Goal: Task Accomplishment & Management: Use online tool/utility

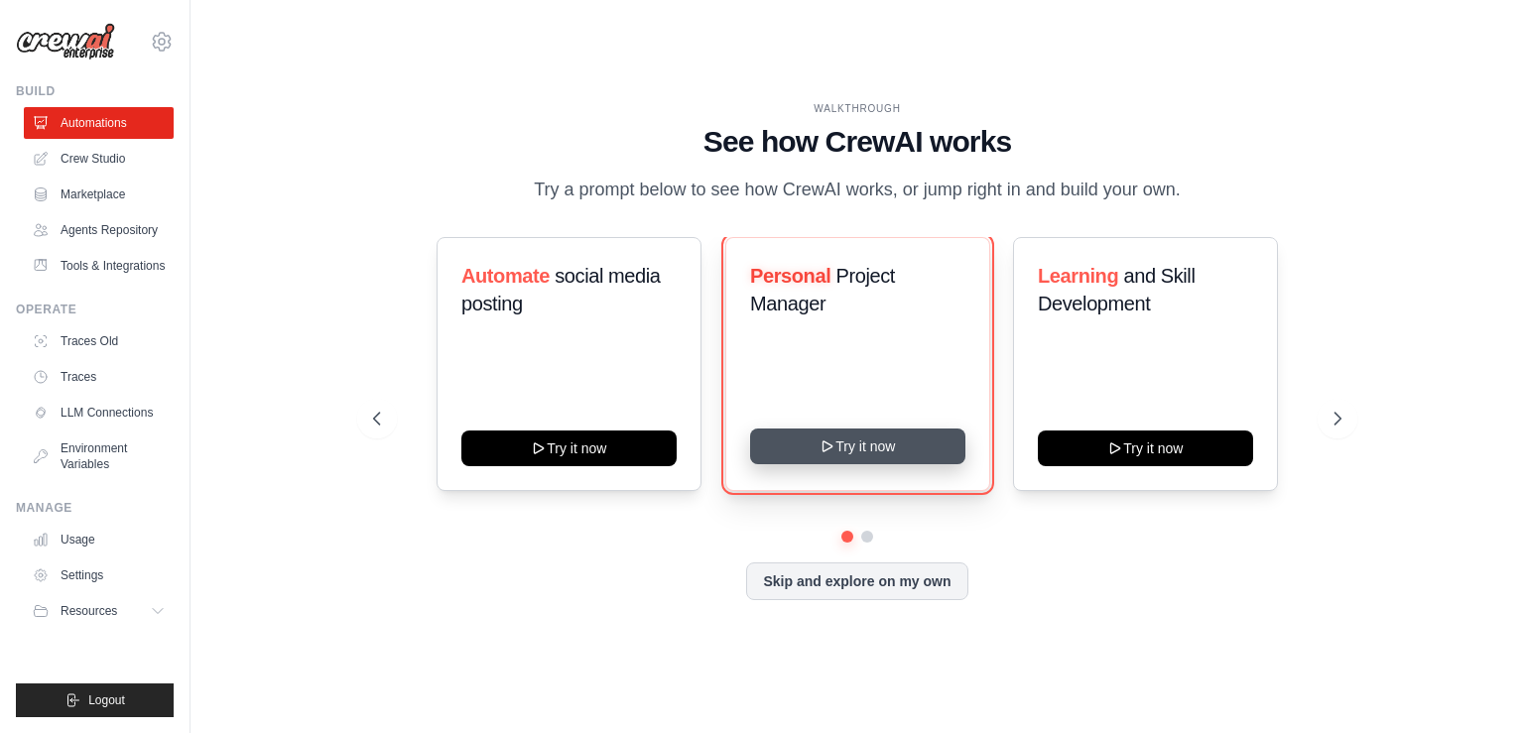
click at [835, 447] on button "Try it now" at bounding box center [857, 447] width 215 height 36
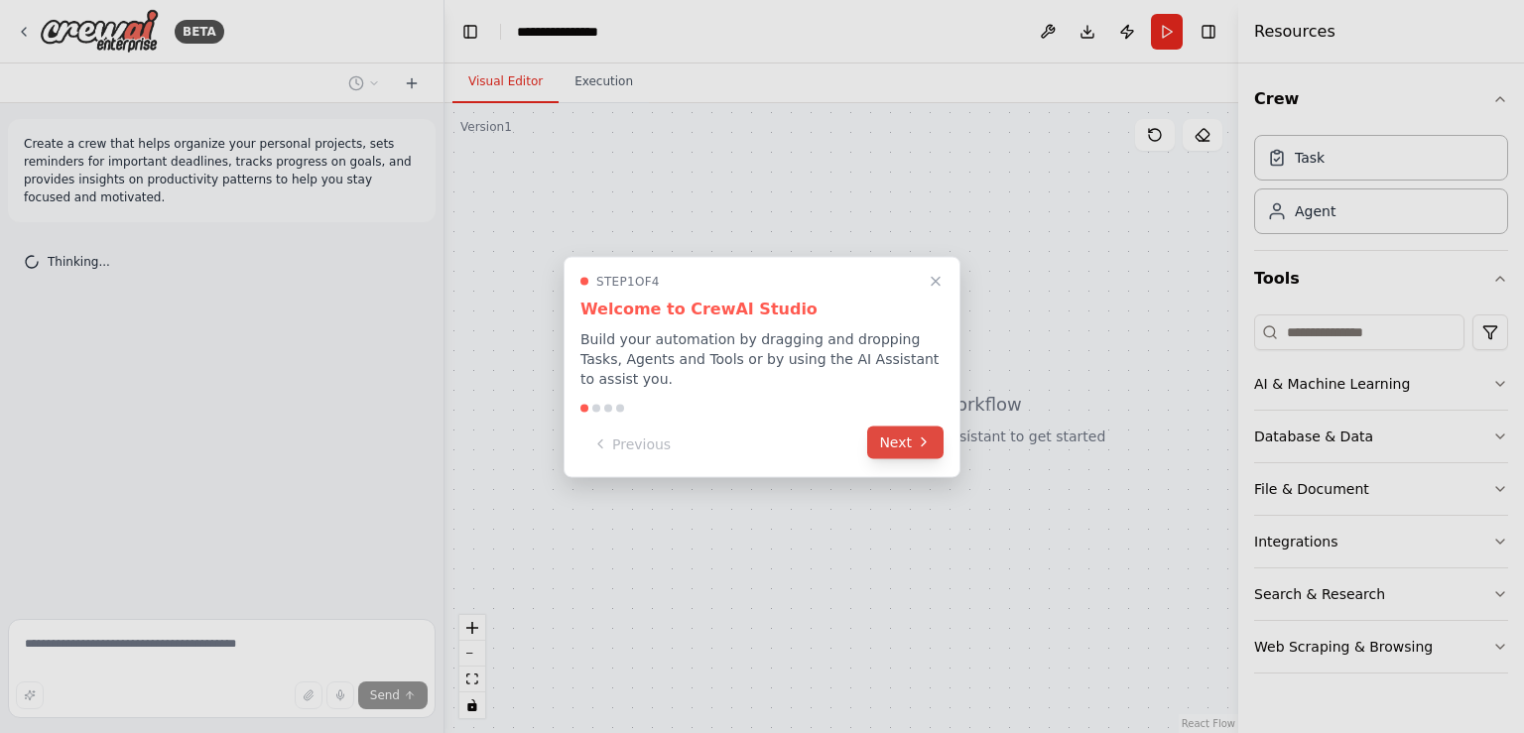
click at [895, 446] on button "Next" at bounding box center [905, 442] width 76 height 33
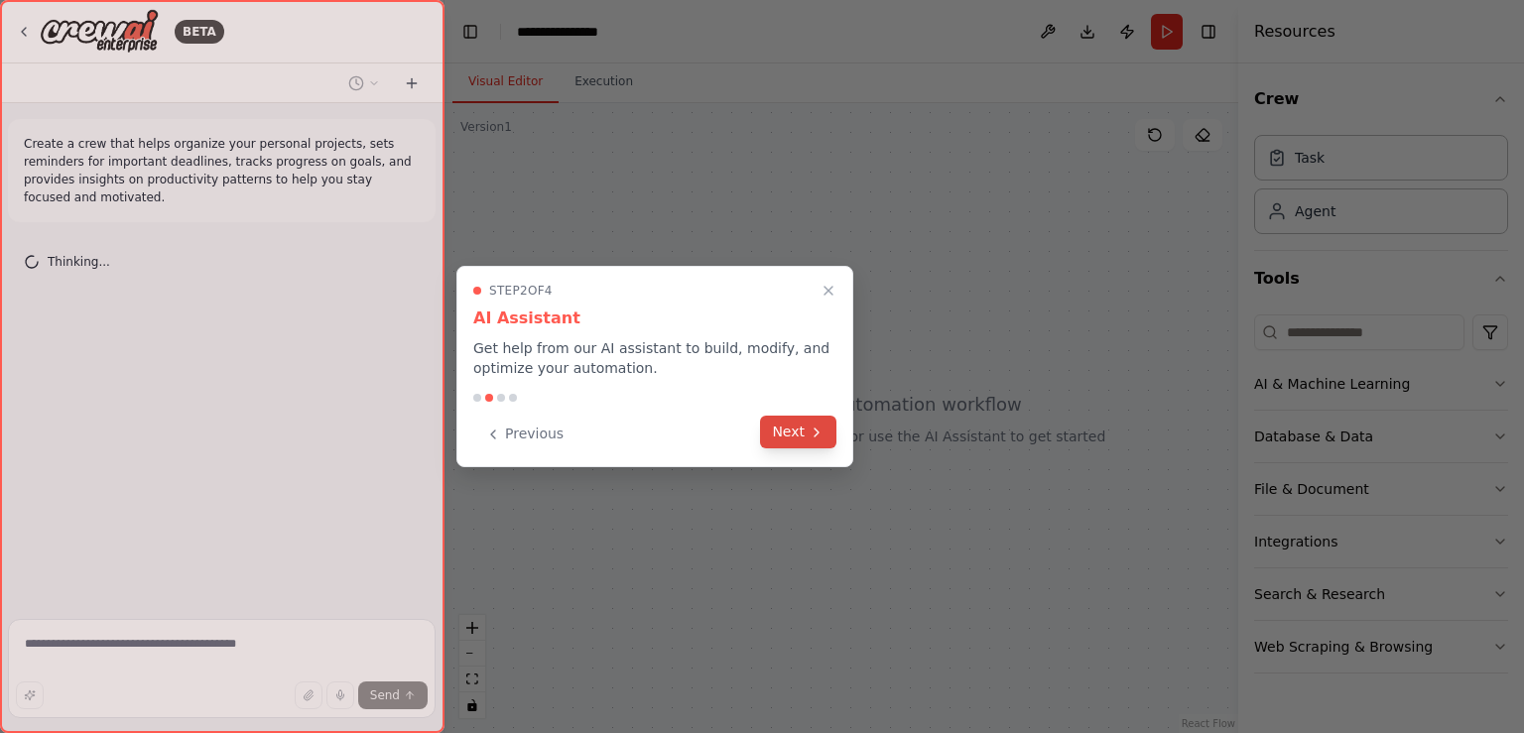
click at [797, 438] on button "Next" at bounding box center [798, 432] width 76 height 33
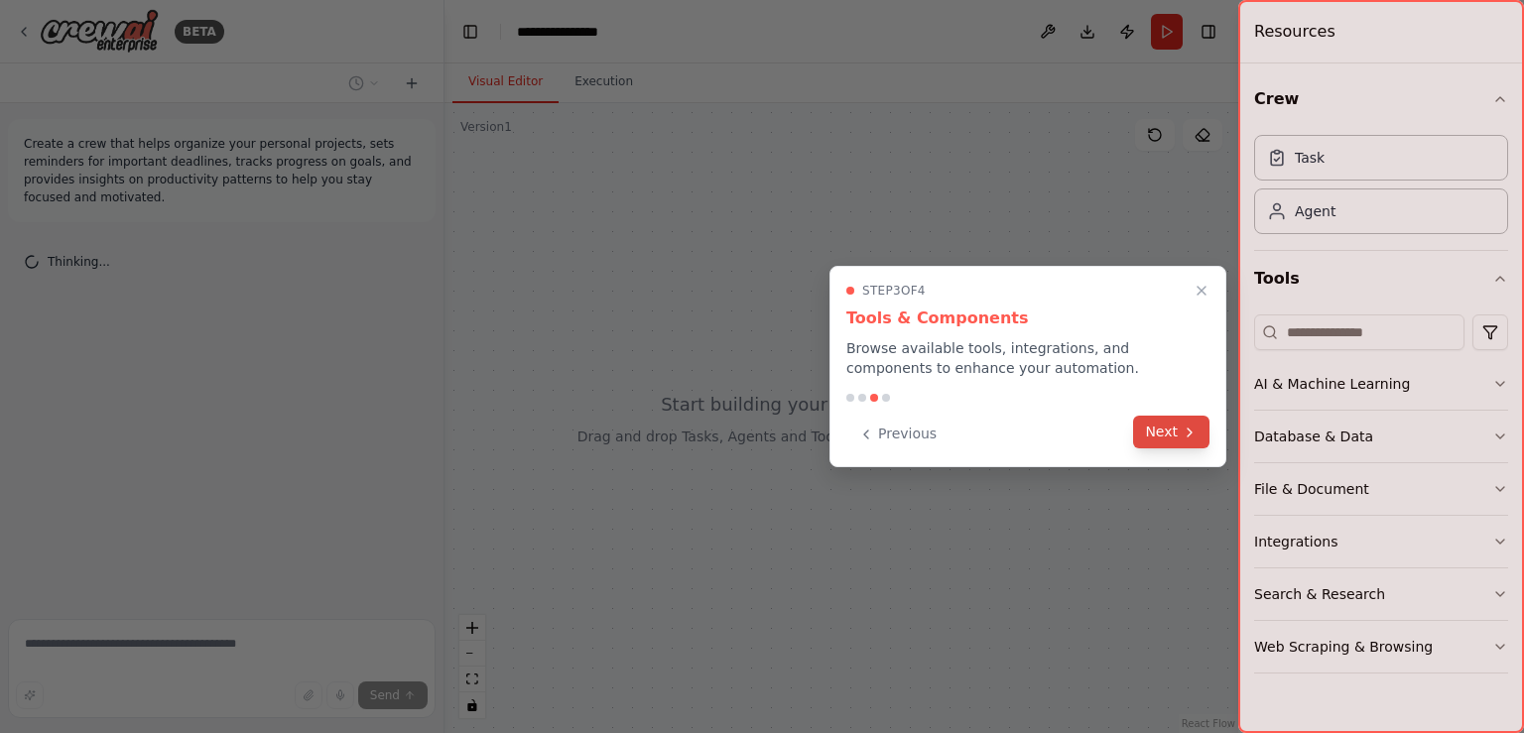
click at [1189, 438] on icon at bounding box center [1190, 433] width 16 height 16
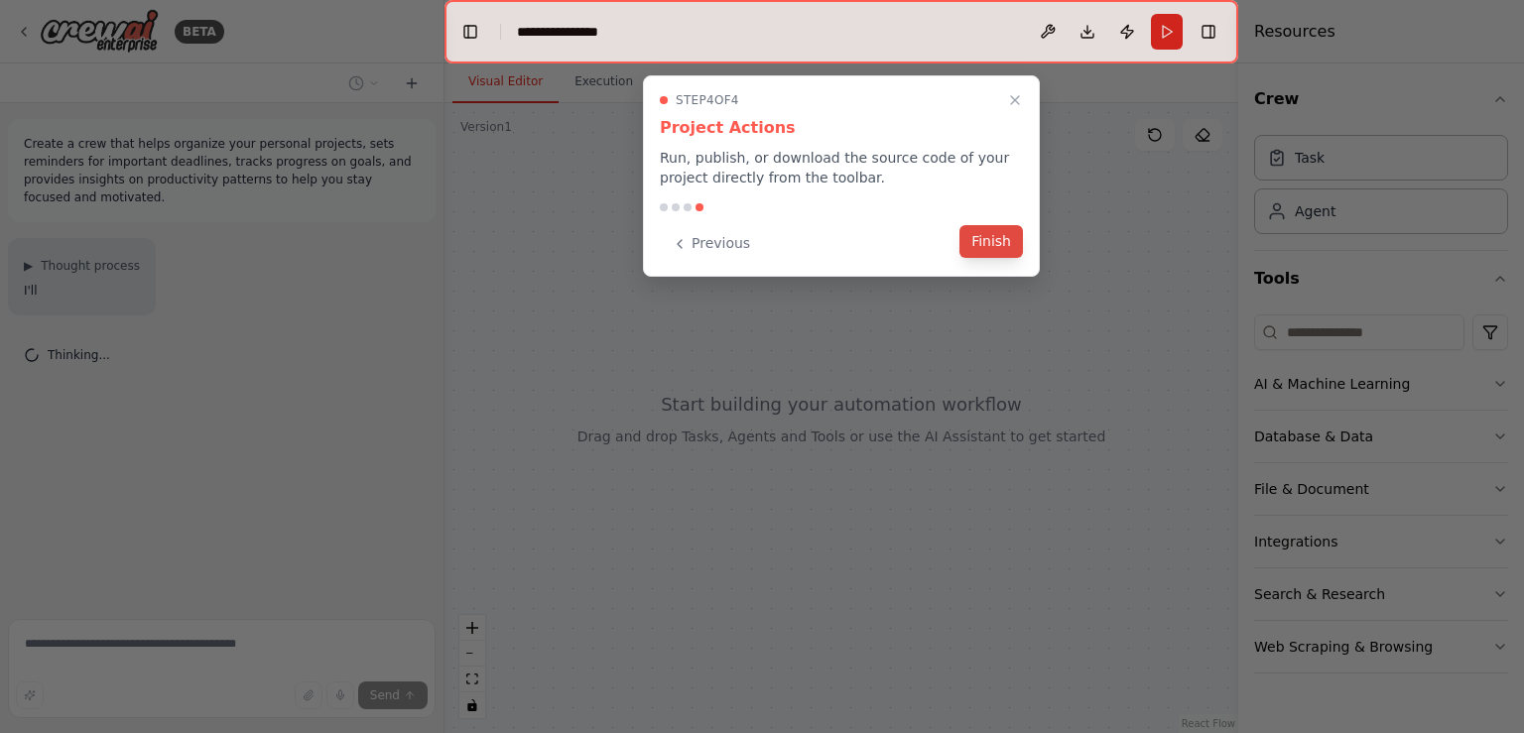
click at [1005, 247] on button "Finish" at bounding box center [992, 241] width 64 height 33
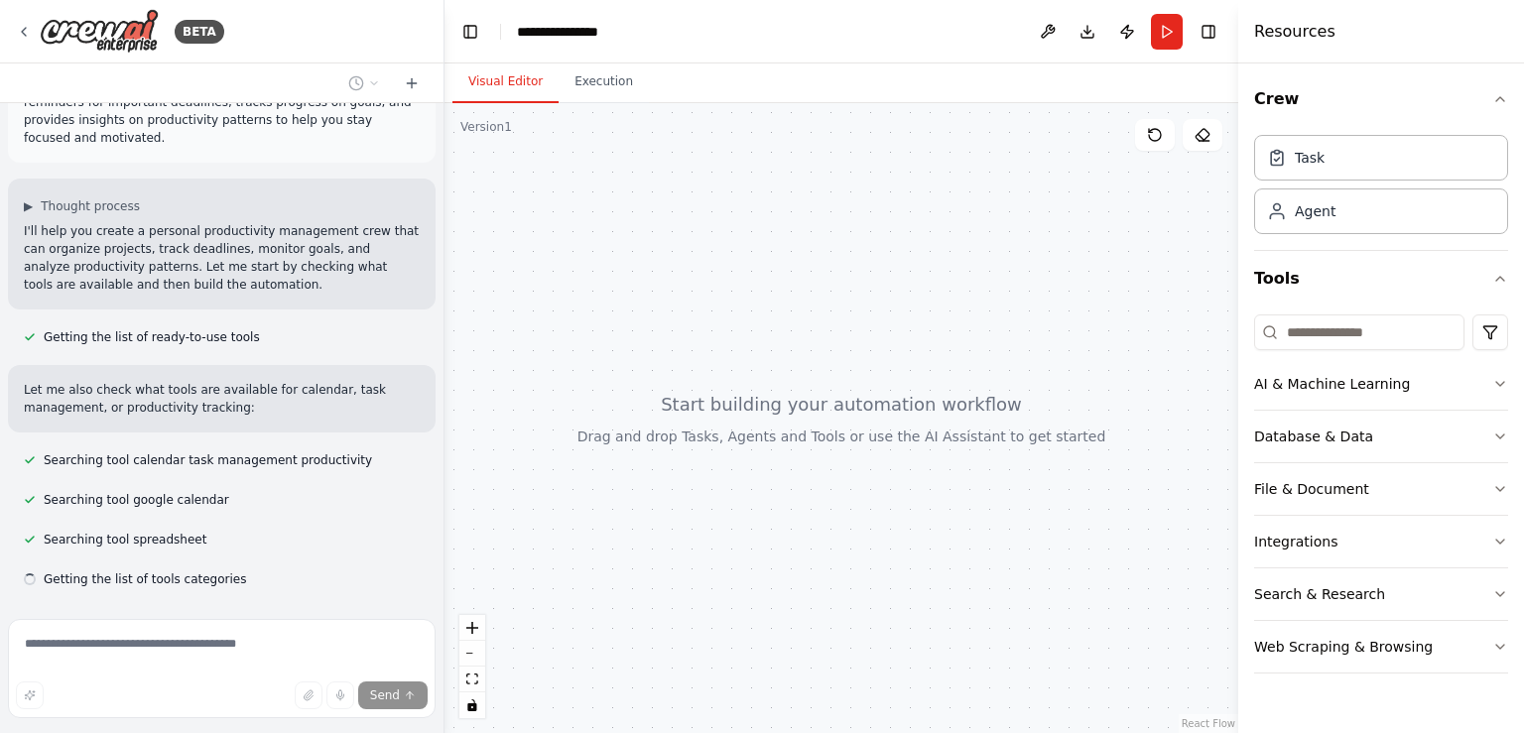
scroll to position [99, 0]
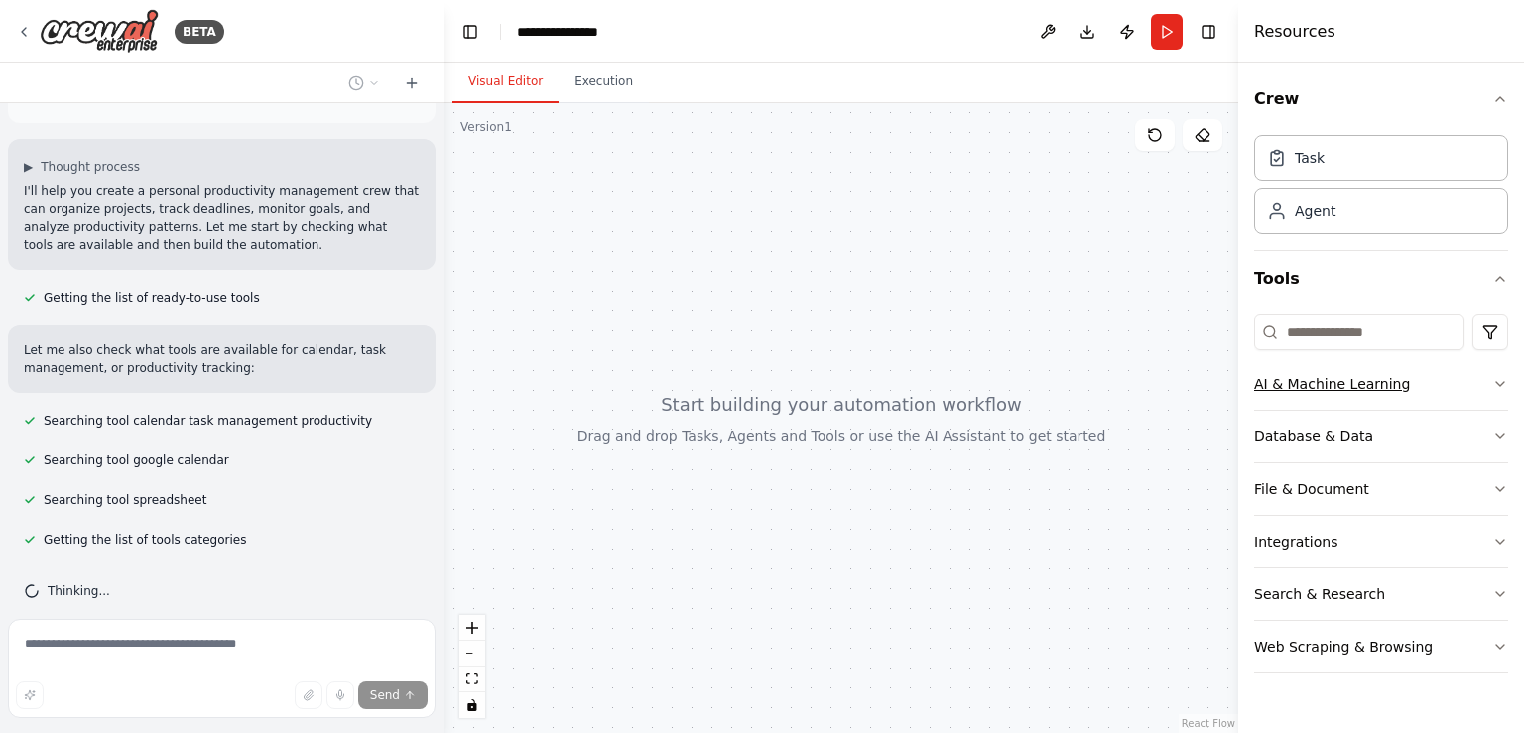
click at [1503, 384] on icon "button" at bounding box center [1501, 384] width 16 height 16
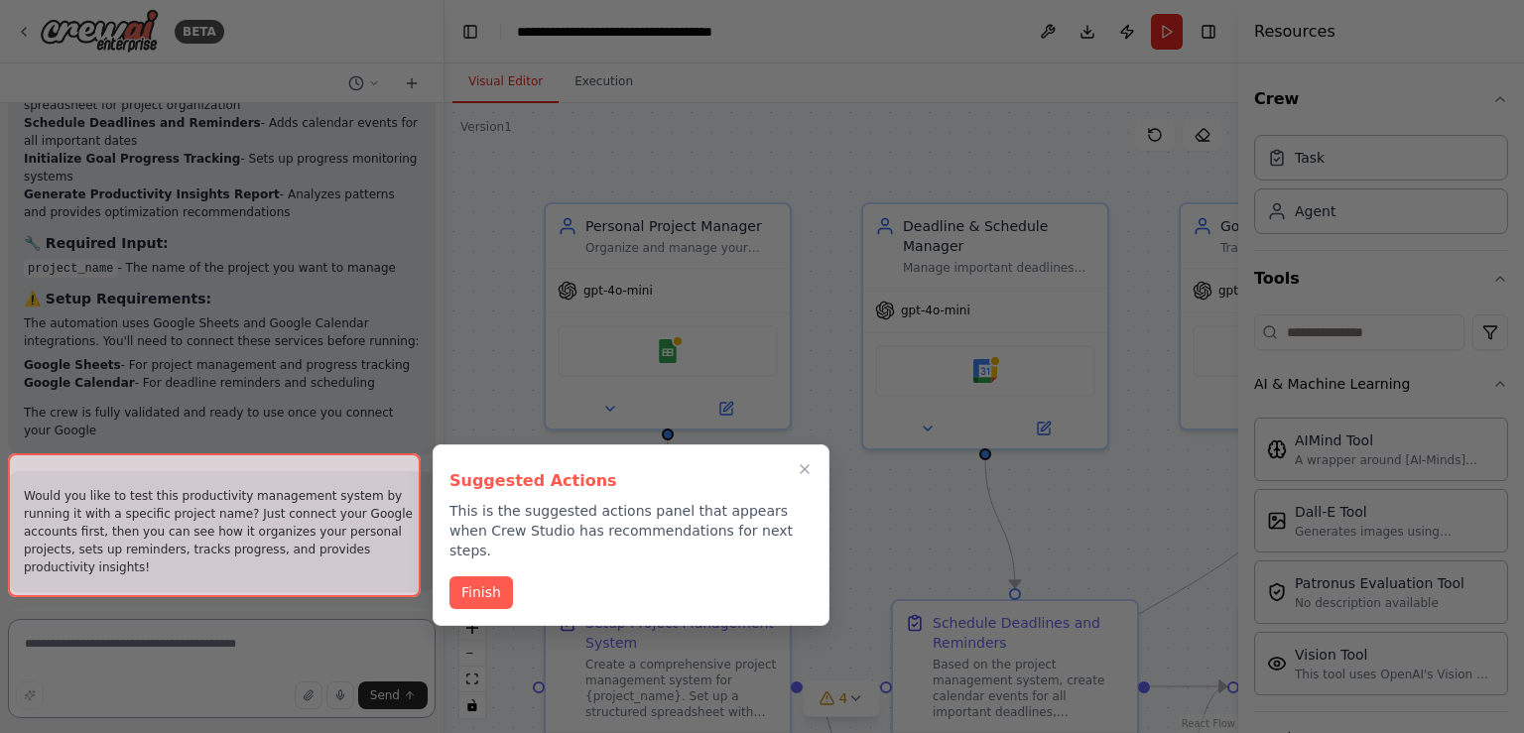
scroll to position [2412, 0]
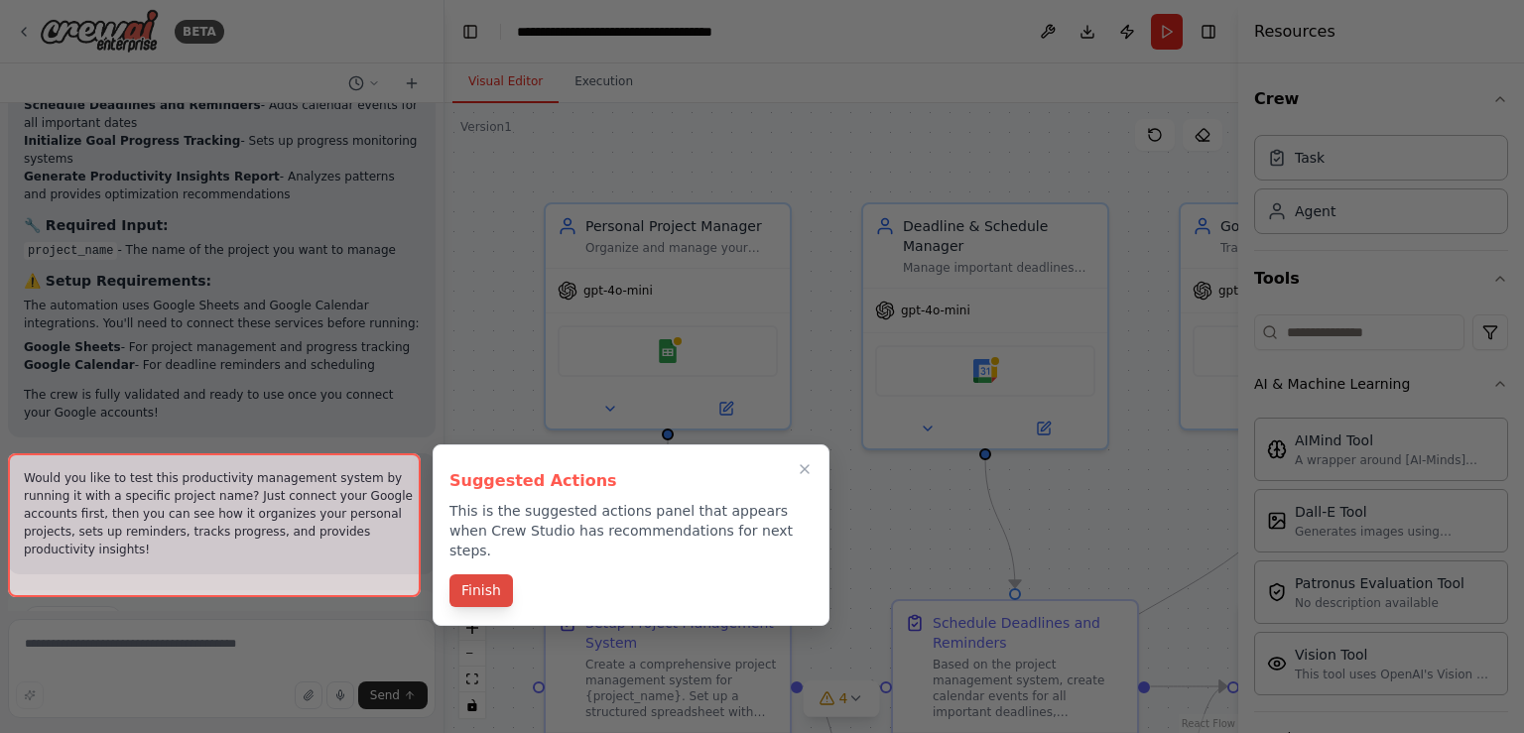
click at [480, 575] on button "Finish" at bounding box center [482, 591] width 64 height 33
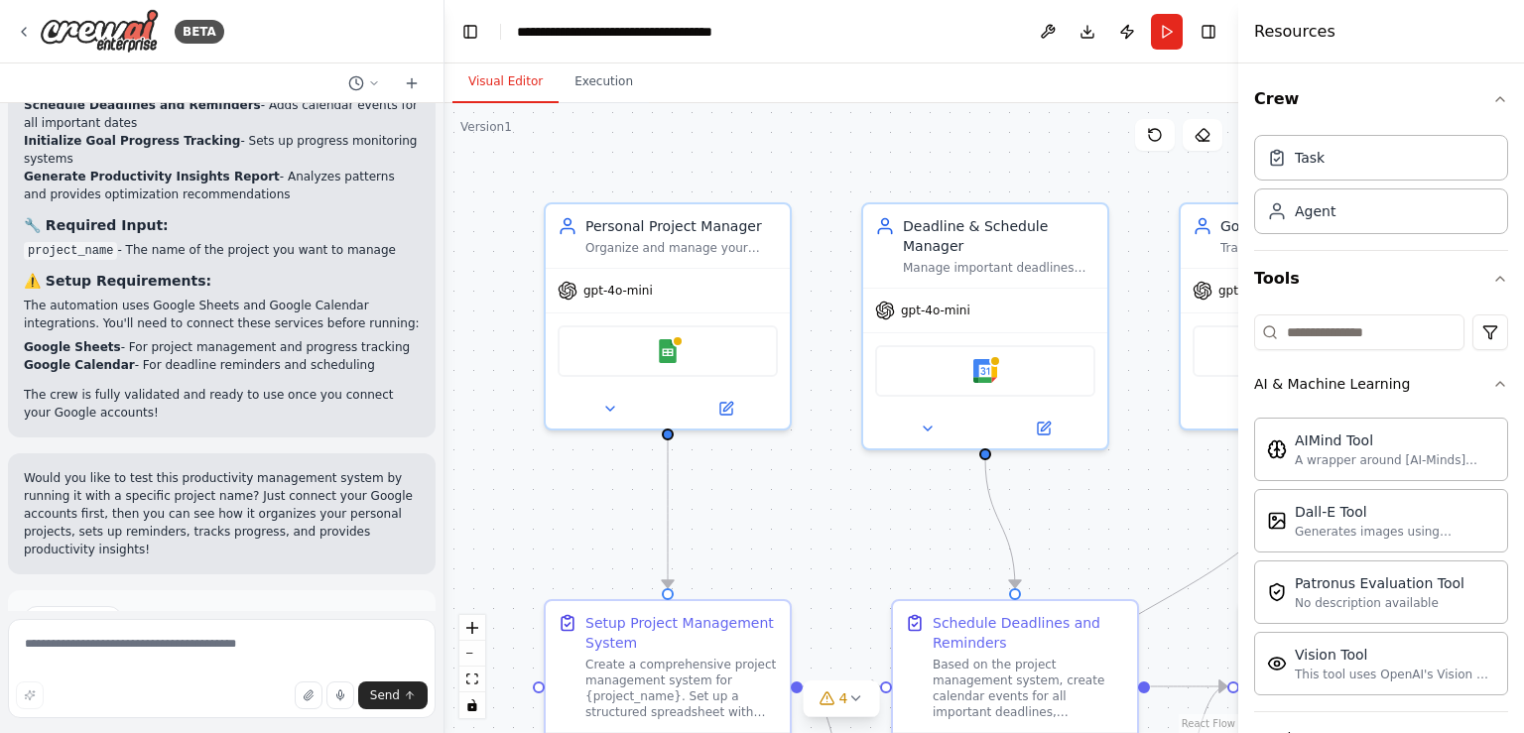
click at [155, 688] on button "Run Automation" at bounding box center [222, 704] width 396 height 32
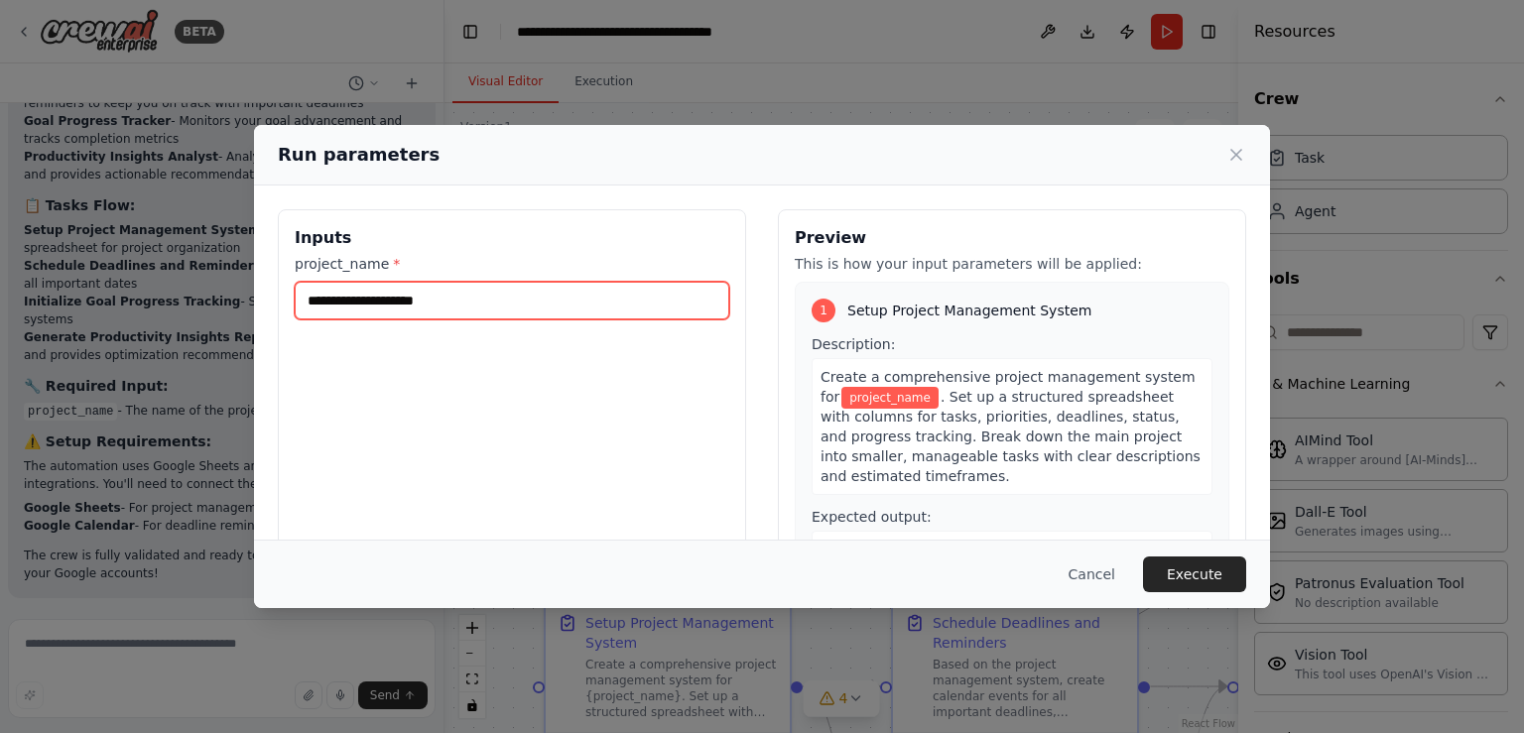
click at [432, 300] on input "project_name *" at bounding box center [512, 301] width 435 height 38
type input "*********"
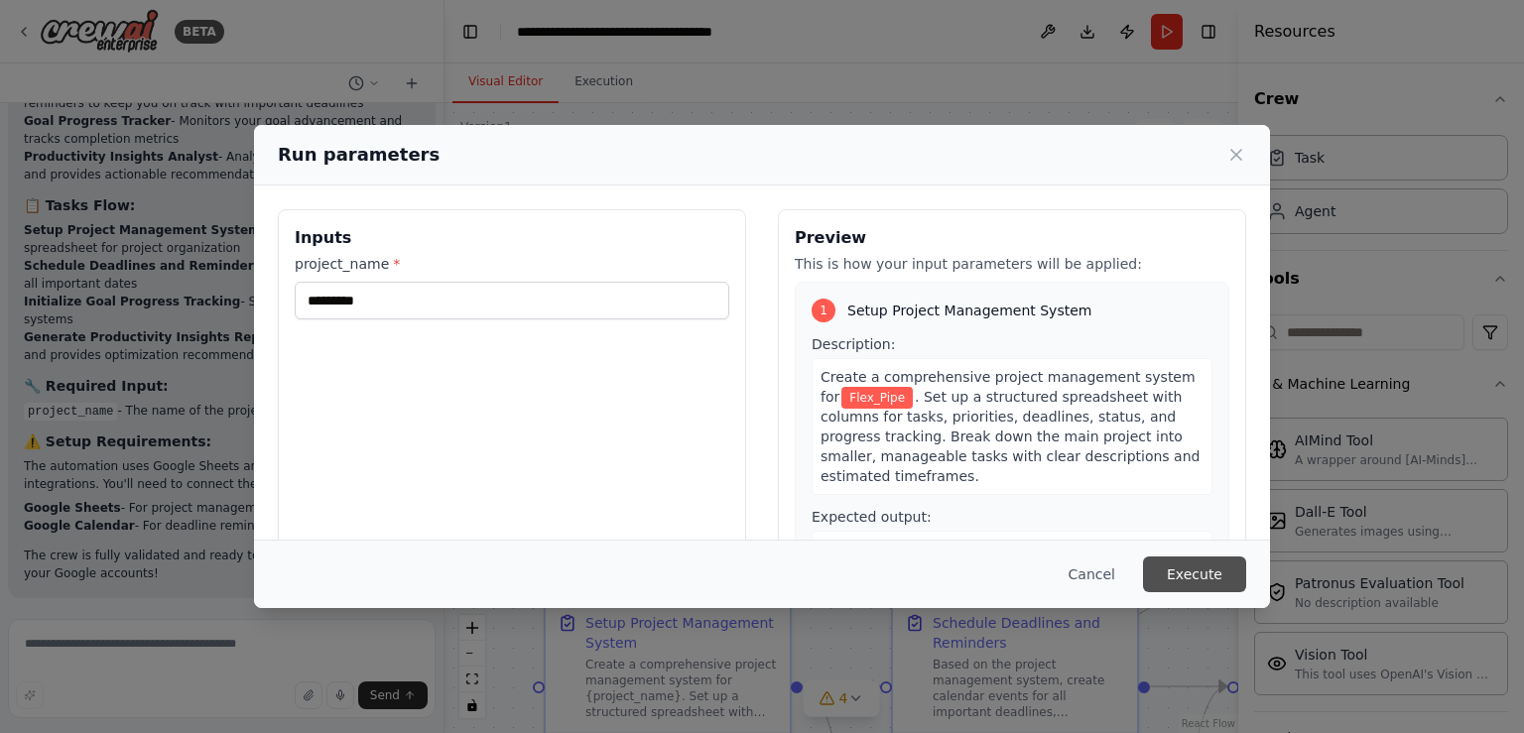
click at [1192, 580] on button "Execute" at bounding box center [1194, 575] width 103 height 36
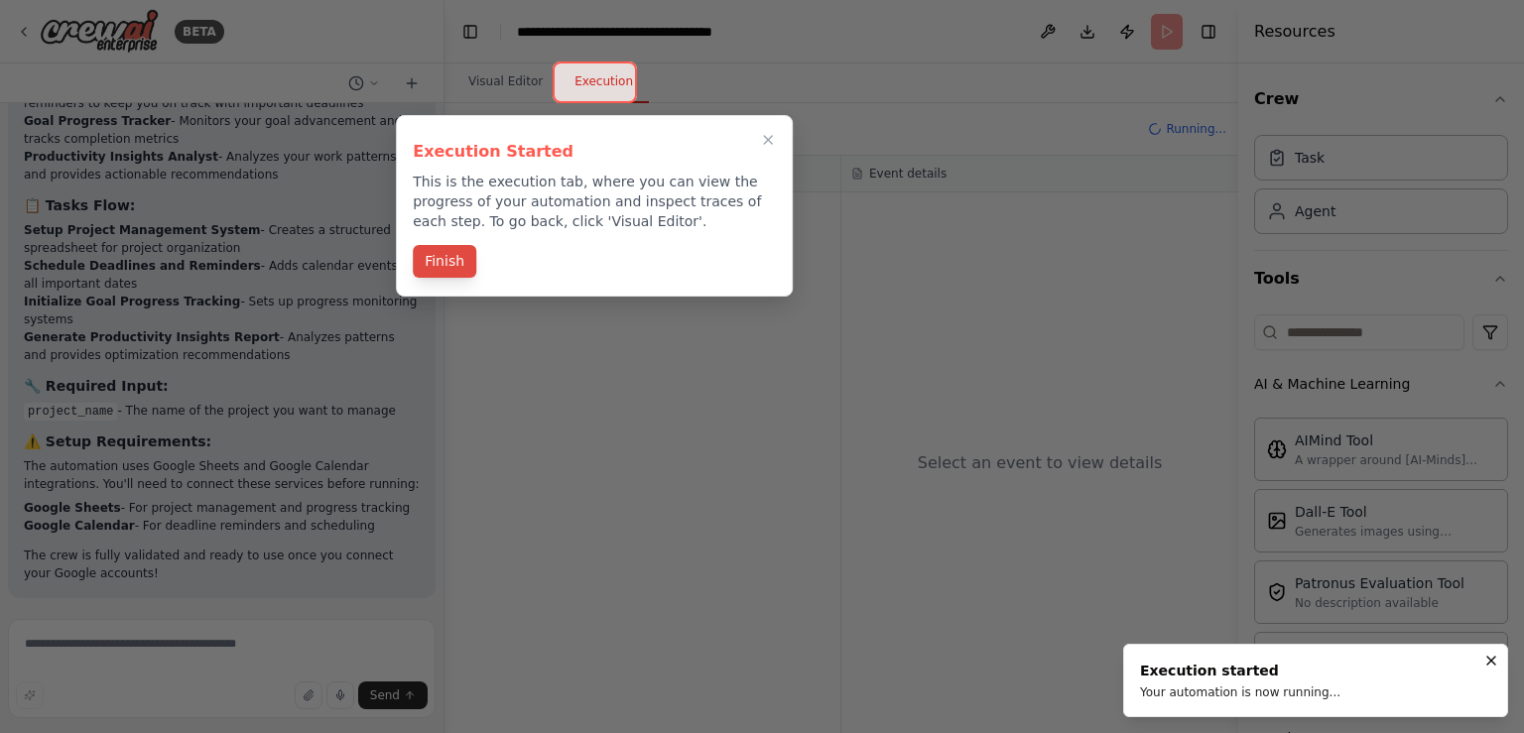
click at [453, 265] on button "Finish" at bounding box center [445, 261] width 64 height 33
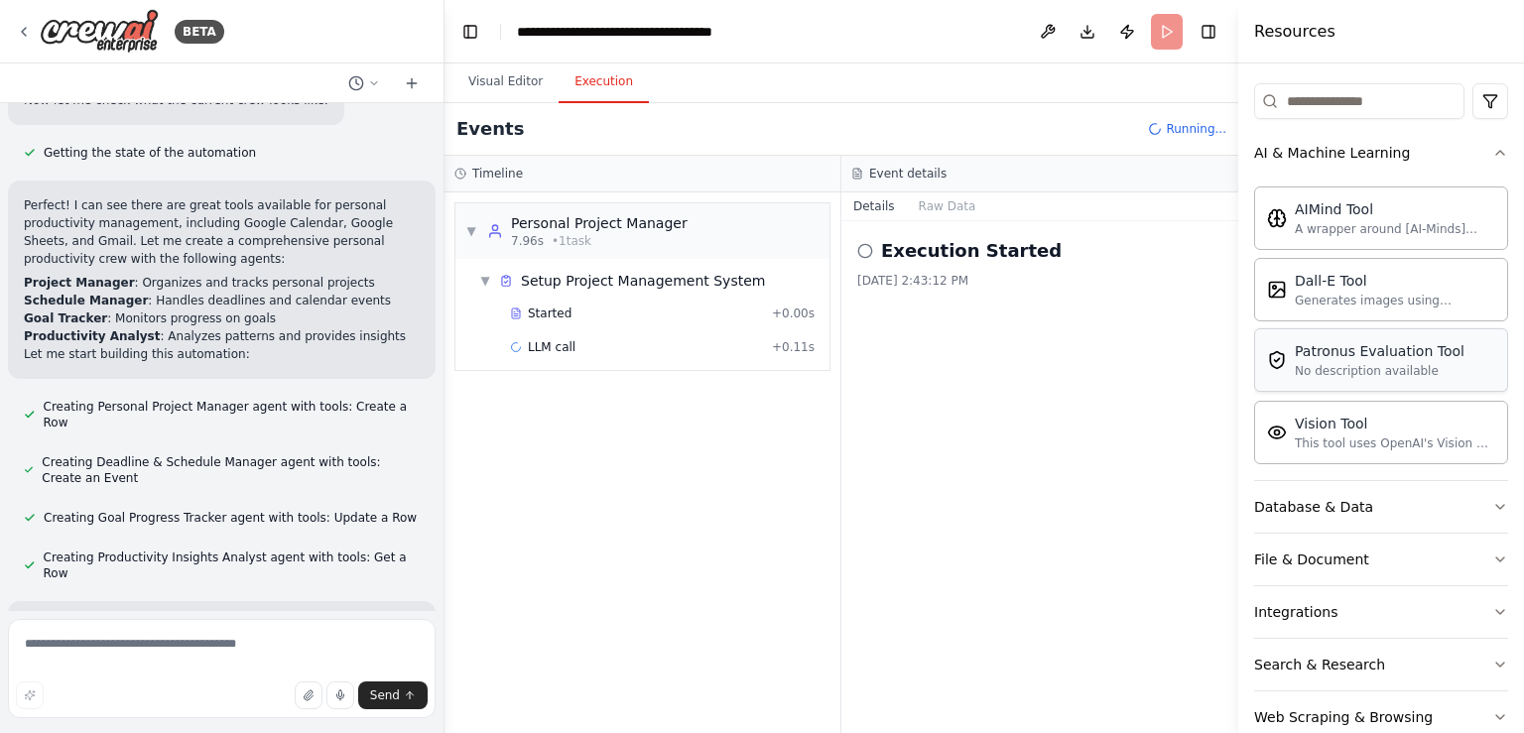
scroll to position [270, 0]
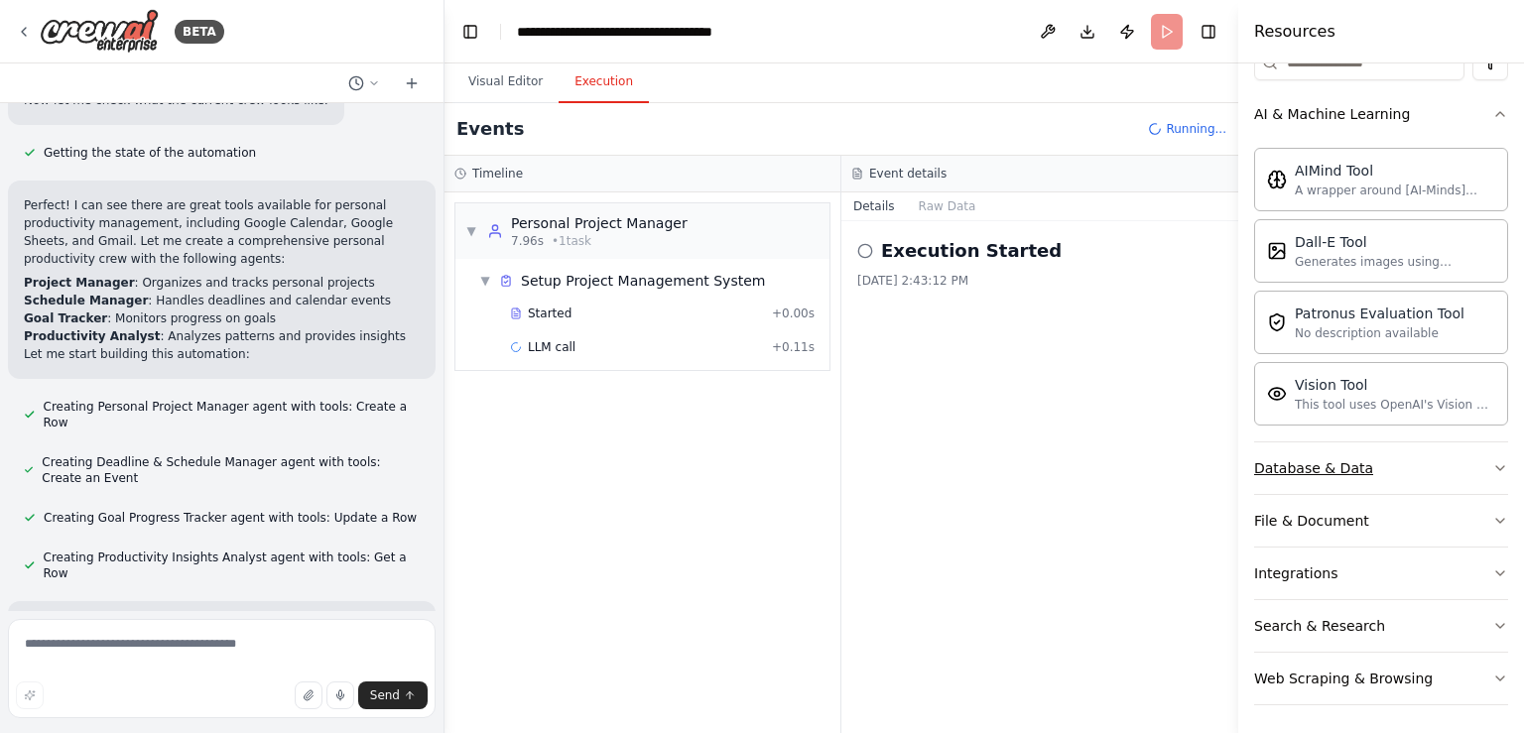
click at [1381, 457] on button "Database & Data" at bounding box center [1381, 469] width 254 height 52
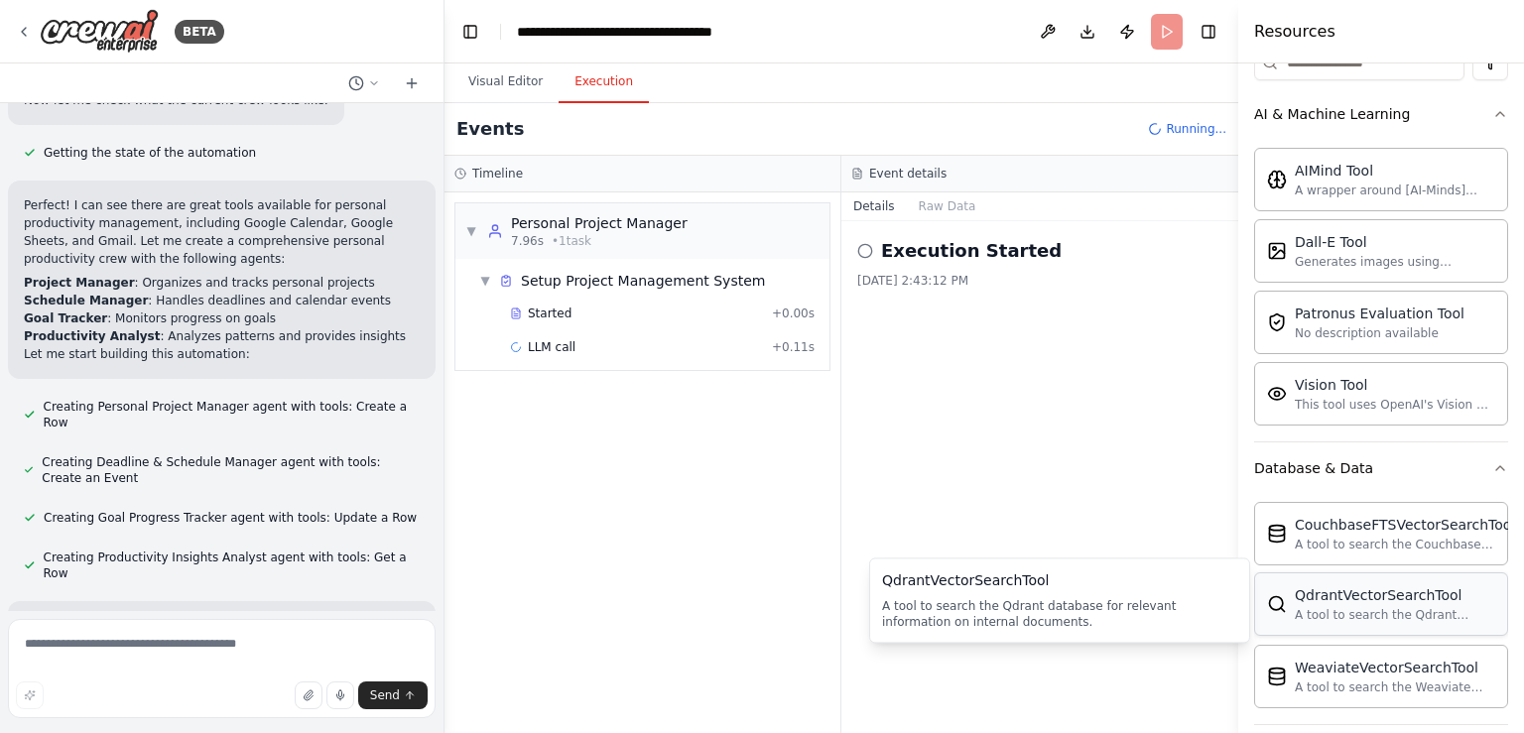
scroll to position [499, 0]
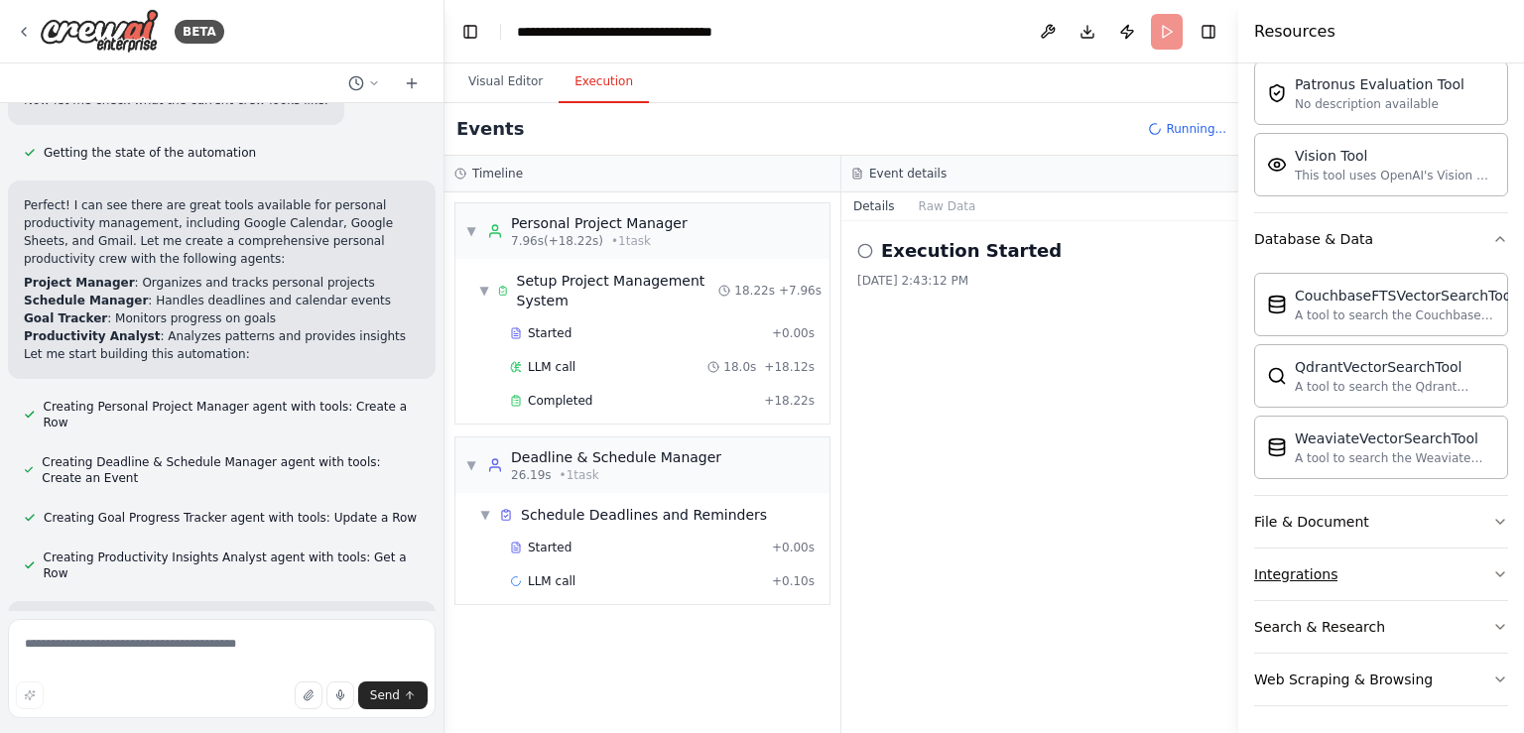
click at [1417, 569] on button "Integrations" at bounding box center [1381, 575] width 254 height 52
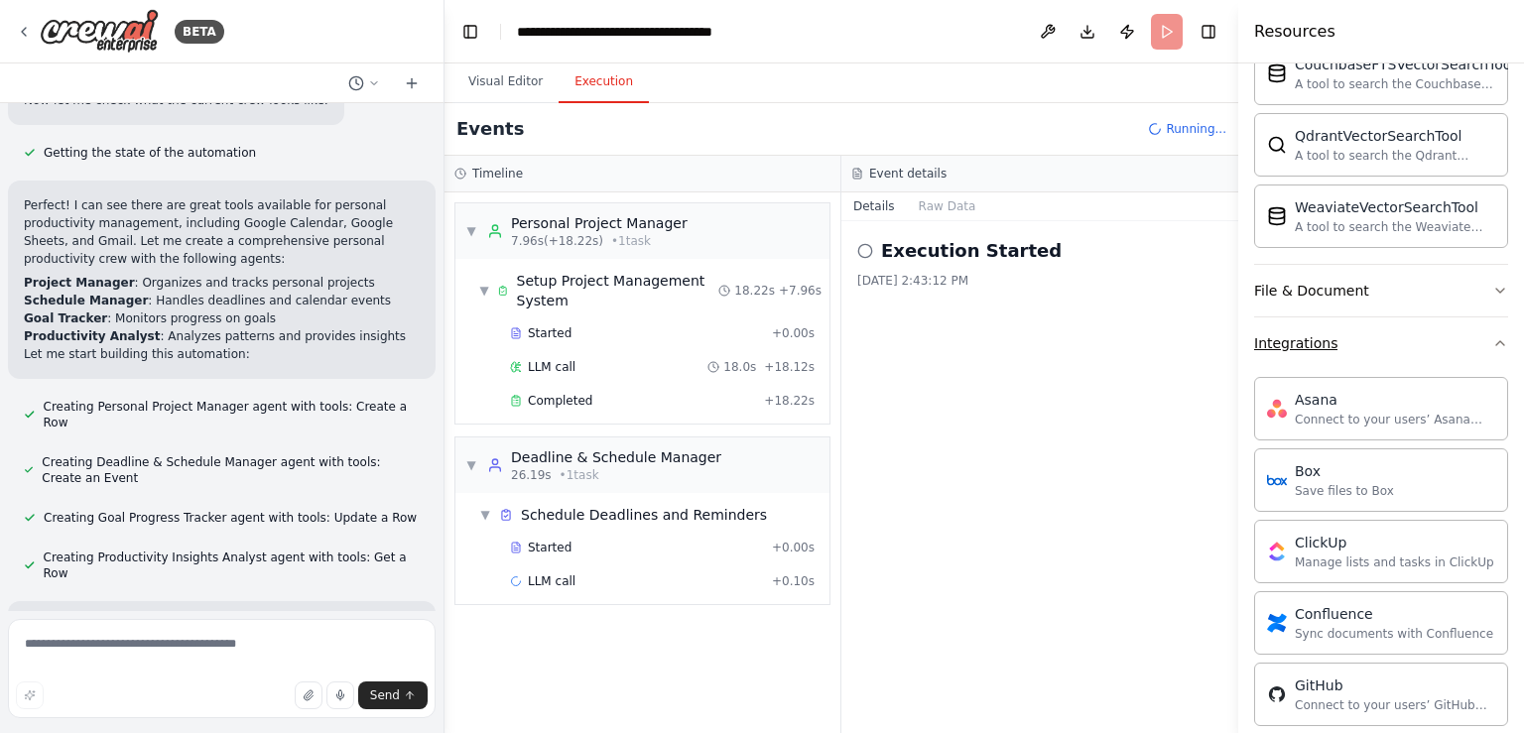
scroll to position [962, 0]
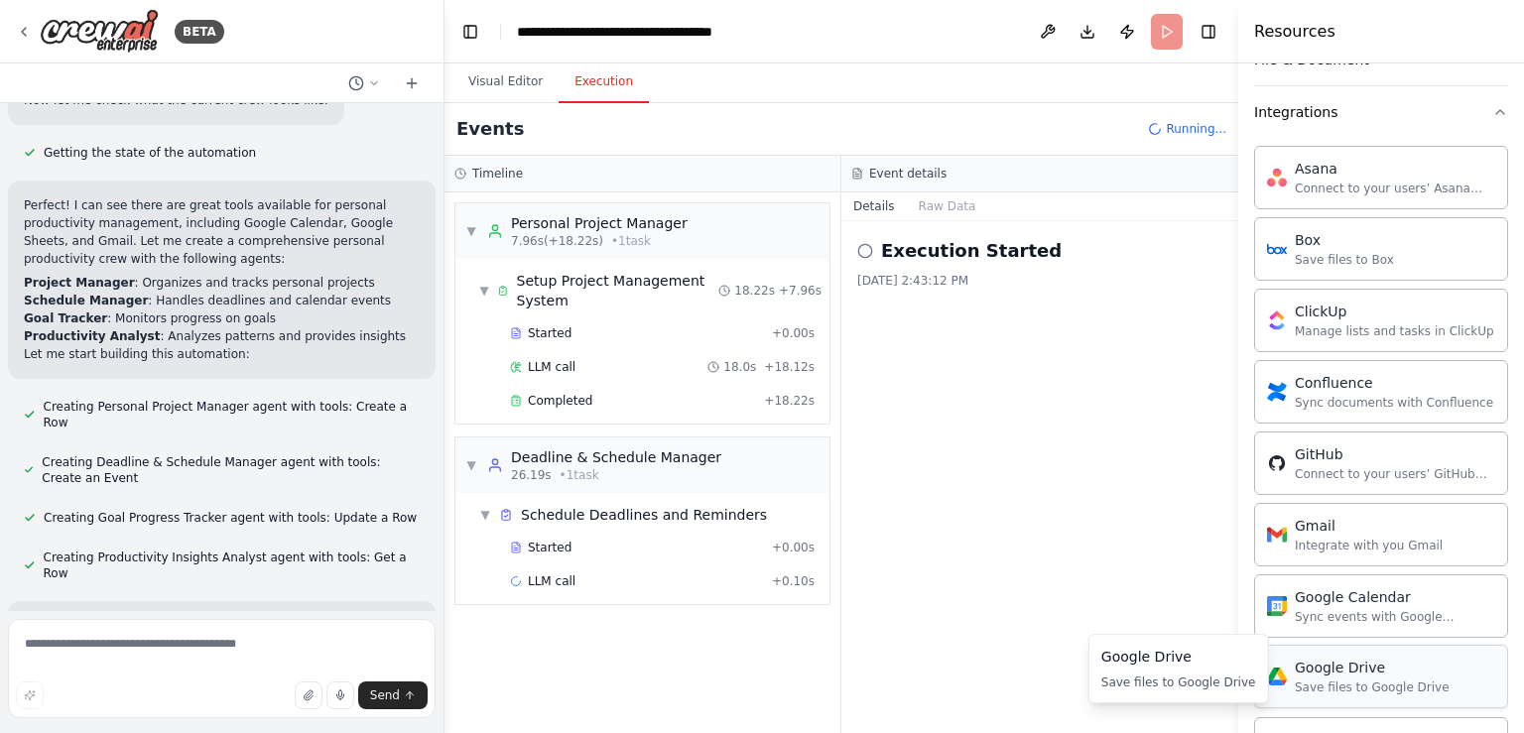
click at [1387, 684] on div "Save files to Google Drive" at bounding box center [1372, 688] width 155 height 16
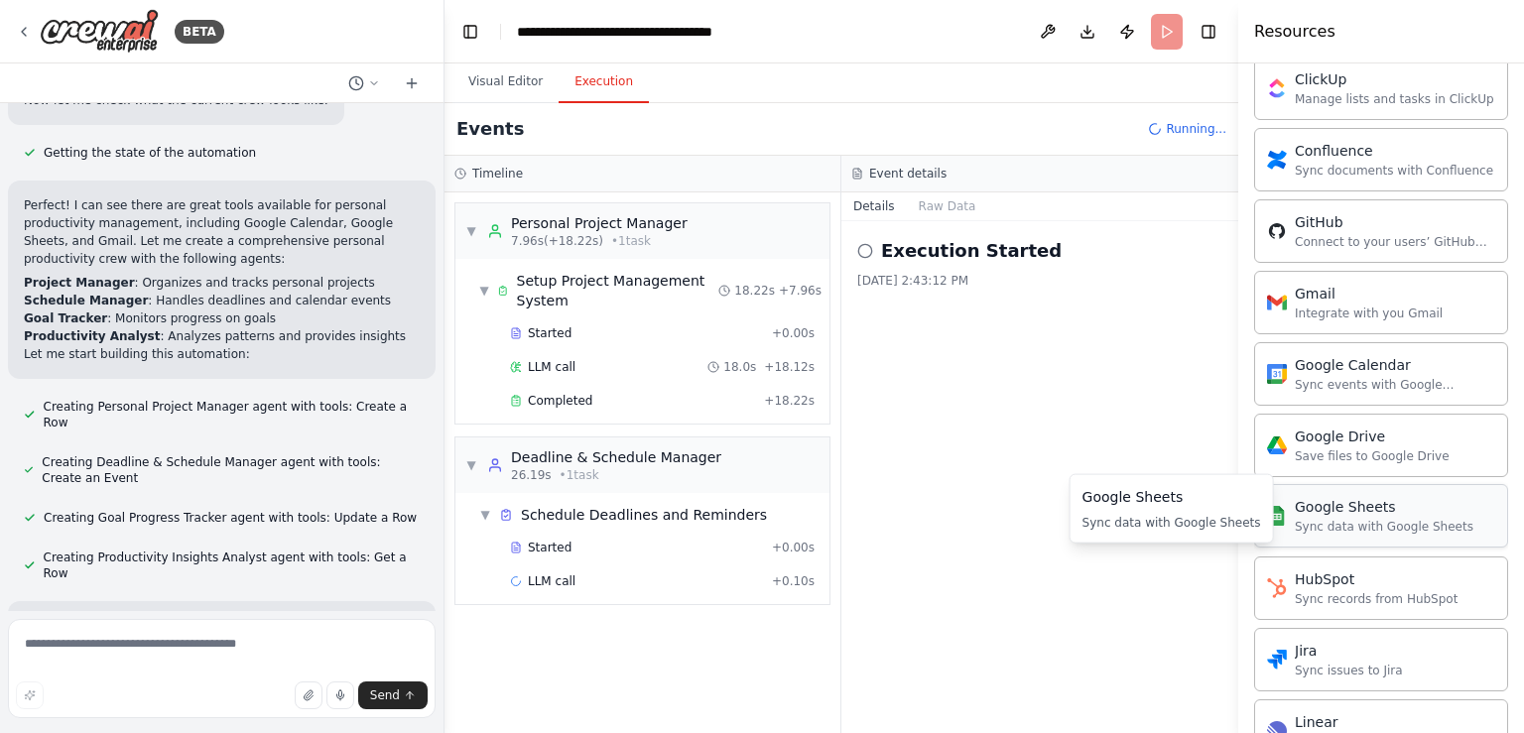
click at [1350, 522] on div "Sync data with Google Sheets" at bounding box center [1384, 527] width 179 height 16
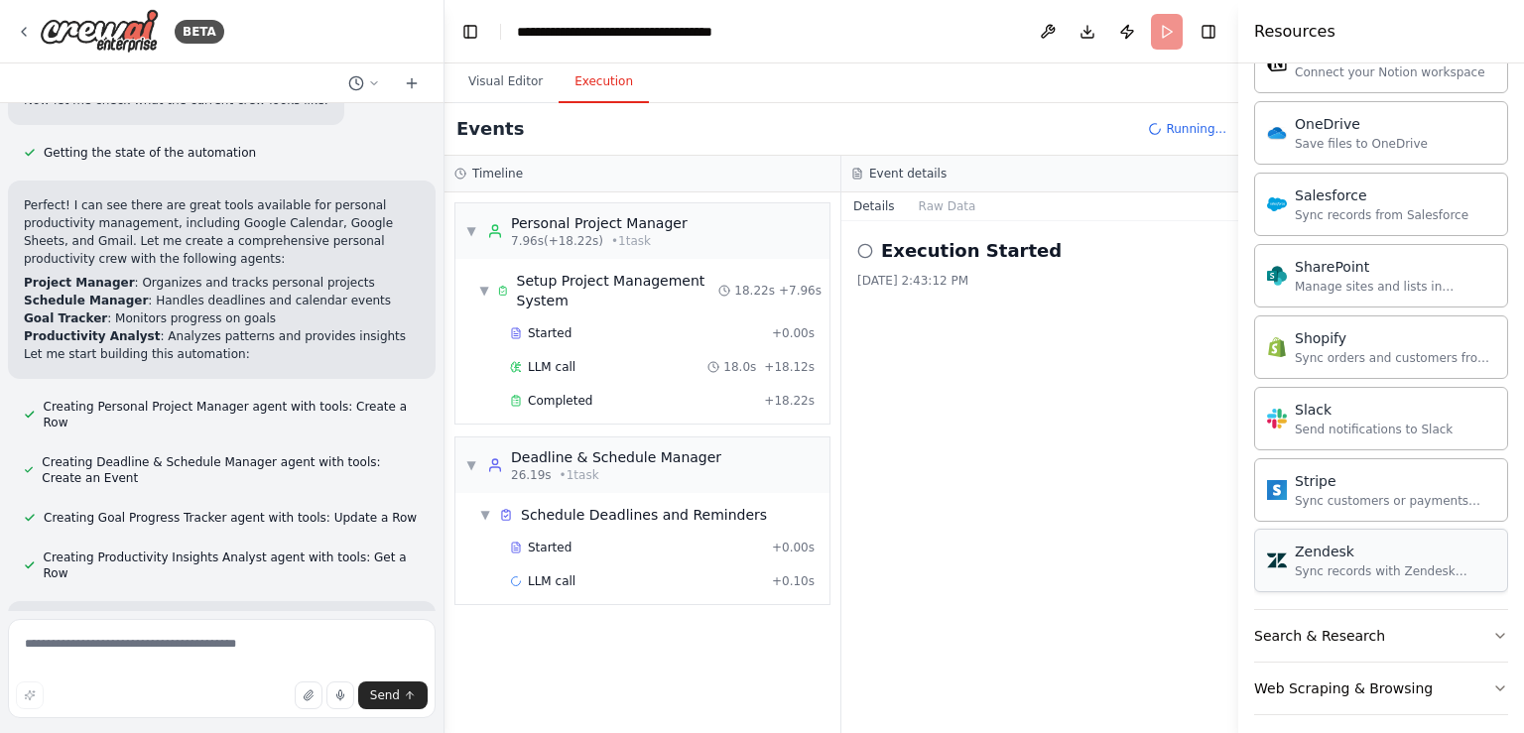
scroll to position [921, 0]
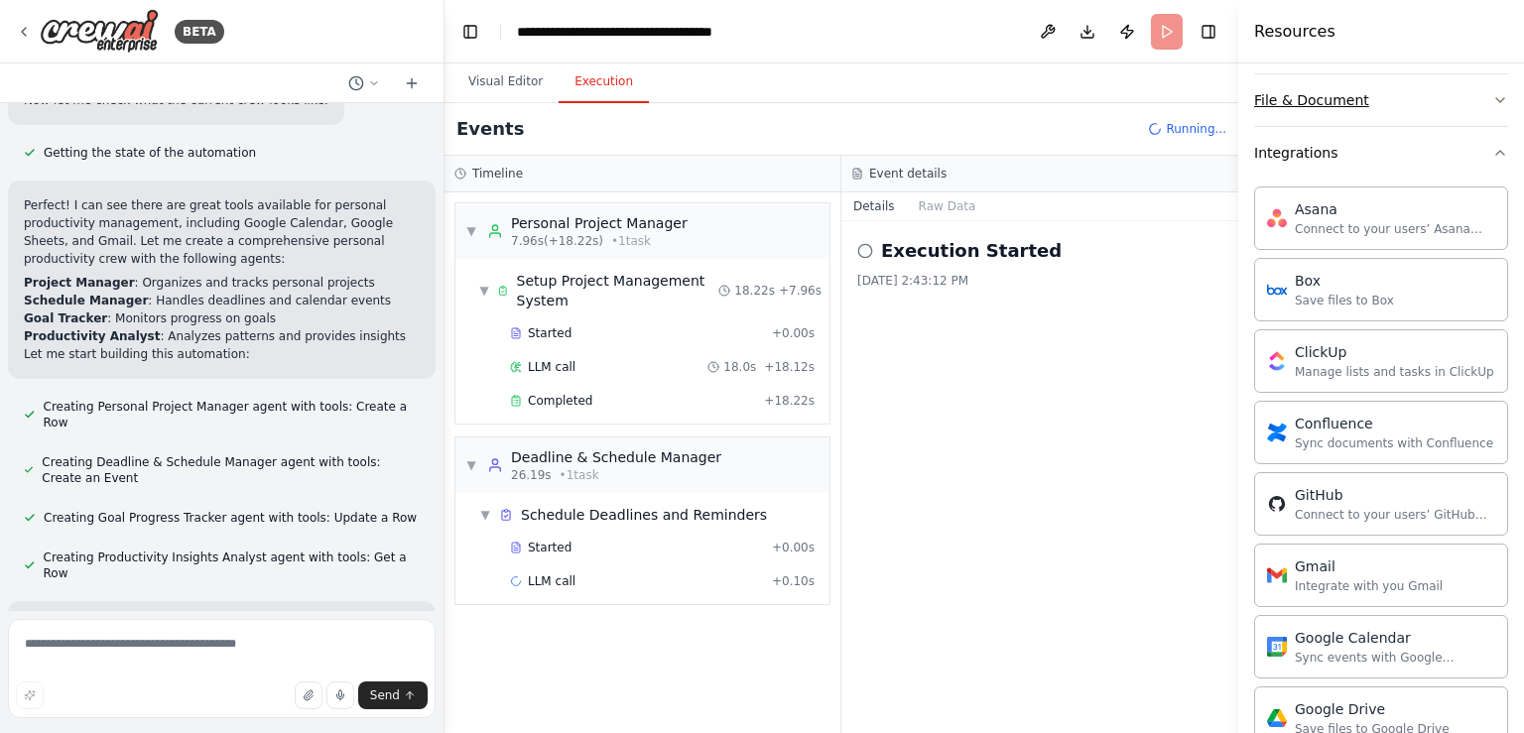
click at [1394, 92] on button "File & Document" at bounding box center [1381, 100] width 254 height 52
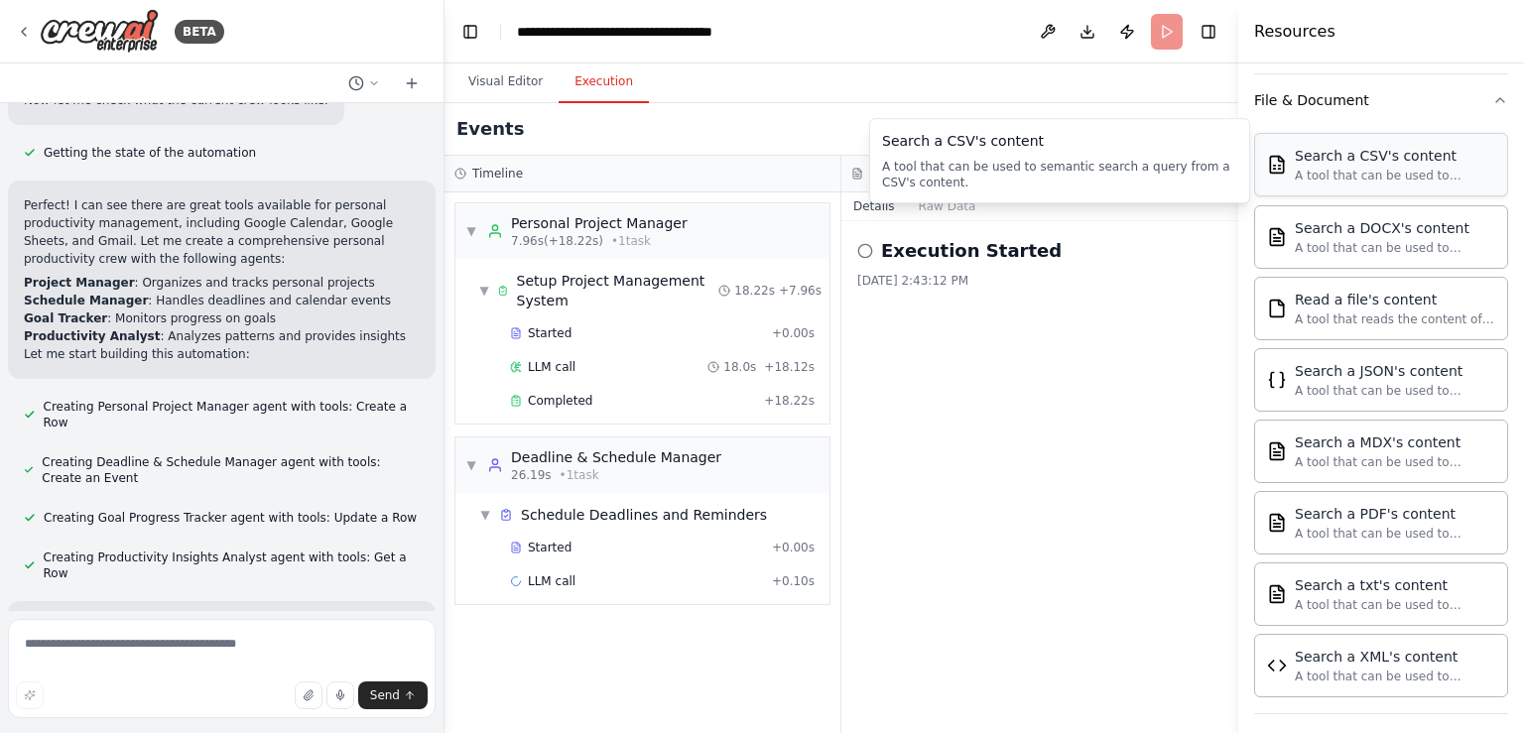
click at [1326, 168] on div "A tool that can be used to semantic search a query from a CSV's content." at bounding box center [1395, 176] width 200 height 16
click at [410, 76] on icon at bounding box center [412, 83] width 16 height 16
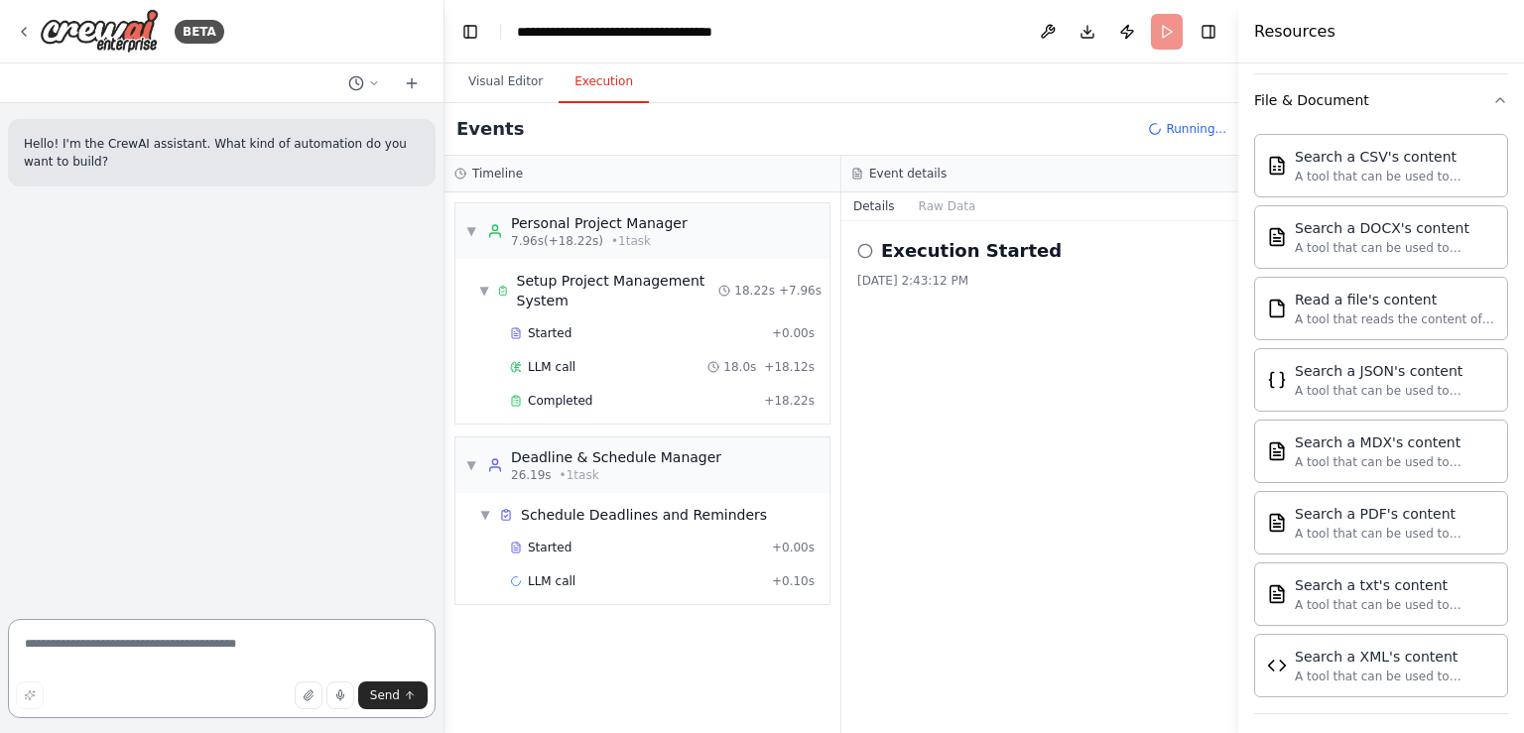
click at [250, 648] on textarea at bounding box center [222, 668] width 428 height 99
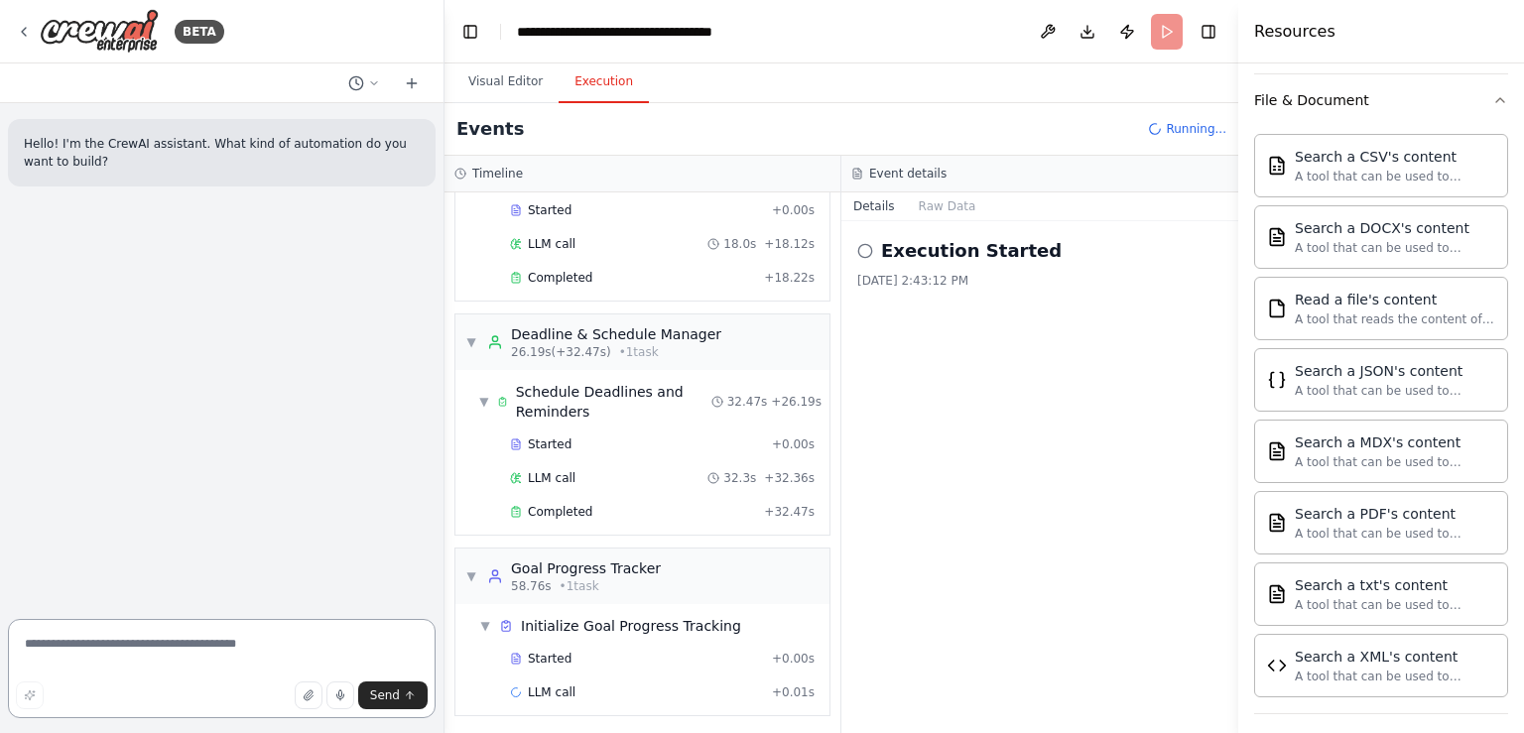
click at [138, 646] on textarea at bounding box center [222, 668] width 428 height 99
type textarea "**********"
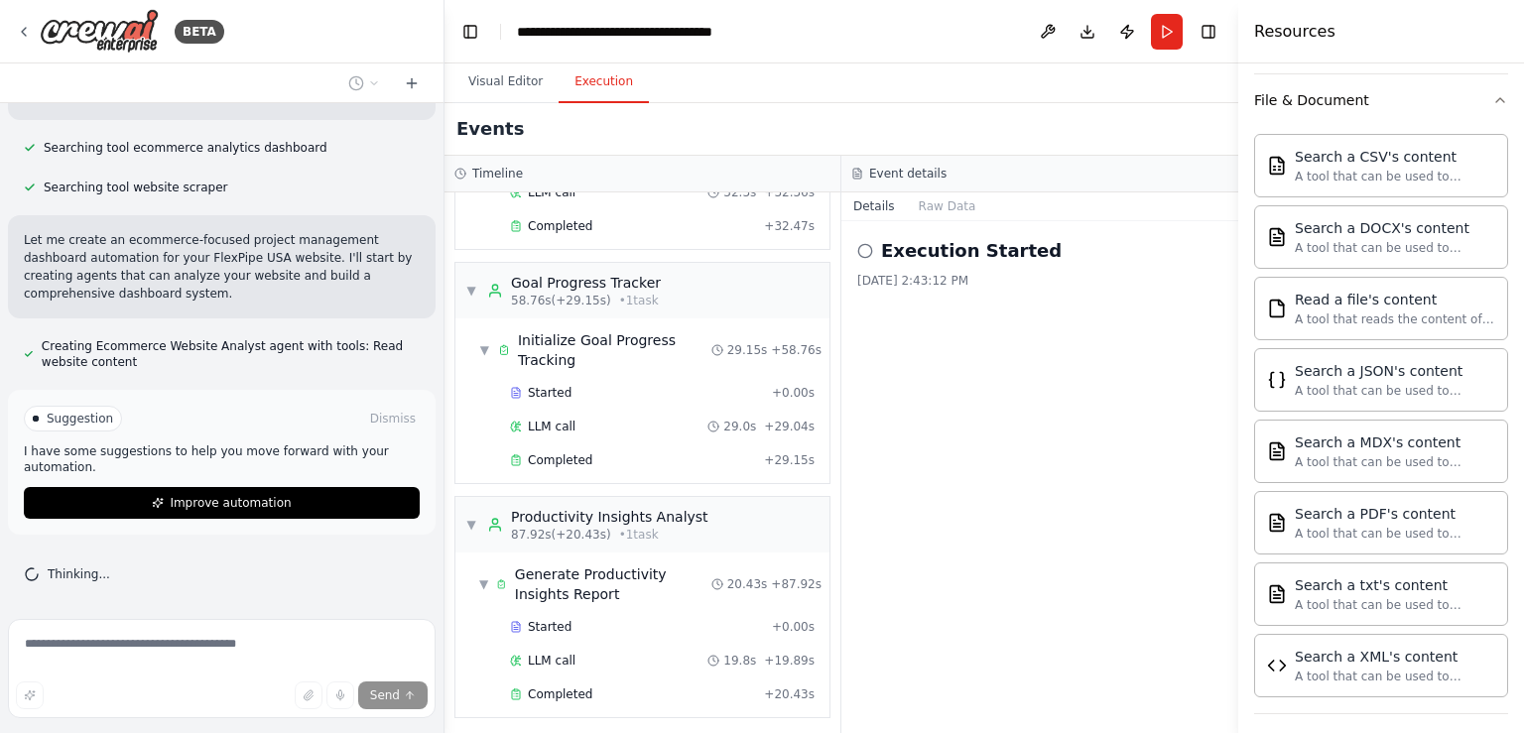
scroll to position [0, 0]
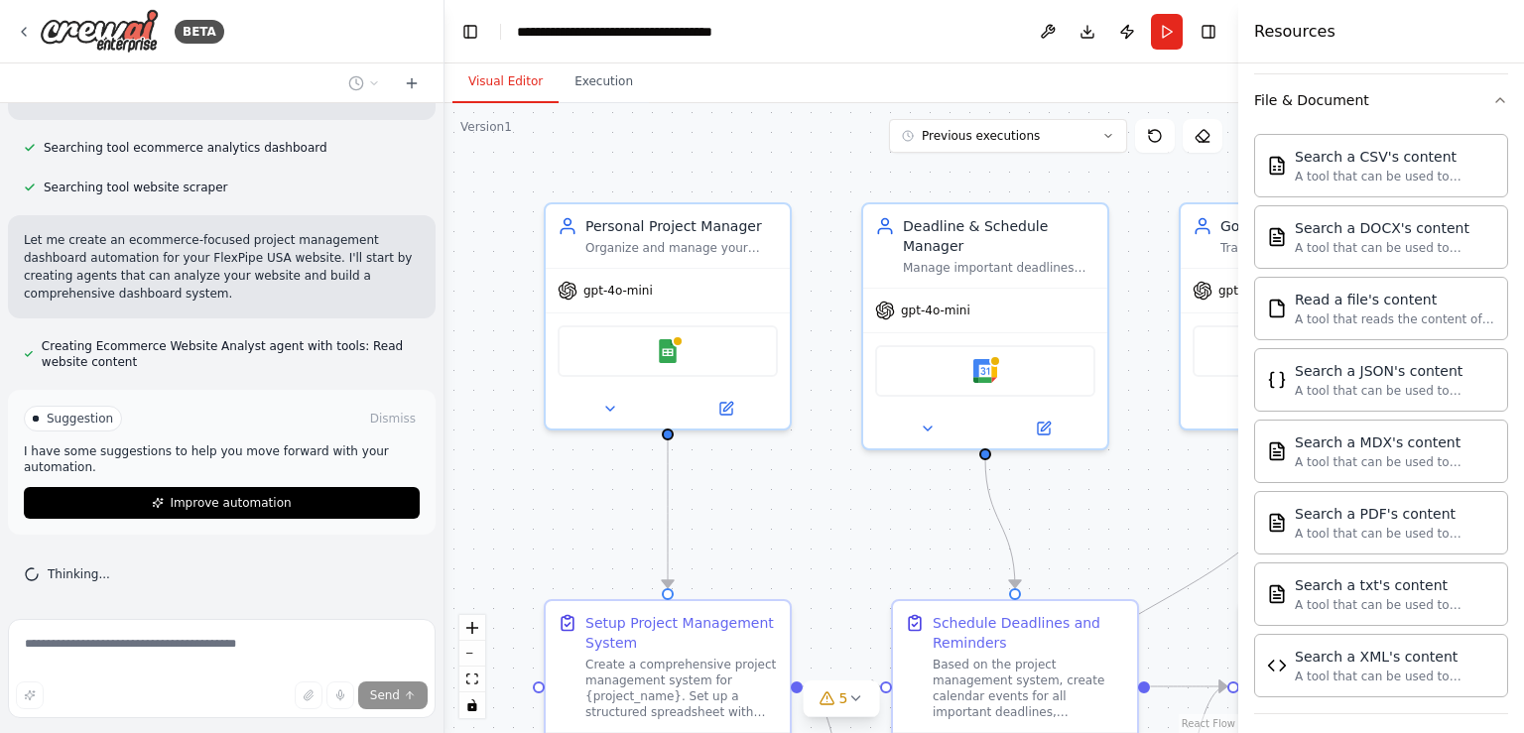
click at [490, 78] on button "Visual Editor" at bounding box center [506, 83] width 106 height 42
click at [1203, 136] on icon at bounding box center [1203, 136] width 16 height 16
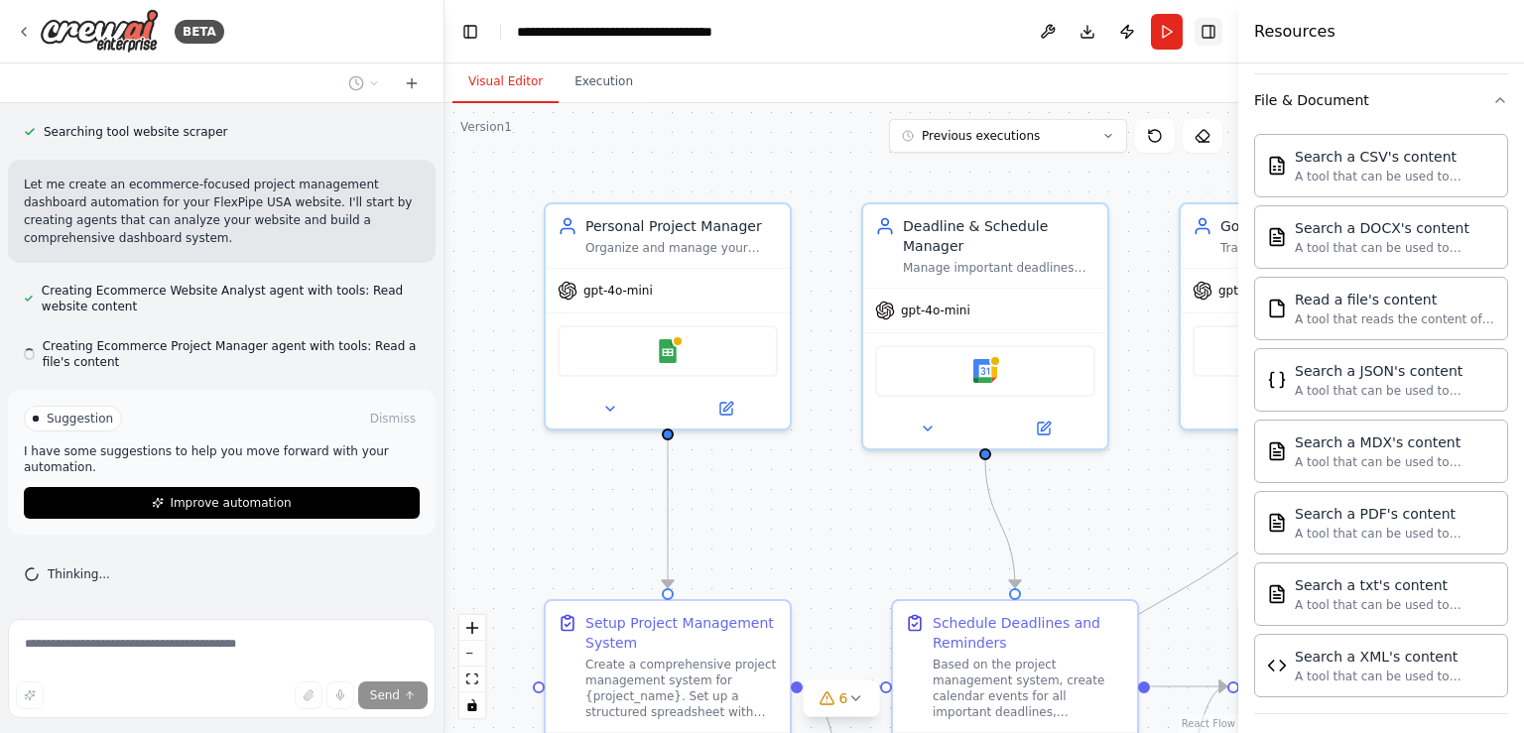
click at [1209, 32] on button "Toggle Right Sidebar" at bounding box center [1209, 32] width 28 height 28
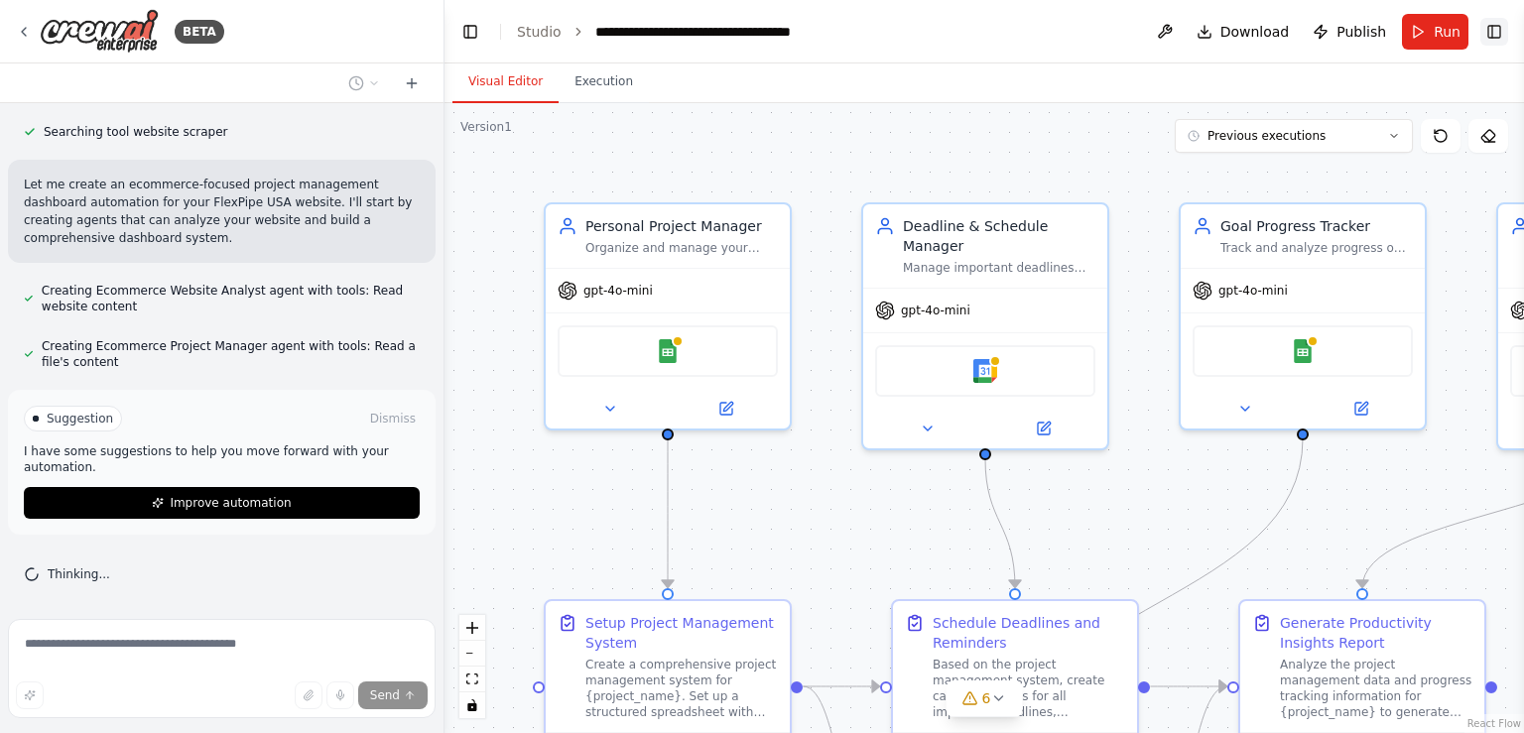
click at [1495, 29] on button "Toggle Right Sidebar" at bounding box center [1495, 32] width 28 height 28
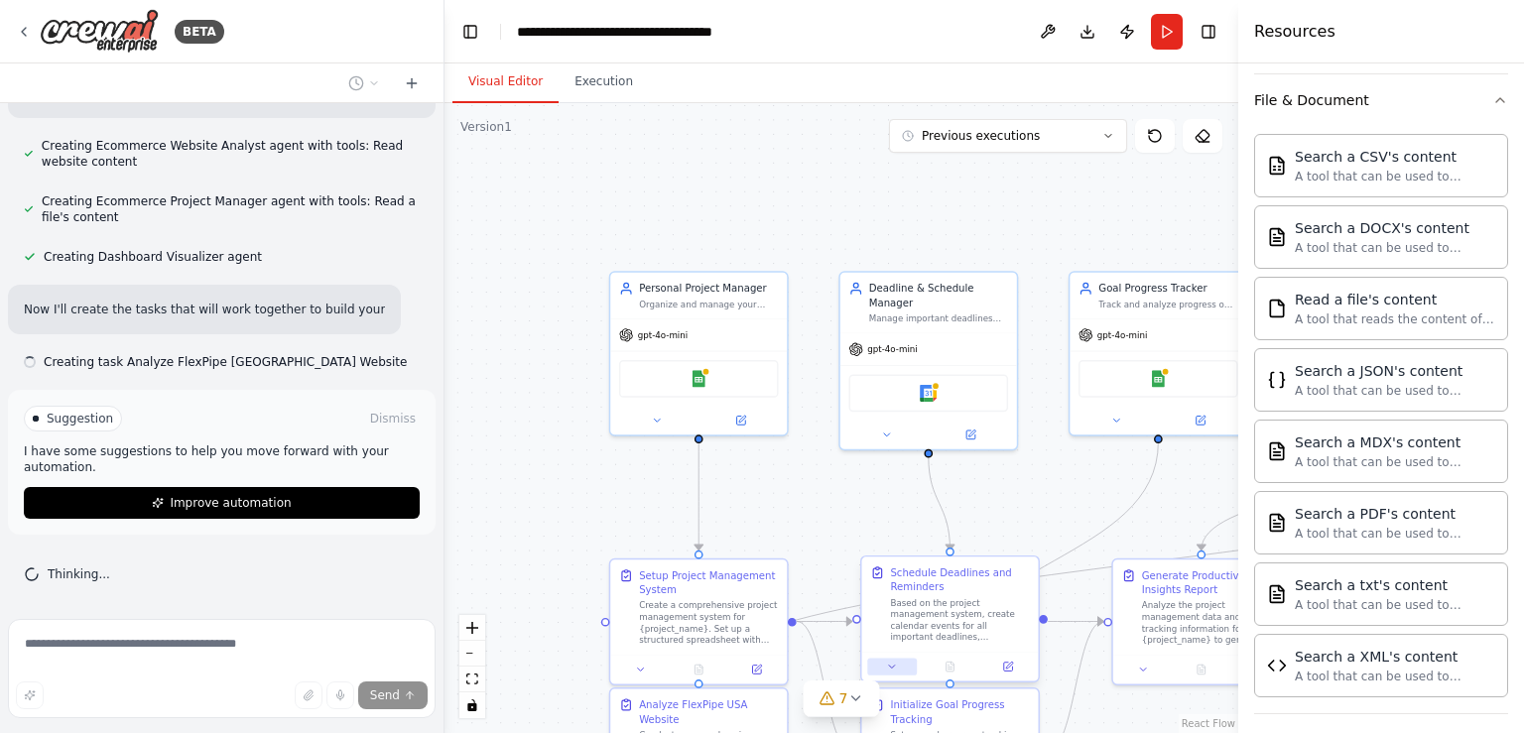
scroll to position [745, 0]
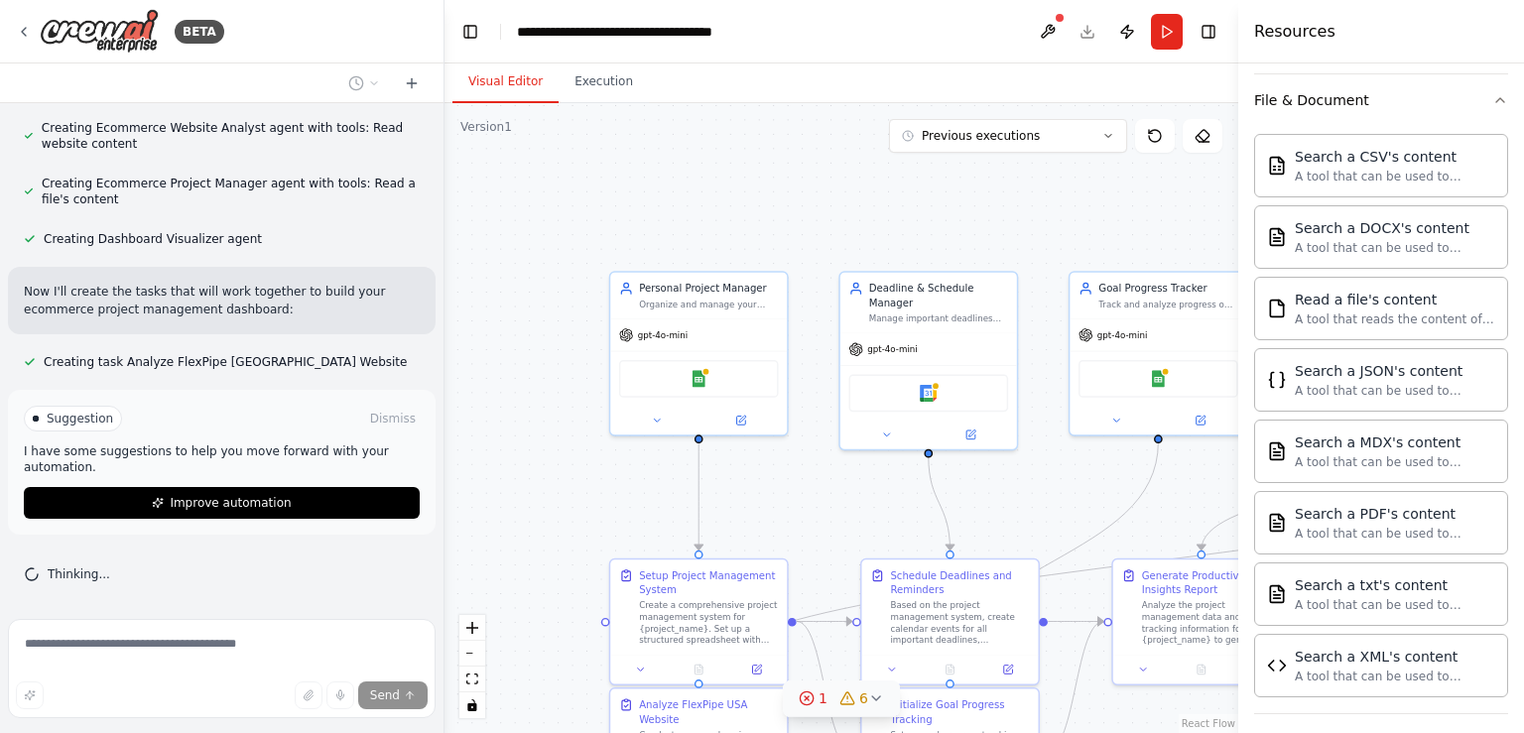
click at [869, 700] on icon at bounding box center [876, 699] width 16 height 16
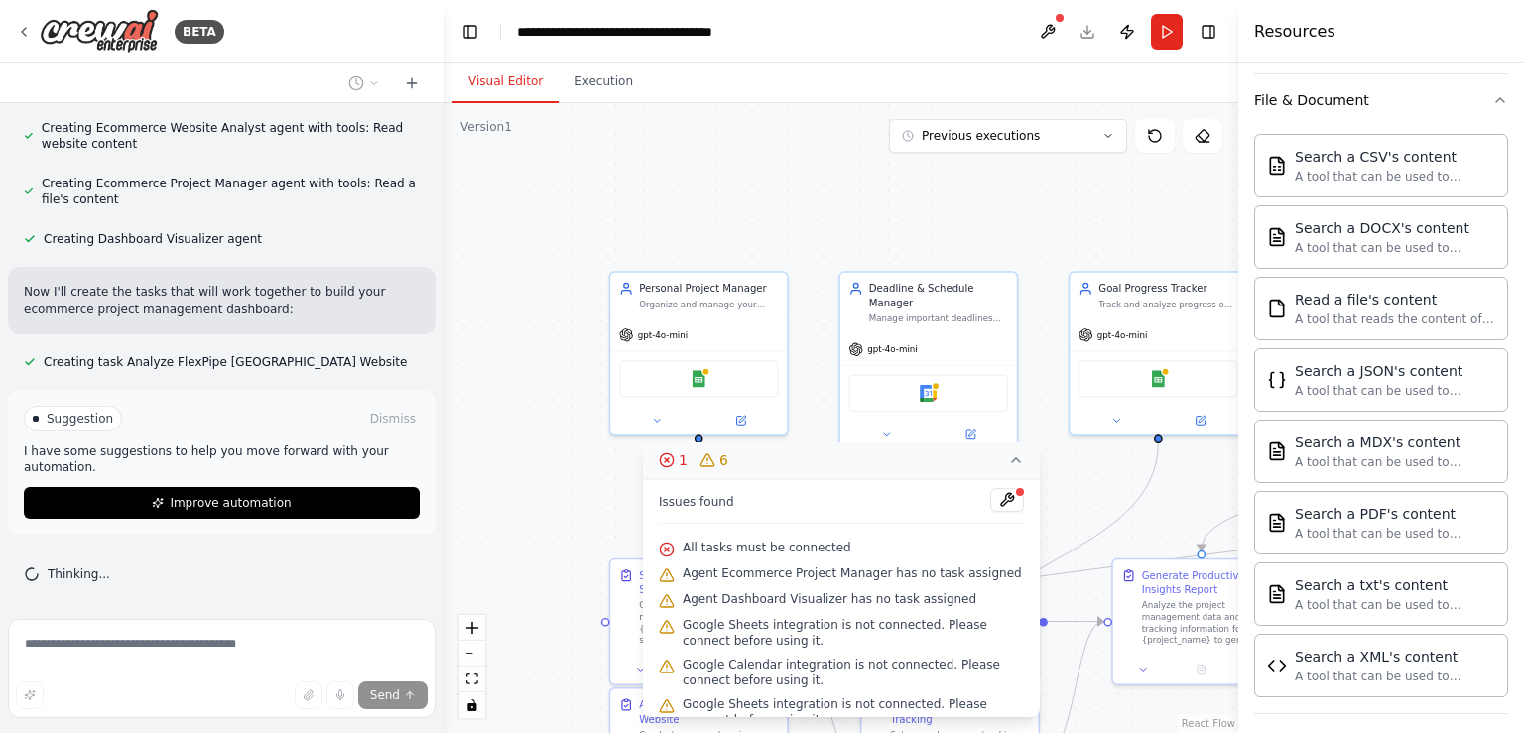
click at [540, 439] on div ".deletable-edge-delete-btn { width: 20px; height: 20px; border: 0px solid #ffff…" at bounding box center [842, 418] width 794 height 630
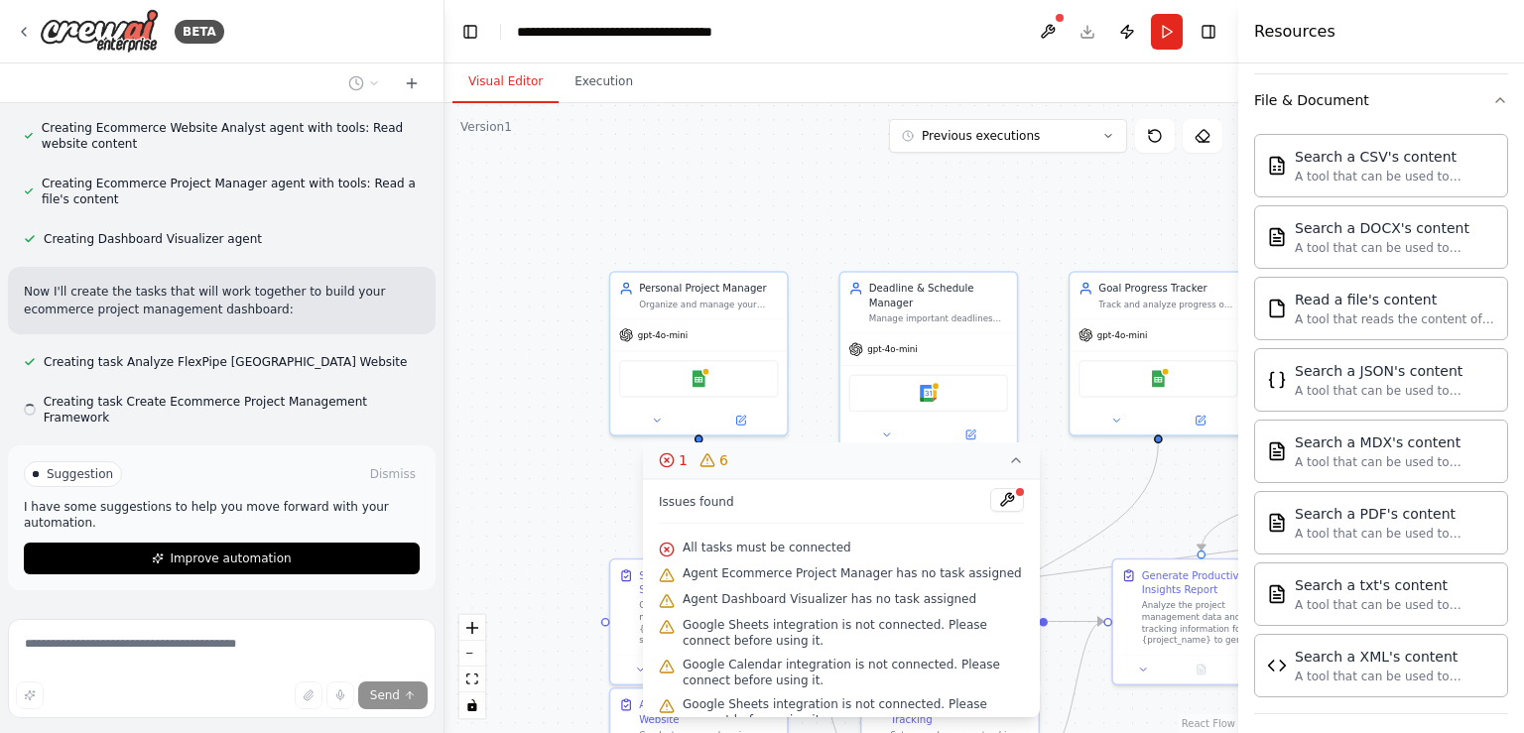
scroll to position [785, 0]
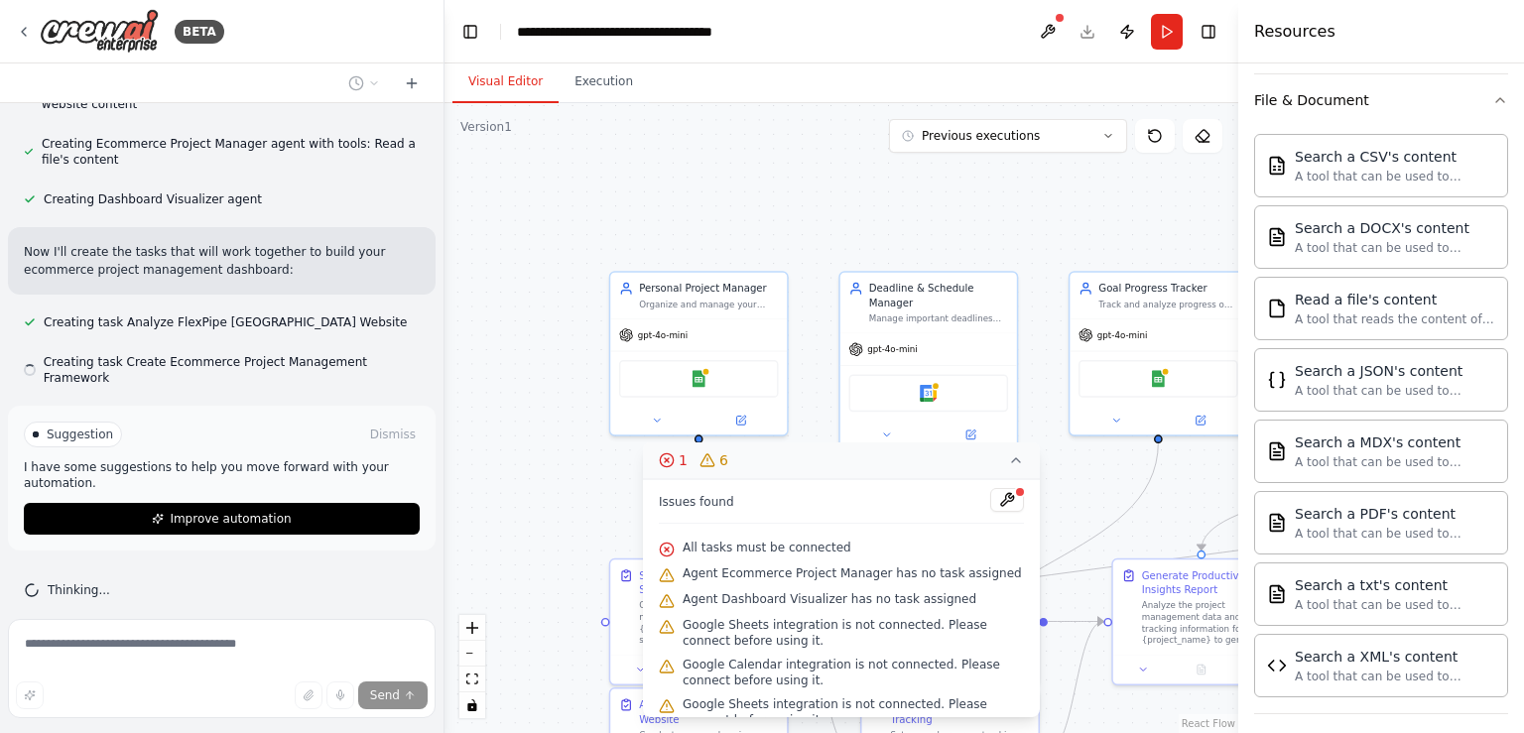
click at [1017, 461] on icon at bounding box center [1016, 461] width 16 height 16
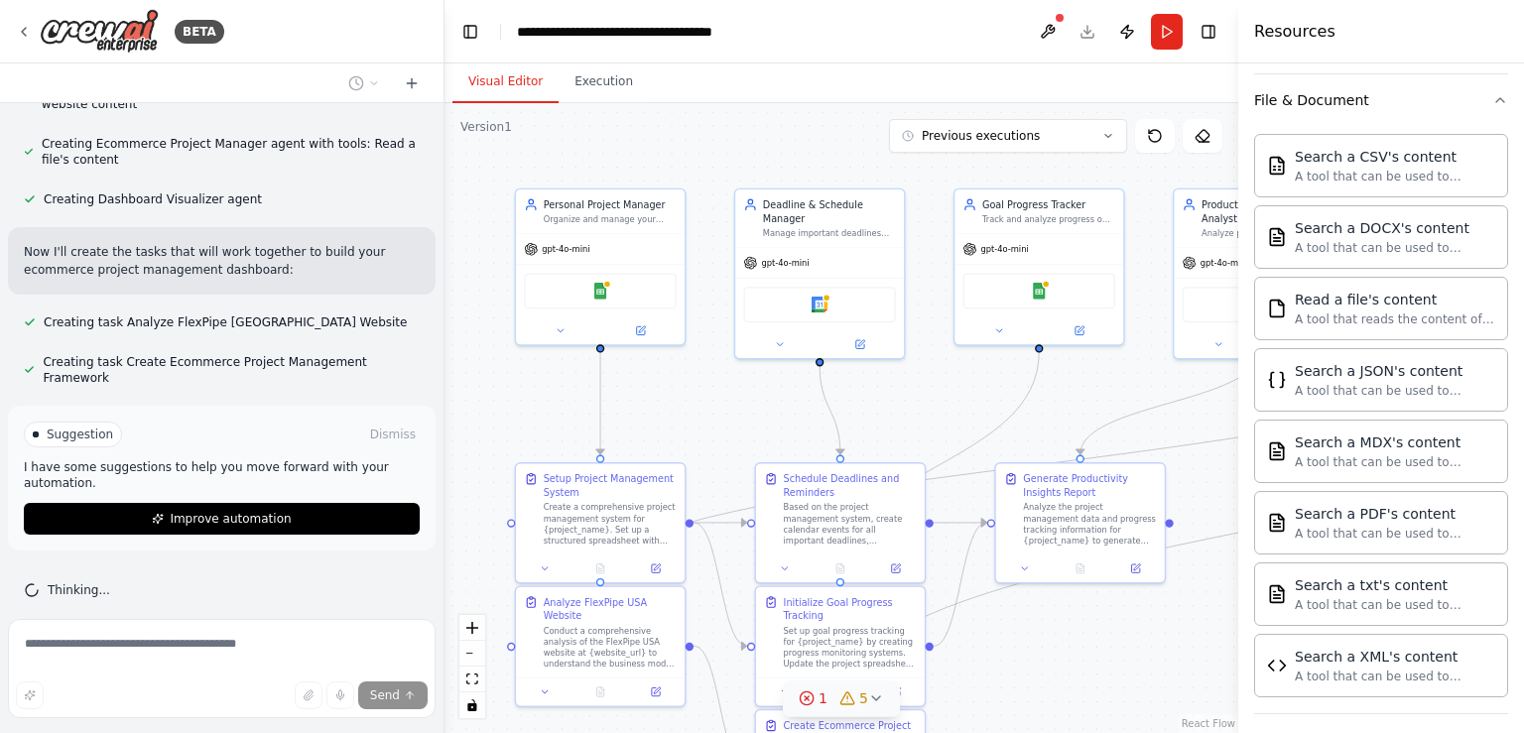
drag, startPoint x: 563, startPoint y: 295, endPoint x: 432, endPoint y: 178, distance: 175.7
click at [432, 178] on div "BETA Hello! I'm the CrewAI assistant. What kind of automation do you want to bu…" at bounding box center [762, 366] width 1524 height 733
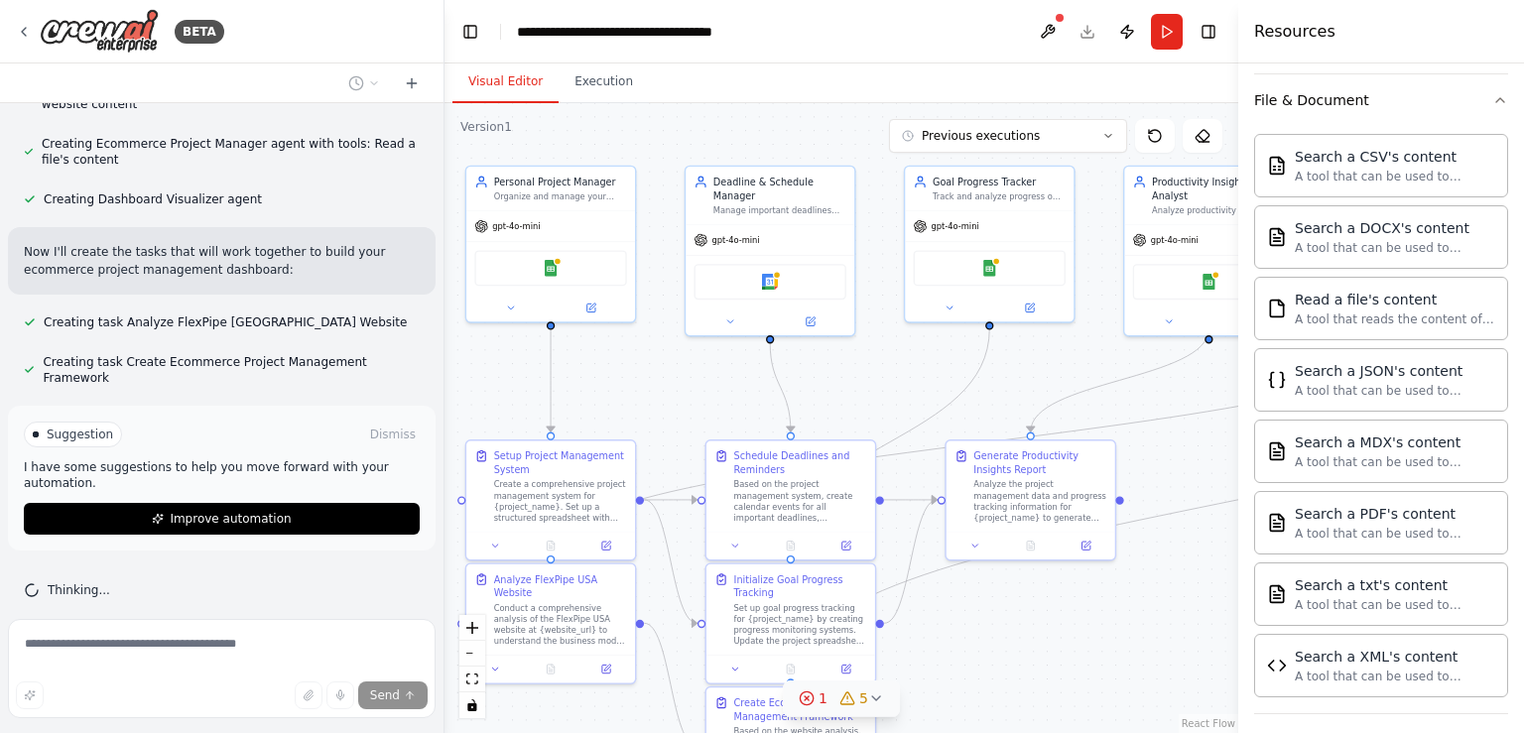
scroll to position [825, 0]
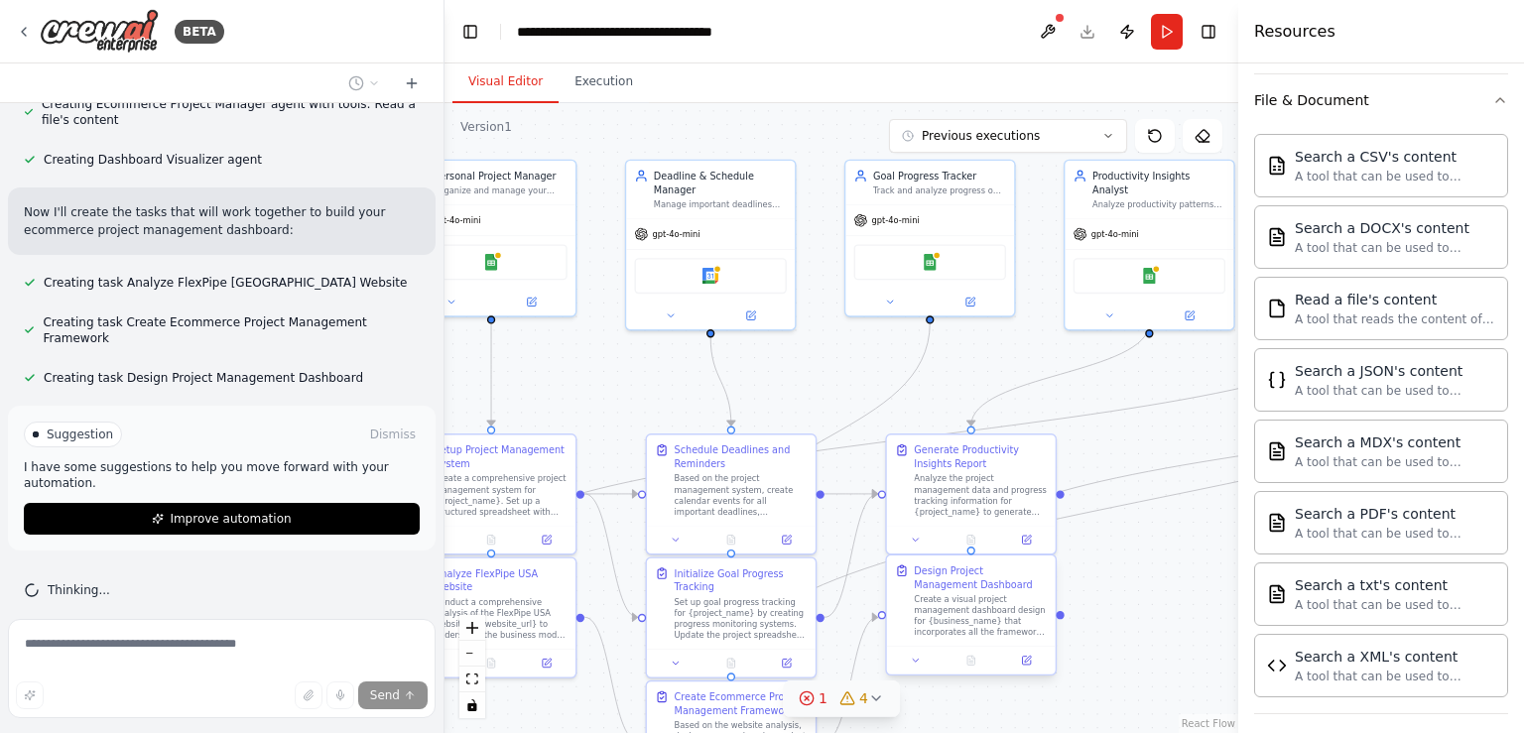
drag, startPoint x: 1107, startPoint y: 616, endPoint x: 1012, endPoint y: 610, distance: 95.5
click at [1012, 610] on div ".deletable-edge-delete-btn { width: 20px; height: 20px; border: 0px solid #ffff…" at bounding box center [842, 418] width 794 height 630
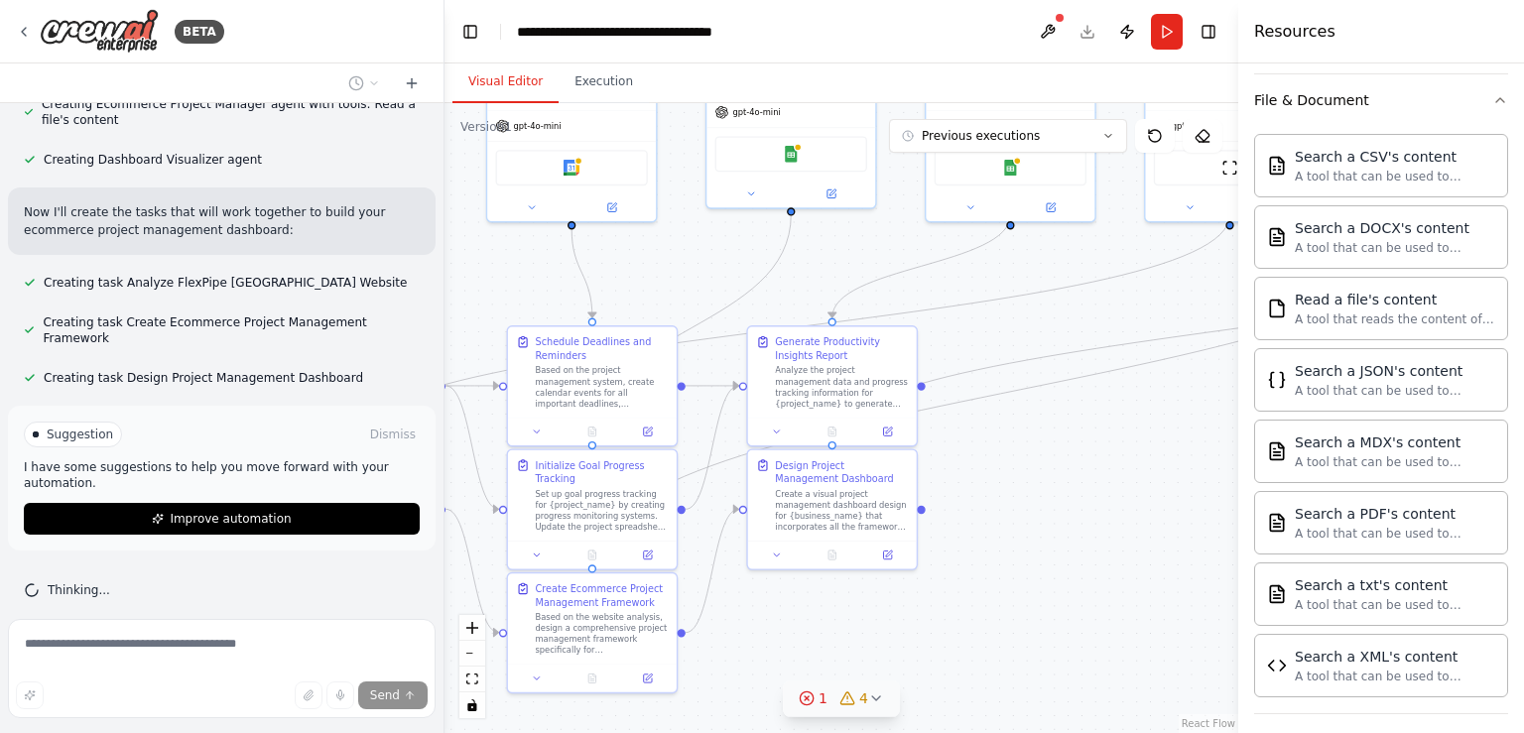
drag, startPoint x: 1167, startPoint y: 557, endPoint x: 1024, endPoint y: 447, distance: 180.4
click at [1024, 447] on div ".deletable-edge-delete-btn { width: 20px; height: 20px; border: 0px solid #ffff…" at bounding box center [842, 418] width 794 height 630
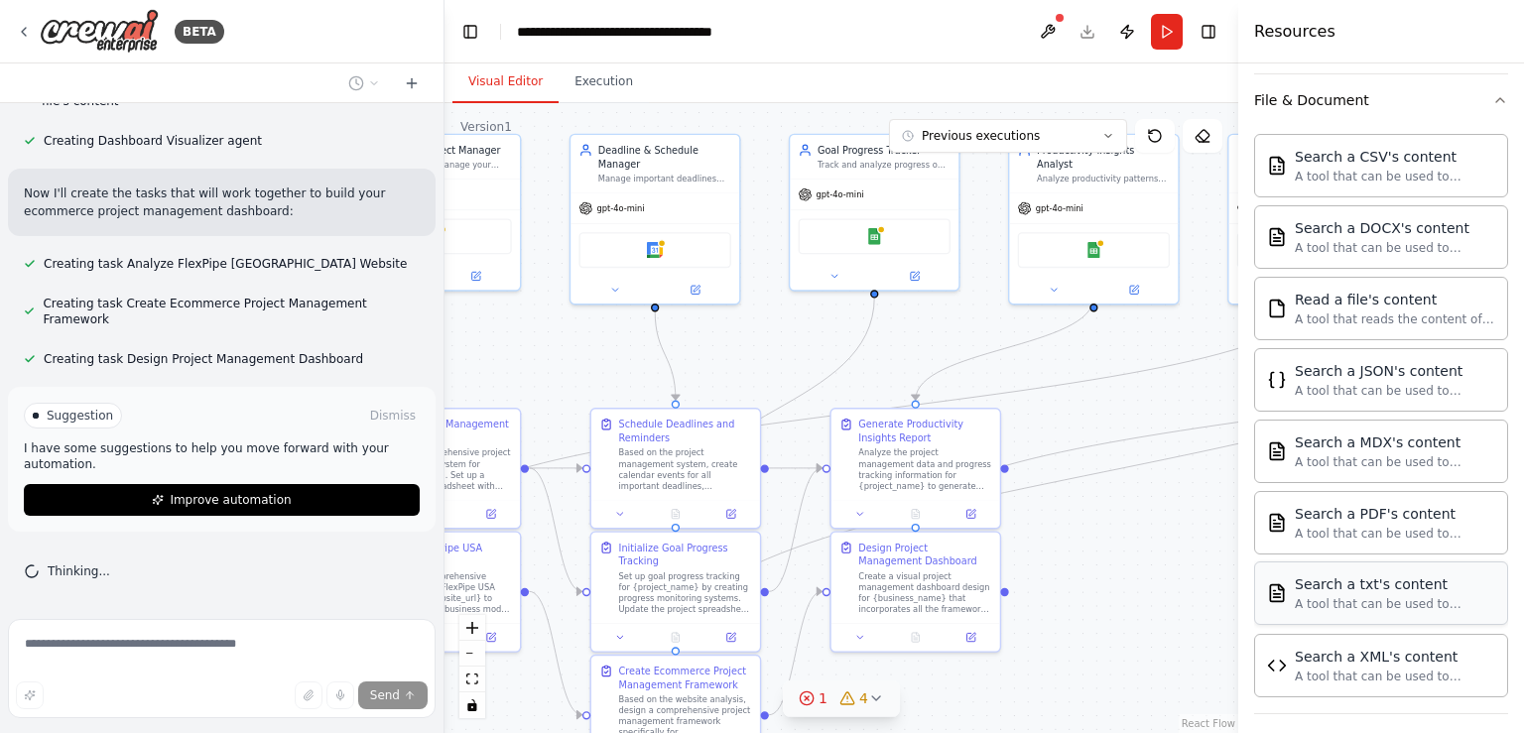
drag, startPoint x: 1167, startPoint y: 510, endPoint x: 1258, endPoint y: 591, distance: 122.3
click at [1258, 591] on div "BETA Hello! I'm the CrewAI assistant. What kind of automation do you want to bu…" at bounding box center [762, 366] width 1524 height 733
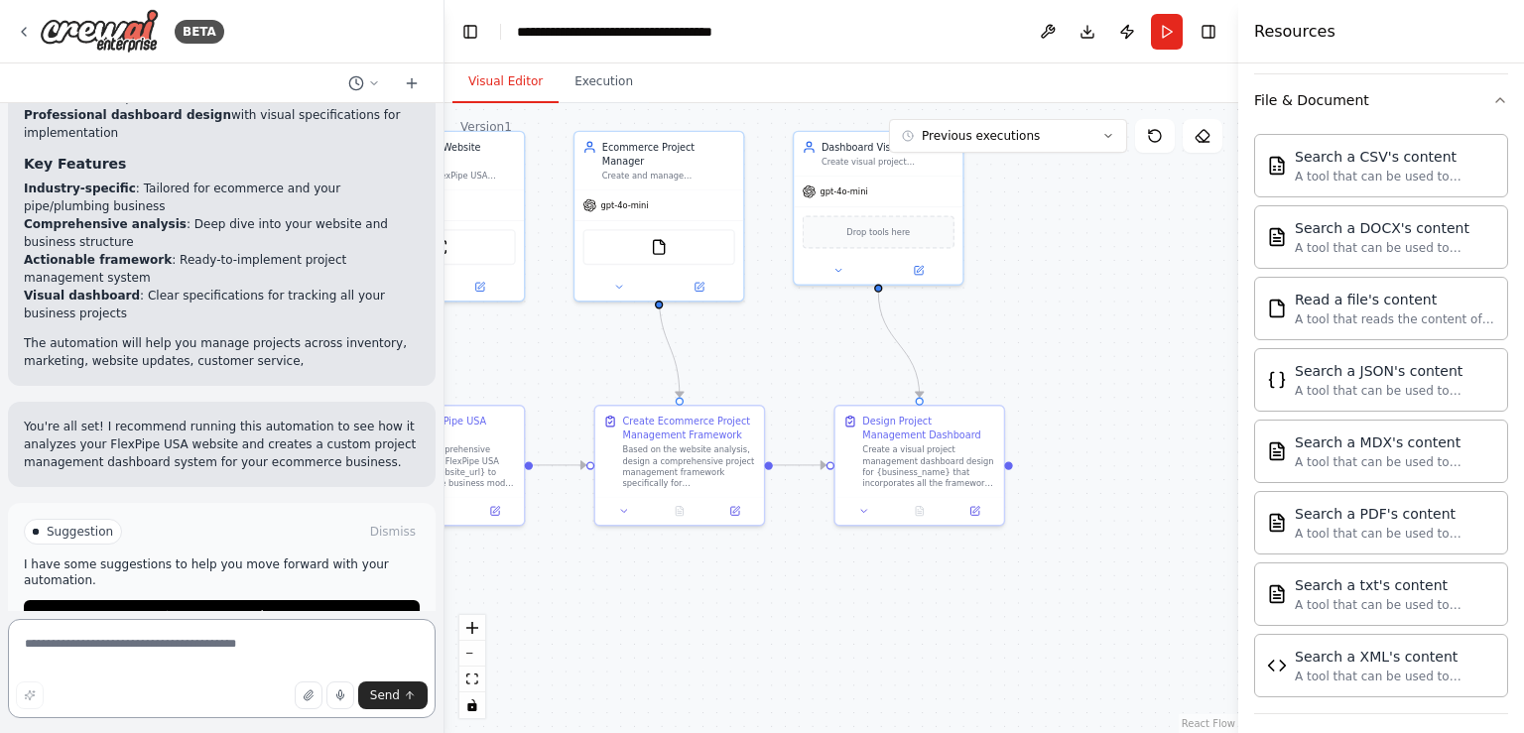
scroll to position [2829, 0]
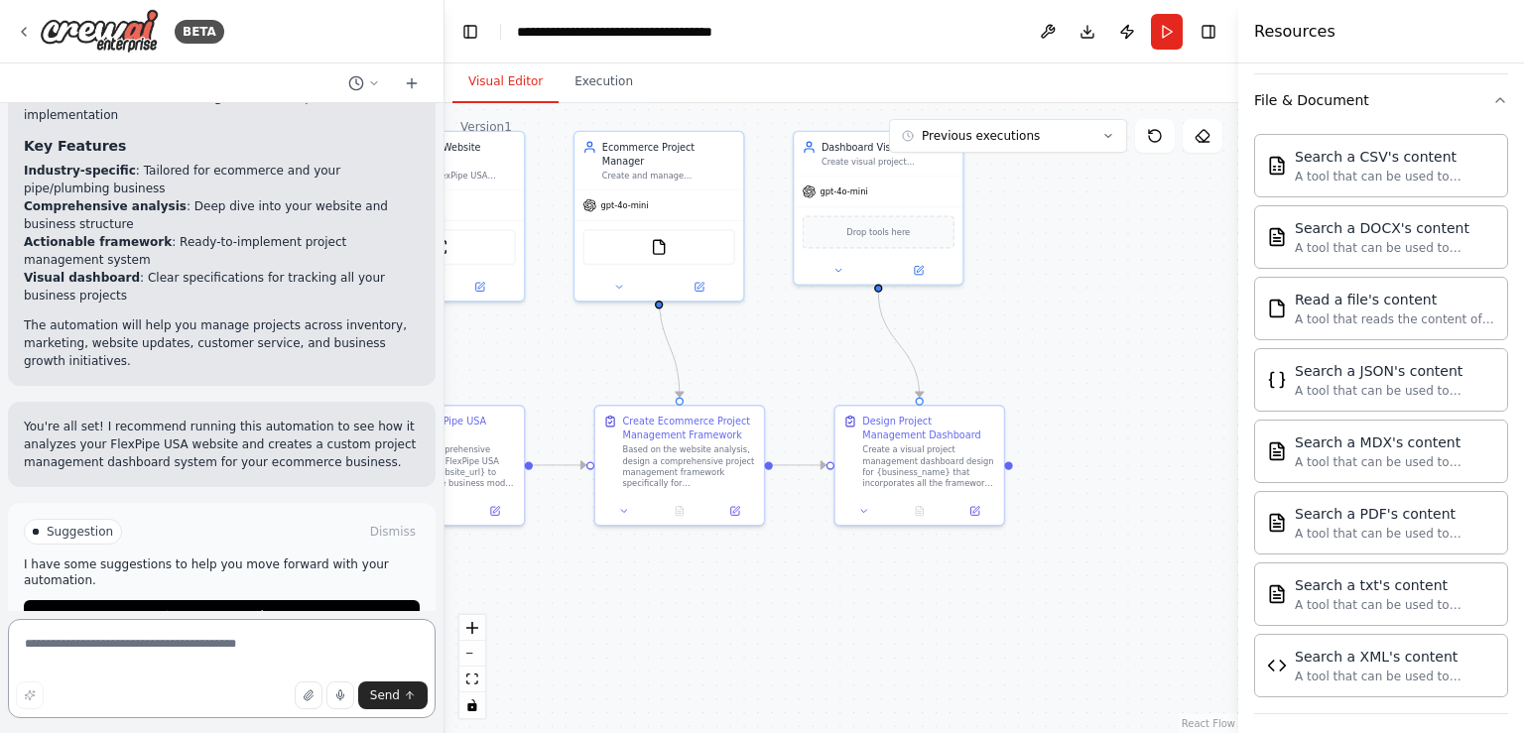
paste textarea "**********"
type textarea "**********"
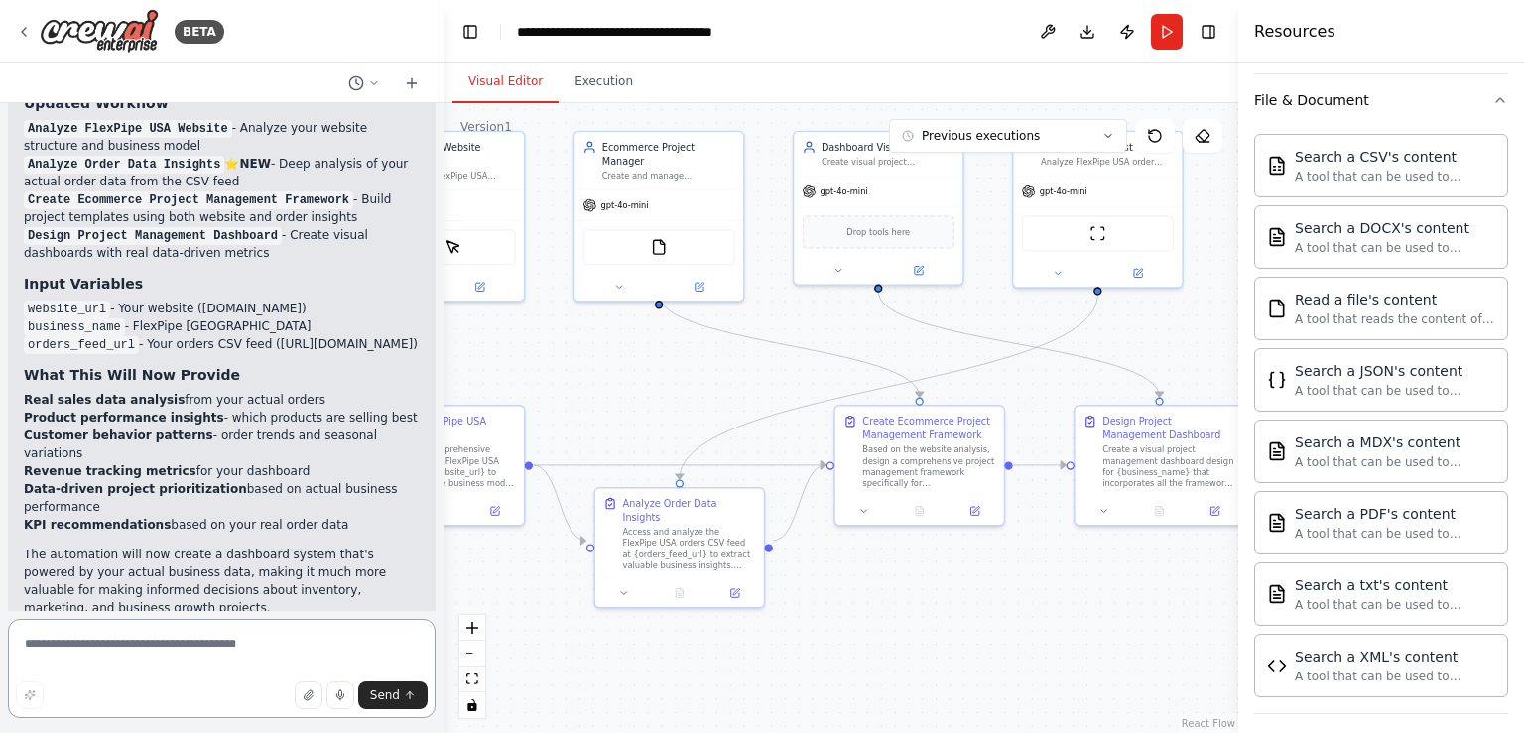
scroll to position [4844, 0]
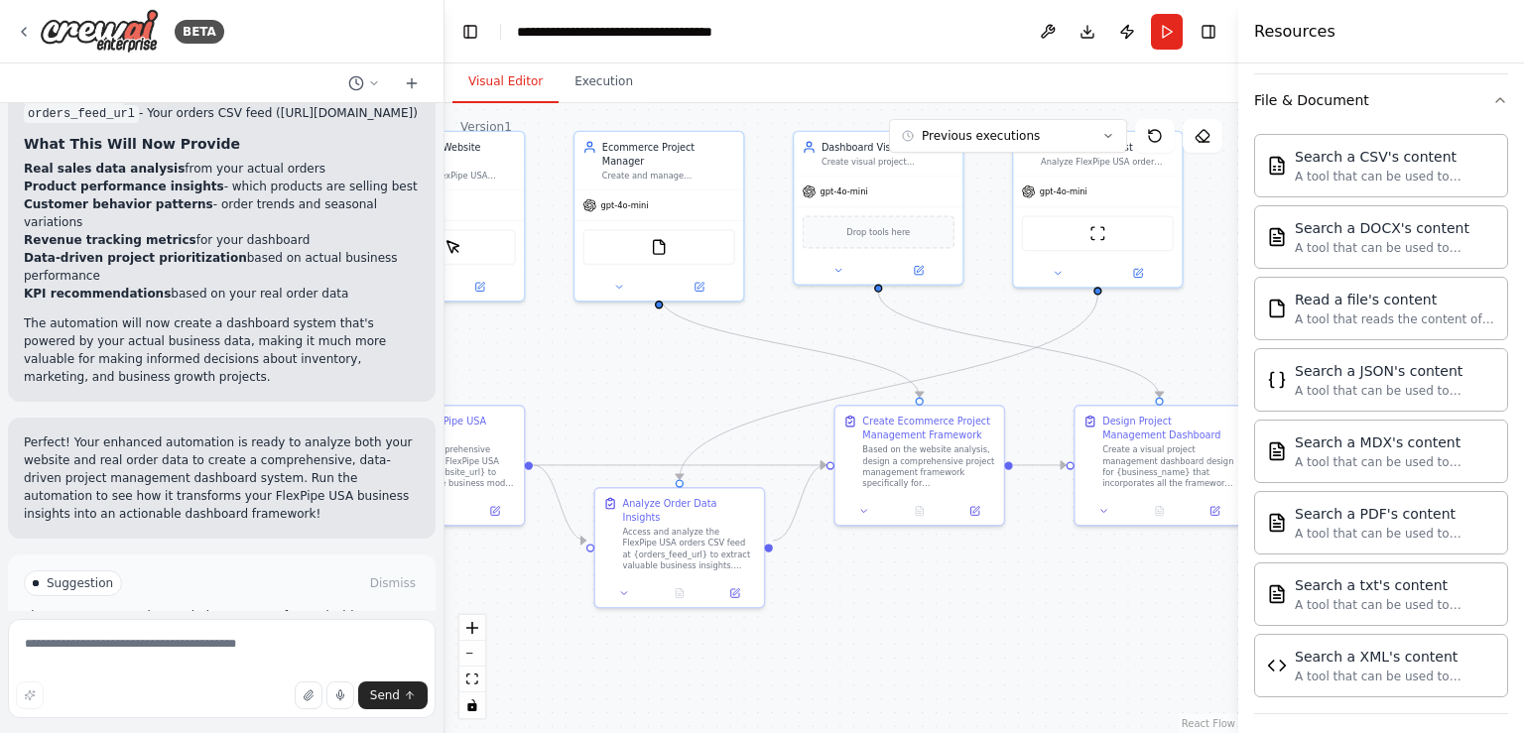
click at [198, 660] on span "Run Automation" at bounding box center [231, 668] width 96 height 16
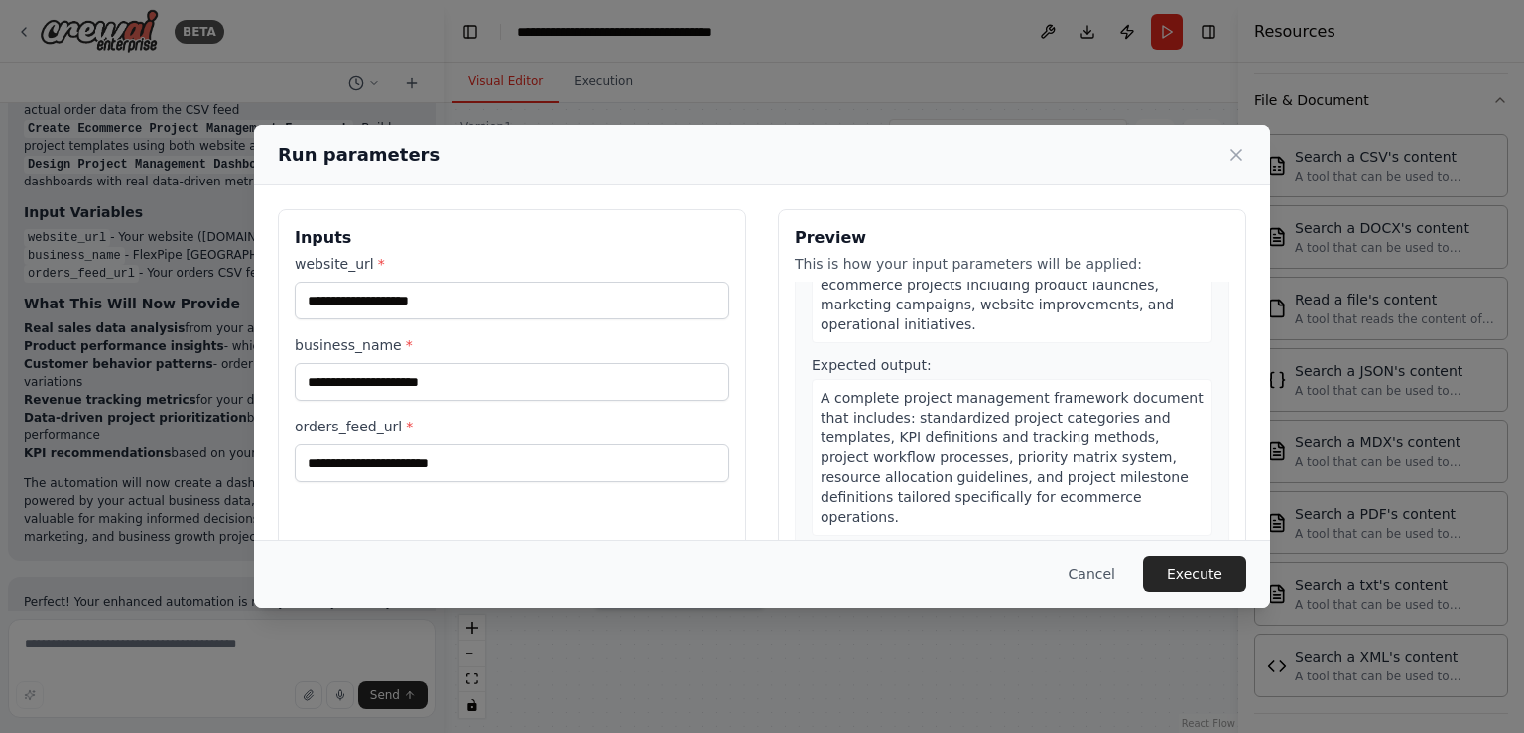
scroll to position [691, 0]
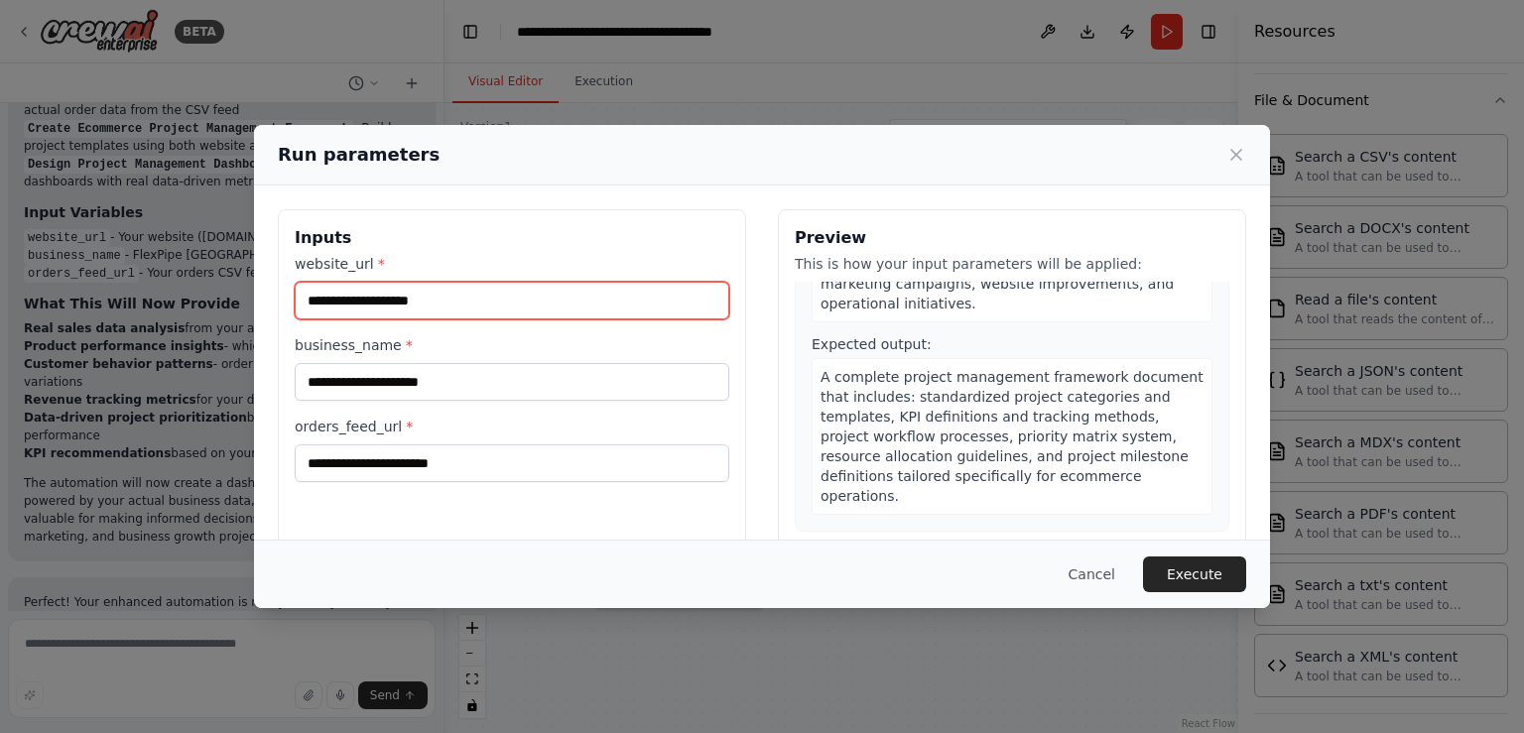
click at [433, 301] on input "website_url *" at bounding box center [512, 301] width 435 height 38
paste input "**********"
type input "**********"
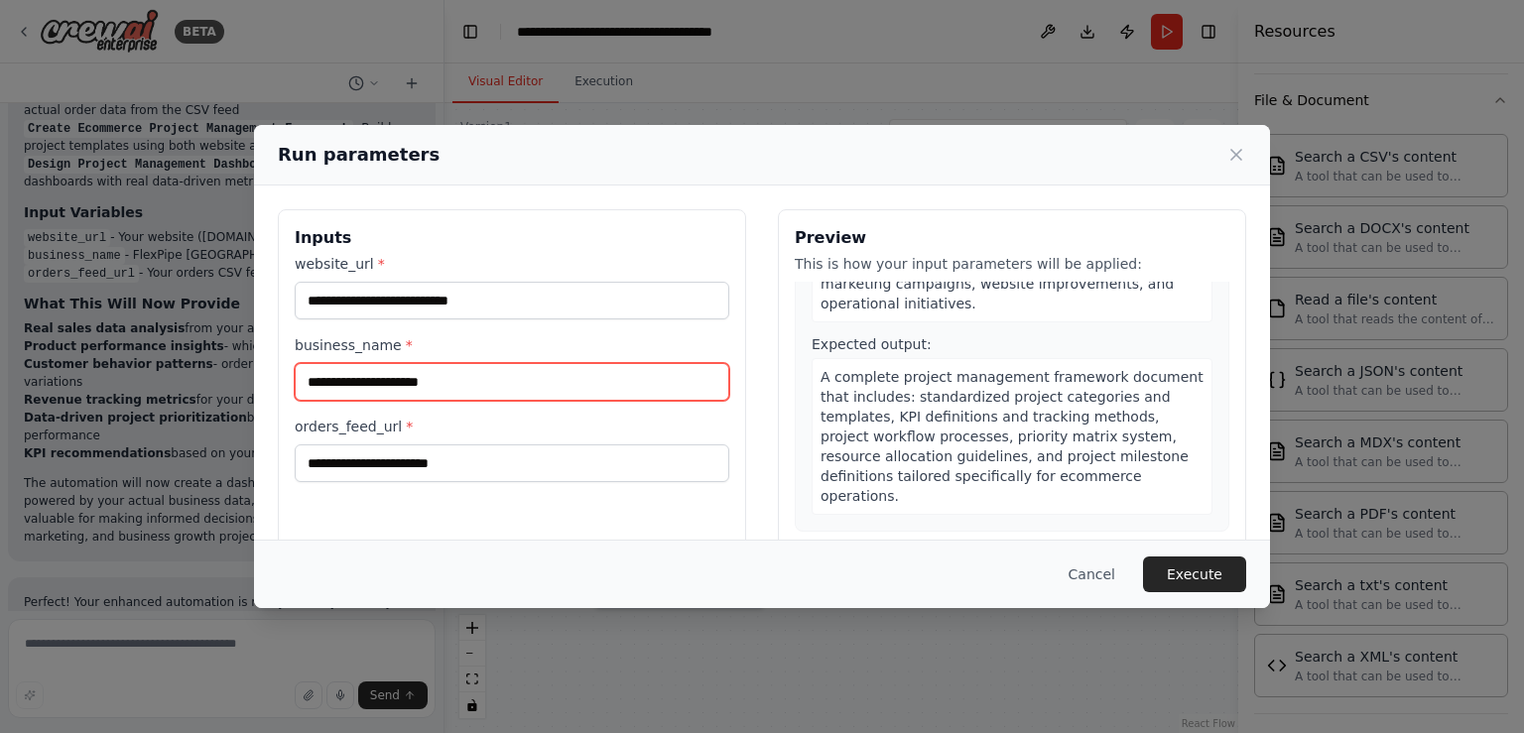
click at [512, 382] on input "business_name *" at bounding box center [512, 382] width 435 height 38
type input "**********"
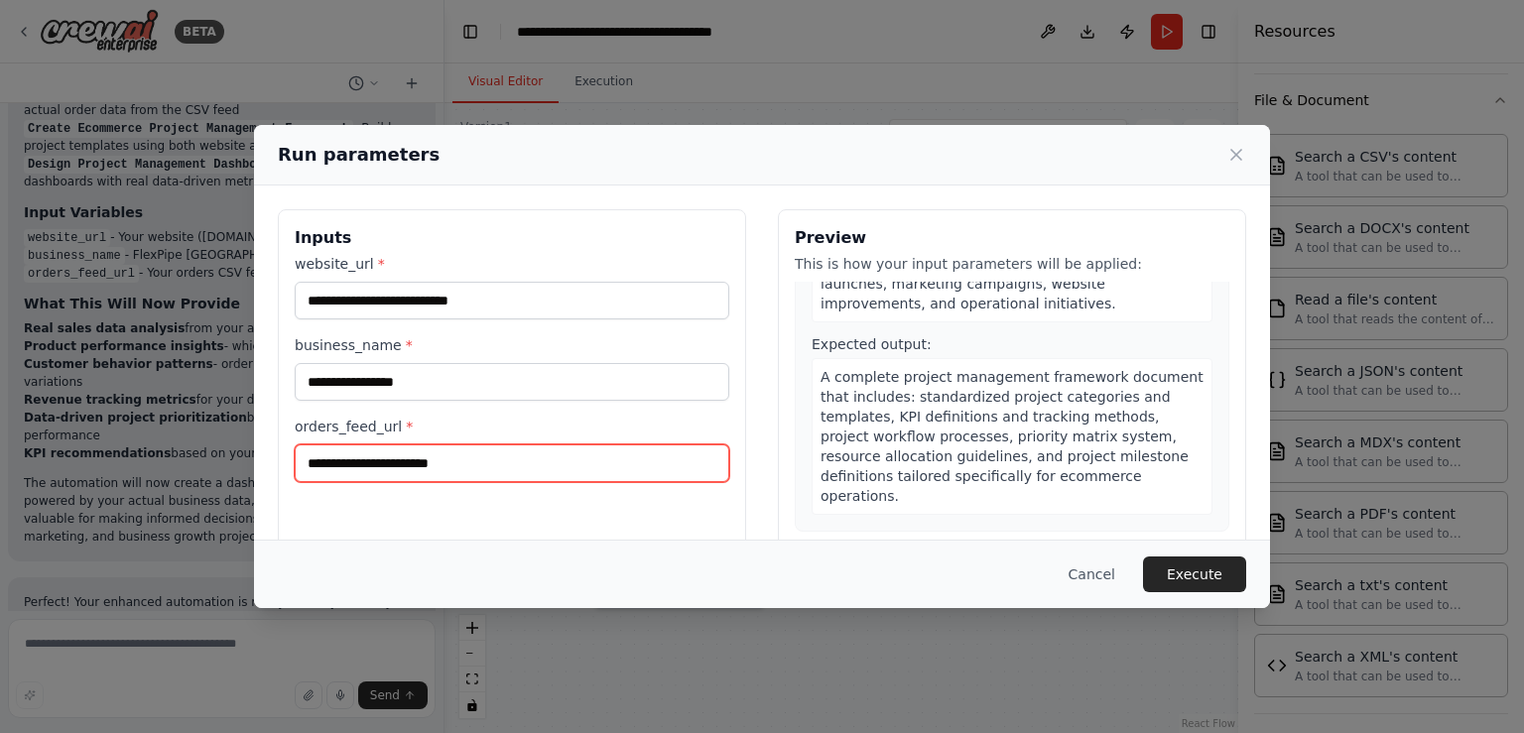
click at [429, 465] on input "orders_feed_url *" at bounding box center [512, 464] width 435 height 38
paste input "**********"
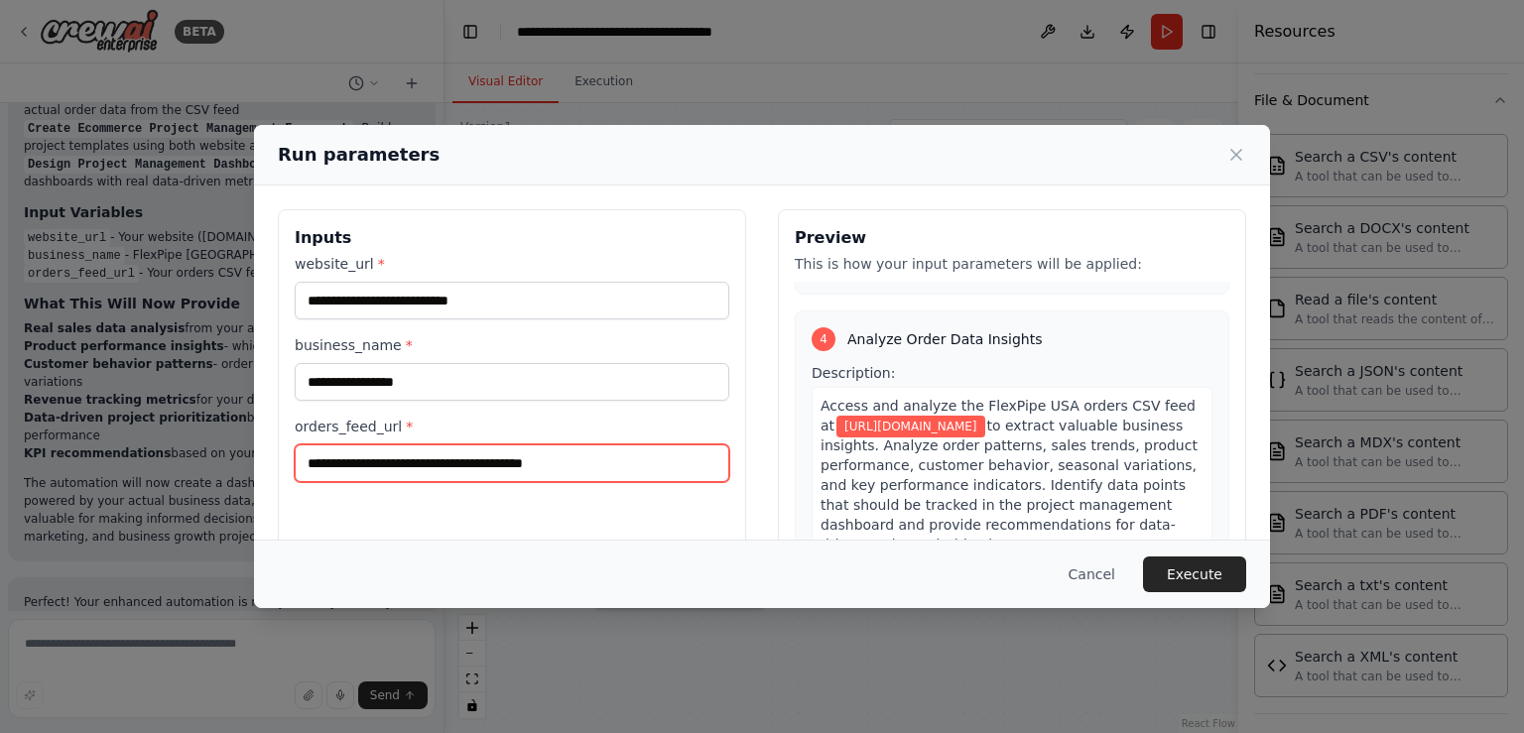
scroll to position [1452, 0]
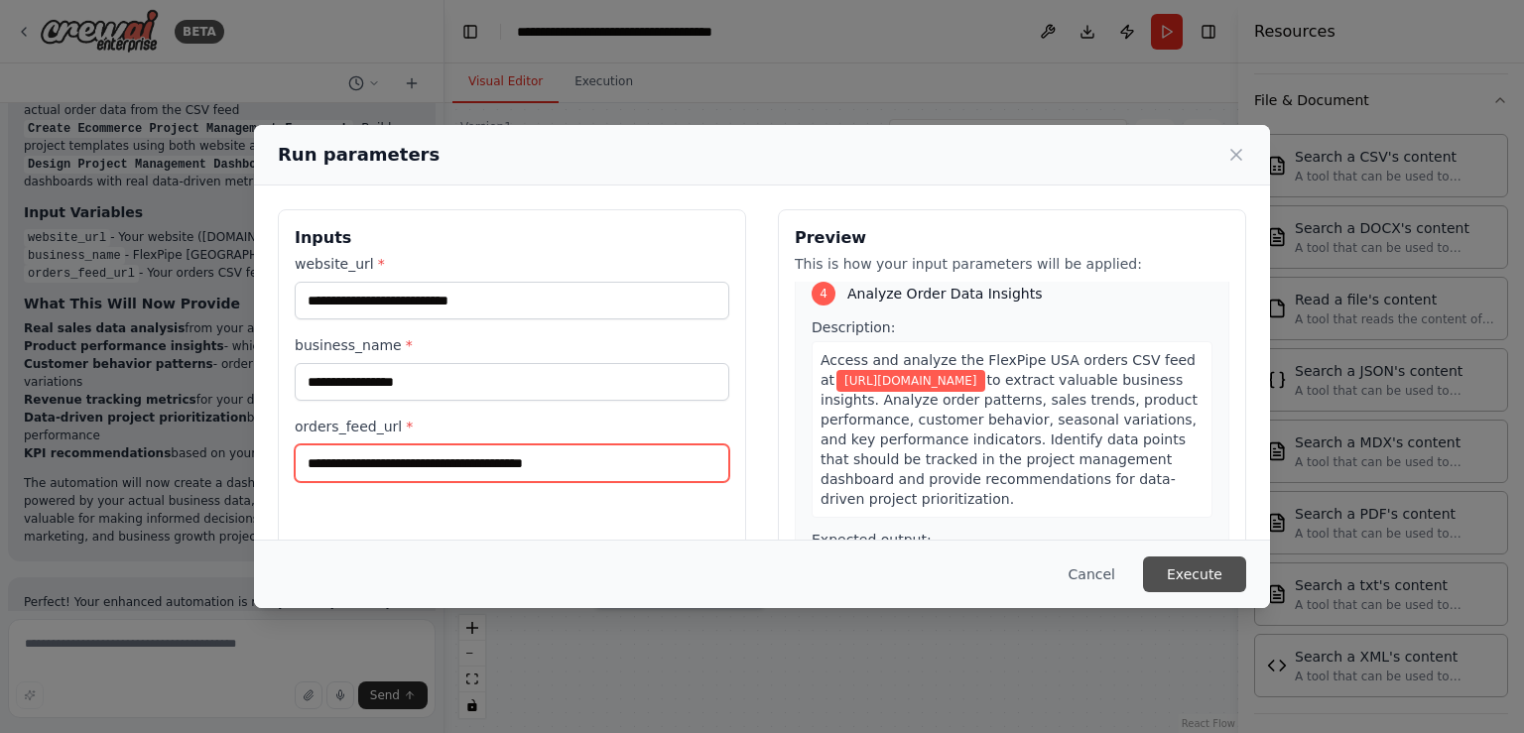
type input "**********"
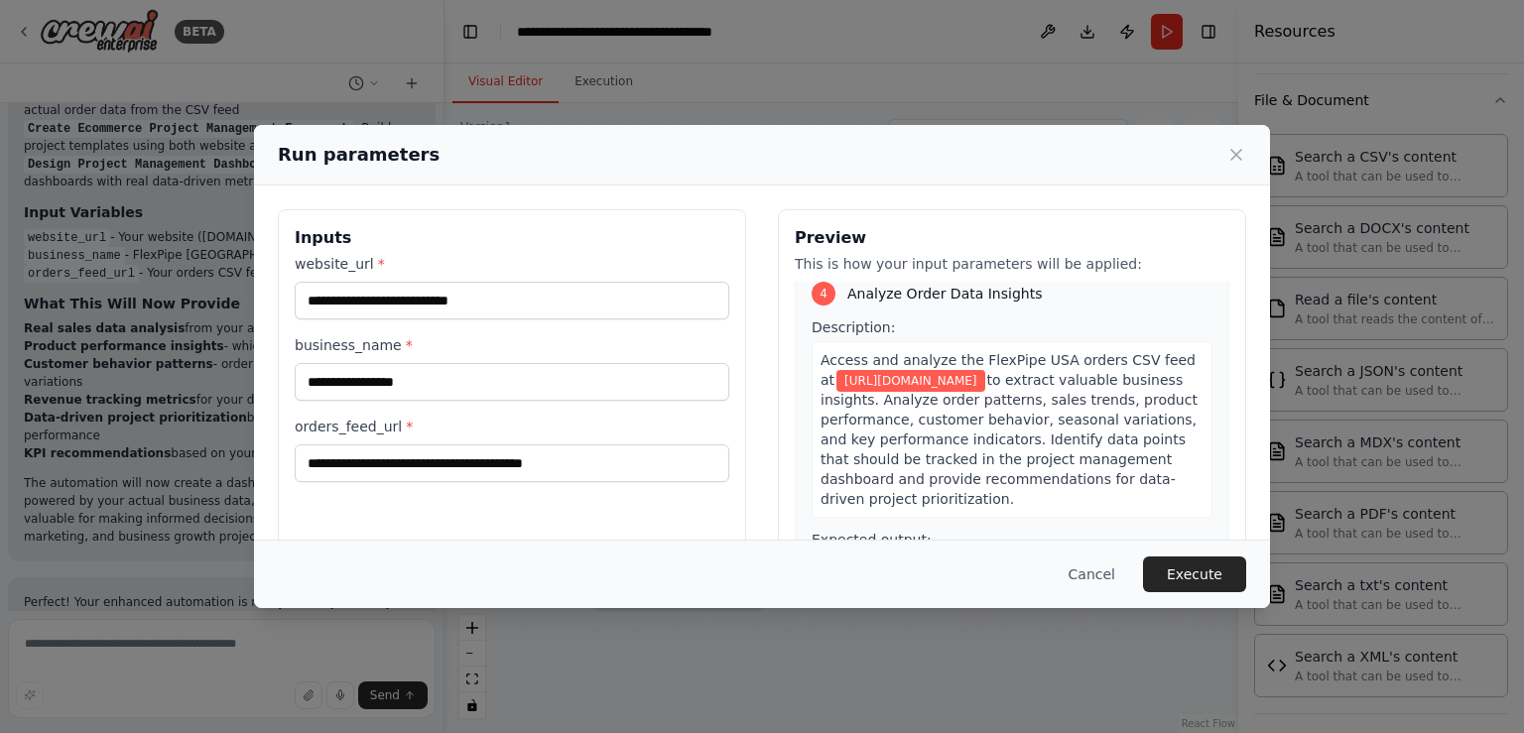
drag, startPoint x: 1199, startPoint y: 579, endPoint x: 1200, endPoint y: 549, distance: 29.8
click at [1199, 578] on button "Execute" at bounding box center [1194, 575] width 103 height 36
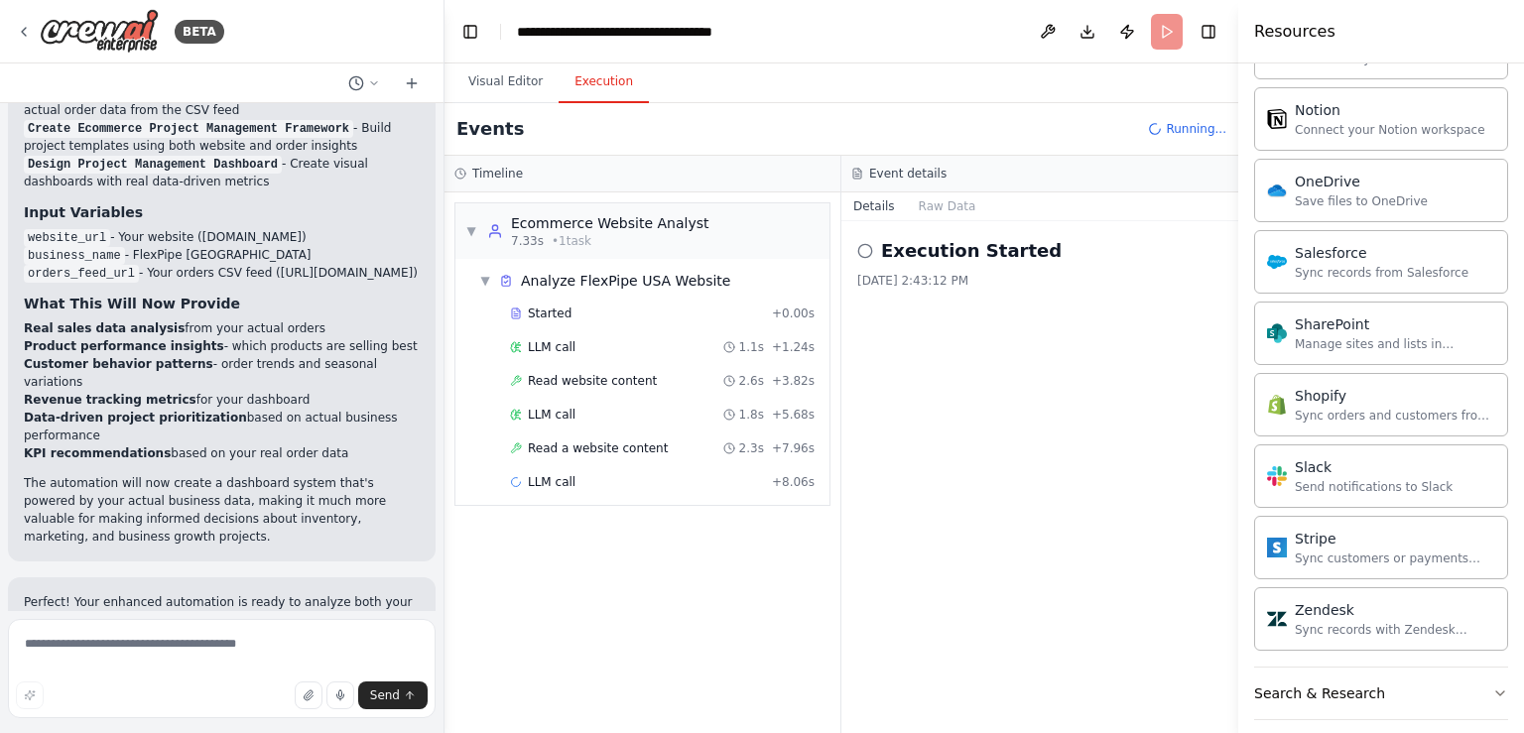
scroll to position [2663, 0]
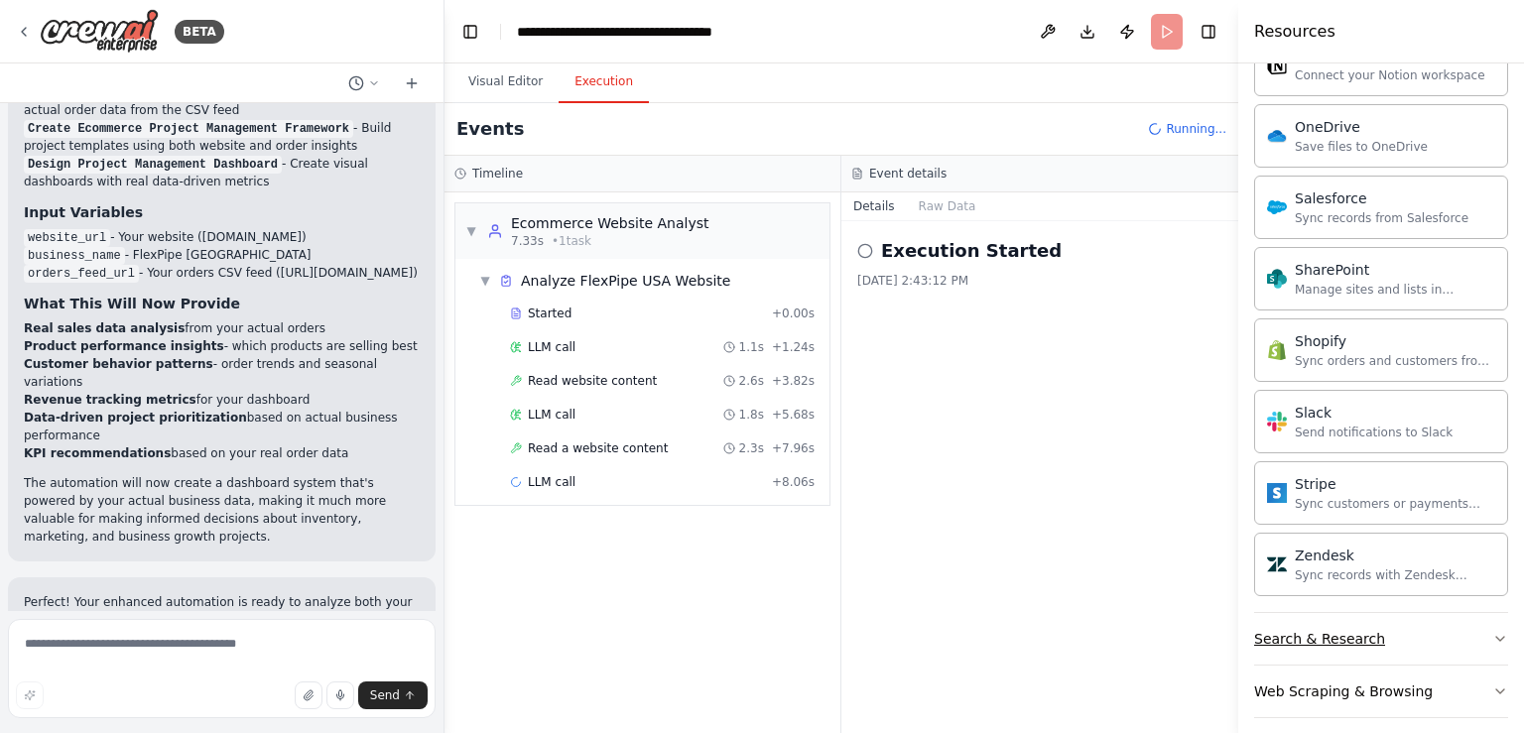
click at [1493, 631] on icon "button" at bounding box center [1501, 639] width 16 height 16
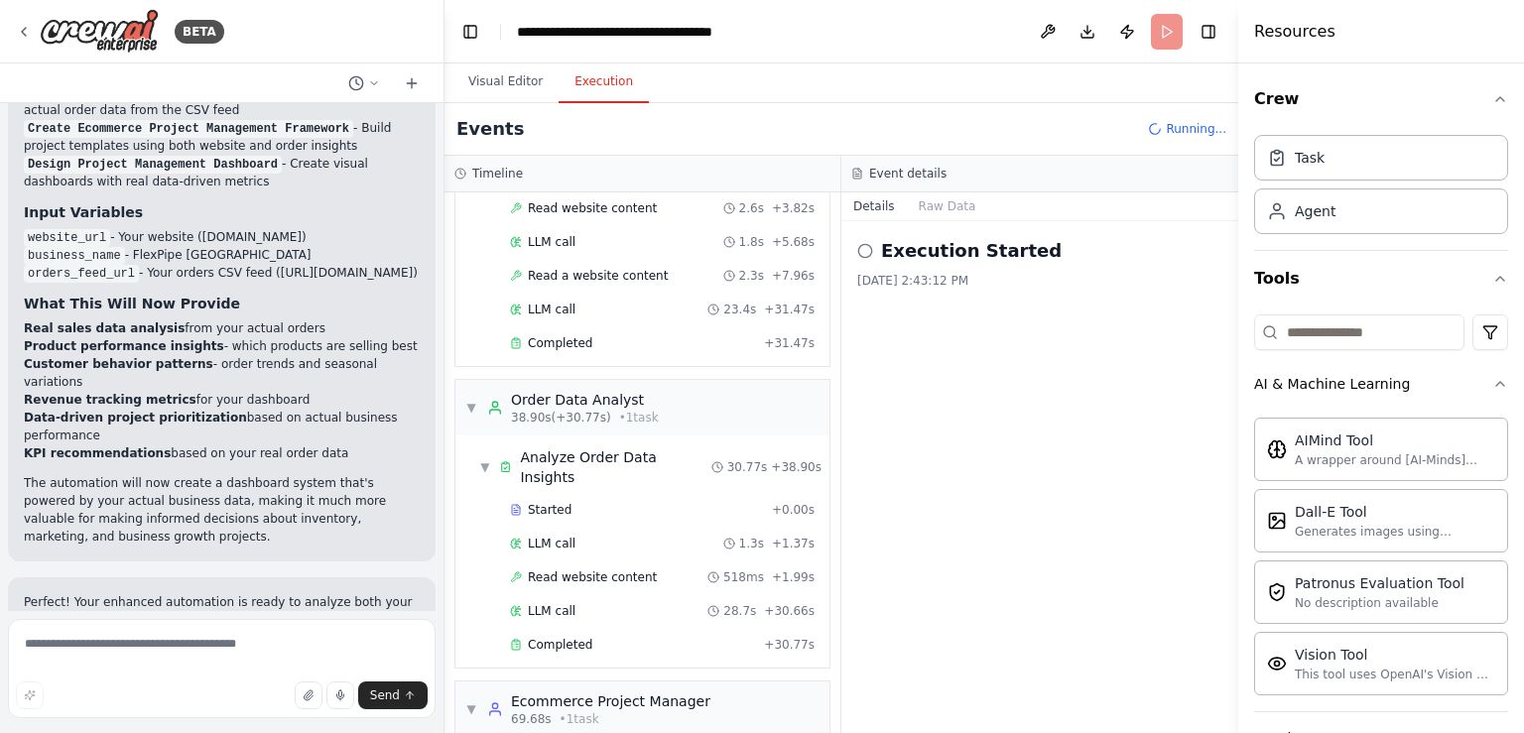
scroll to position [323, 0]
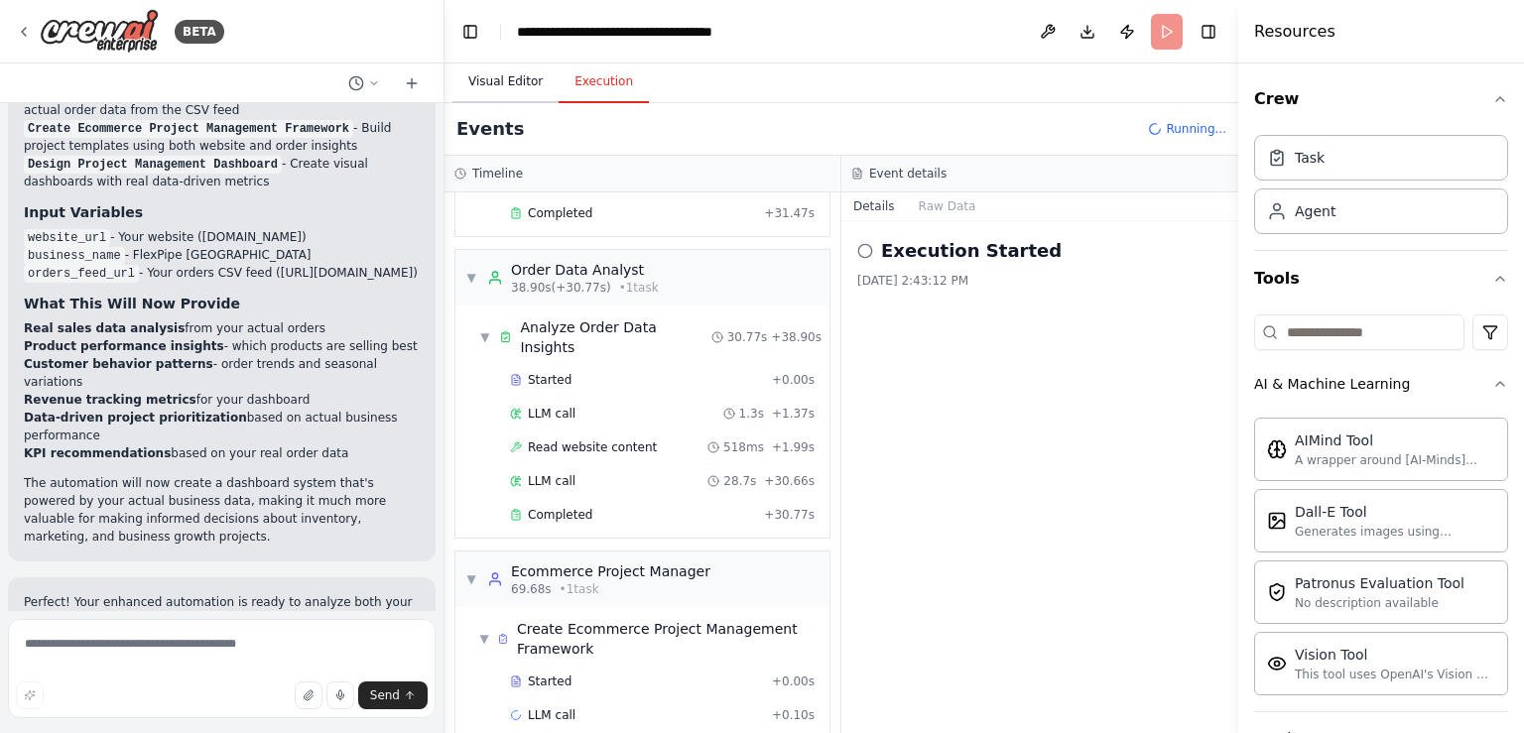
click at [474, 81] on button "Visual Editor" at bounding box center [506, 83] width 106 height 42
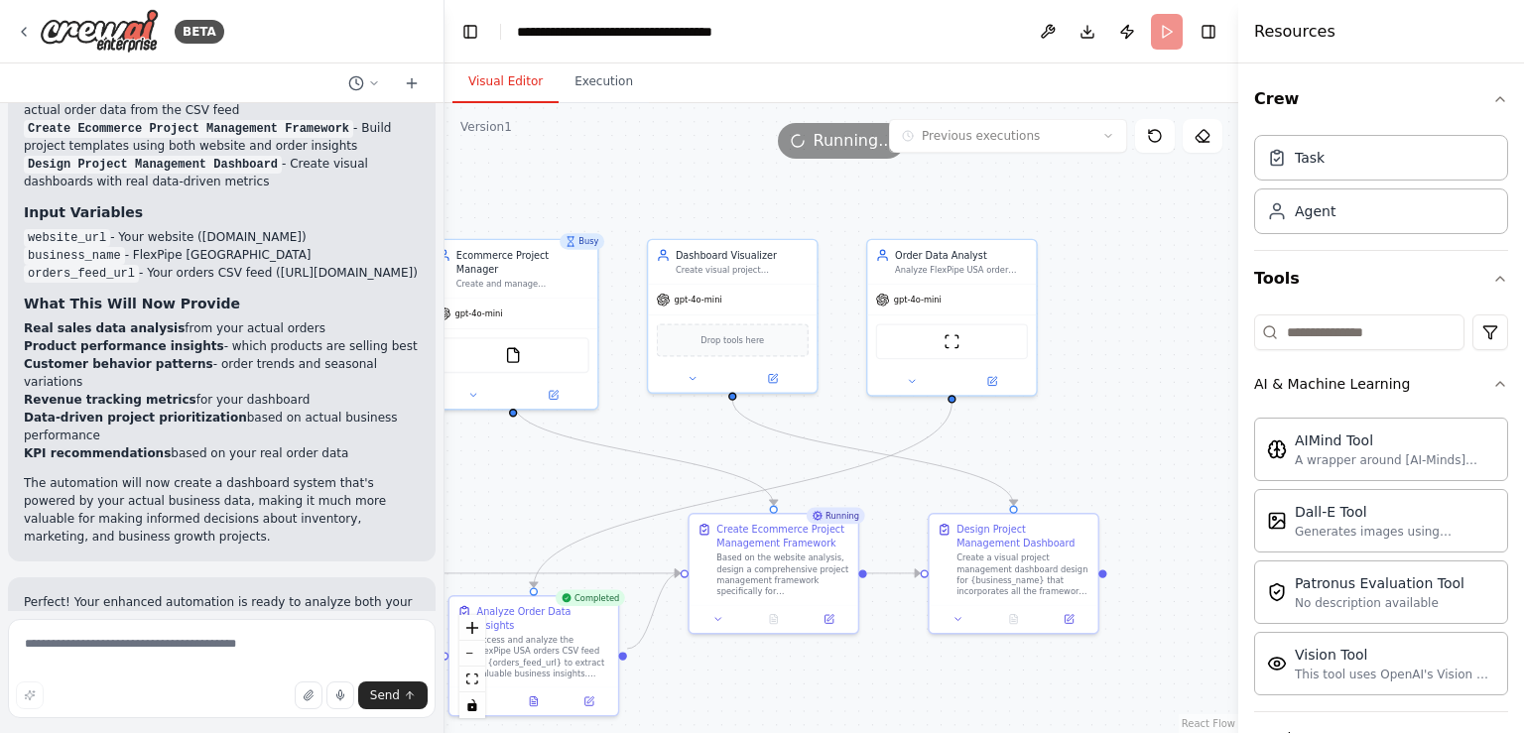
drag, startPoint x: 1088, startPoint y: 601, endPoint x: 957, endPoint y: 705, distance: 166.8
click at [958, 709] on div ".deletable-edge-delete-btn { width: 20px; height: 20px; border: 0px solid #ffff…" at bounding box center [842, 418] width 794 height 630
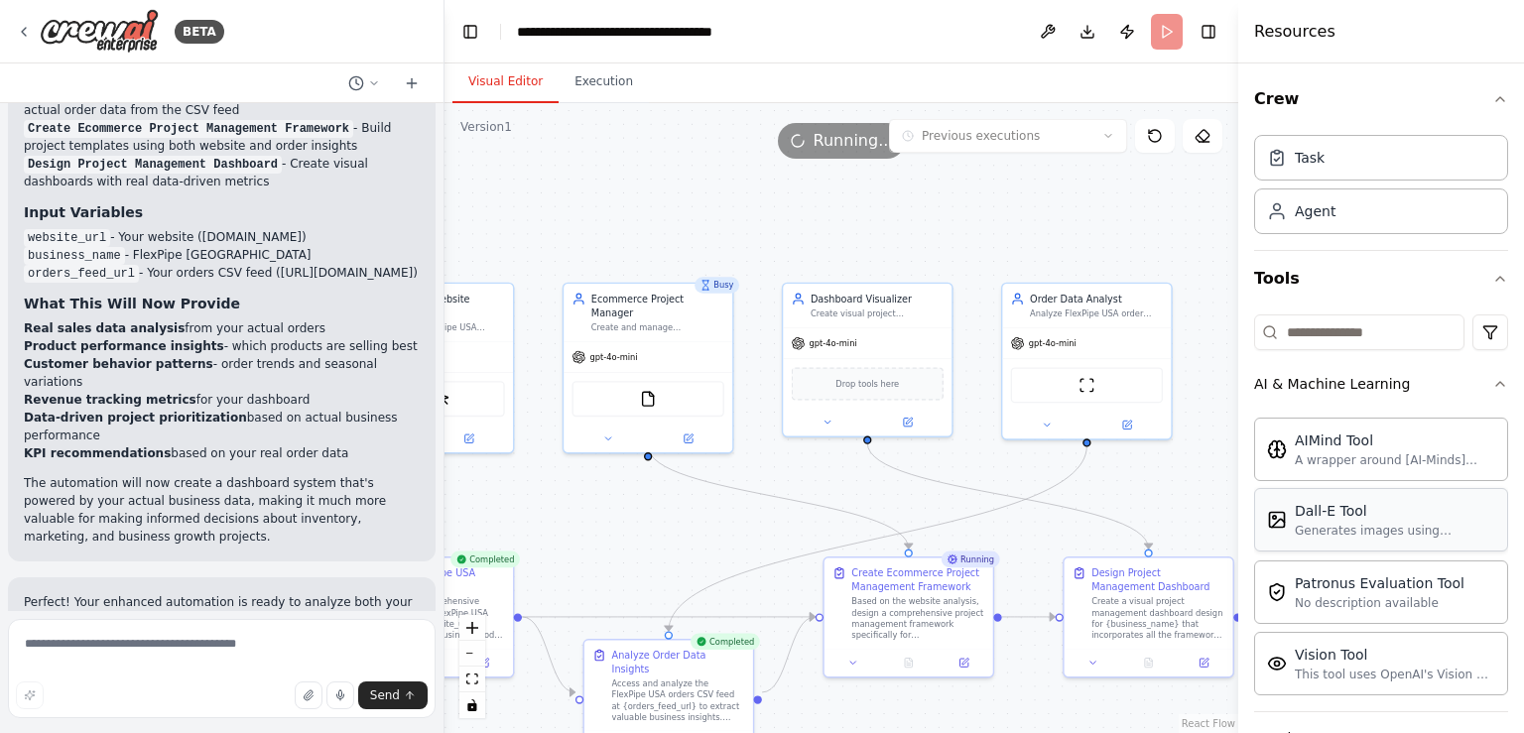
drag, startPoint x: 1135, startPoint y: 476, endPoint x: 1284, endPoint y: 523, distance: 156.0
click at [1284, 523] on div "BETA Hello! I'm the CrewAI assistant. What kind of automation do you want to bu…" at bounding box center [762, 366] width 1524 height 733
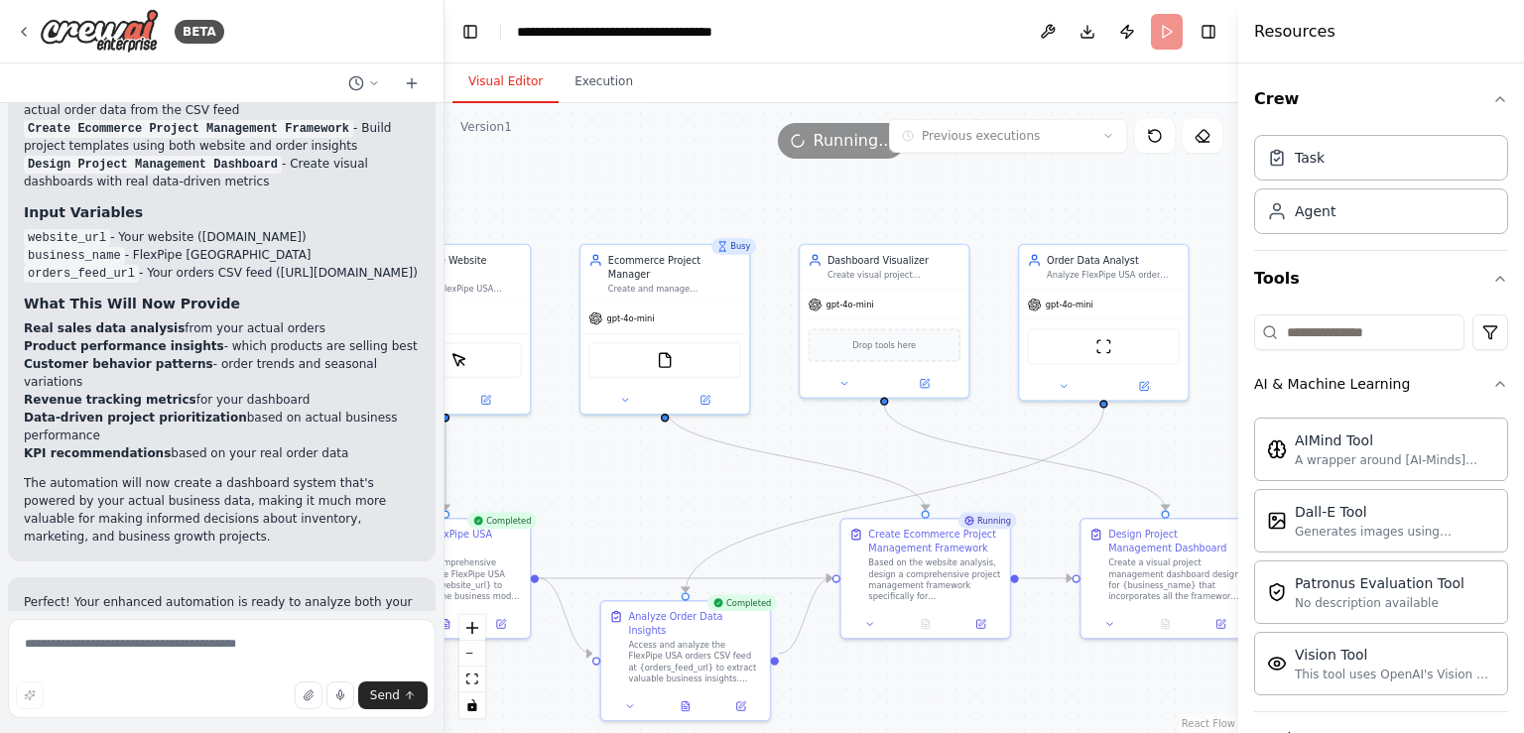
drag, startPoint x: 607, startPoint y: 193, endPoint x: 594, endPoint y: 152, distance: 42.7
click at [594, 152] on div "Version 1 Previous executions Show Tools Hide Agents .deletable-edge-delete-btn…" at bounding box center [842, 418] width 794 height 630
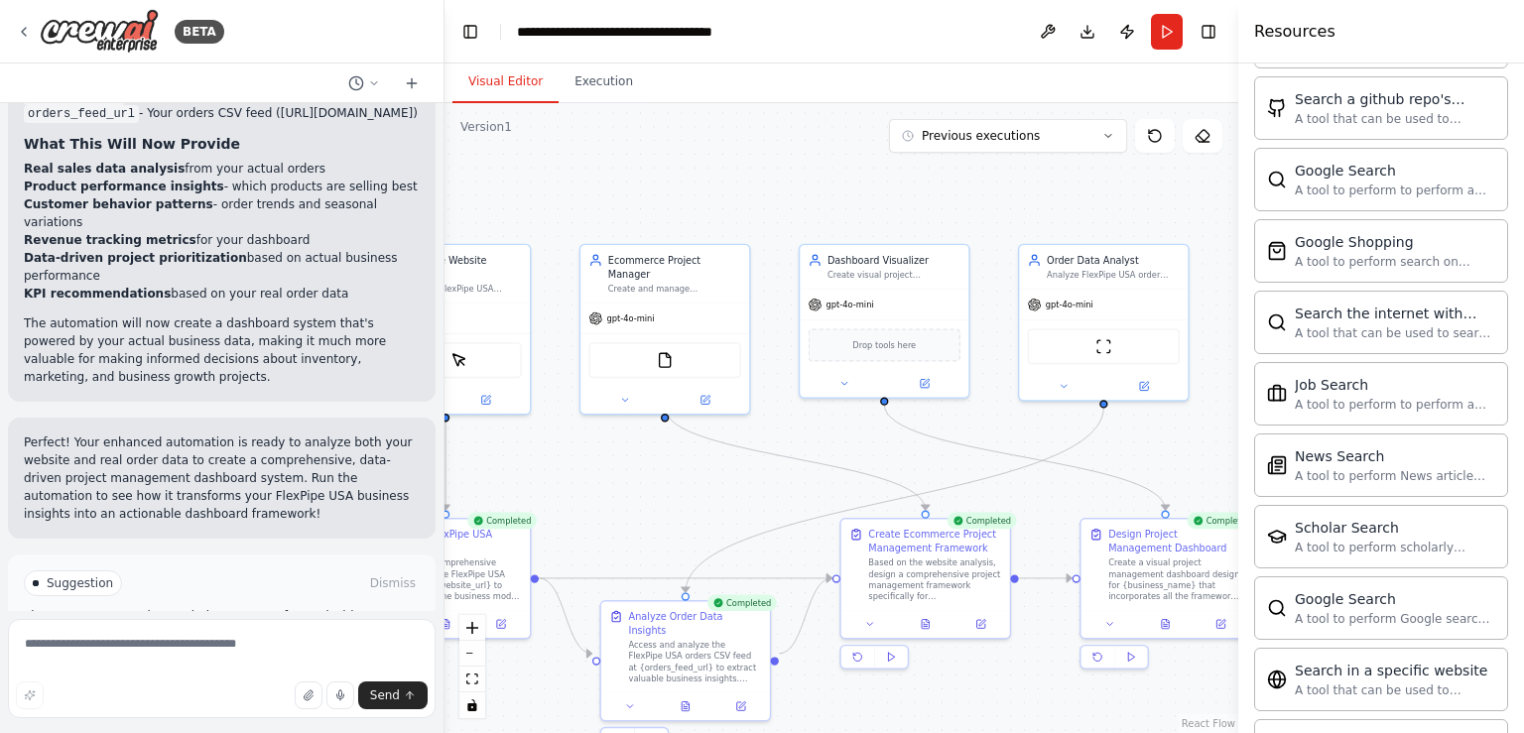
scroll to position [3673, 0]
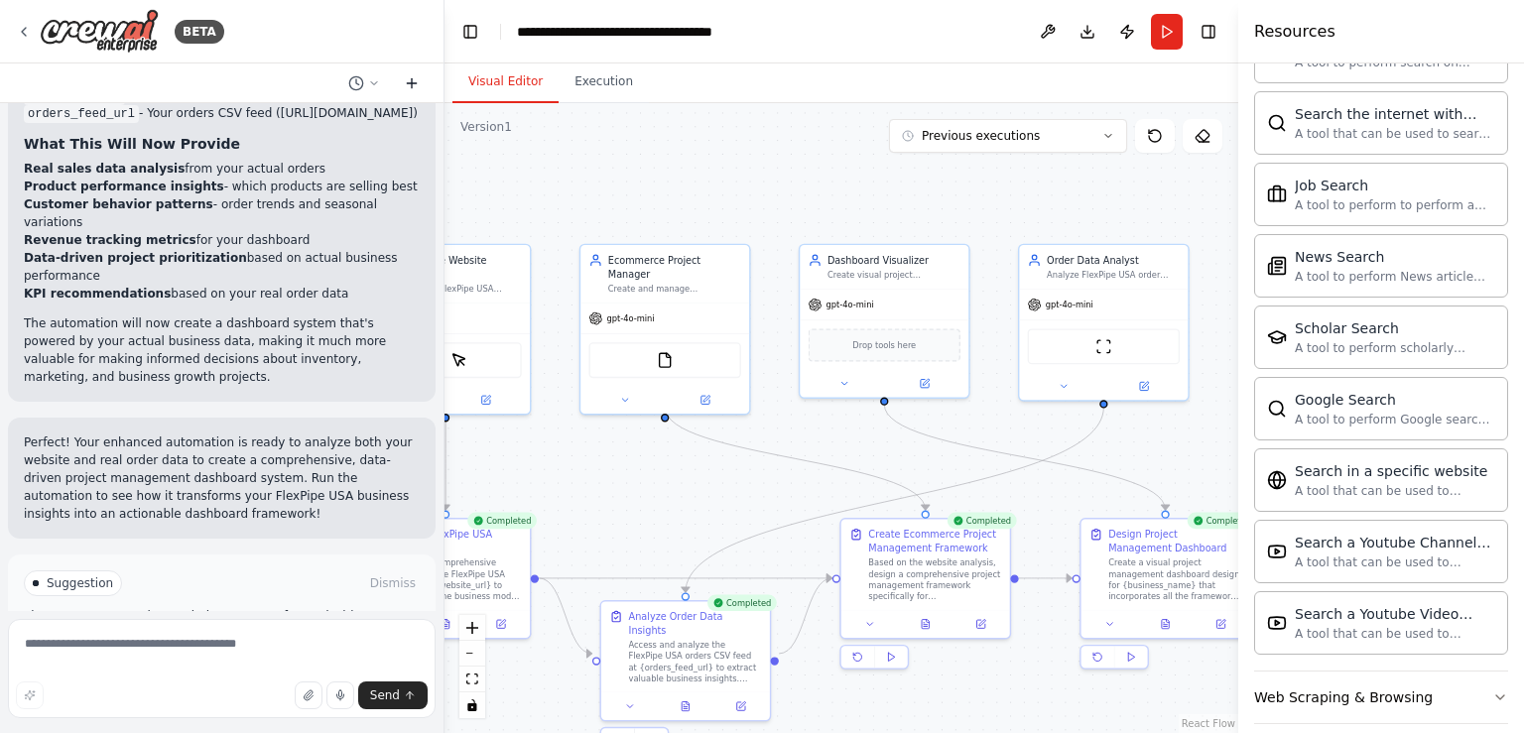
click at [409, 79] on icon at bounding box center [412, 83] width 16 height 16
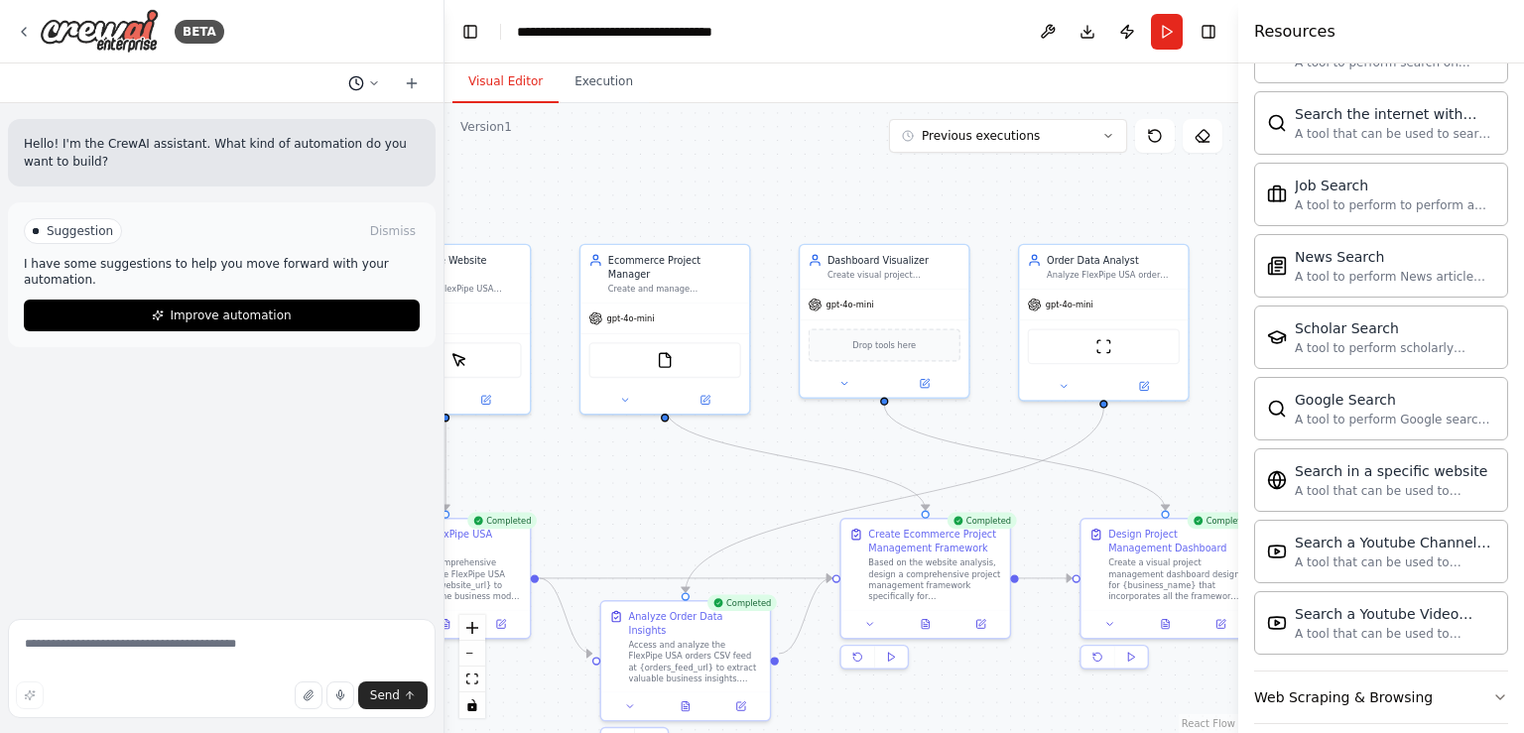
click at [368, 84] on icon at bounding box center [374, 83] width 12 height 12
click at [285, 157] on span "[URL][DOMAIN_NAME]" at bounding box center [278, 156] width 129 height 16
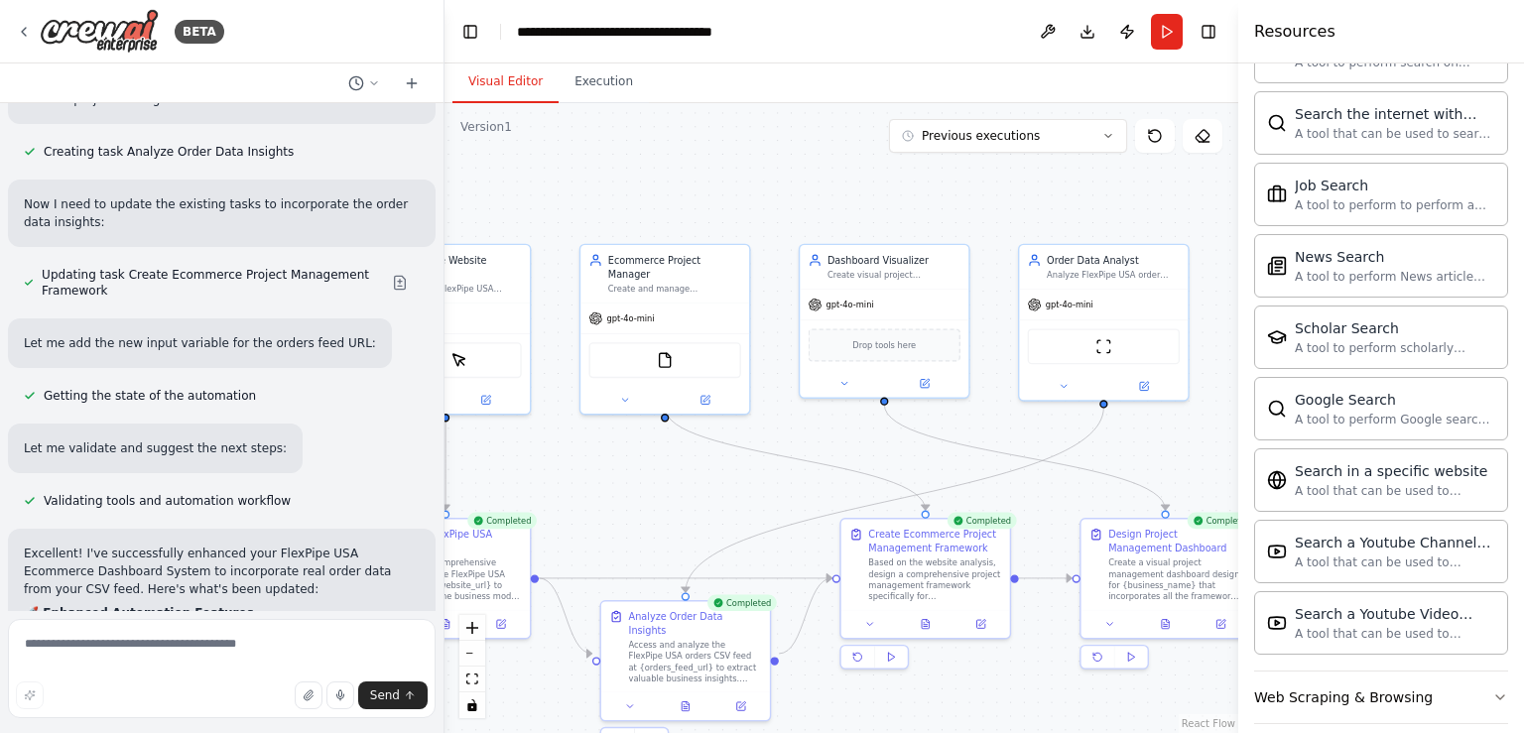
scroll to position [4844, 0]
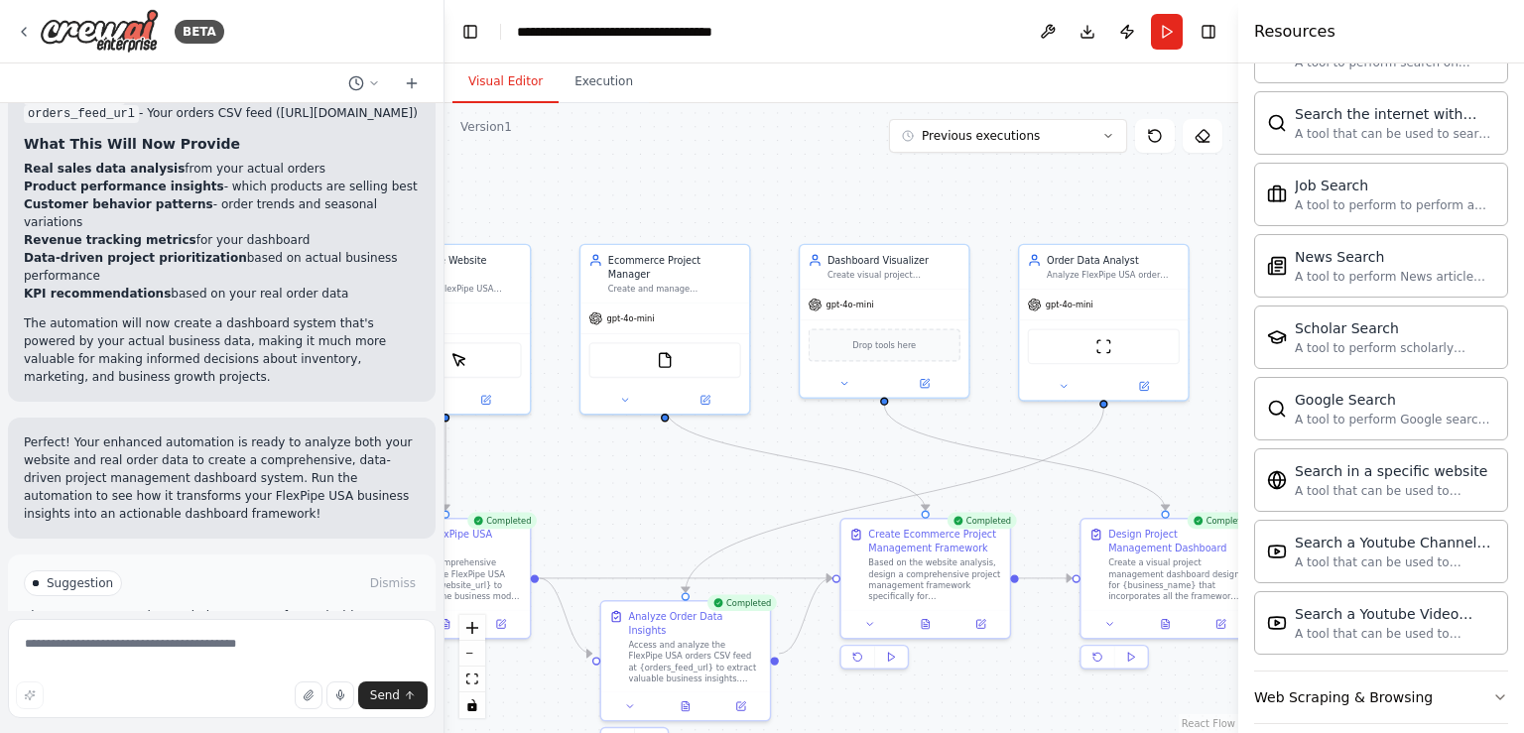
click at [217, 660] on span "Improve automation" at bounding box center [230, 668] width 121 height 16
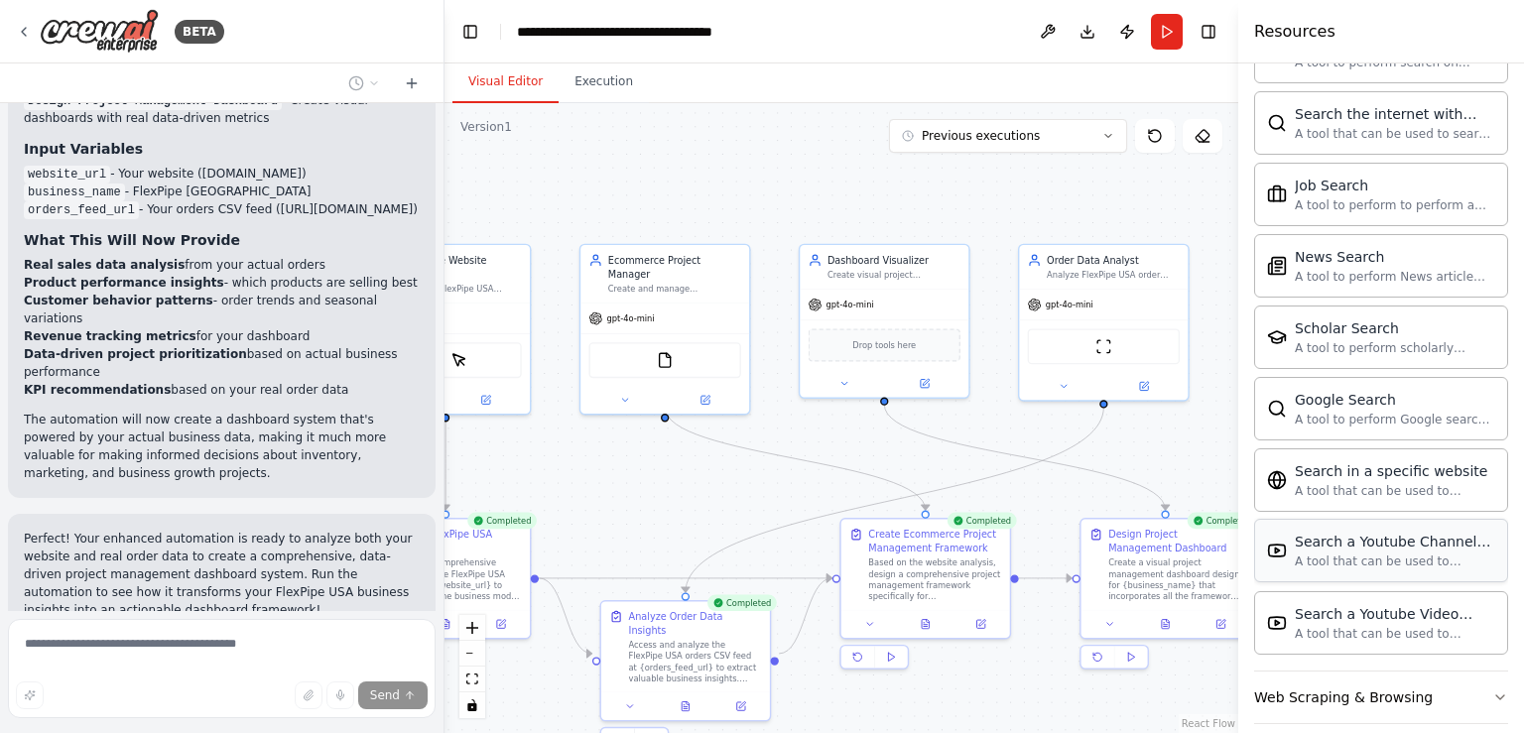
scroll to position [2516, 0]
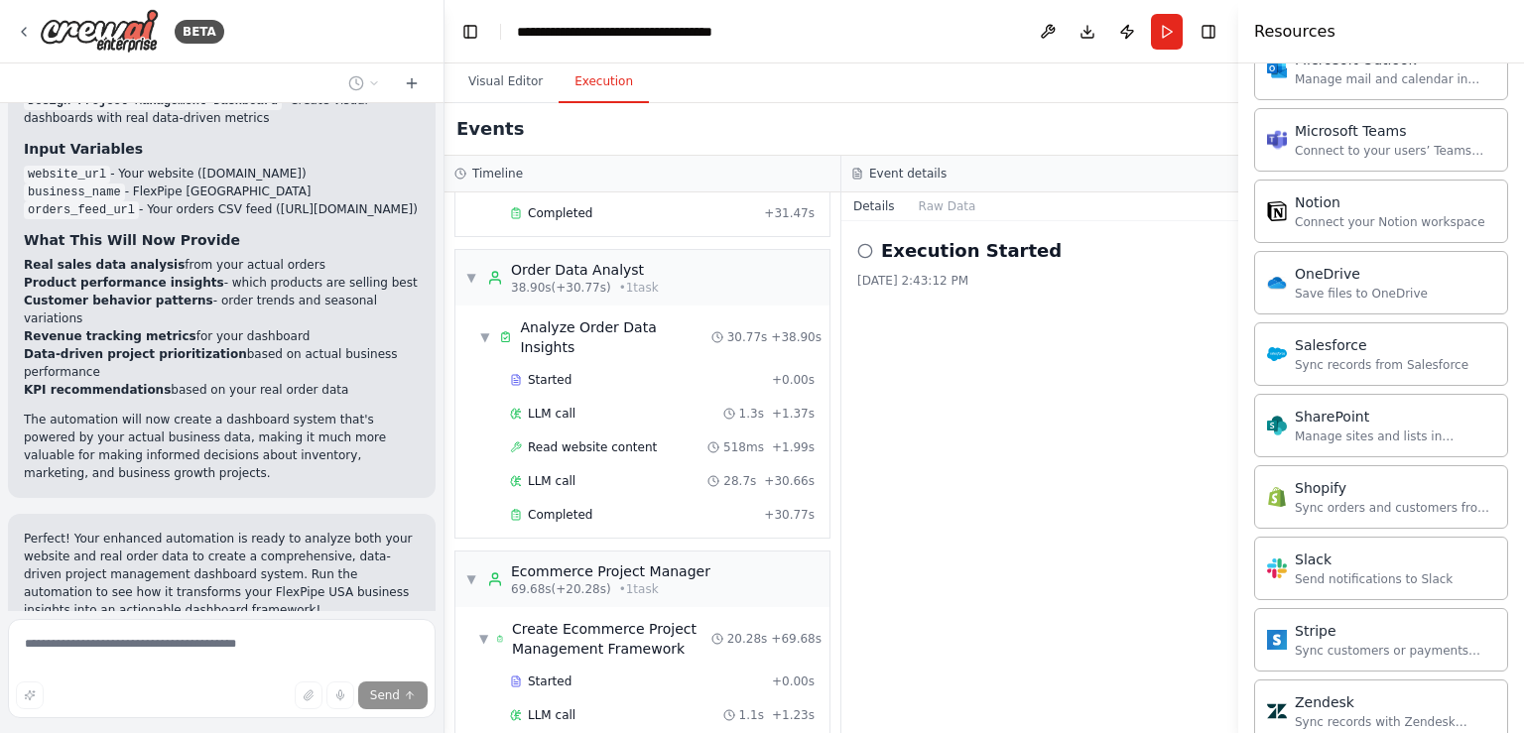
click at [591, 84] on button "Execution" at bounding box center [604, 83] width 90 height 42
click at [942, 203] on button "Raw Data" at bounding box center [947, 207] width 81 height 28
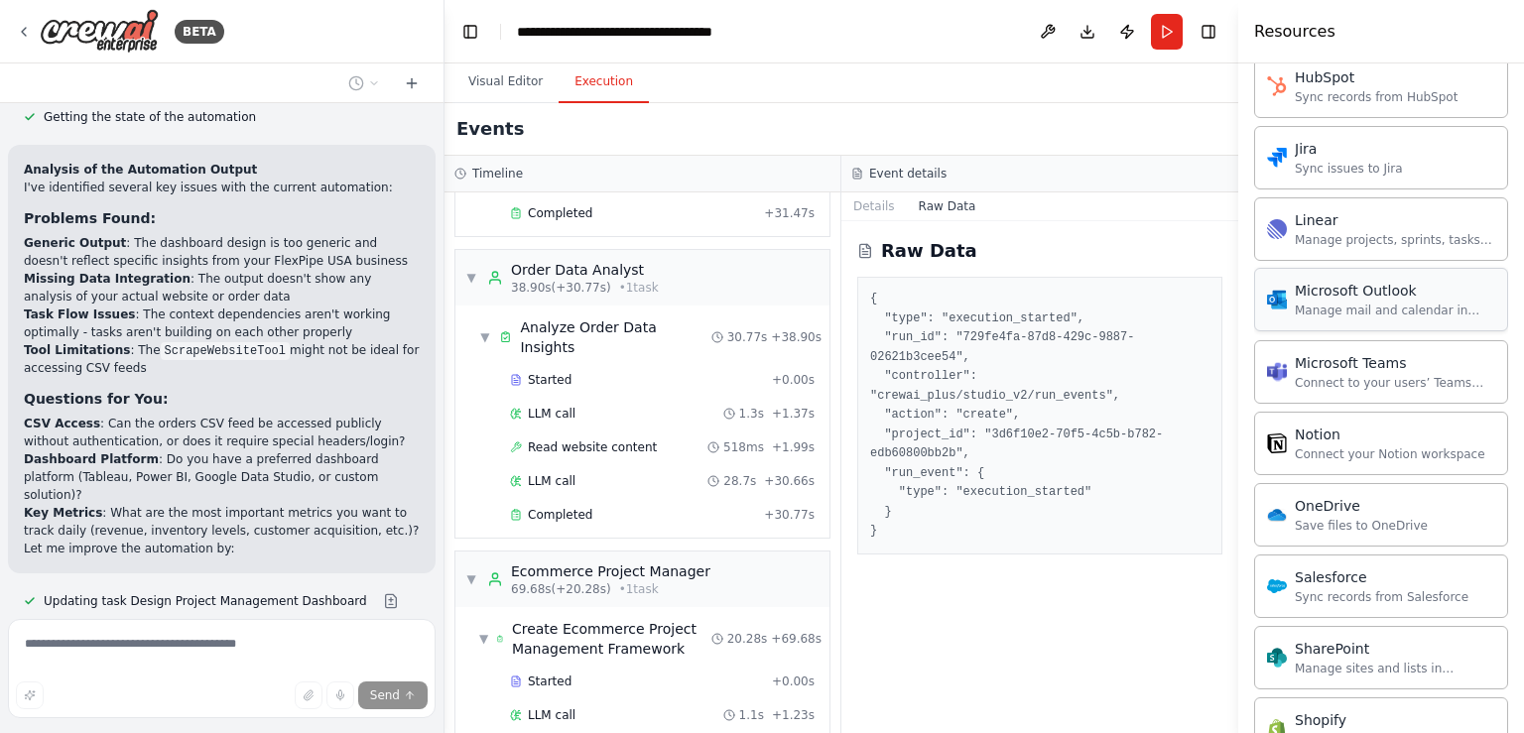
scroll to position [5478, 0]
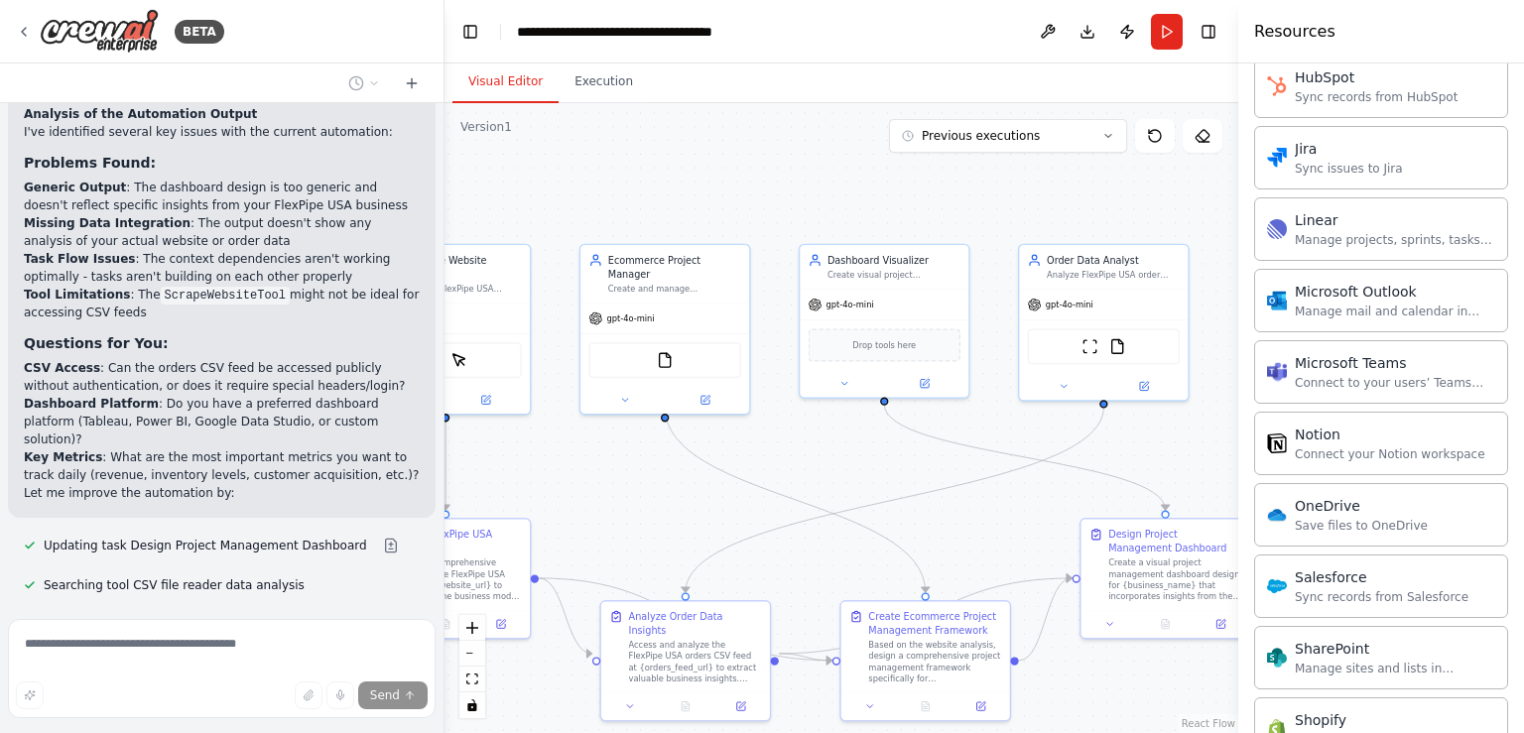
click at [513, 81] on button "Visual Editor" at bounding box center [506, 83] width 106 height 42
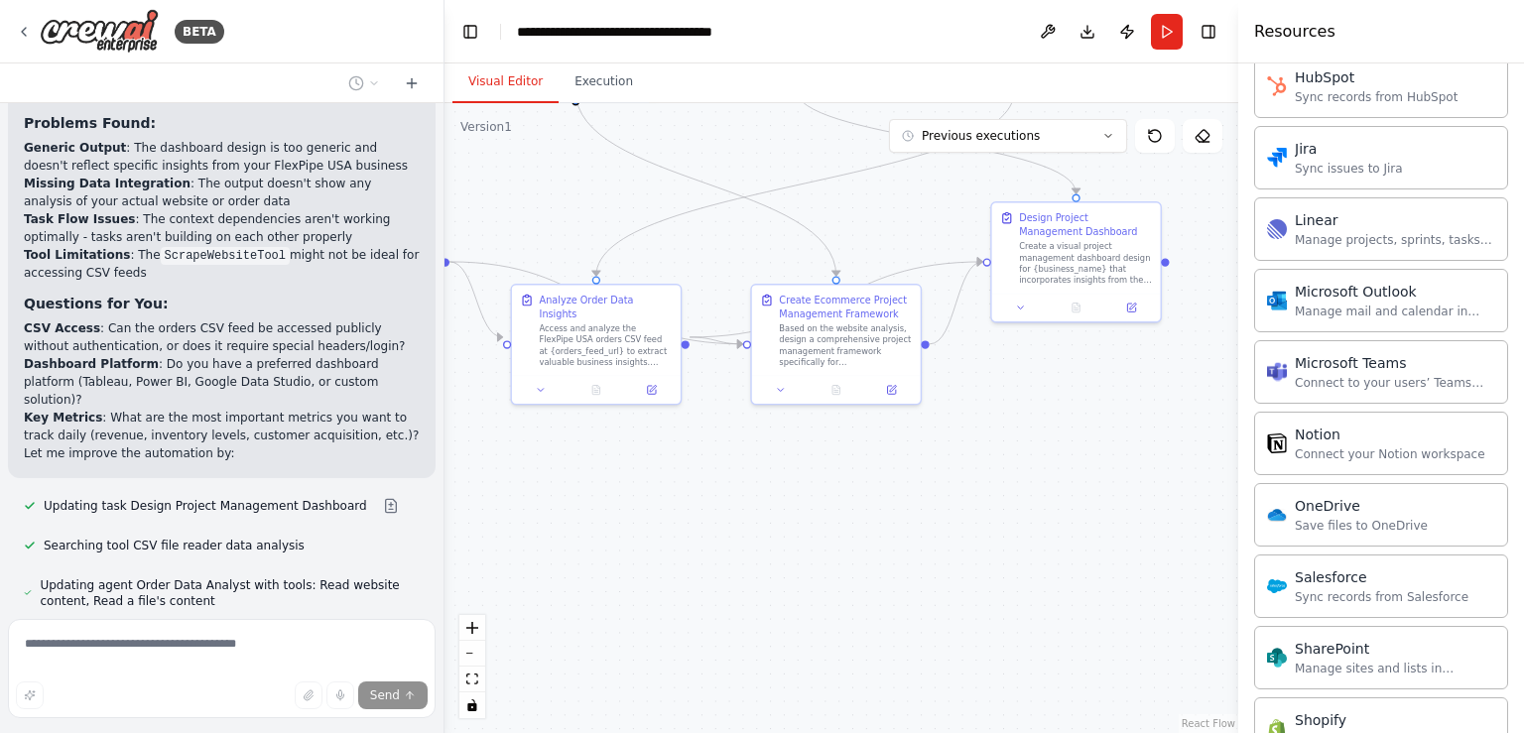
drag, startPoint x: 1004, startPoint y: 528, endPoint x: 897, endPoint y: 174, distance: 370.1
click at [899, 176] on div ".deletable-edge-delete-btn { width: 20px; height: 20px; border: 0px solid #ffff…" at bounding box center [842, 418] width 794 height 630
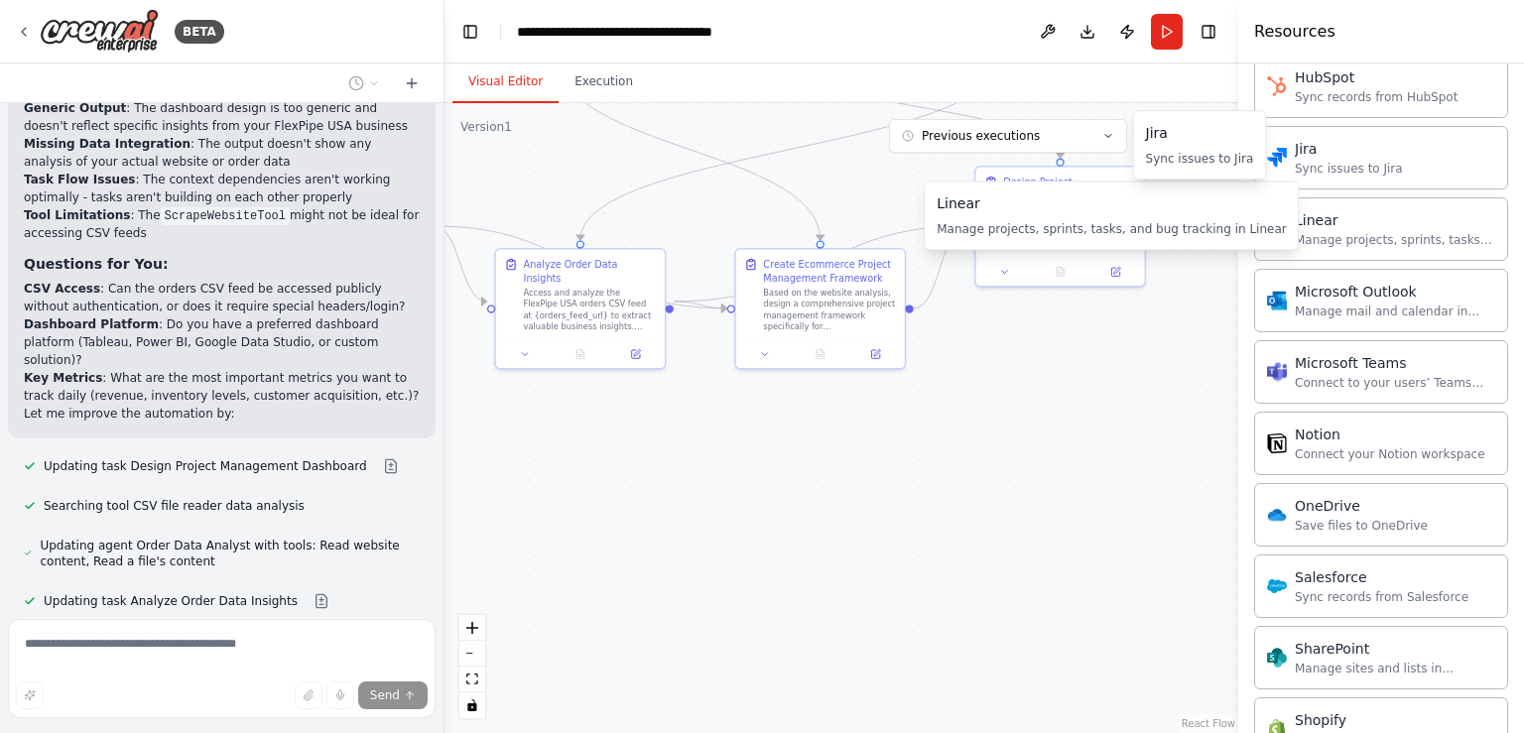
scroll to position [5597, 0]
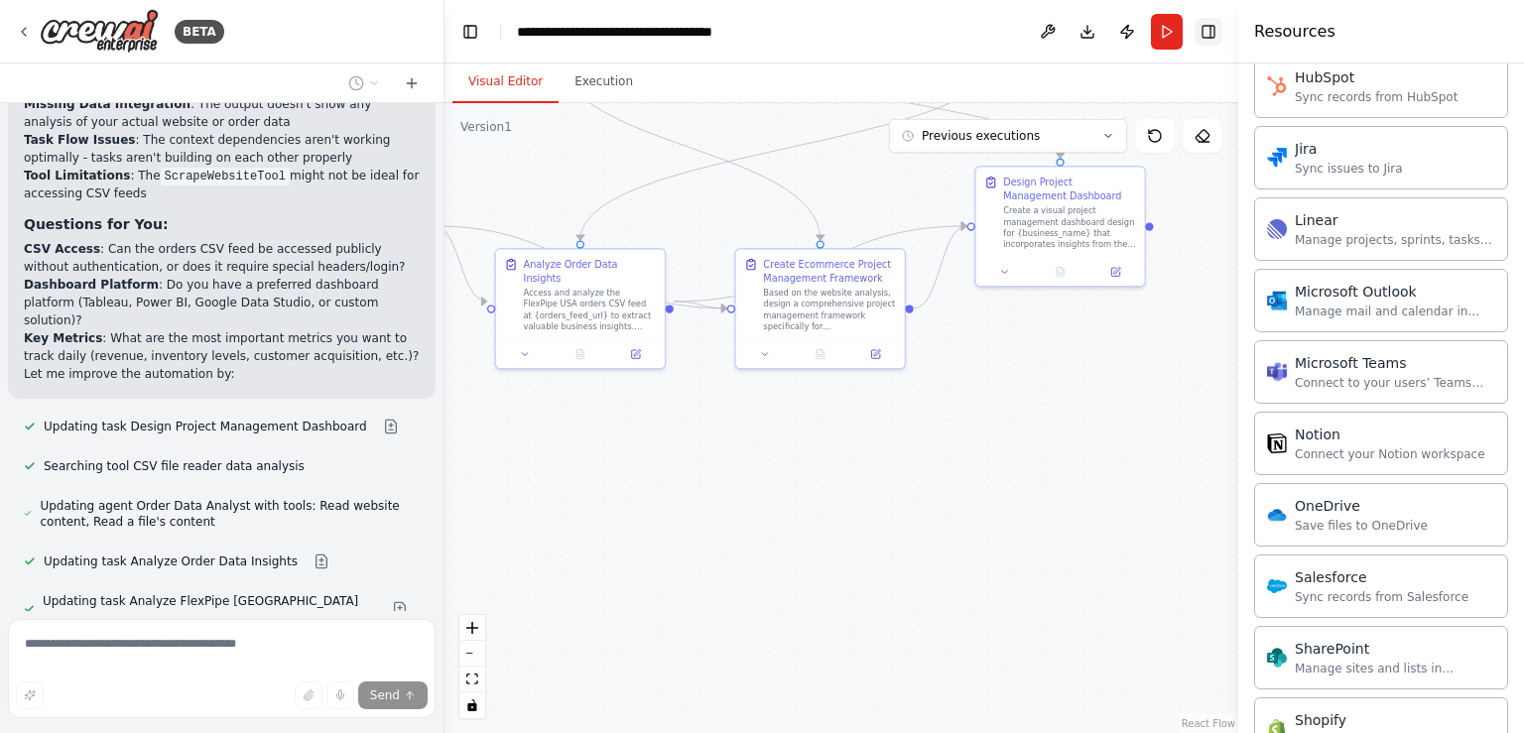
click at [1211, 33] on button "Toggle Right Sidebar" at bounding box center [1209, 32] width 28 height 28
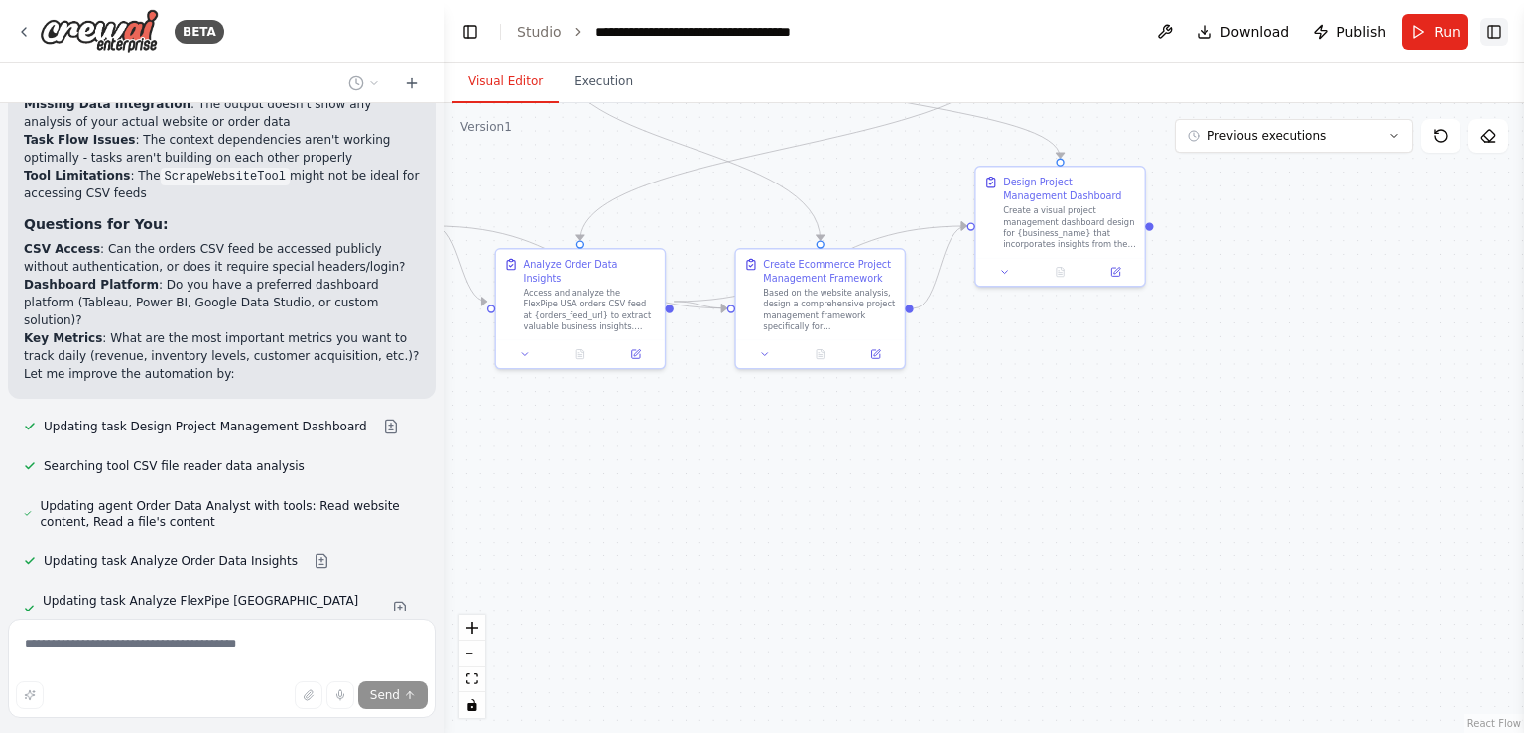
click at [1496, 25] on button "Toggle Right Sidebar" at bounding box center [1495, 32] width 28 height 28
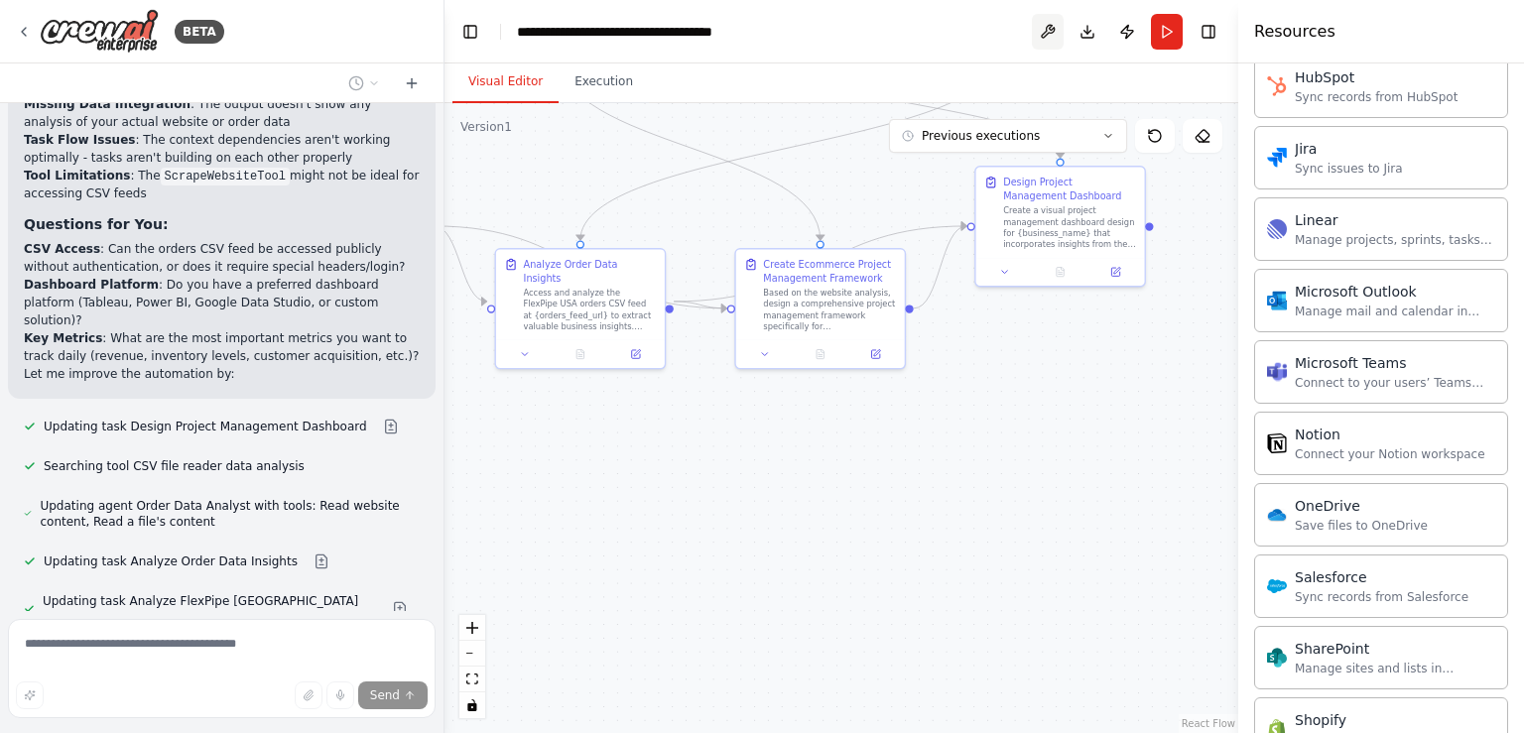
click at [1044, 32] on button at bounding box center [1048, 32] width 32 height 36
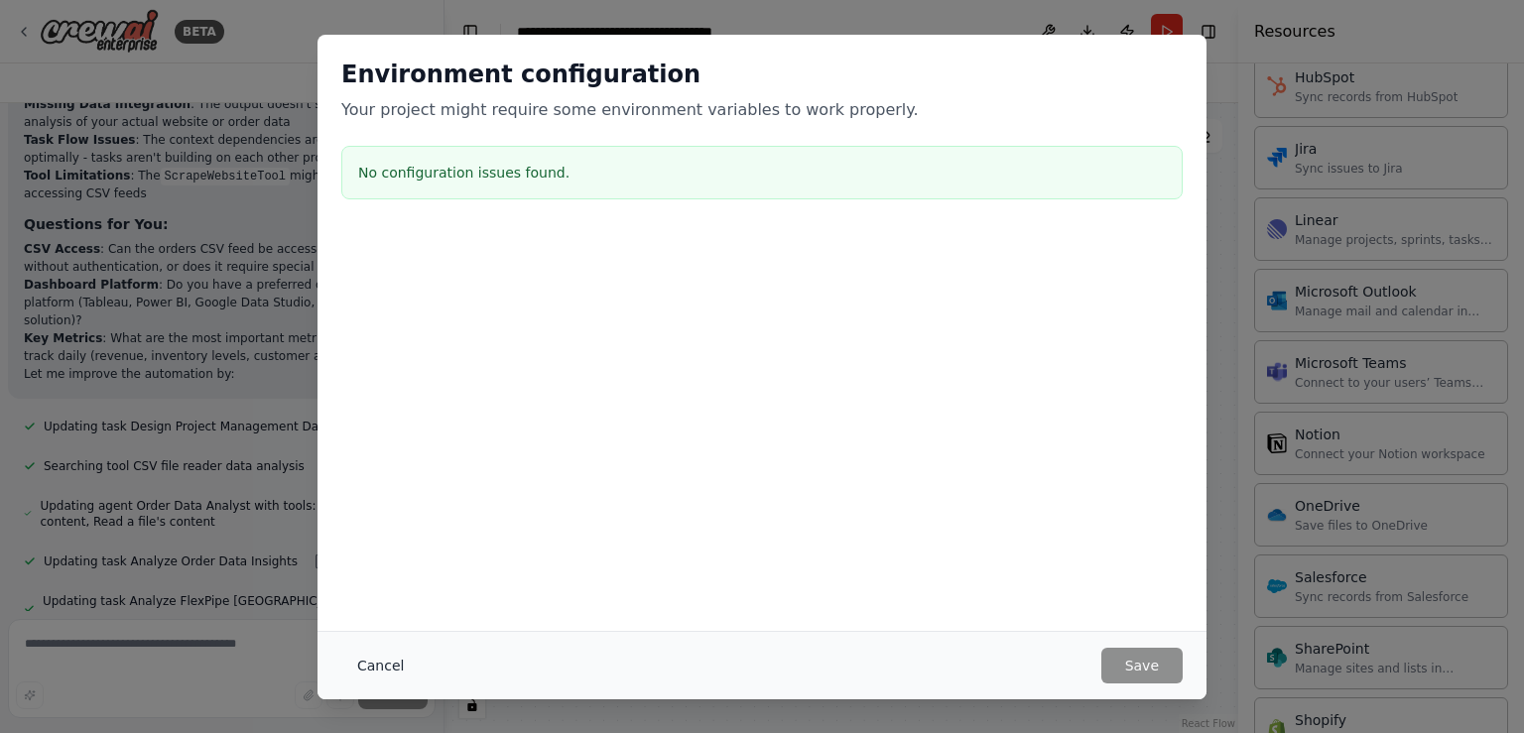
click at [375, 672] on button "Cancel" at bounding box center [380, 666] width 78 height 36
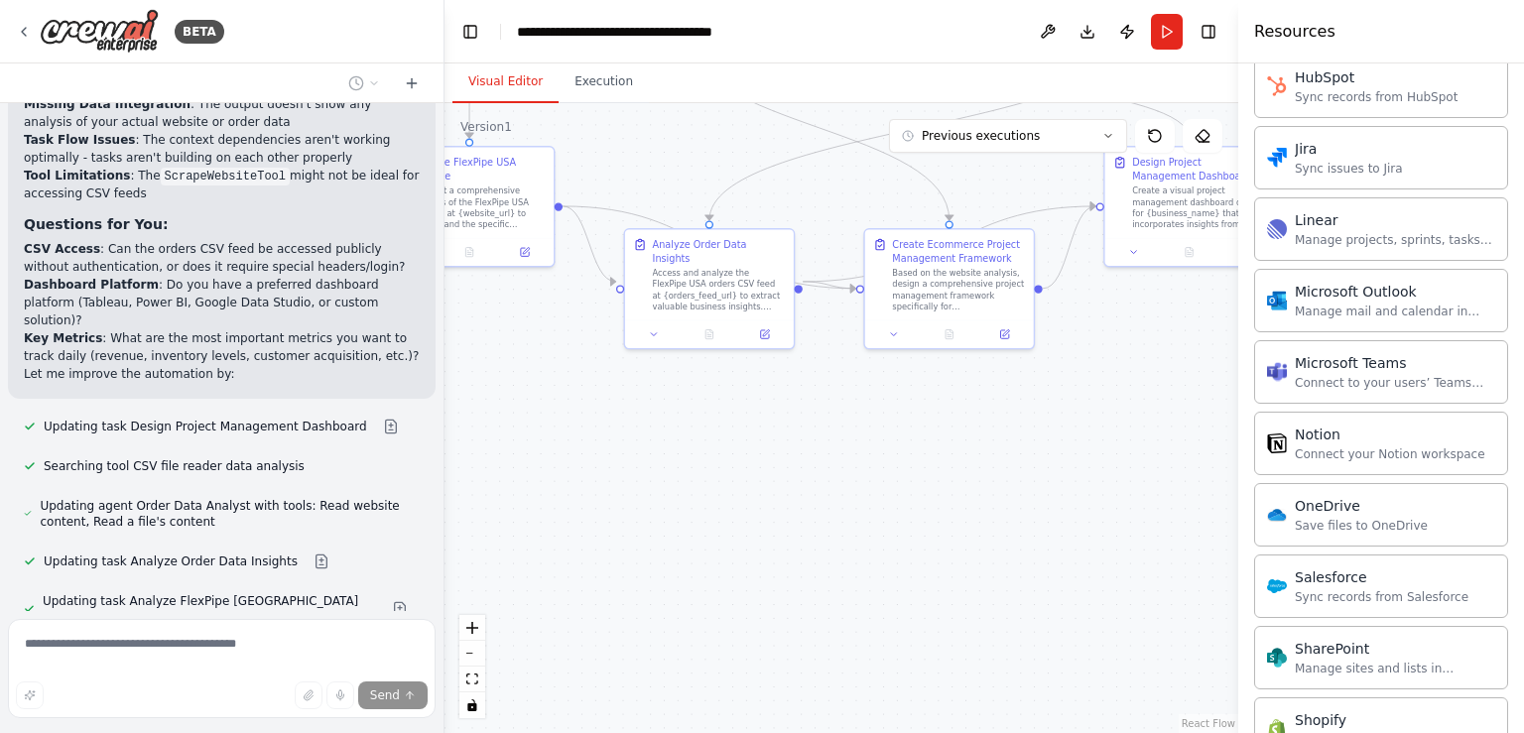
drag, startPoint x: 685, startPoint y: 442, endPoint x: 814, endPoint y: 422, distance: 130.5
click at [814, 422] on div ".deletable-edge-delete-btn { width: 20px; height: 20px; border: 0px solid #ffff…" at bounding box center [842, 418] width 794 height 630
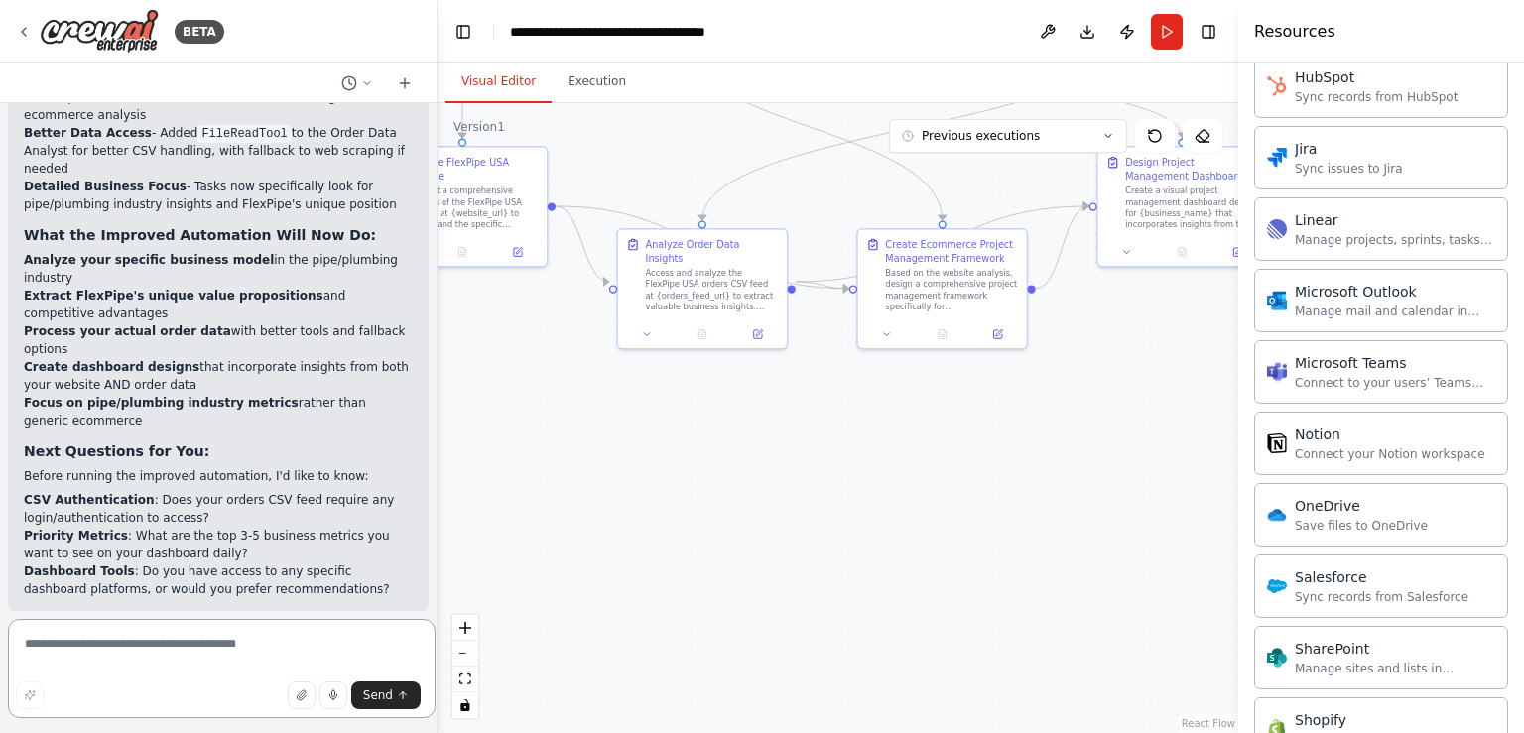
scroll to position [6513, 0]
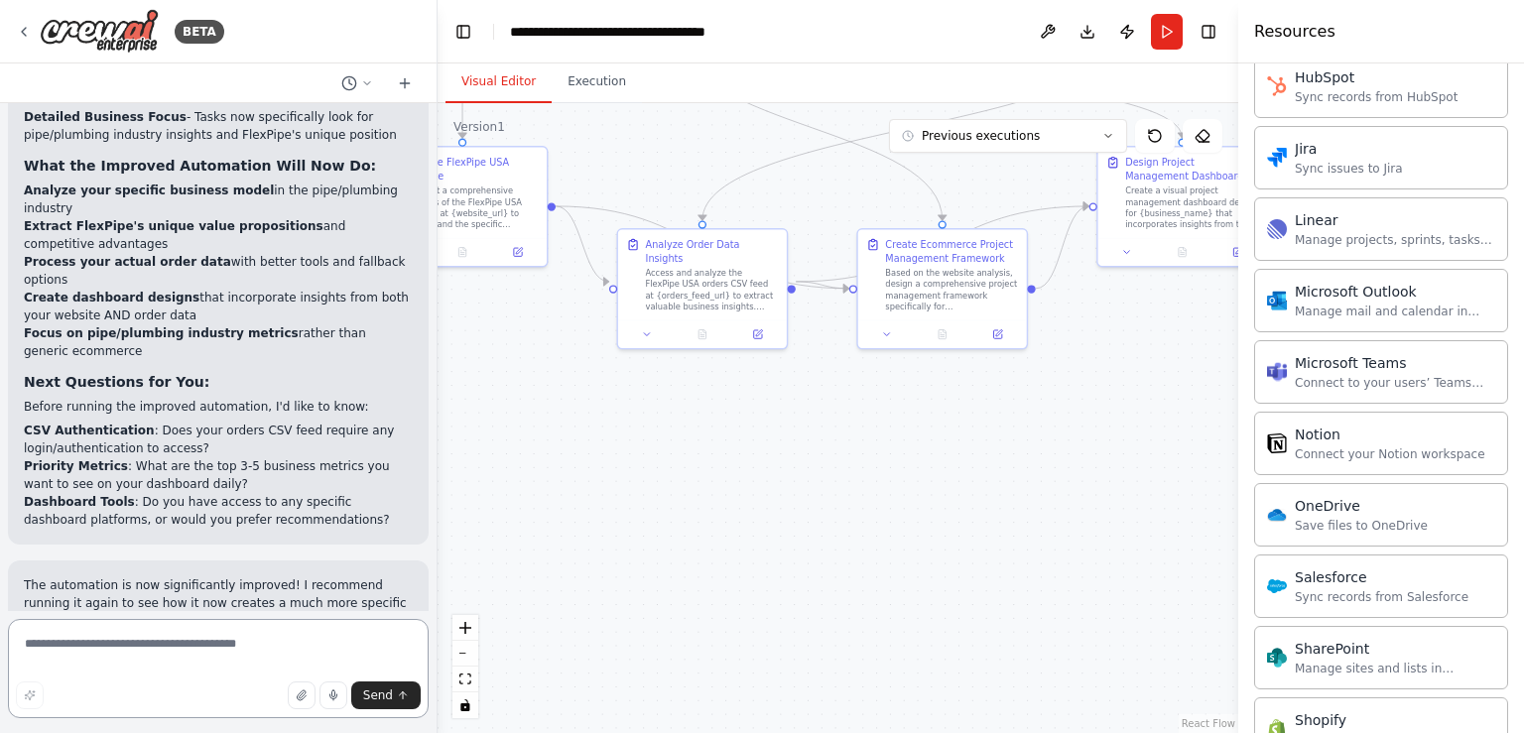
click at [438, 585] on div "BETA Hello! I'm the CrewAI assistant. What kind of automation do you want to bu…" at bounding box center [762, 366] width 1524 height 733
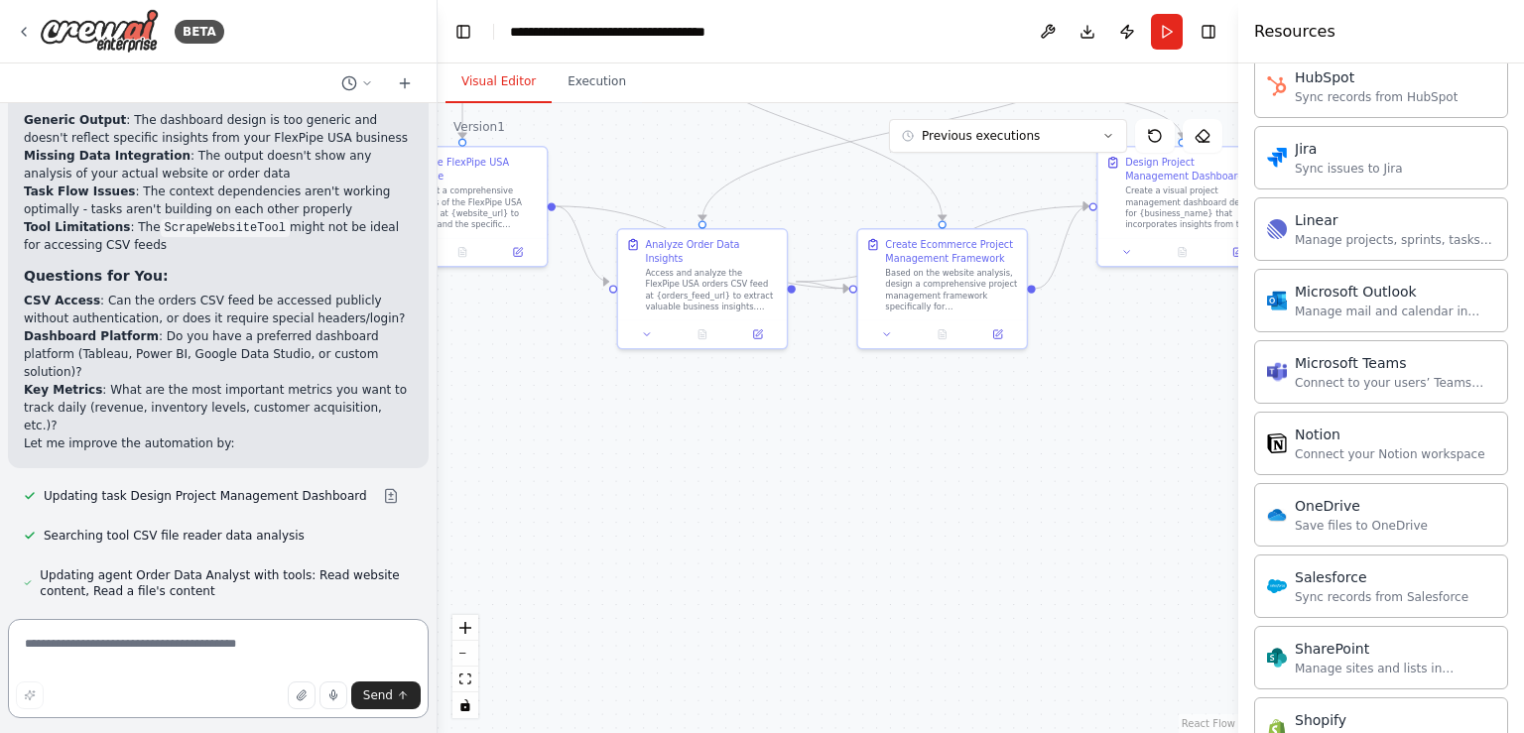
scroll to position [5593, 0]
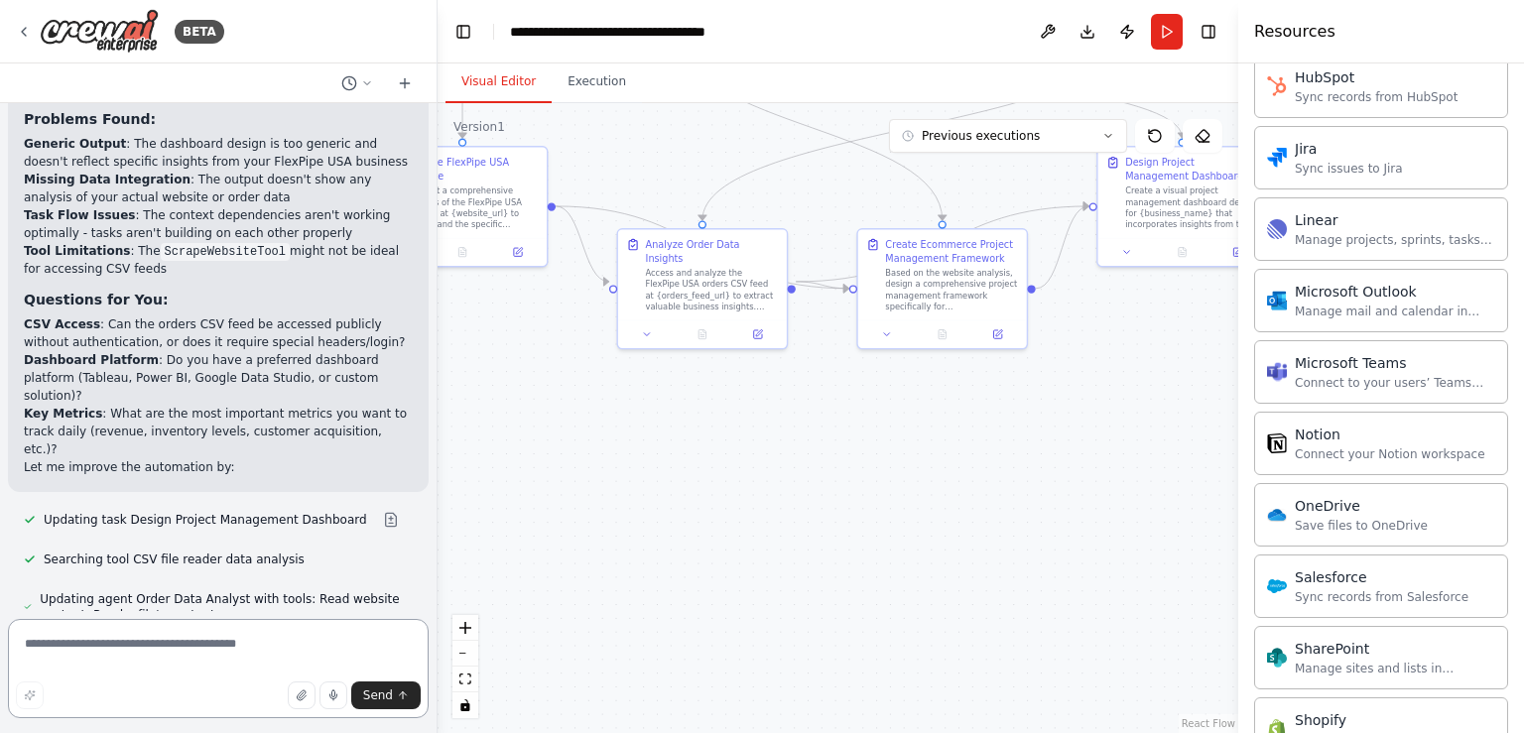
click at [186, 654] on textarea at bounding box center [218, 668] width 421 height 99
type textarea "**********"
click at [384, 702] on span "Send" at bounding box center [378, 696] width 30 height 16
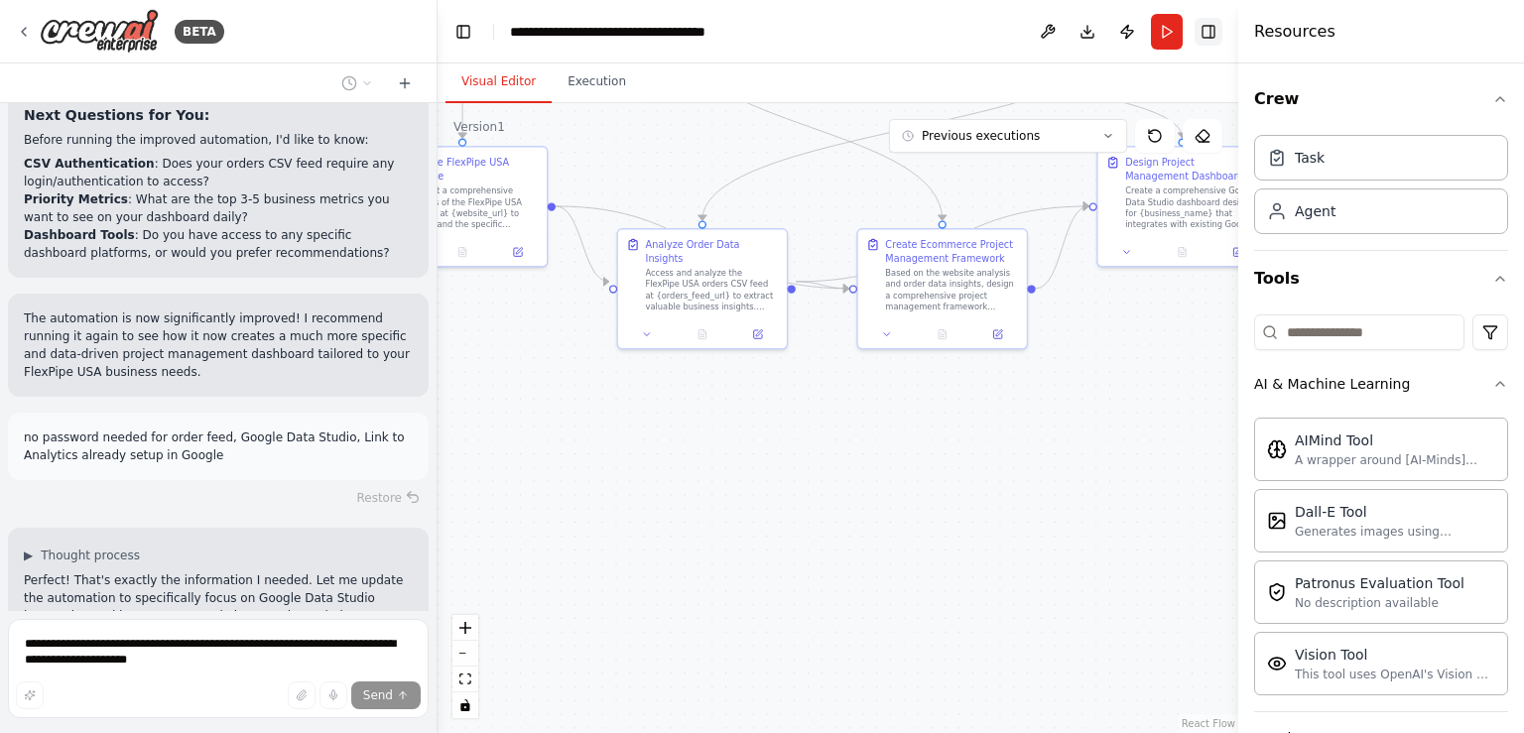
scroll to position [6835, 0]
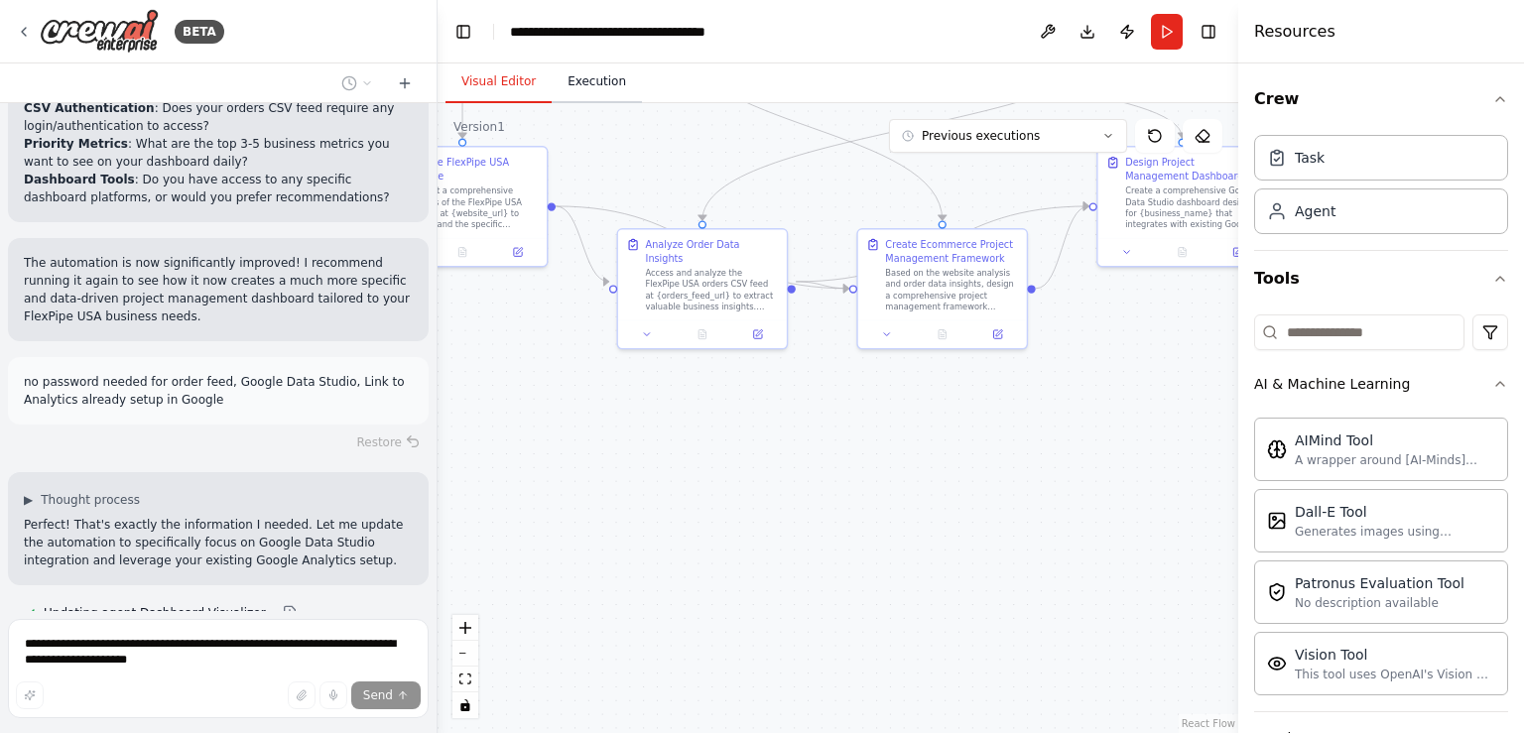
click at [590, 83] on button "Execution" at bounding box center [597, 83] width 90 height 42
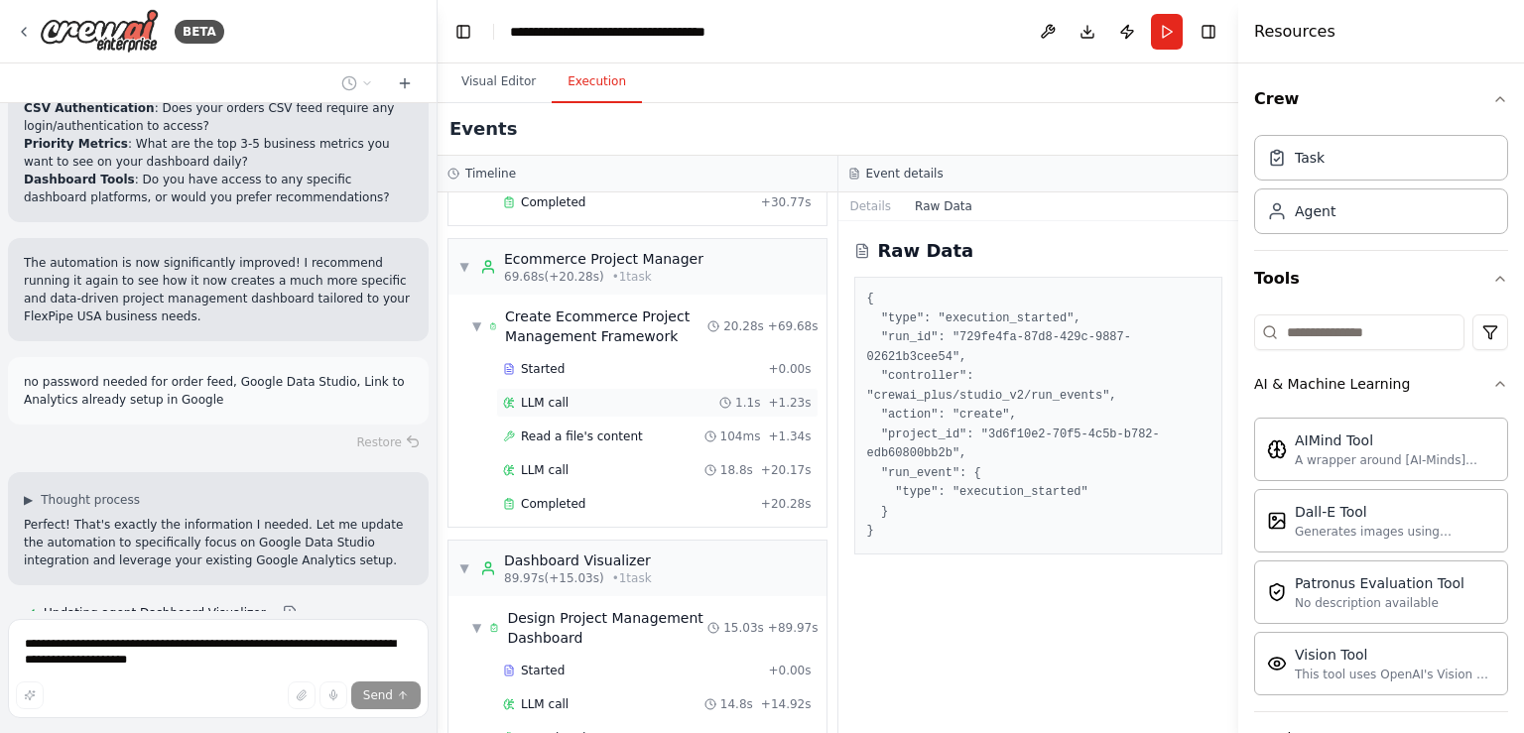
scroll to position [0, 0]
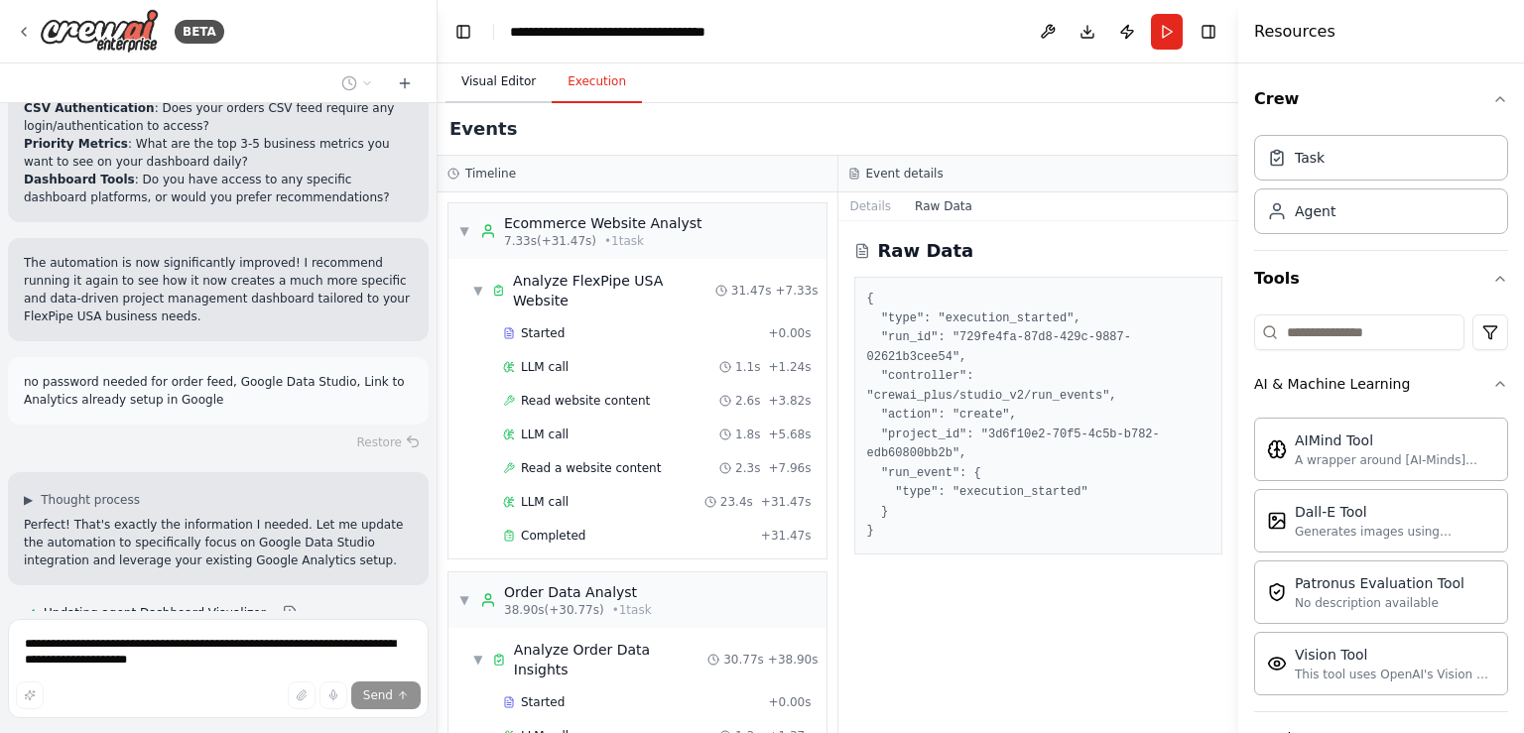
click at [496, 76] on button "Visual Editor" at bounding box center [499, 83] width 106 height 42
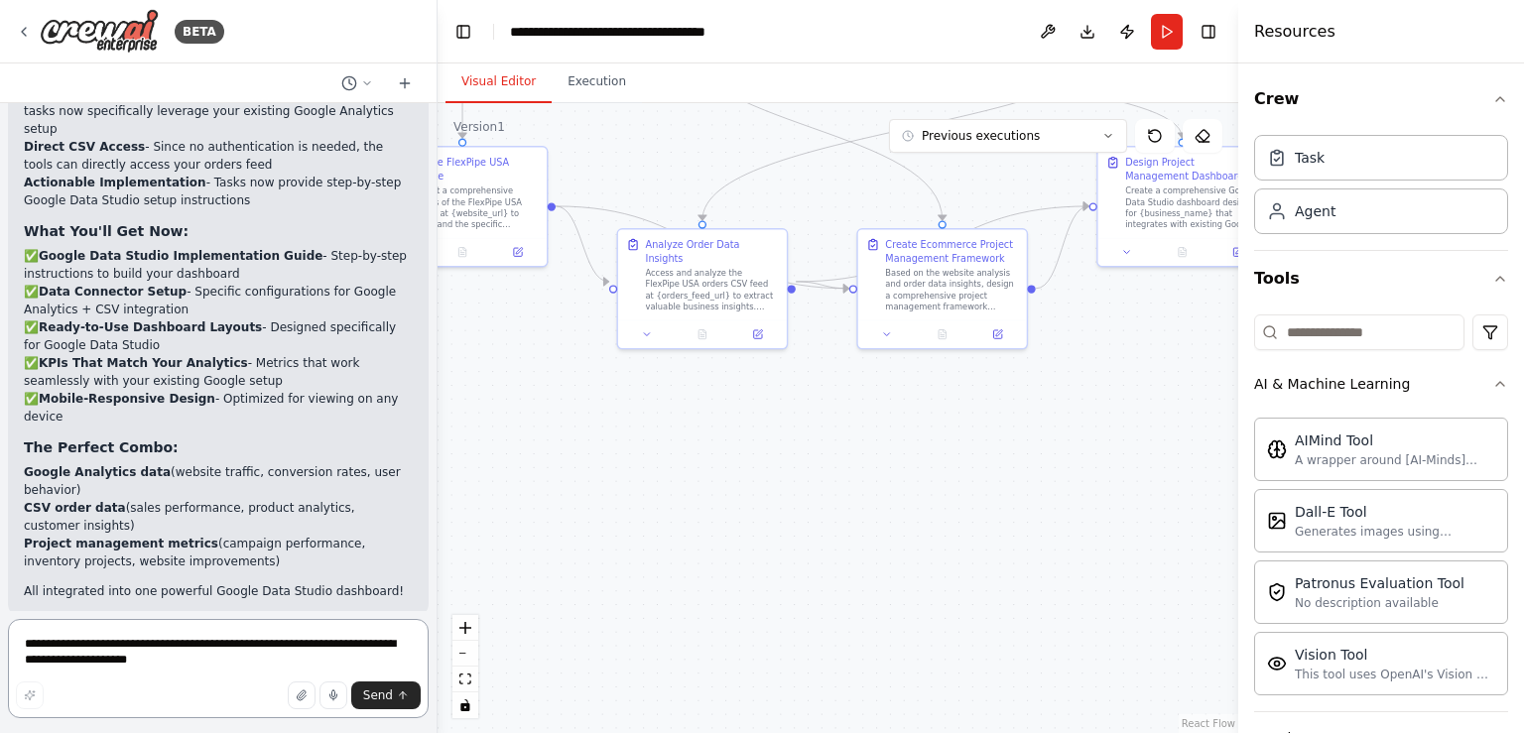
scroll to position [7688, 0]
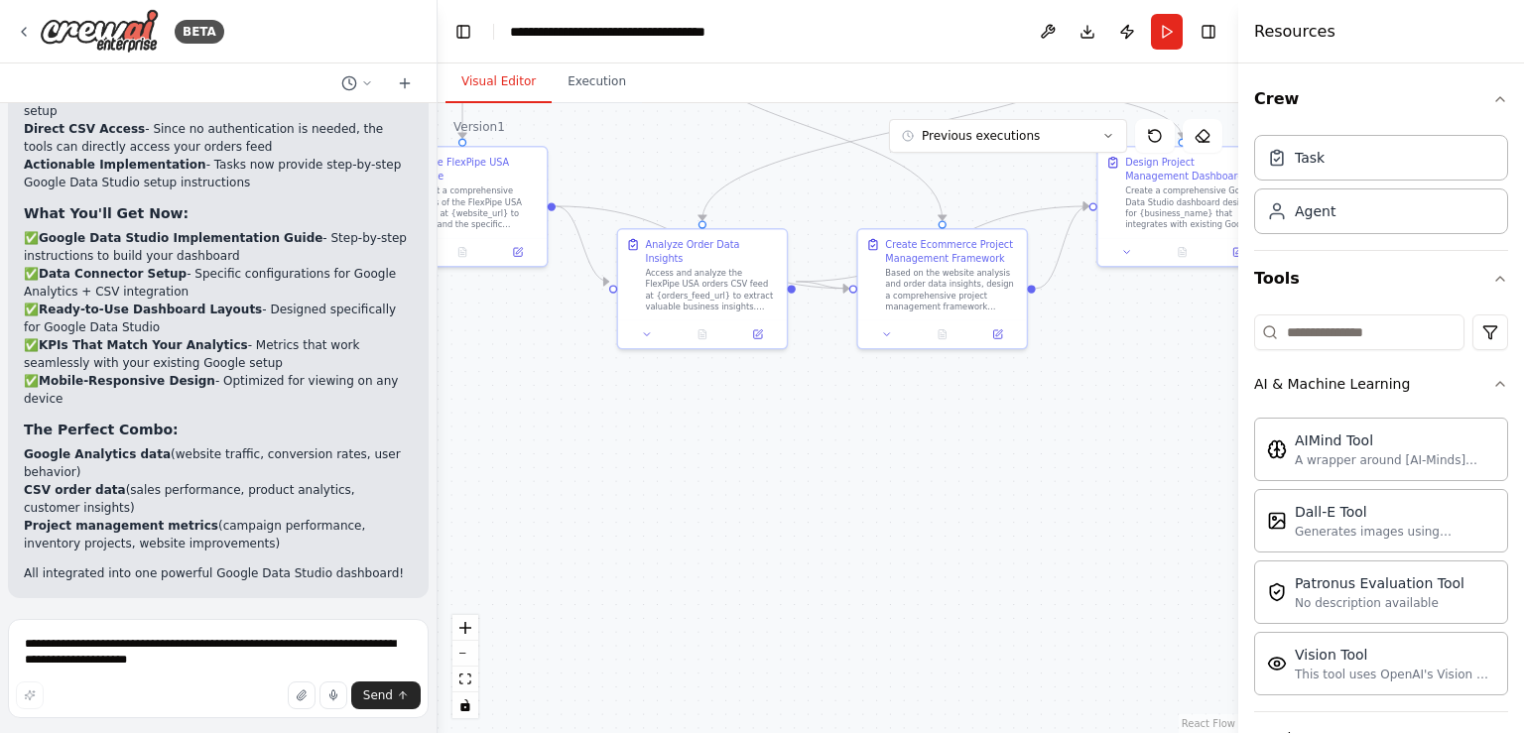
drag, startPoint x: 176, startPoint y: 561, endPoint x: 226, endPoint y: 548, distance: 52.2
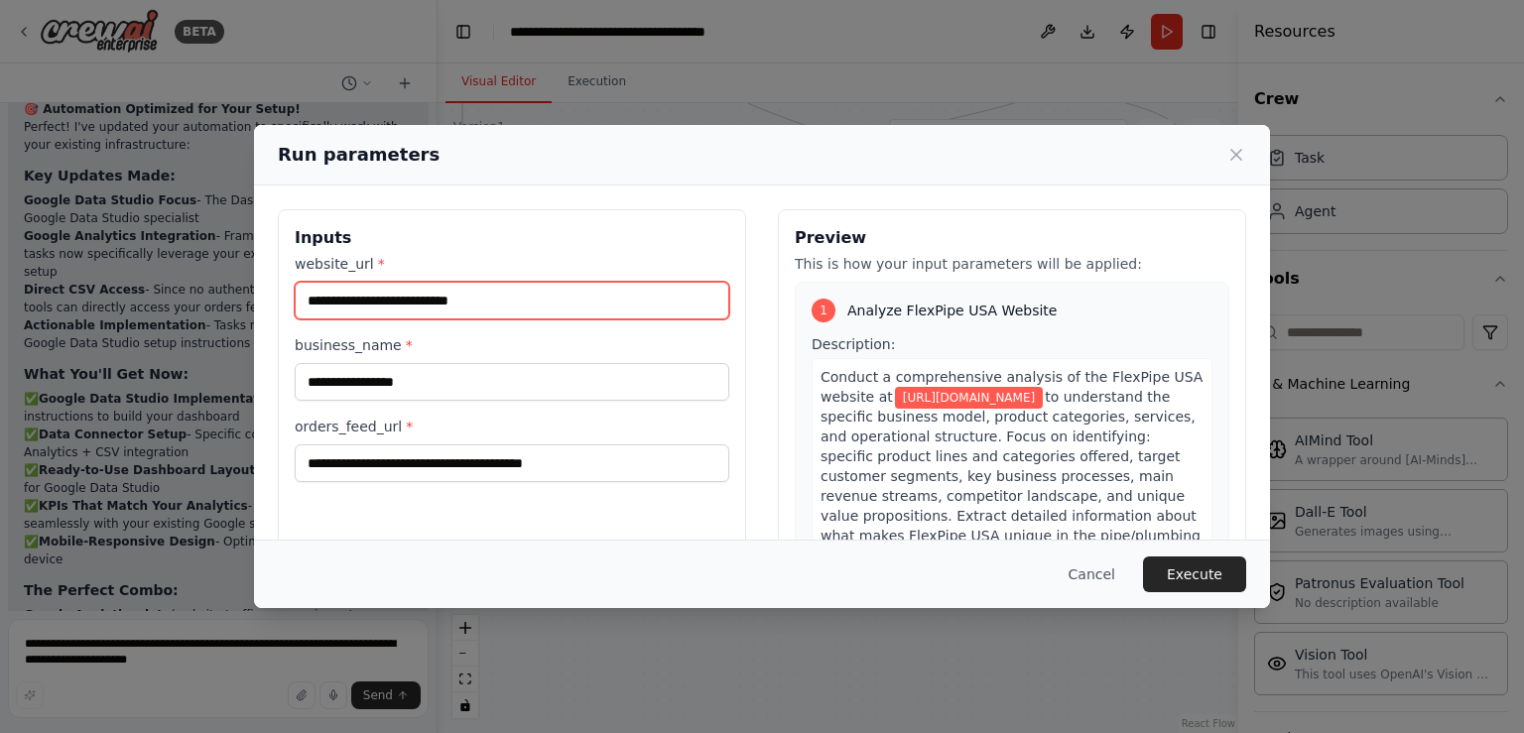
click at [499, 300] on input "**********" at bounding box center [512, 301] width 435 height 38
type input "**********"
click at [707, 340] on label "business_name *" at bounding box center [512, 345] width 435 height 20
click at [707, 363] on input "**********" at bounding box center [512, 382] width 435 height 38
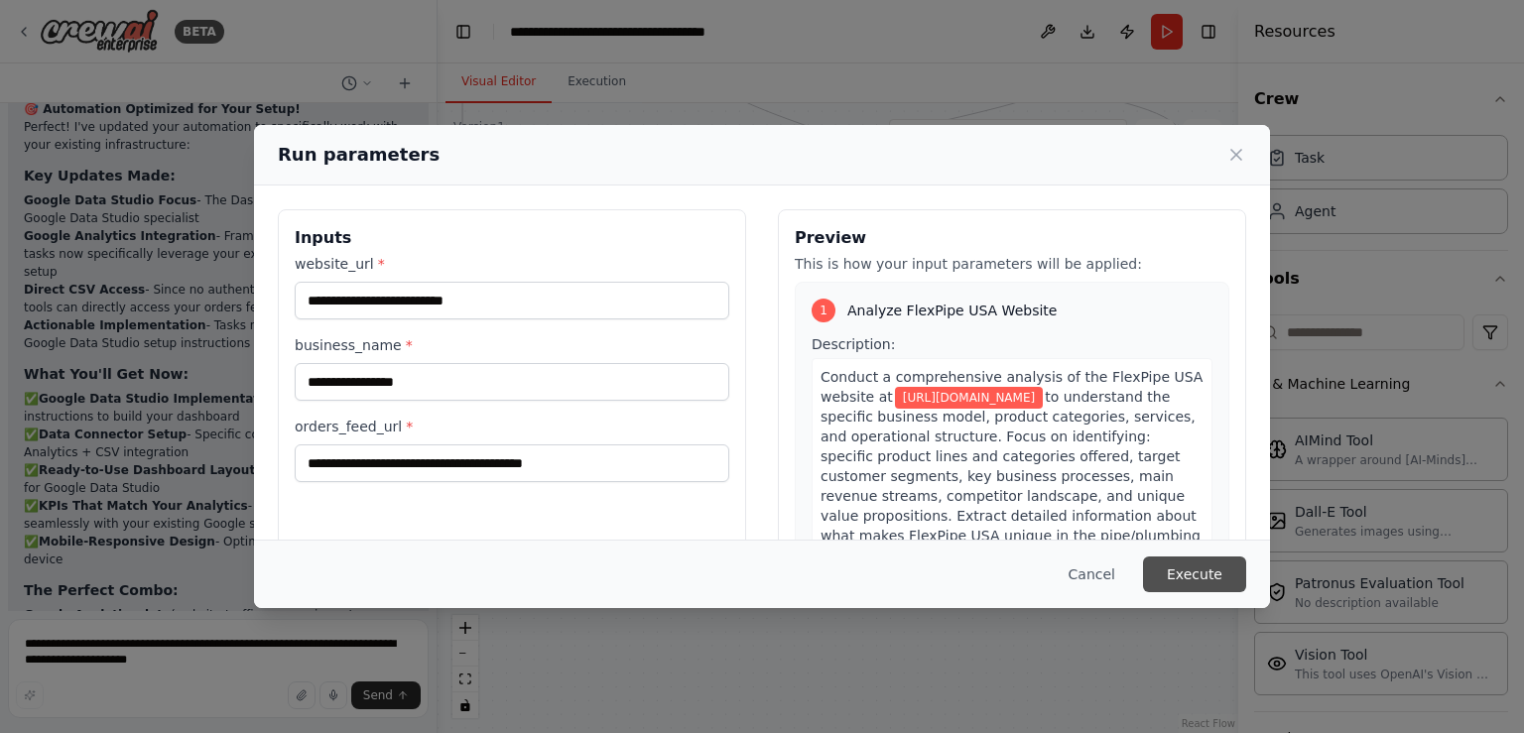
click at [1210, 573] on button "Execute" at bounding box center [1194, 575] width 103 height 36
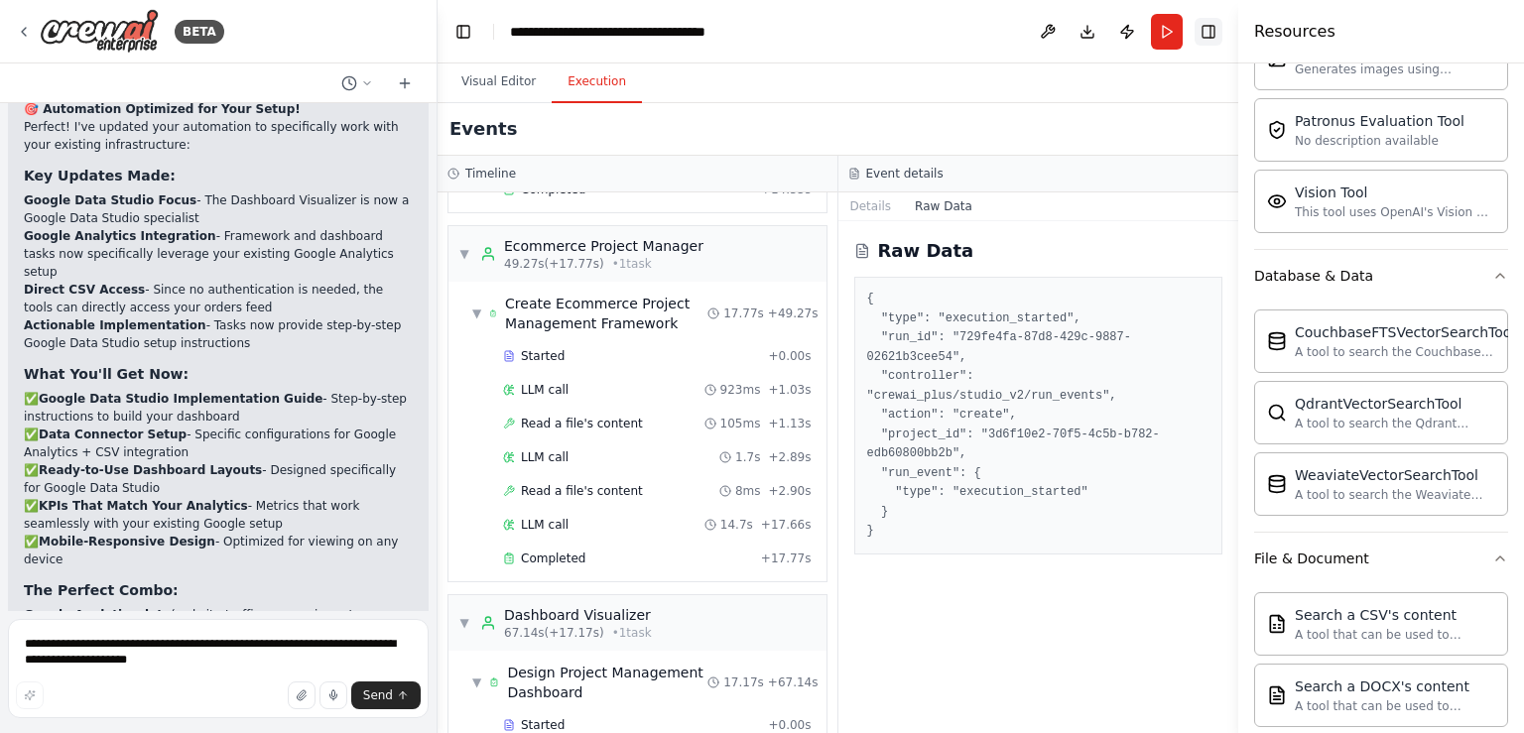
scroll to position [7688, 0]
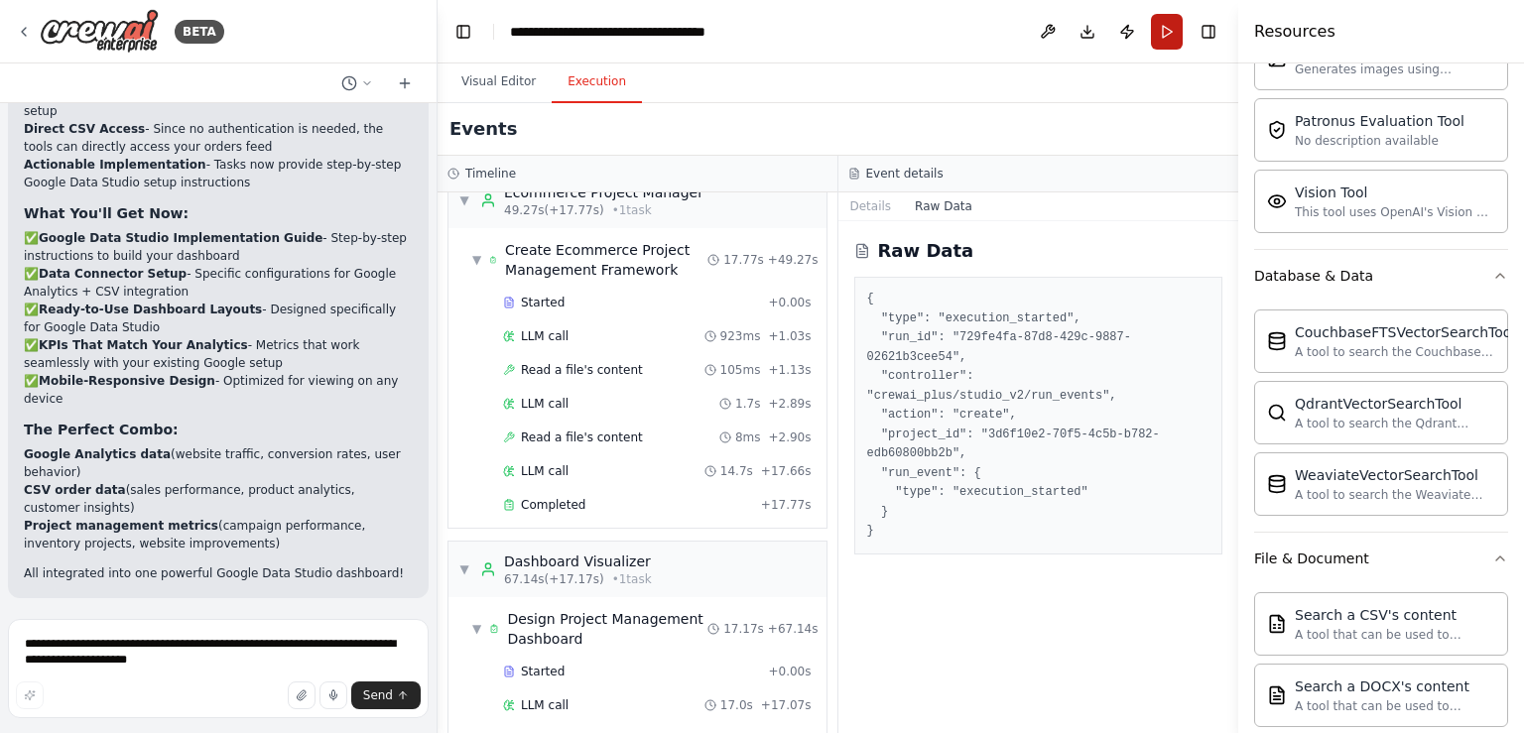
click at [1166, 32] on button "Run" at bounding box center [1167, 32] width 32 height 36
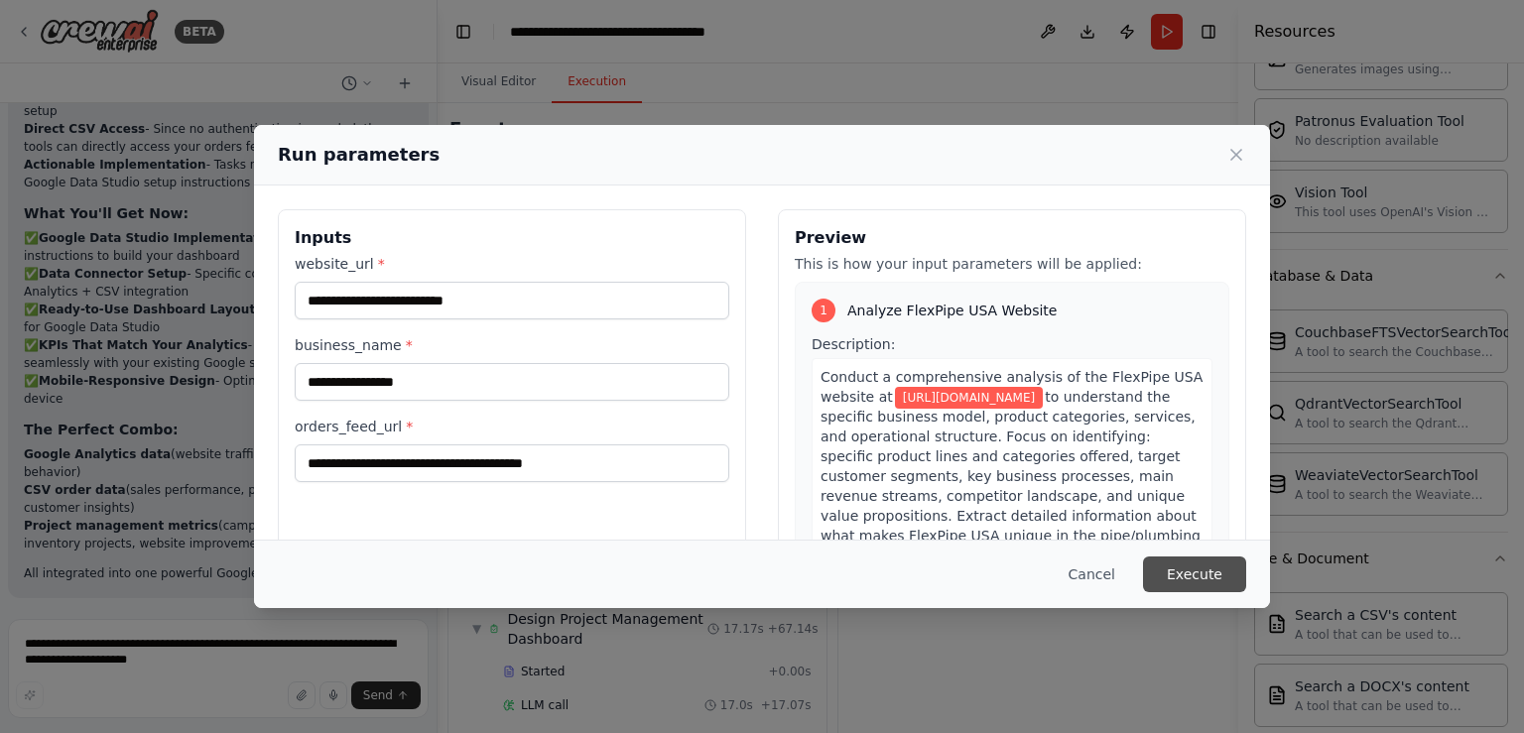
click at [1207, 583] on button "Execute" at bounding box center [1194, 575] width 103 height 36
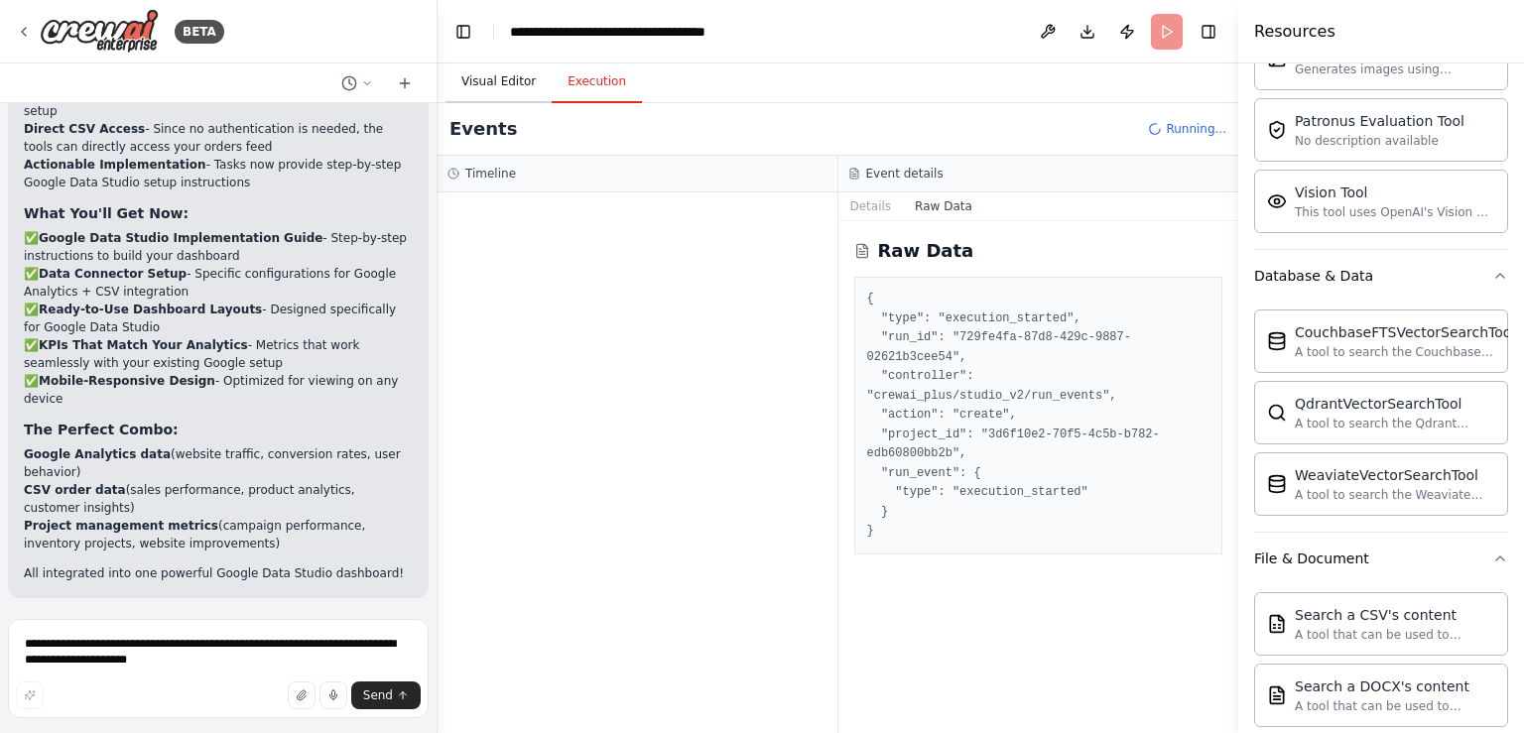
click at [477, 83] on button "Visual Editor" at bounding box center [499, 83] width 106 height 42
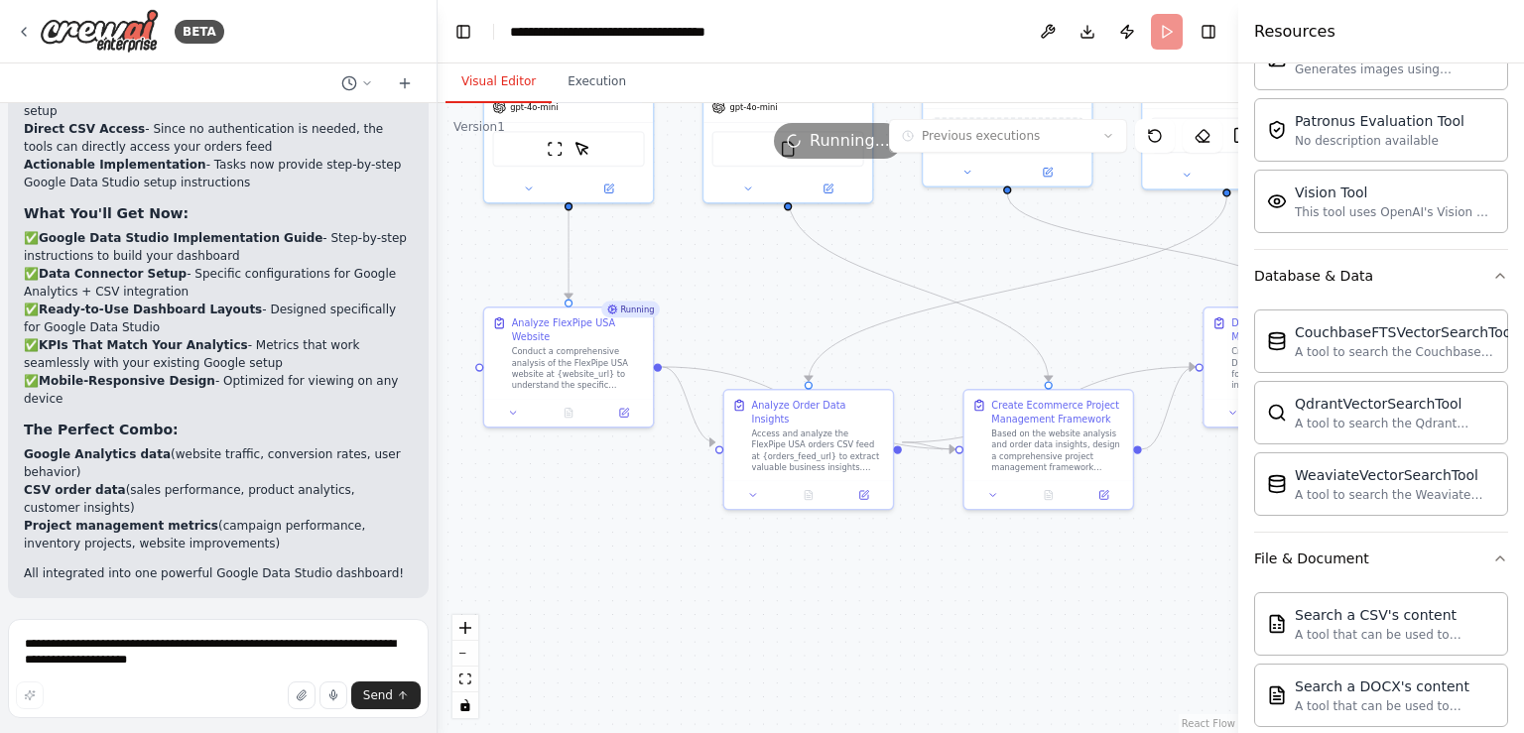
drag, startPoint x: 713, startPoint y: 441, endPoint x: 819, endPoint y: 604, distance: 195.2
click at [819, 604] on div ".deletable-edge-delete-btn { width: 20px; height: 20px; border: 0px solid #ffff…" at bounding box center [838, 418] width 801 height 630
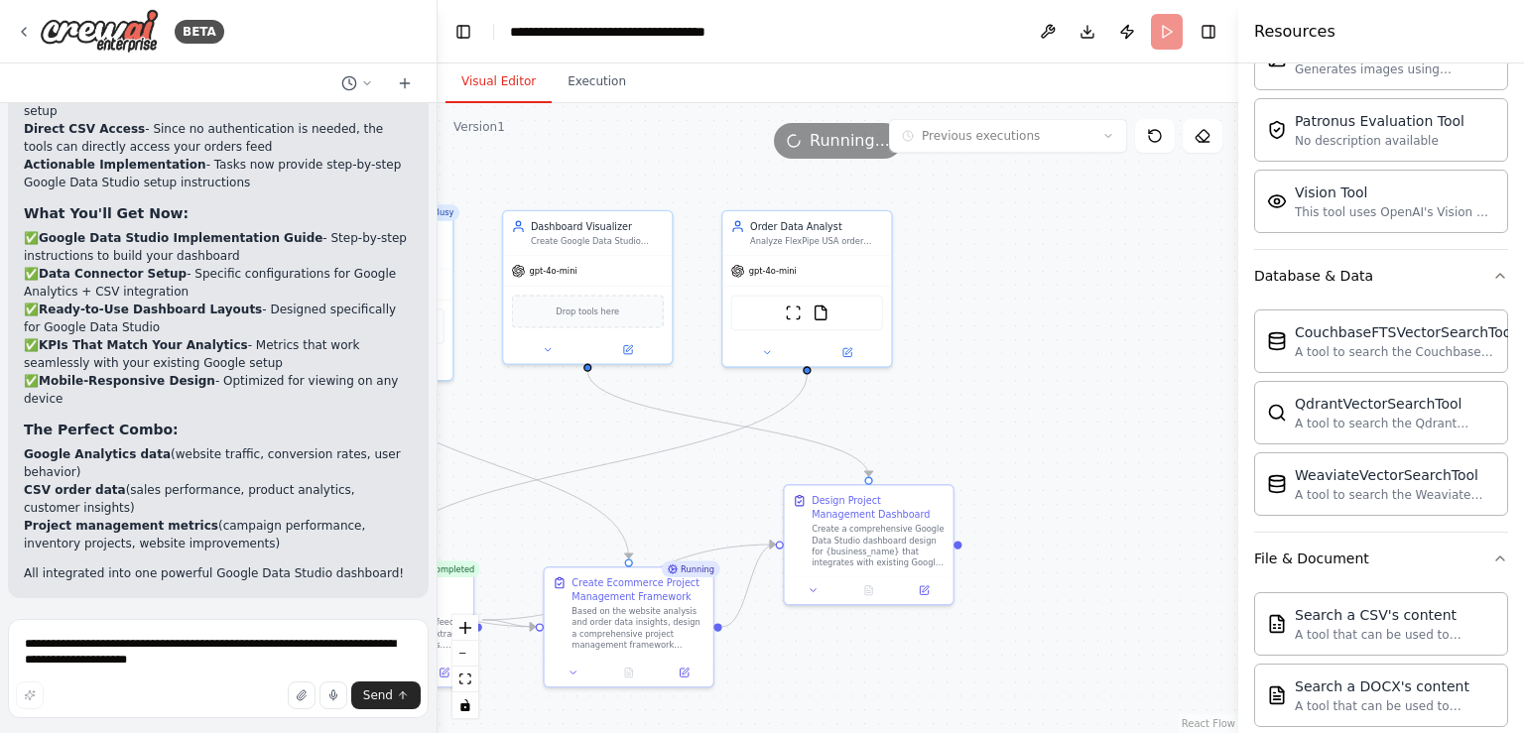
drag, startPoint x: 1012, startPoint y: 240, endPoint x: 595, endPoint y: 414, distance: 451.5
click at [595, 414] on div ".deletable-edge-delete-btn { width: 20px; height: 20px; border: 0px solid #ffff…" at bounding box center [838, 418] width 801 height 630
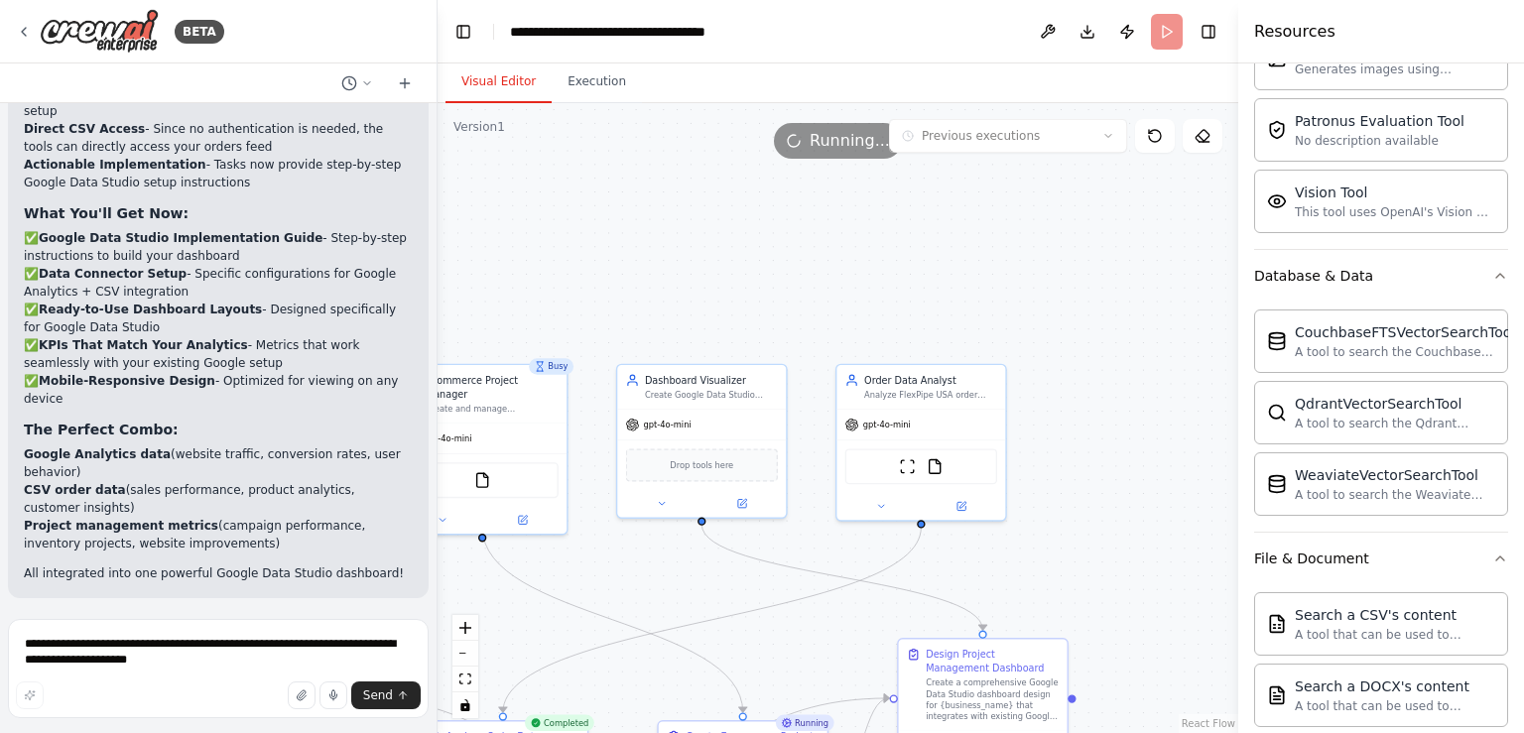
drag, startPoint x: 1024, startPoint y: 235, endPoint x: 1143, endPoint y: 382, distance: 189.1
click at [1143, 382] on div ".deletable-edge-delete-btn { width: 20px; height: 20px; border: 0px solid #ffff…" at bounding box center [838, 418] width 801 height 630
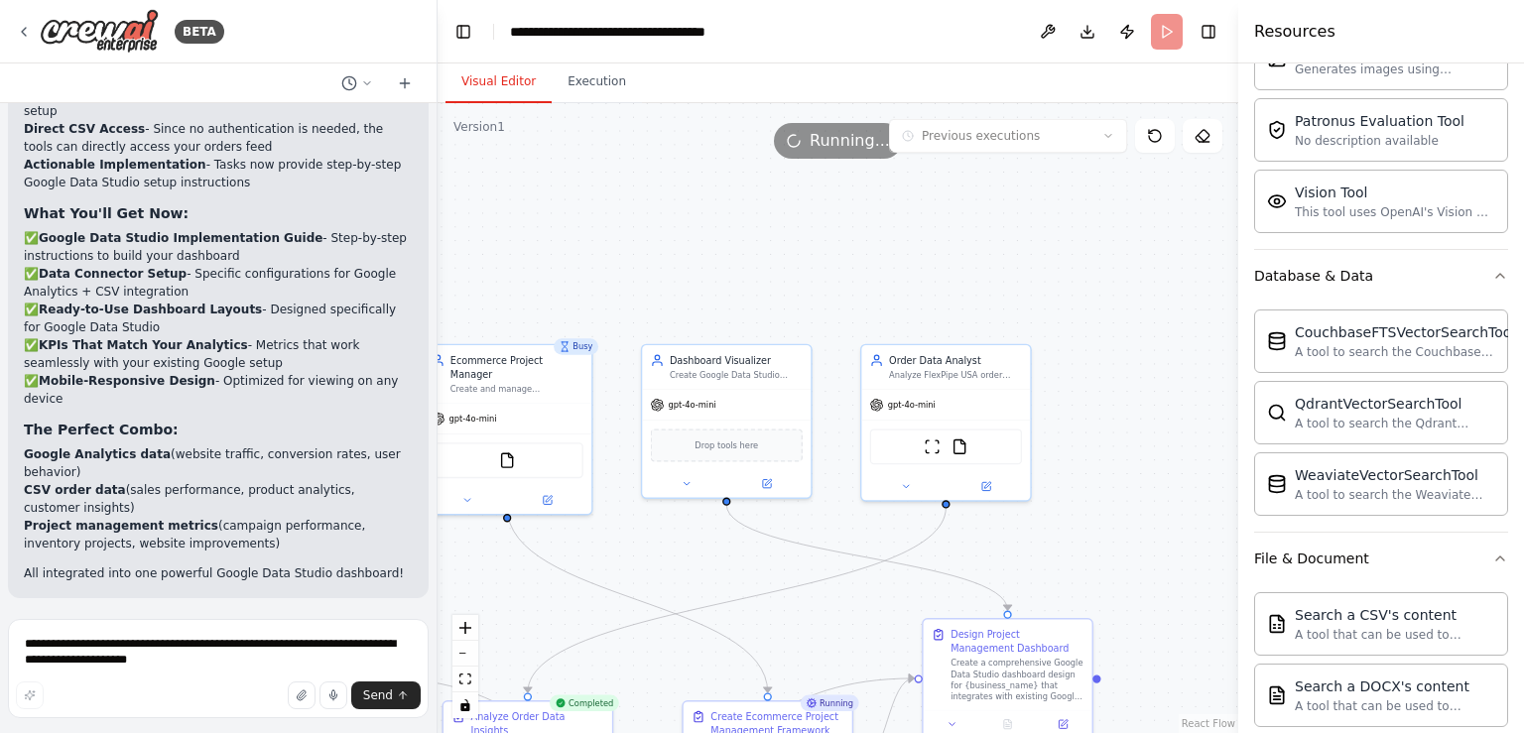
drag, startPoint x: 789, startPoint y: 267, endPoint x: 1050, endPoint y: 186, distance: 273.4
click at [1050, 186] on div ".deletable-edge-delete-btn { width: 20px; height: 20px; border: 0px solid #ffff…" at bounding box center [838, 418] width 801 height 630
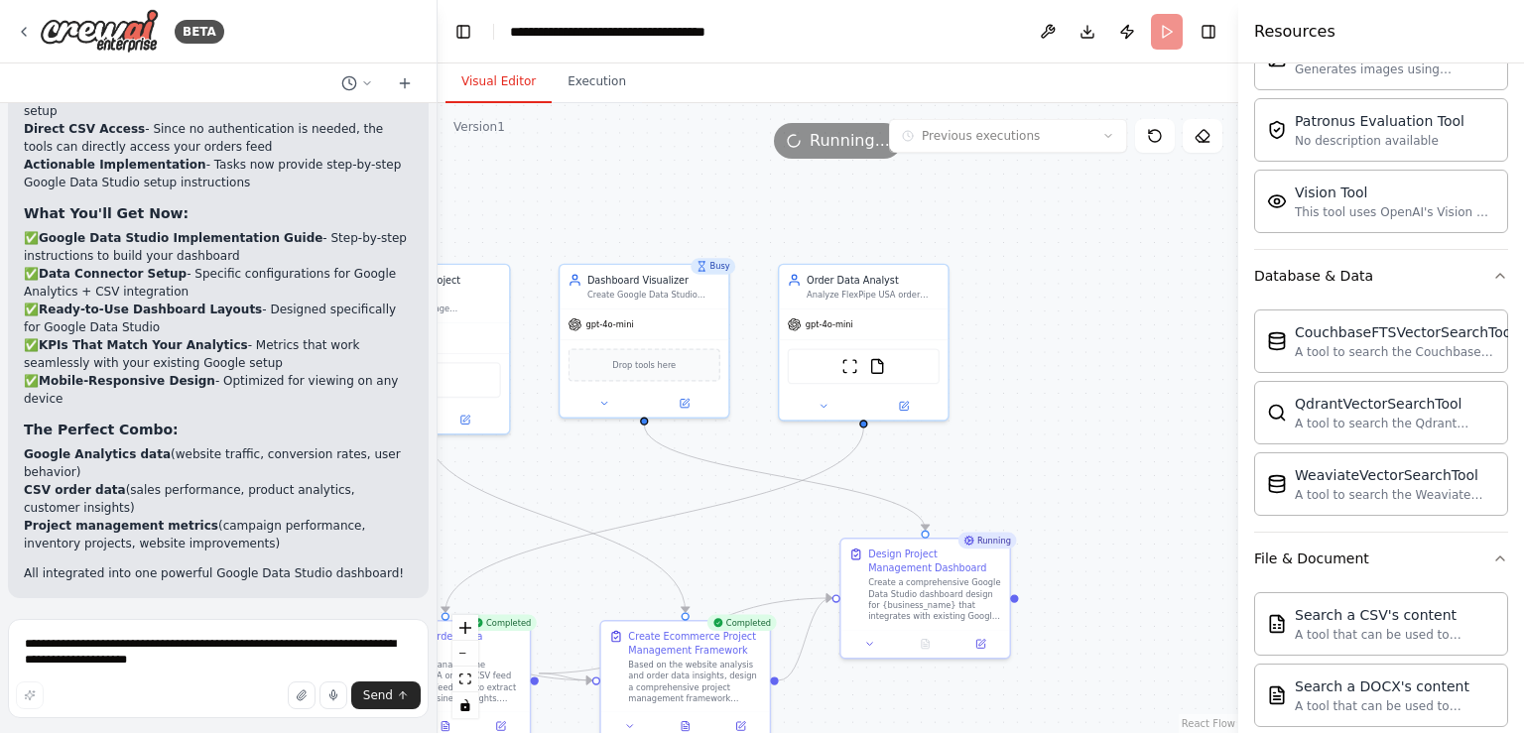
drag, startPoint x: 1111, startPoint y: 223, endPoint x: 766, endPoint y: 224, distance: 345.3
click at [766, 224] on div ".deletable-edge-delete-btn { width: 20px; height: 20px; border: 0px solid #ffff…" at bounding box center [838, 418] width 801 height 630
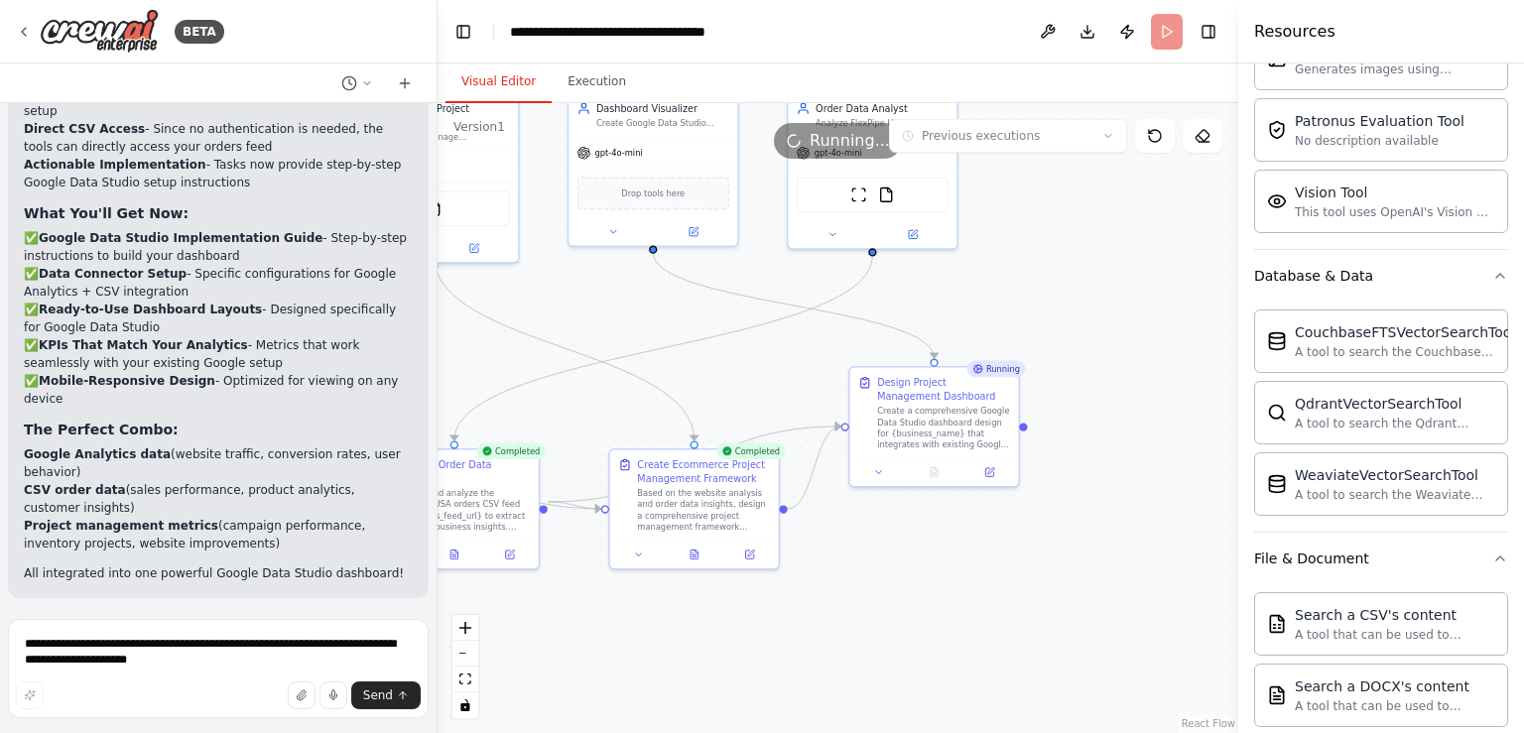
drag, startPoint x: 1104, startPoint y: 511, endPoint x: 1114, endPoint y: 339, distance: 172.0
click at [1114, 339] on div ".deletable-edge-delete-btn { width: 20px; height: 20px; border: 0px solid #ffff…" at bounding box center [838, 418] width 801 height 630
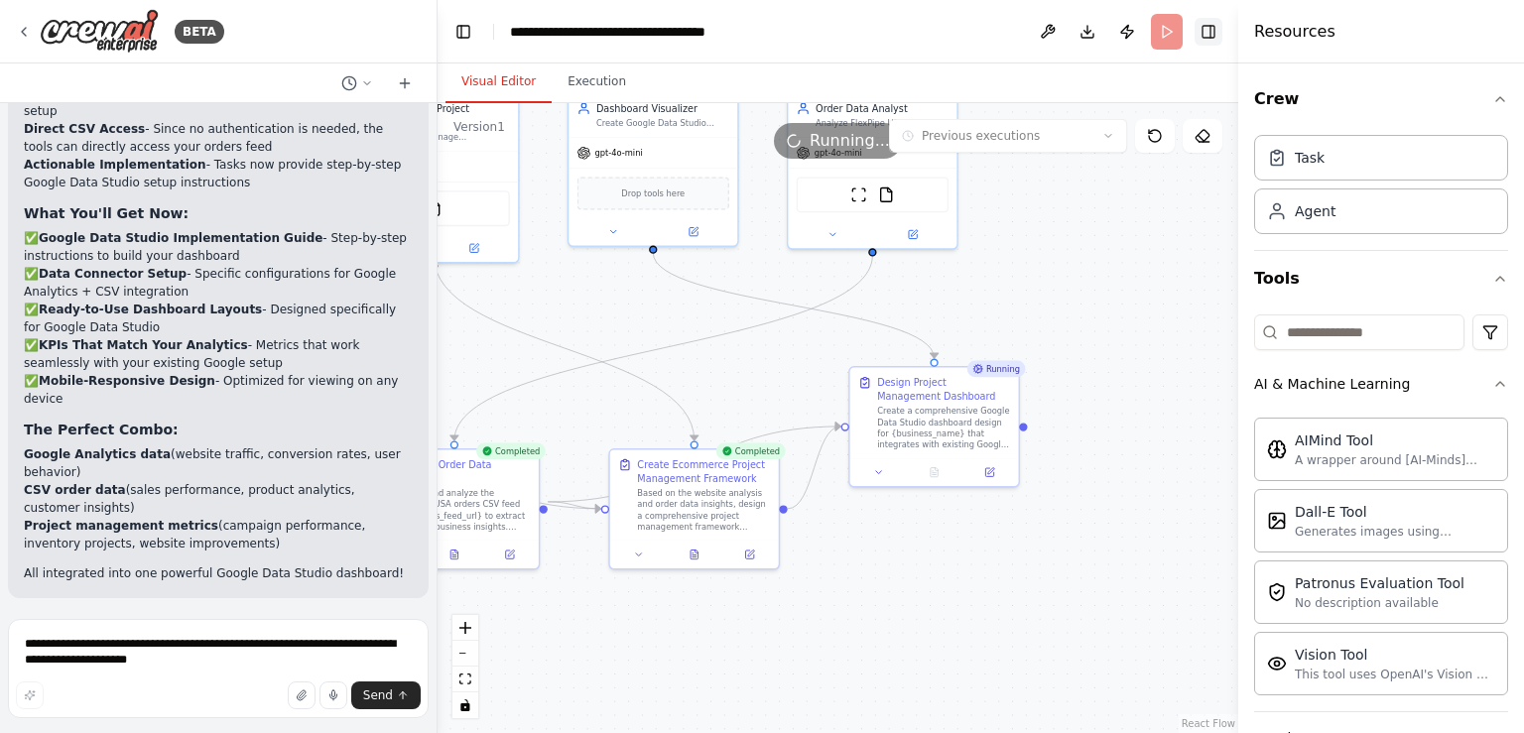
click at [1212, 31] on button "Toggle Right Sidebar" at bounding box center [1209, 32] width 28 height 28
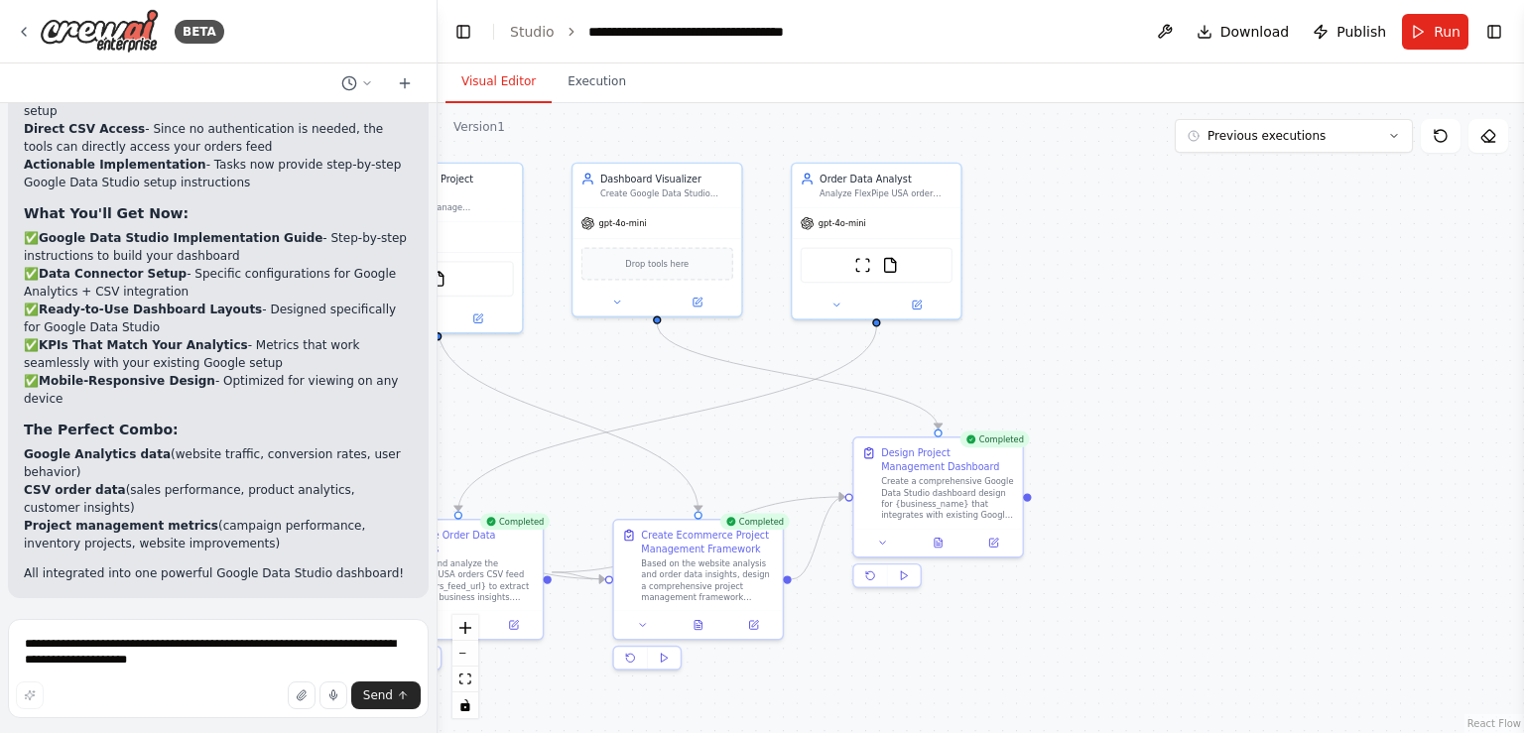
drag, startPoint x: 1060, startPoint y: 278, endPoint x: 1064, endPoint y: 348, distance: 70.6
click at [1064, 348] on div ".deletable-edge-delete-btn { width: 20px; height: 20px; border: 0px solid #ffff…" at bounding box center [981, 418] width 1087 height 630
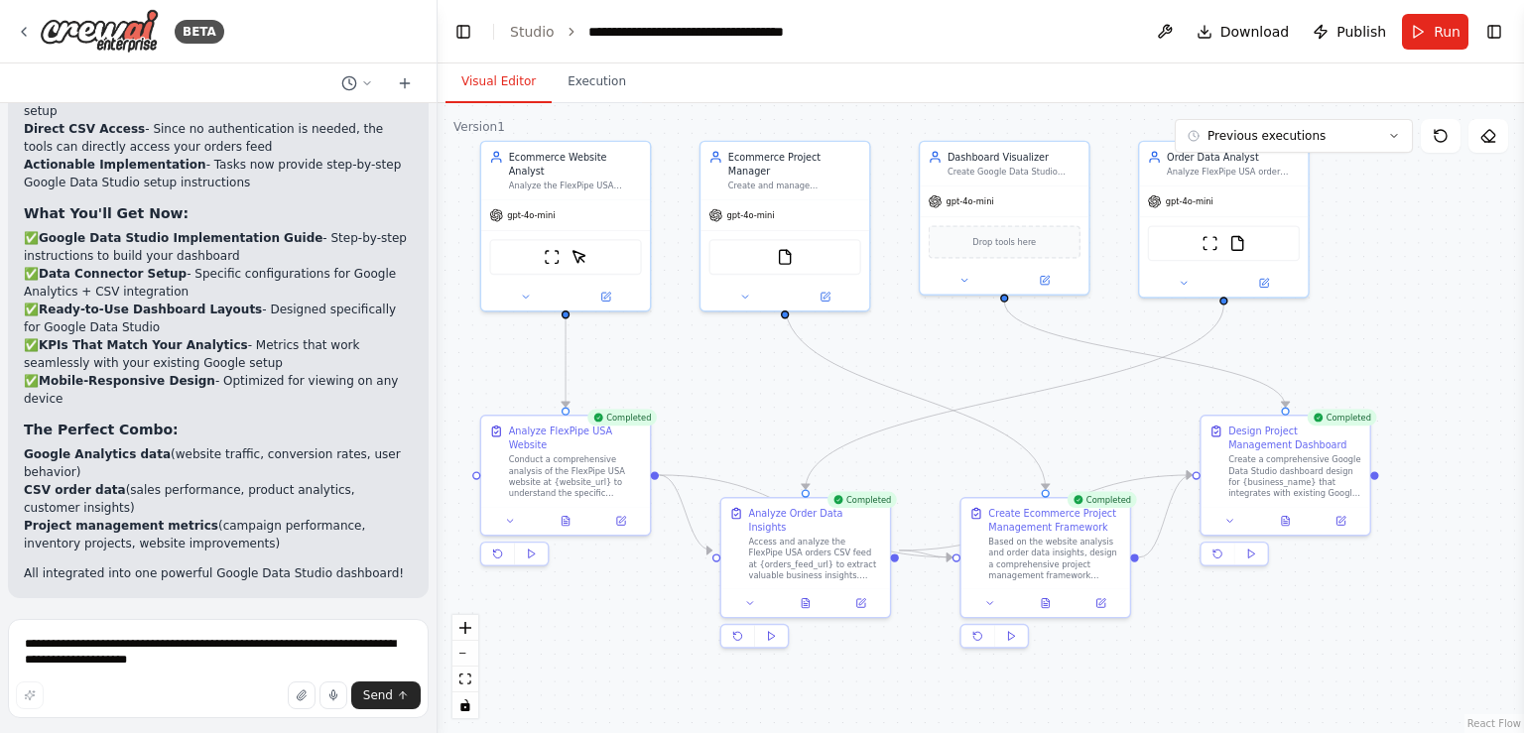
drag, startPoint x: 1082, startPoint y: 277, endPoint x: 1421, endPoint y: 259, distance: 339.9
click at [1421, 291] on div ".deletable-edge-delete-btn { width: 20px; height: 20px; border: 0px solid #ffff…" at bounding box center [981, 418] width 1087 height 630
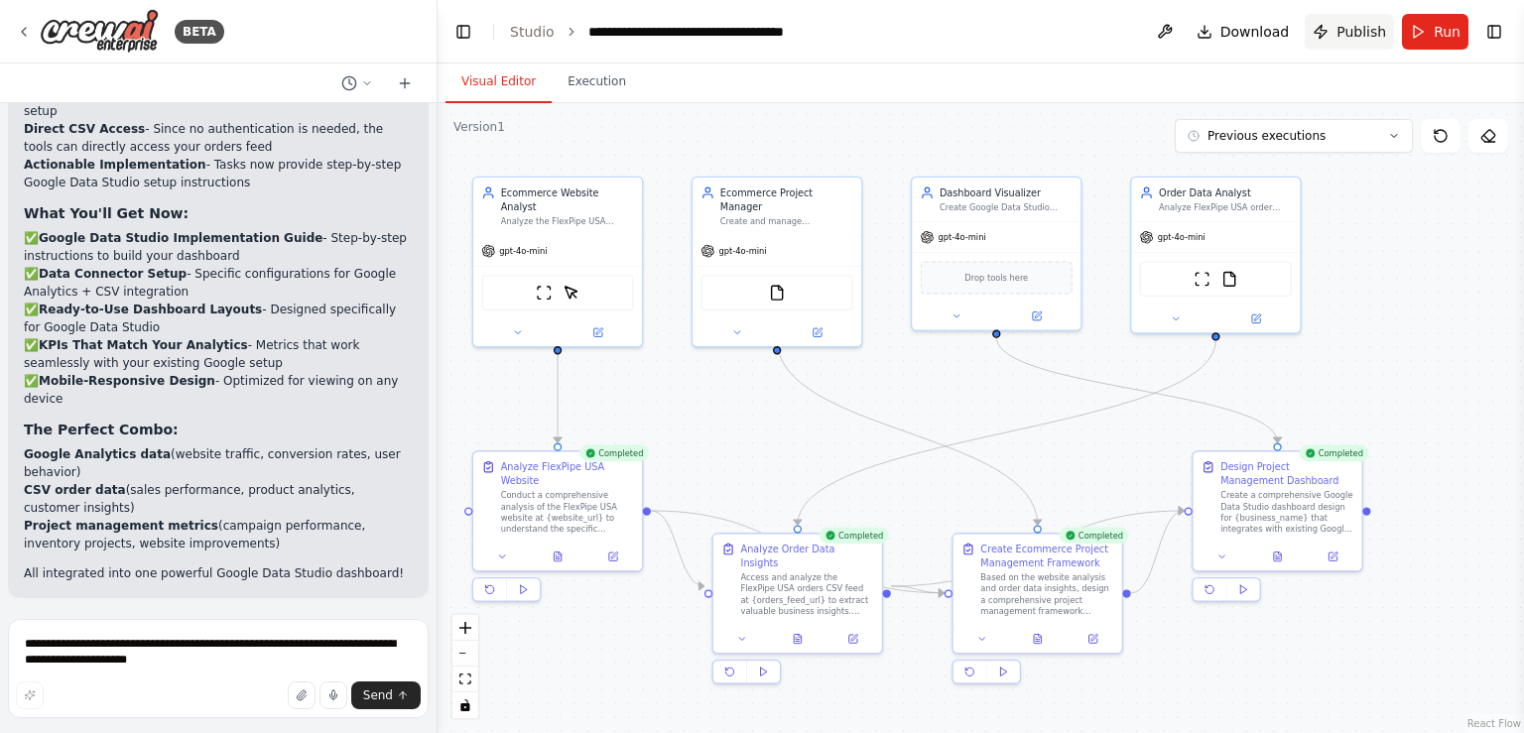
click at [1351, 29] on span "Publish" at bounding box center [1362, 32] width 50 height 20
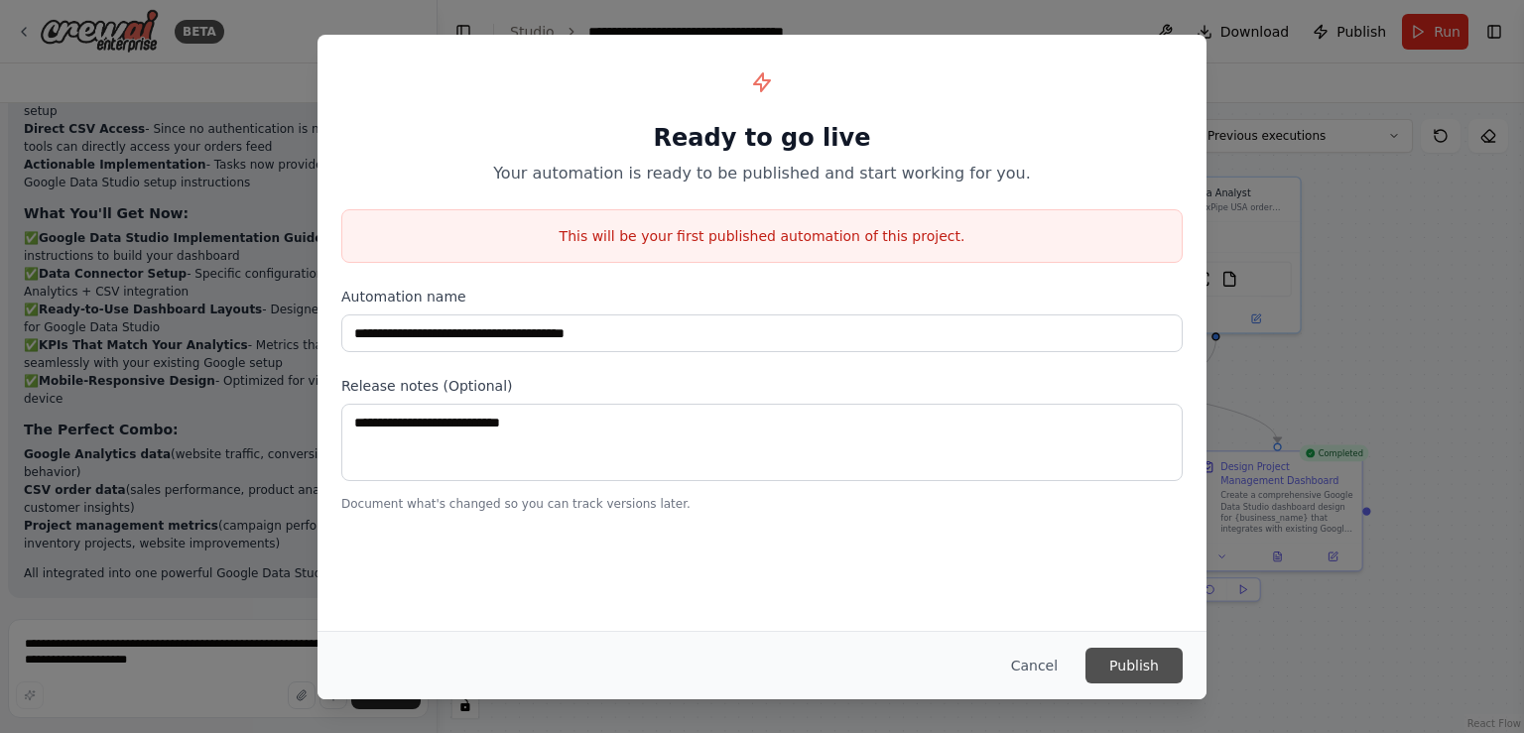
click at [1142, 669] on button "Publish" at bounding box center [1134, 666] width 97 height 36
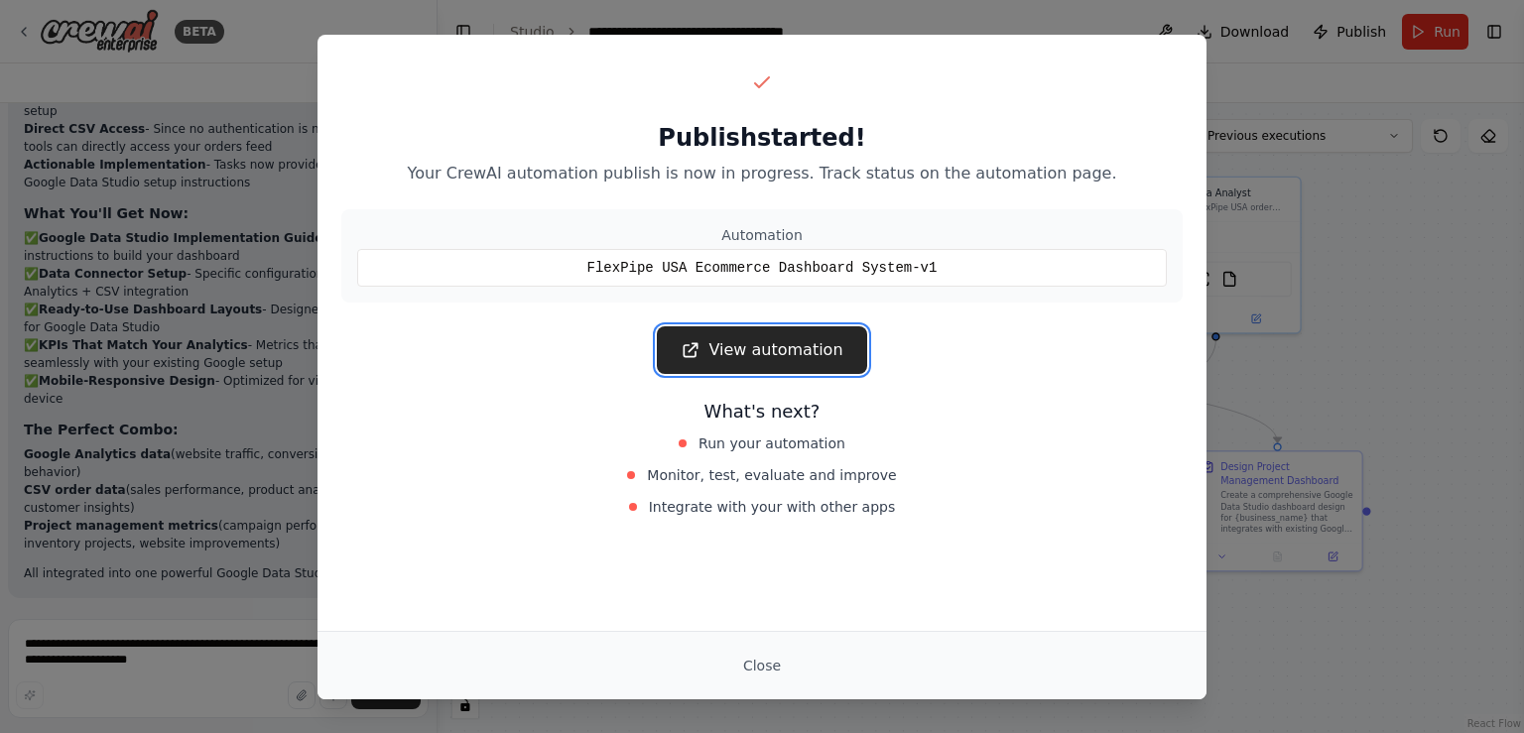
click at [773, 354] on link "View automation" at bounding box center [761, 350] width 209 height 48
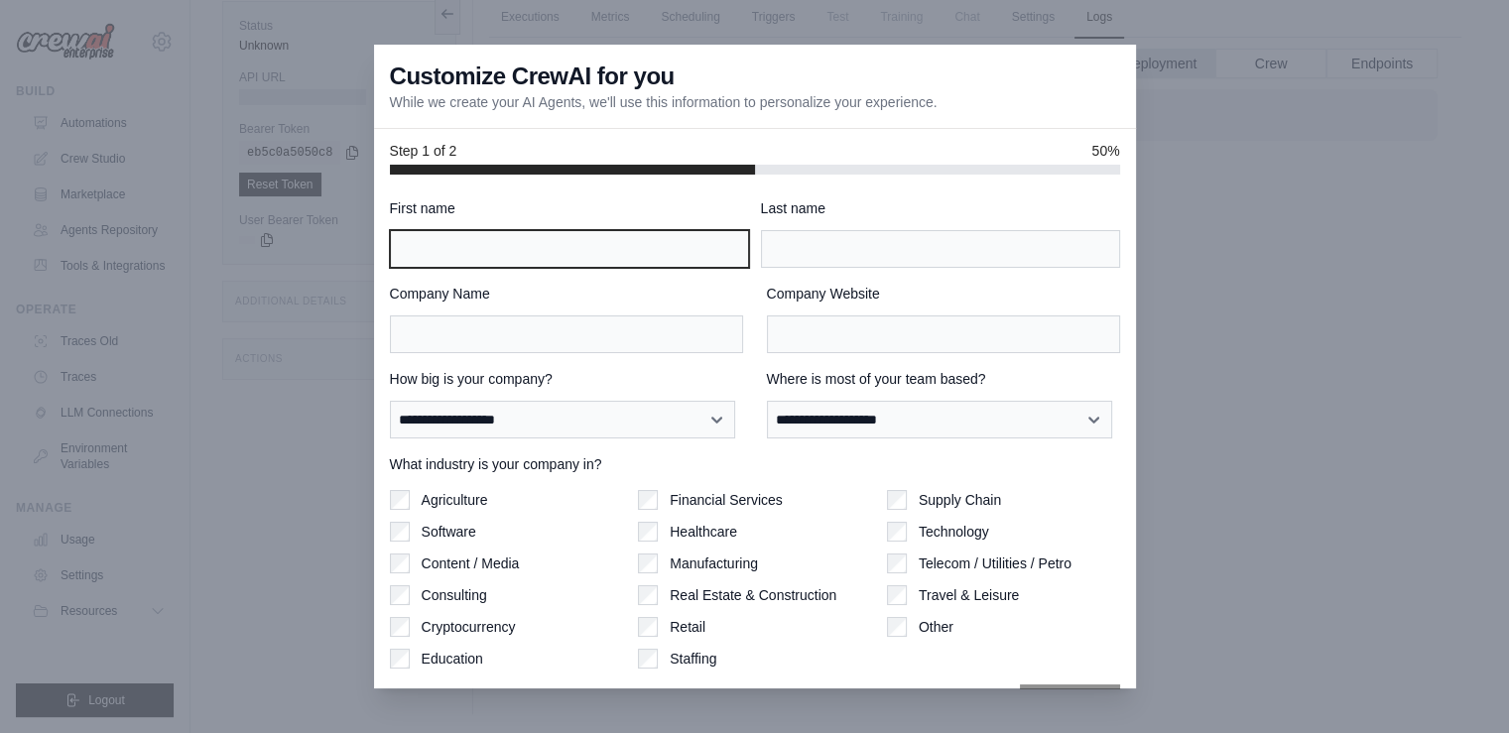
click at [429, 262] on input "First name" at bounding box center [569, 249] width 359 height 38
type input "****"
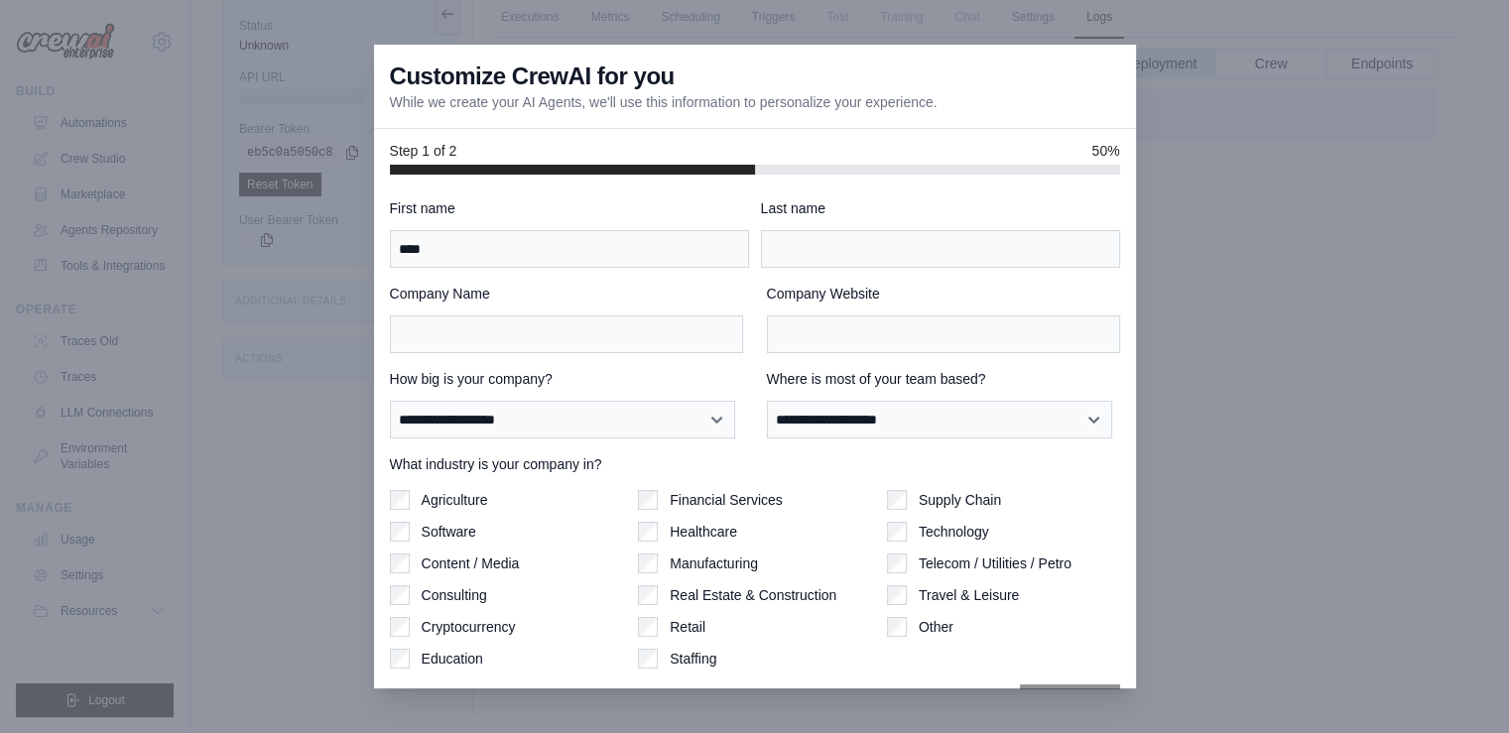
type input "**********"
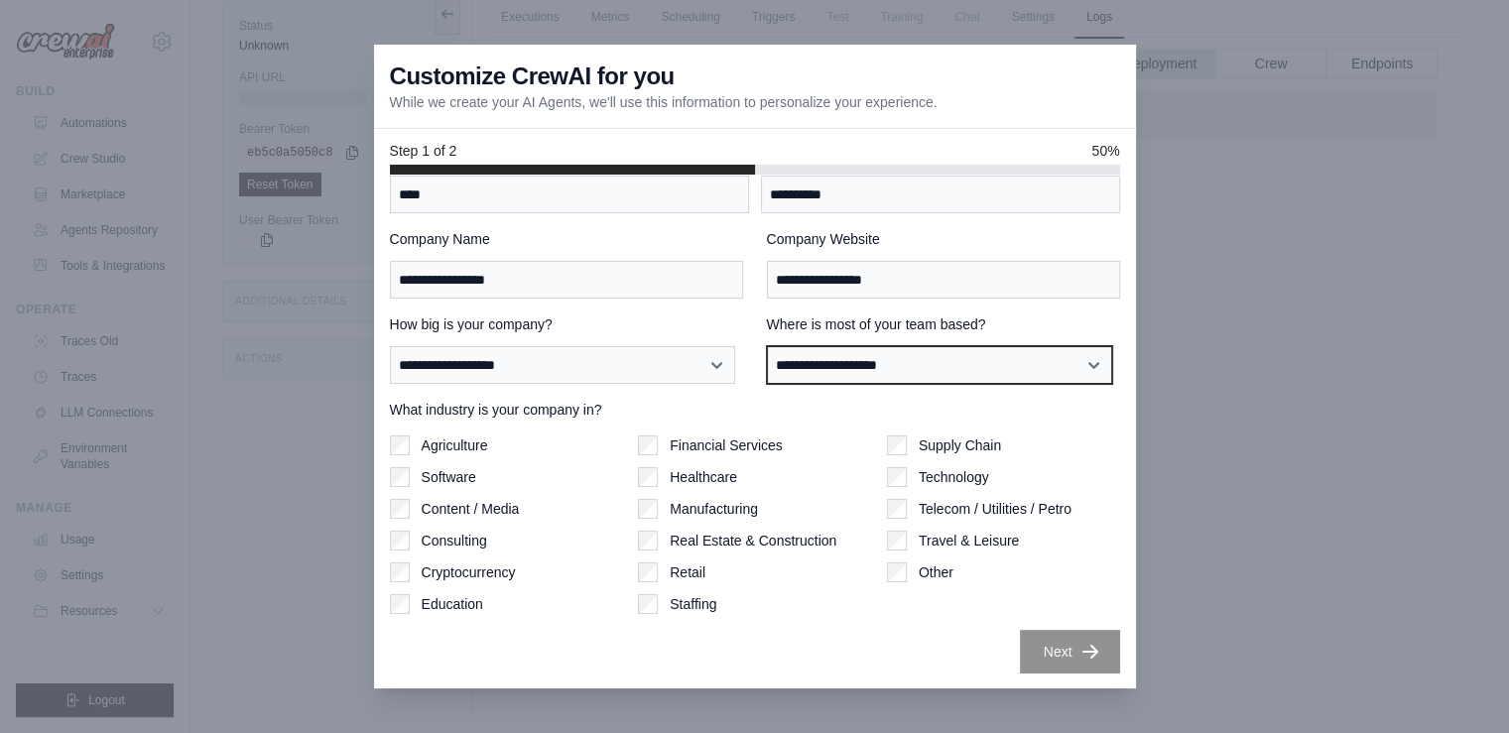
click at [858, 364] on select "**********" at bounding box center [939, 365] width 345 height 38
select select "**********"
click at [767, 346] on select "**********" at bounding box center [939, 365] width 345 height 38
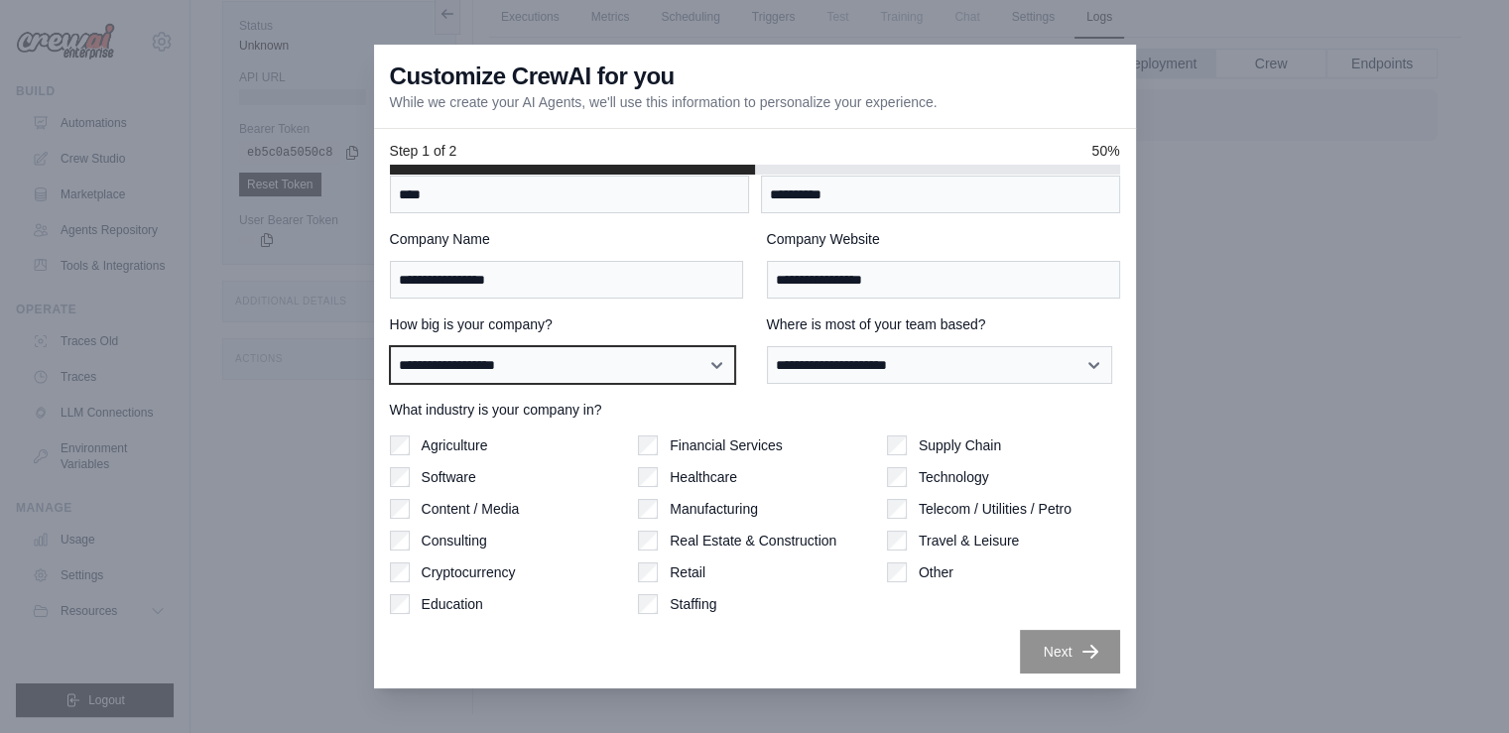
click at [536, 362] on select "**********" at bounding box center [562, 365] width 345 height 38
select select "**********"
click at [390, 346] on select "**********" at bounding box center [562, 365] width 345 height 38
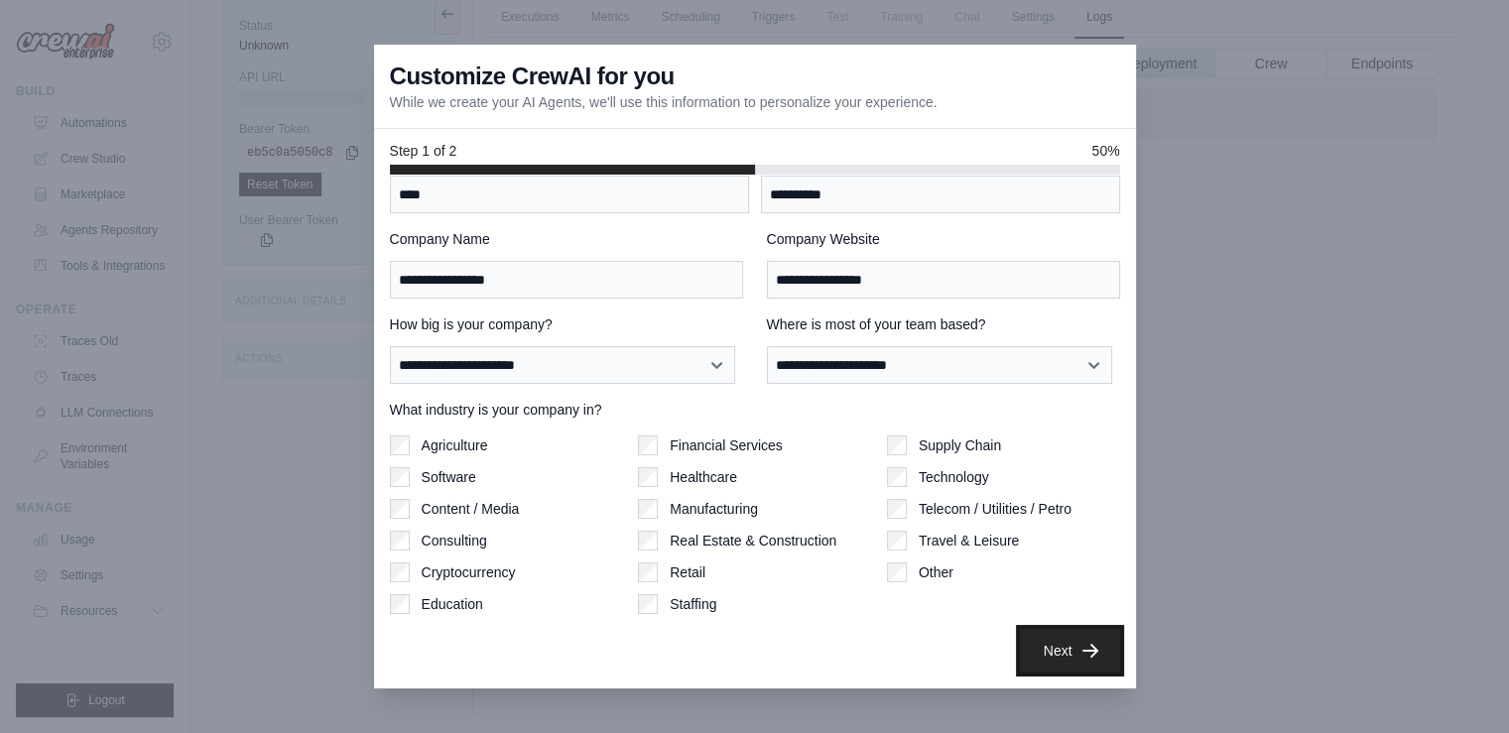
click at [1081, 650] on icon "button" at bounding box center [1091, 651] width 20 height 20
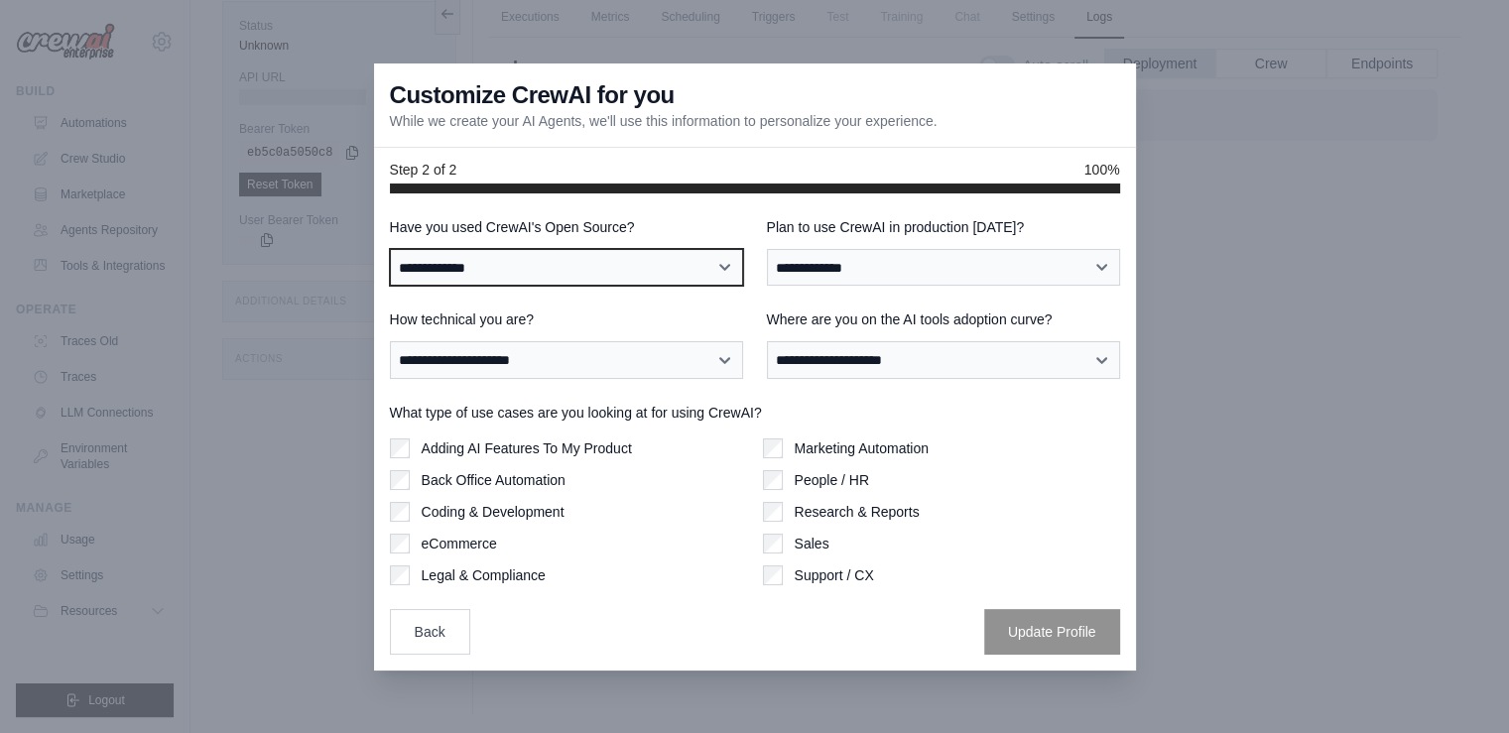
click at [543, 267] on select "**********" at bounding box center [566, 268] width 353 height 38
select select "**"
click at [390, 249] on select "**********" at bounding box center [566, 268] width 353 height 38
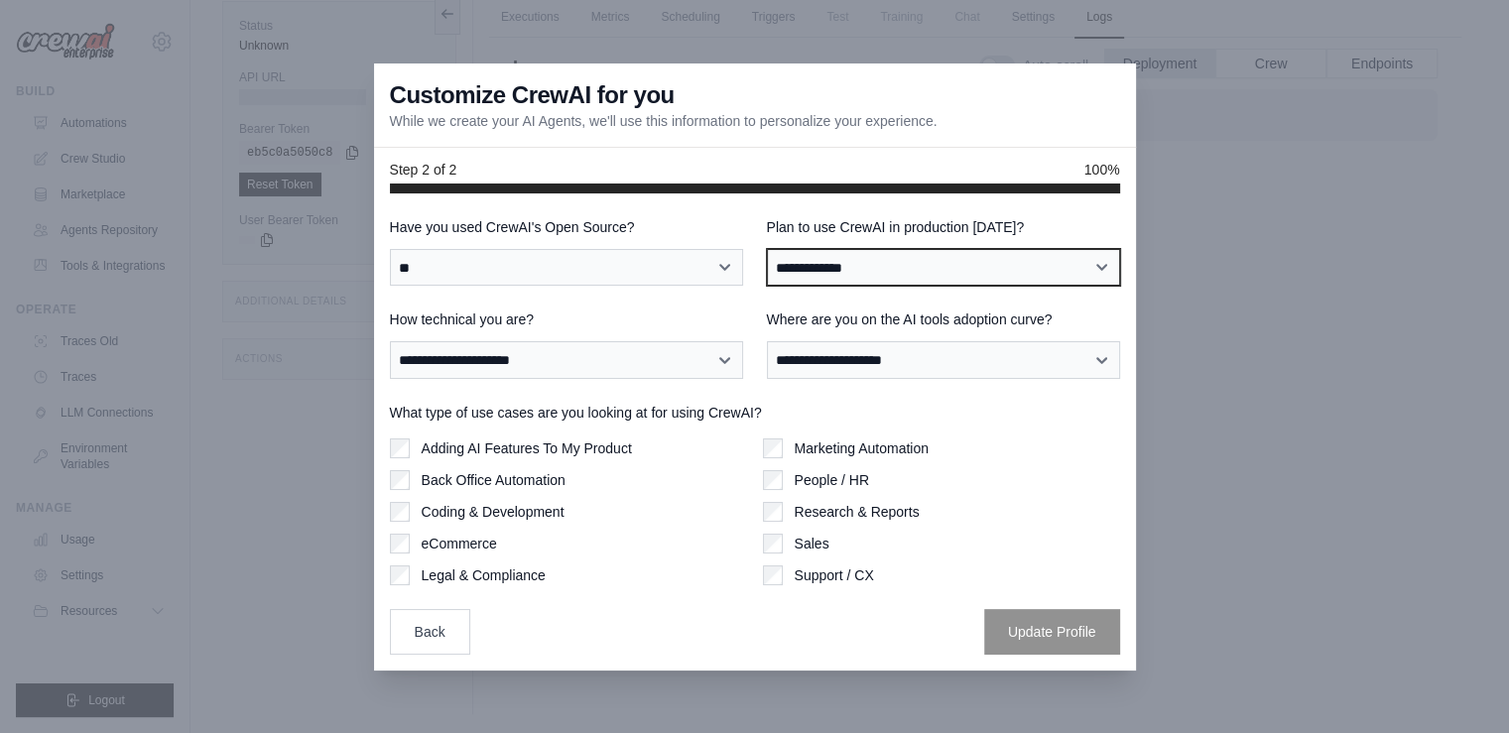
click at [881, 278] on select "**********" at bounding box center [943, 268] width 353 height 38
select select "****"
click at [767, 249] on select "**********" at bounding box center [943, 268] width 353 height 38
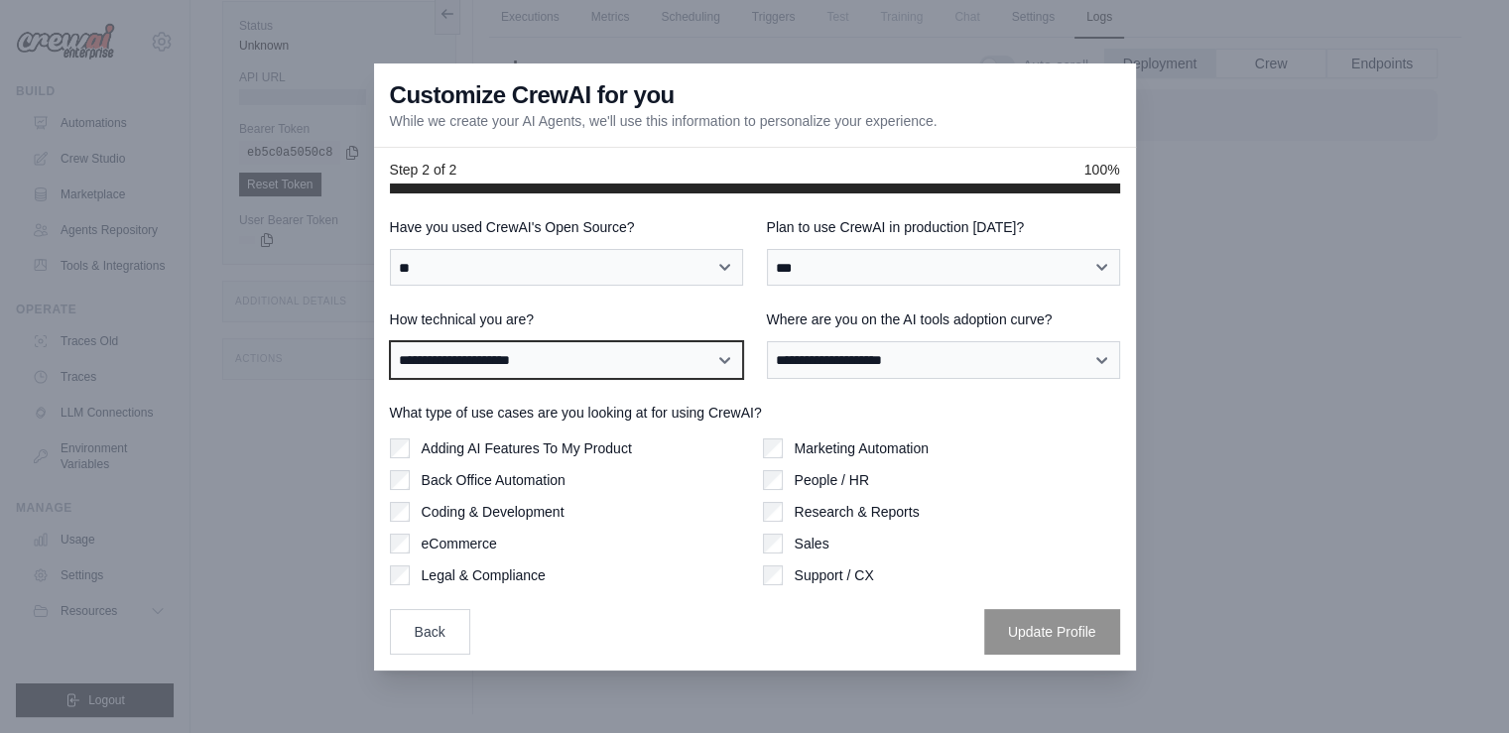
click at [558, 361] on select "**********" at bounding box center [566, 360] width 353 height 38
select select "**********"
click at [390, 341] on select "**********" at bounding box center [566, 360] width 353 height 38
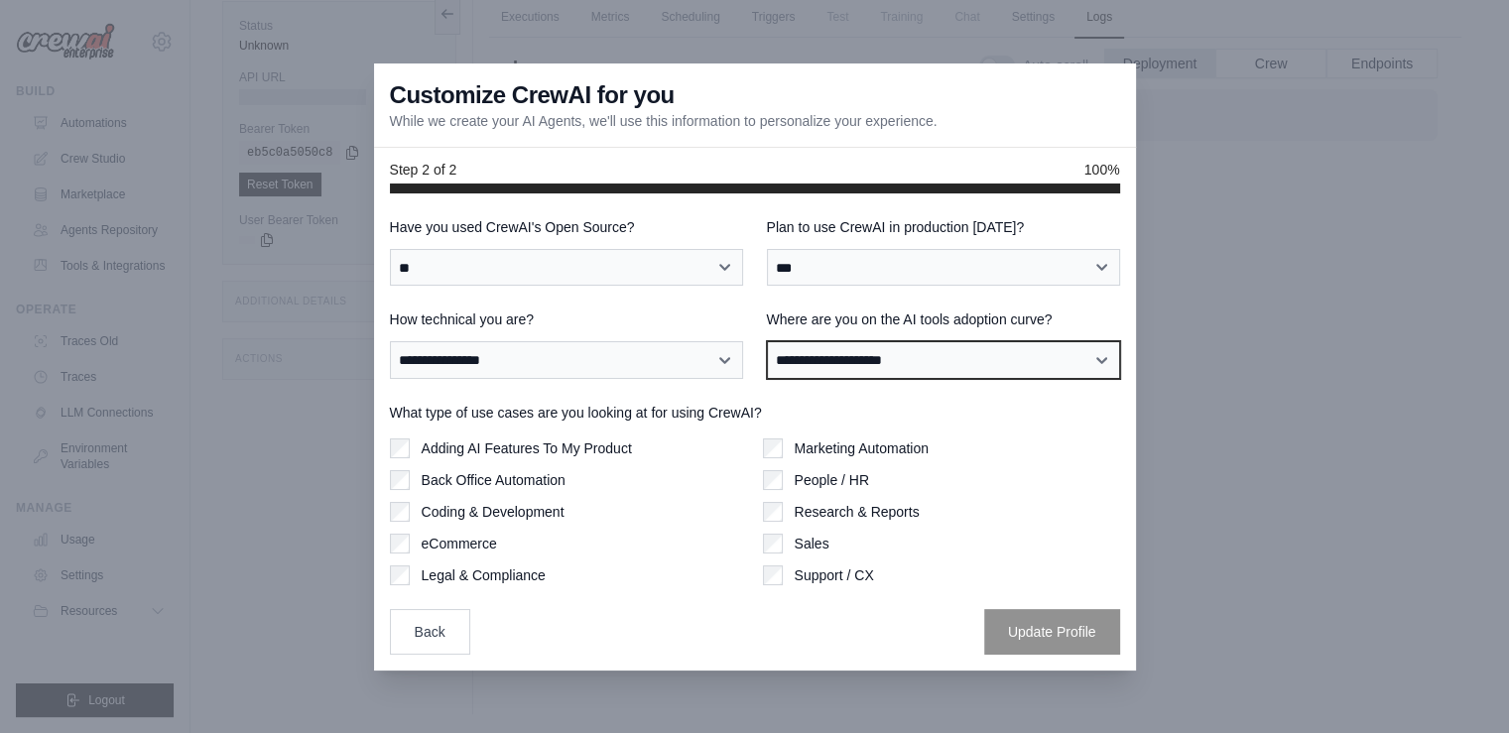
click at [840, 361] on select "**********" at bounding box center [943, 360] width 353 height 38
select select "**********"
click at [767, 341] on select "**********" at bounding box center [943, 360] width 353 height 38
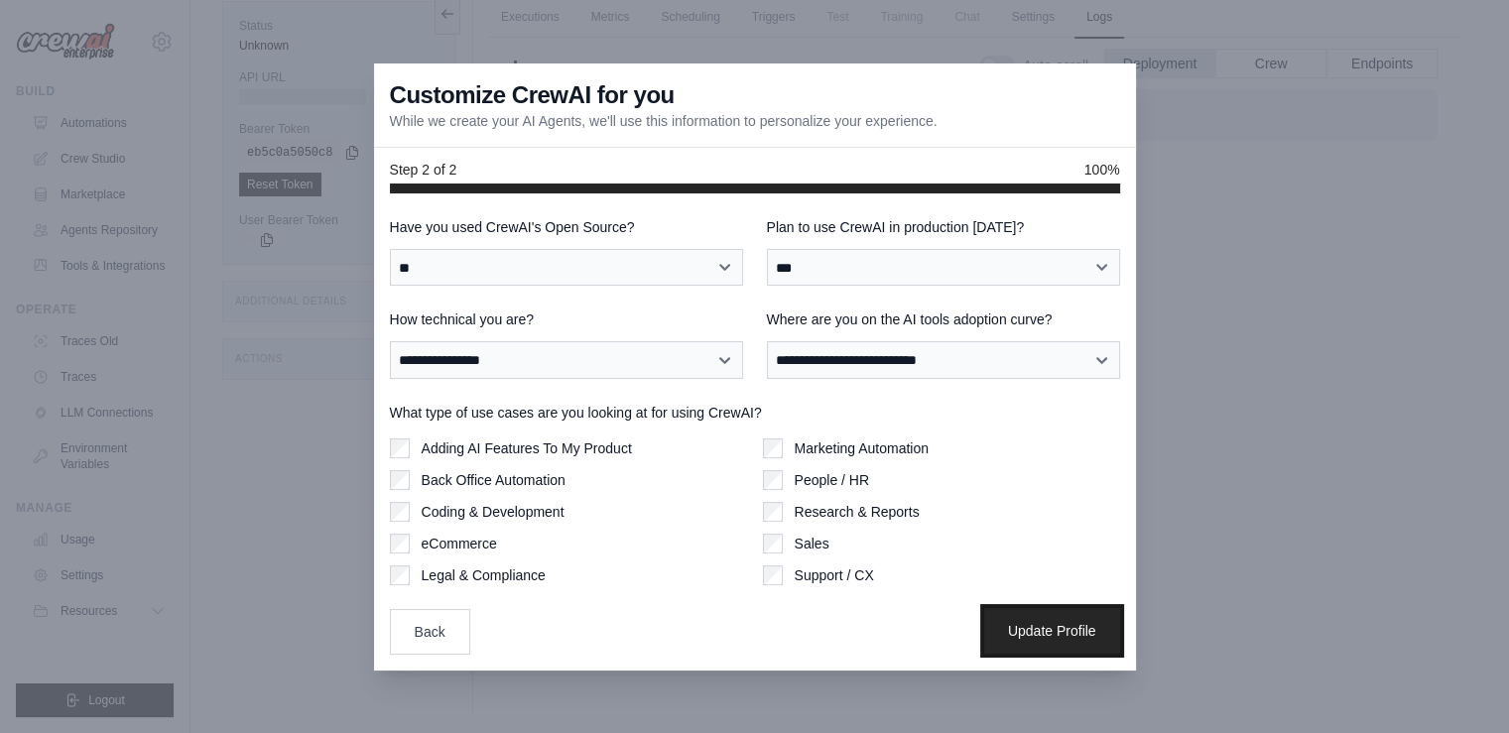
click at [1073, 632] on button "Update Profile" at bounding box center [1052, 631] width 136 height 46
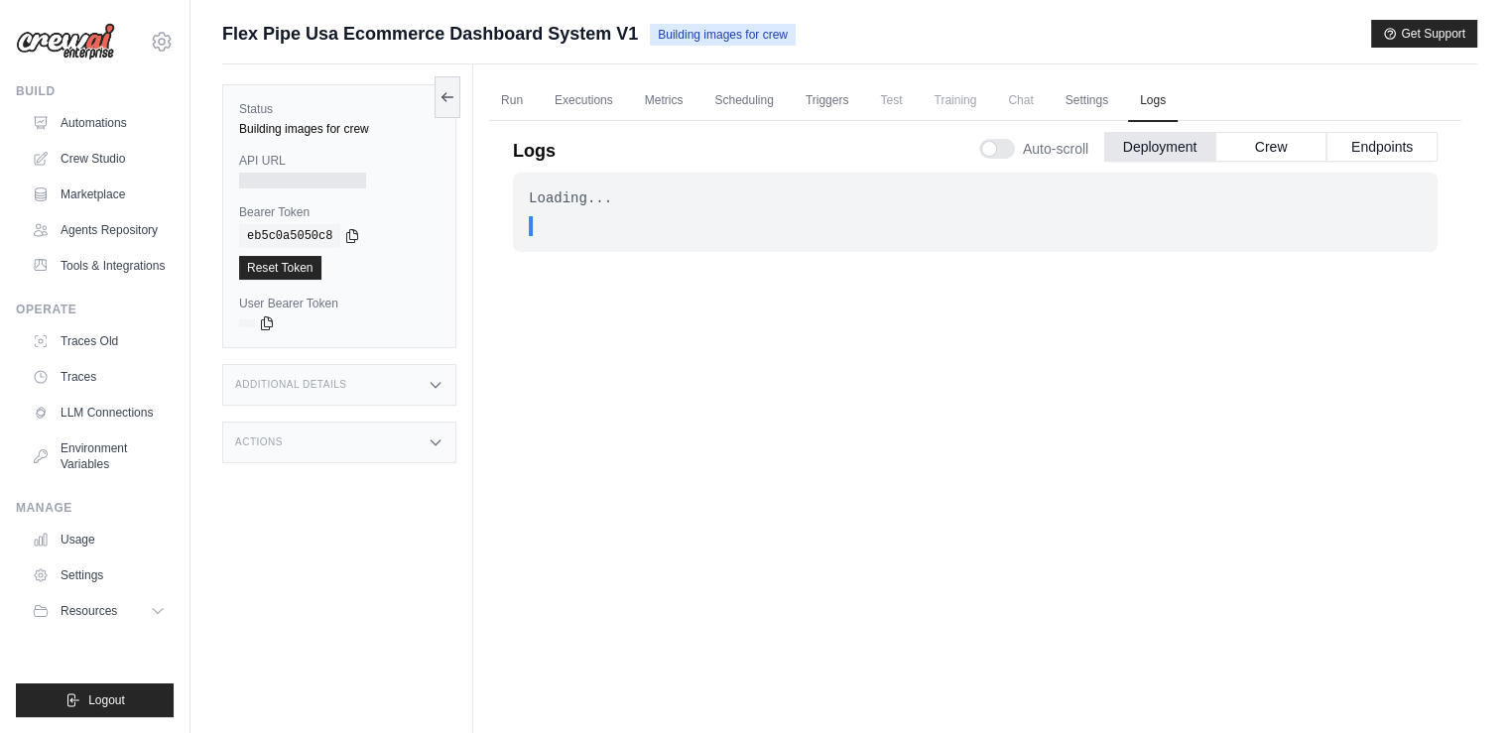
click at [255, 179] on div at bounding box center [302, 181] width 127 height 16
click at [1013, 212] on div "Loading... . . . In Progress" at bounding box center [975, 199] width 925 height 52
click at [1012, 213] on div "Loading... . . . In Progress" at bounding box center [975, 199] width 925 height 52
click at [426, 389] on div "Additional Details" at bounding box center [339, 385] width 234 height 42
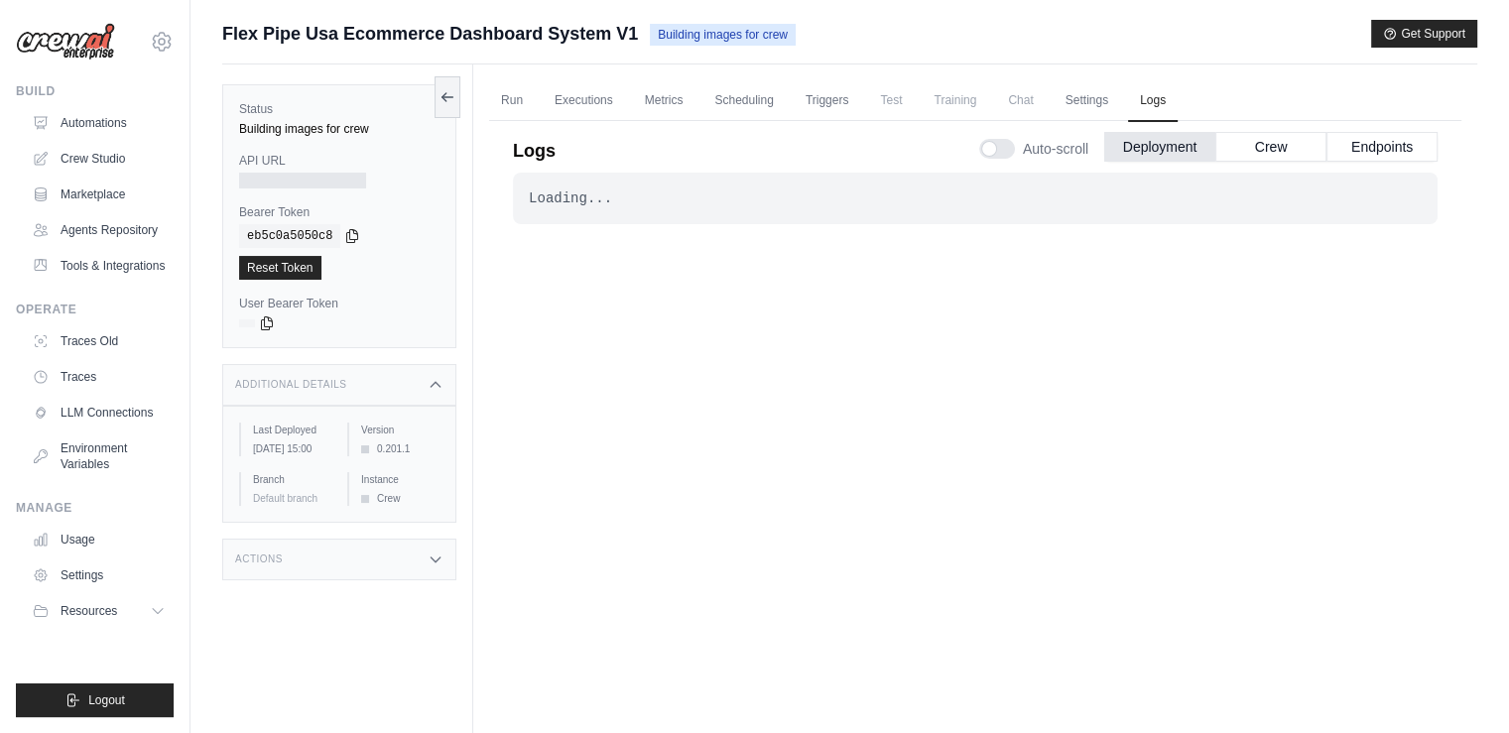
click at [432, 568] on icon at bounding box center [436, 560] width 16 height 16
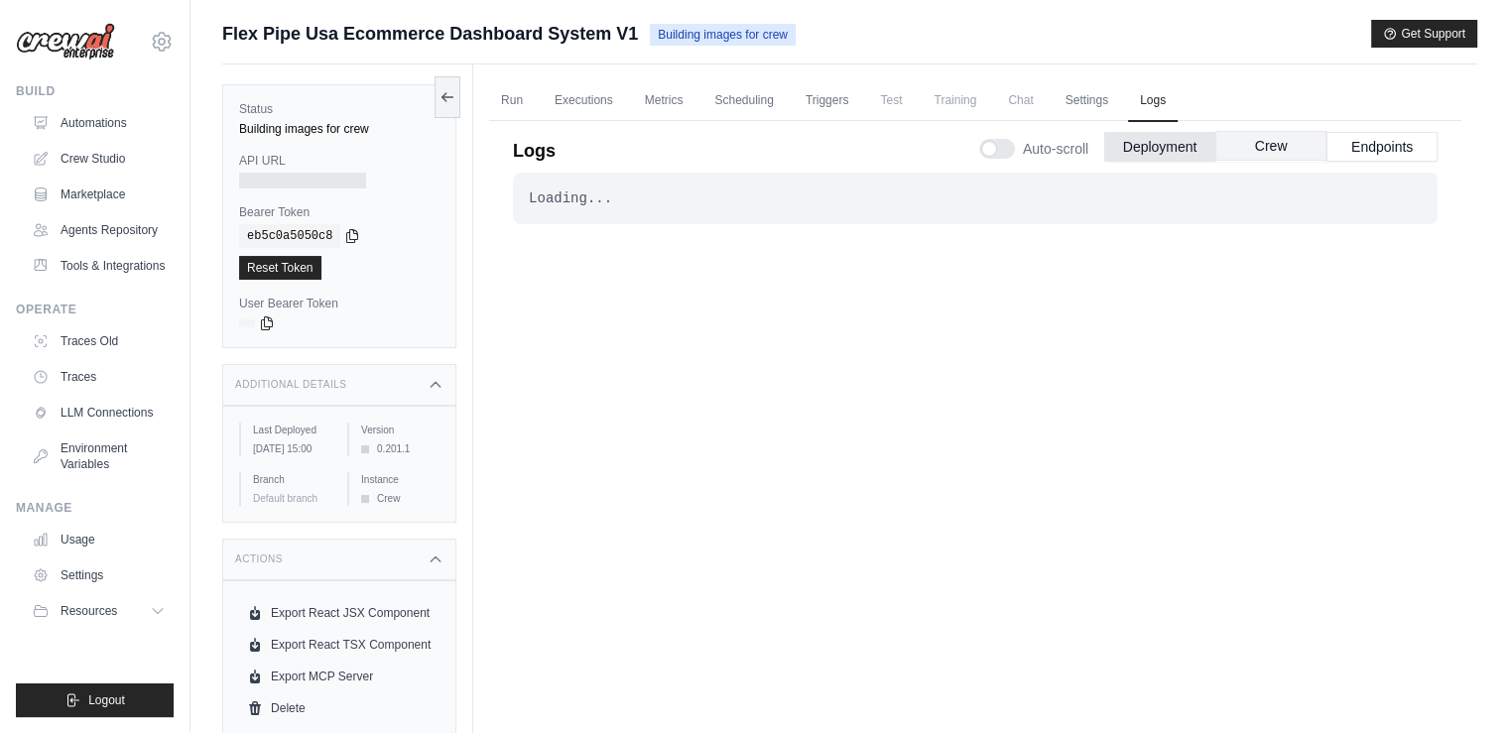
click at [1269, 147] on button "Crew" at bounding box center [1271, 146] width 111 height 30
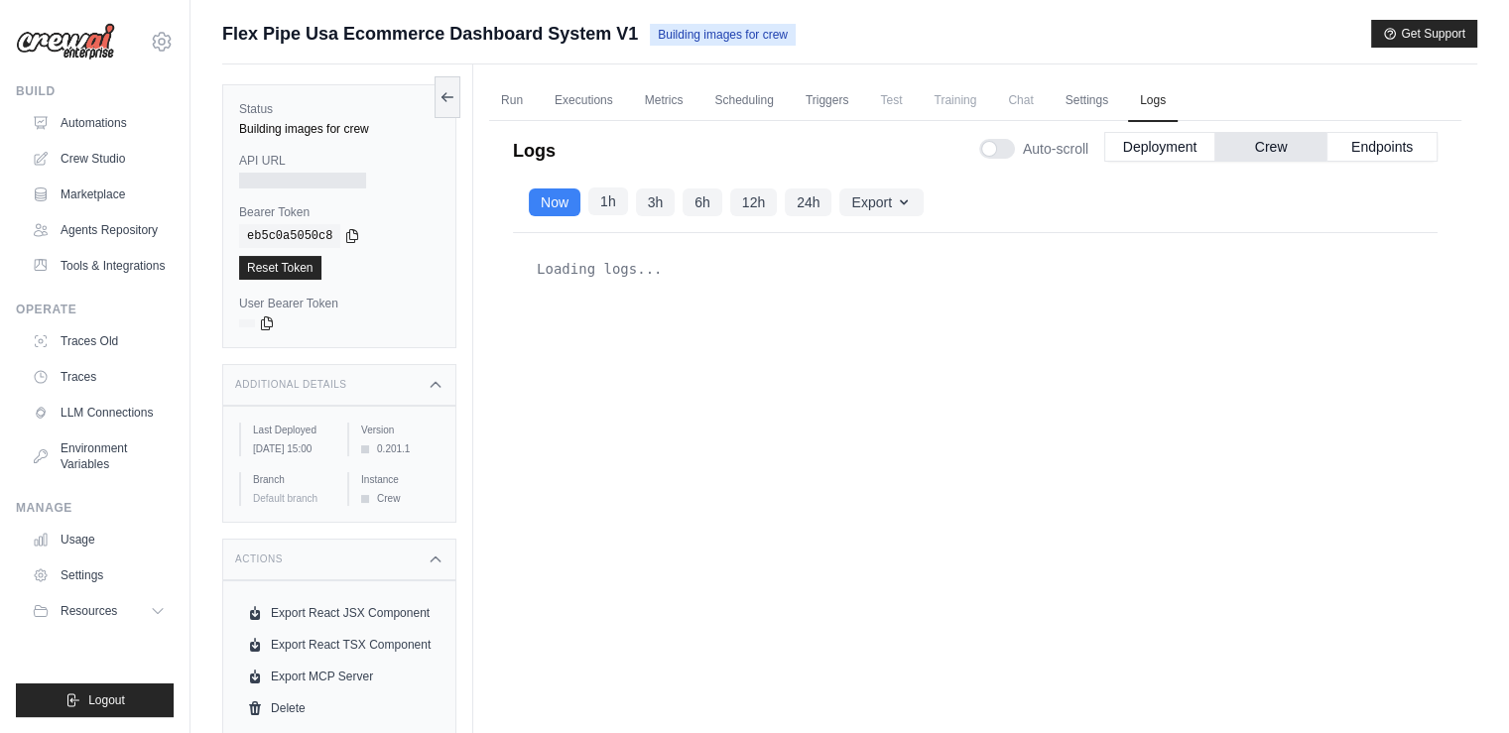
click at [611, 195] on button "1h" at bounding box center [608, 202] width 40 height 28
click at [560, 208] on button "Now" at bounding box center [555, 202] width 52 height 28
click at [591, 103] on link "Executions" at bounding box center [584, 101] width 82 height 42
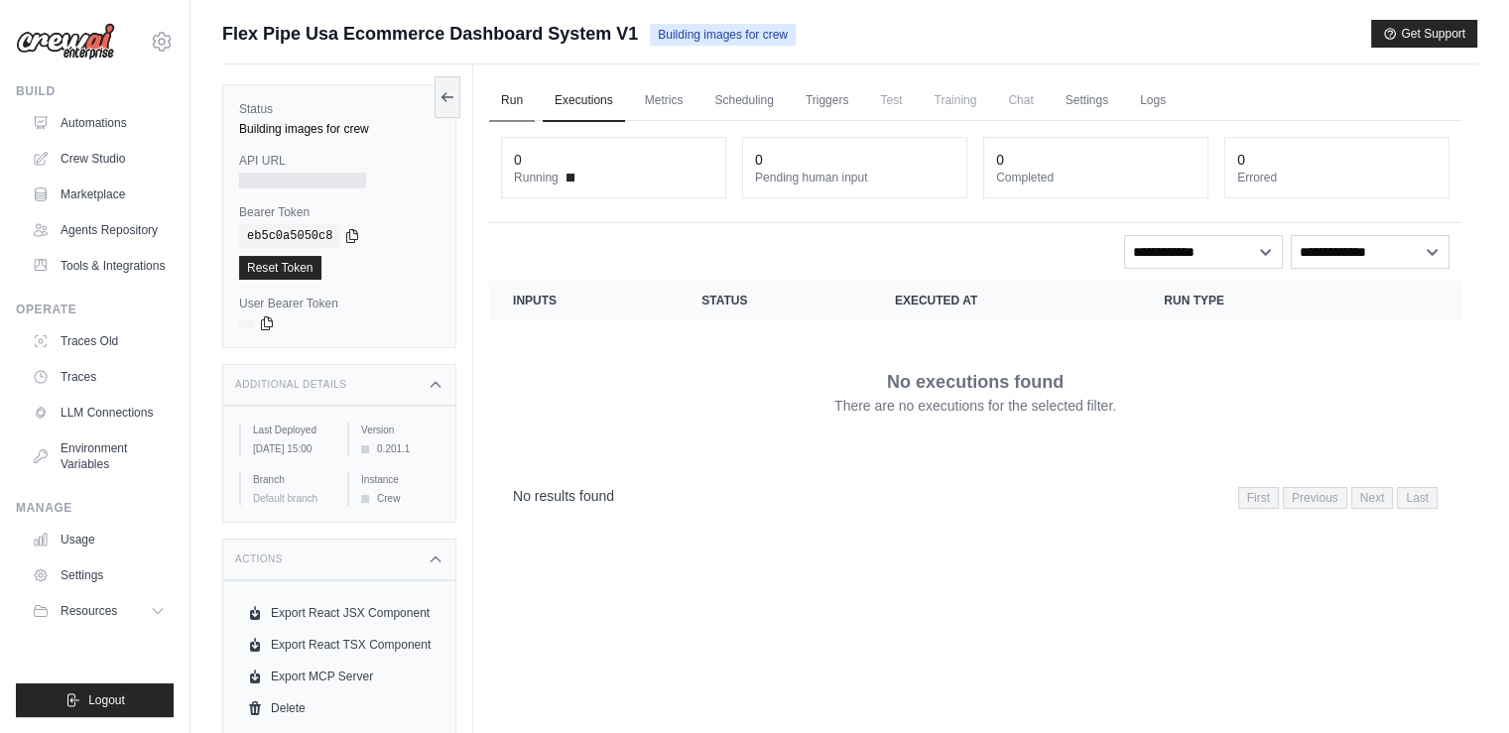
click at [508, 108] on link "Run" at bounding box center [512, 101] width 46 height 42
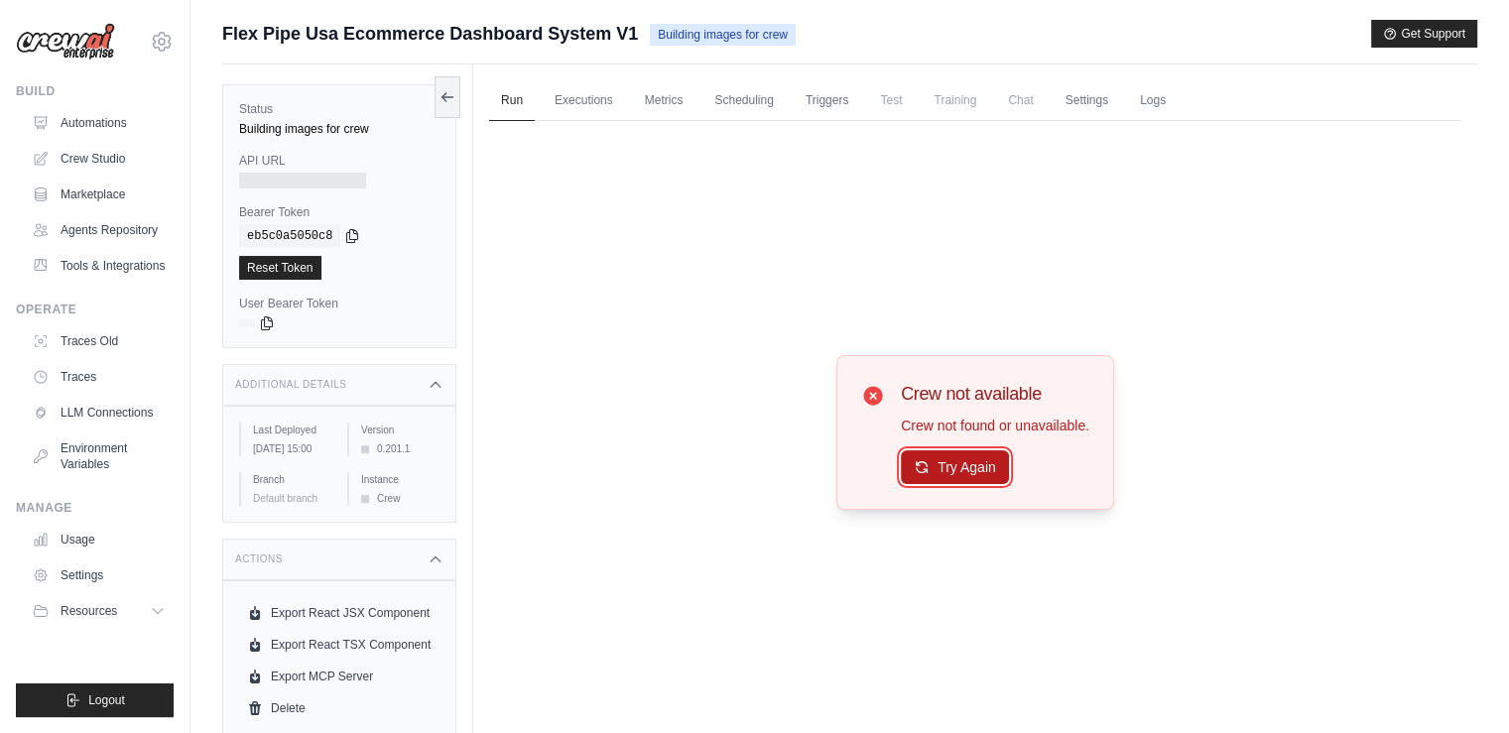
click at [932, 463] on button "Try Again" at bounding box center [955, 468] width 108 height 34
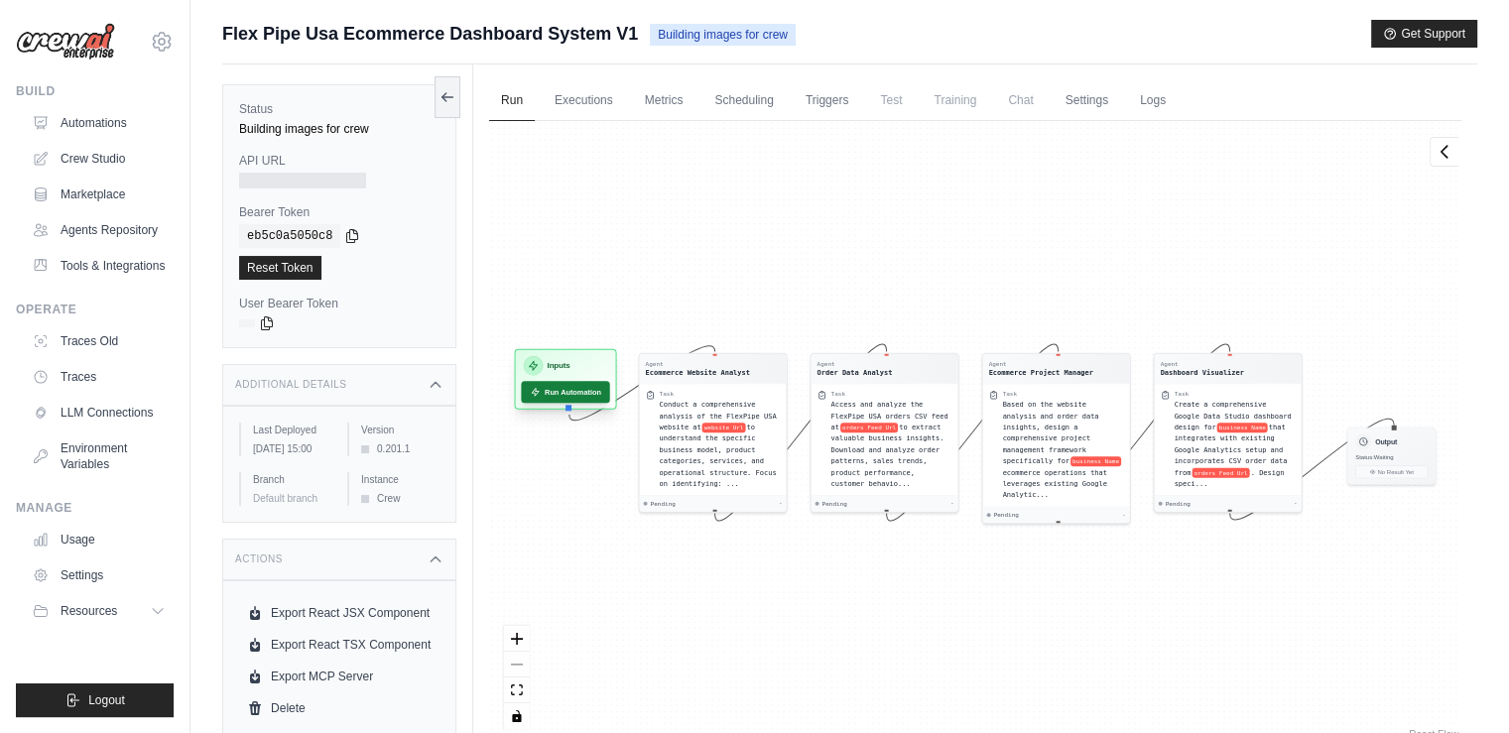
click at [554, 393] on button "Run Automation" at bounding box center [565, 392] width 88 height 22
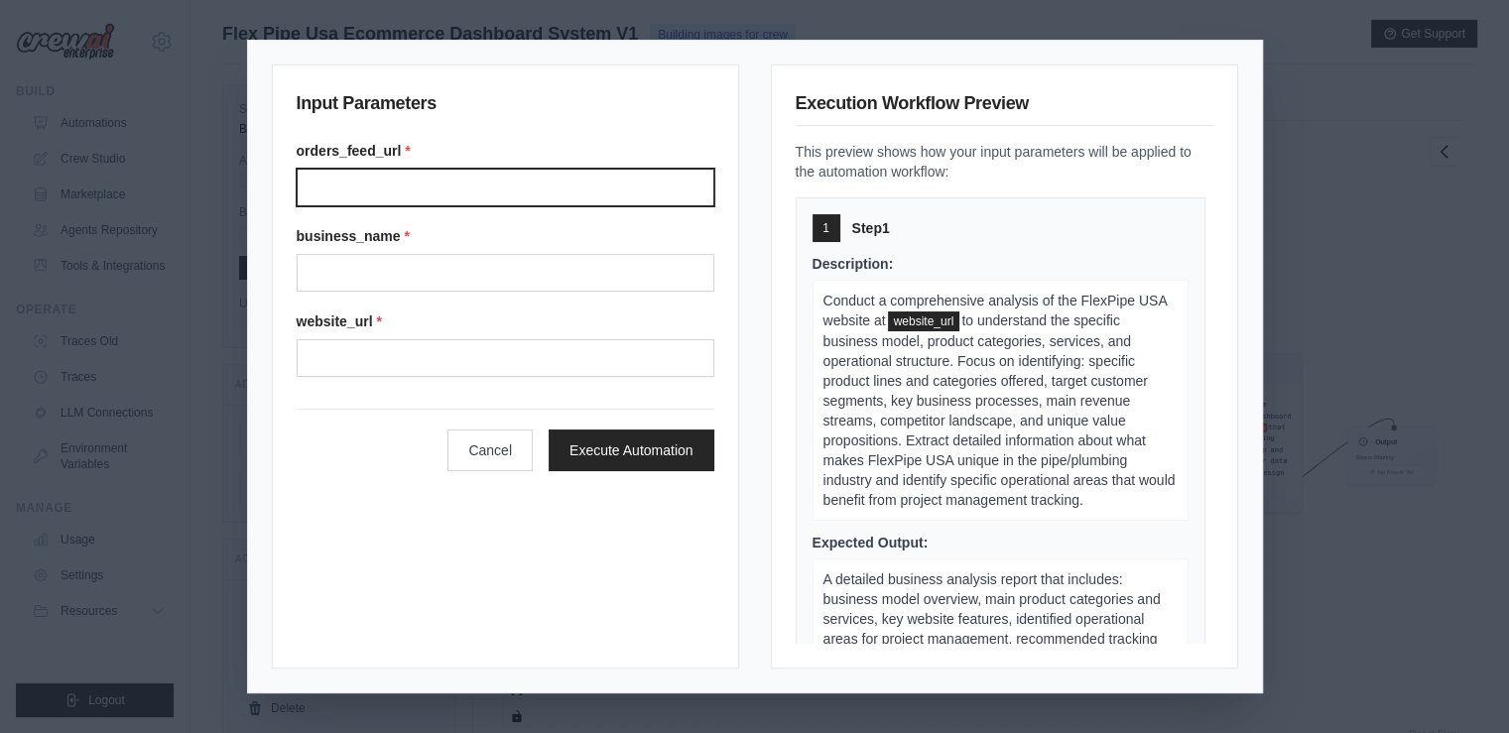
click at [339, 188] on input "orders_feed_url *" at bounding box center [506, 188] width 418 height 38
paste input "**********"
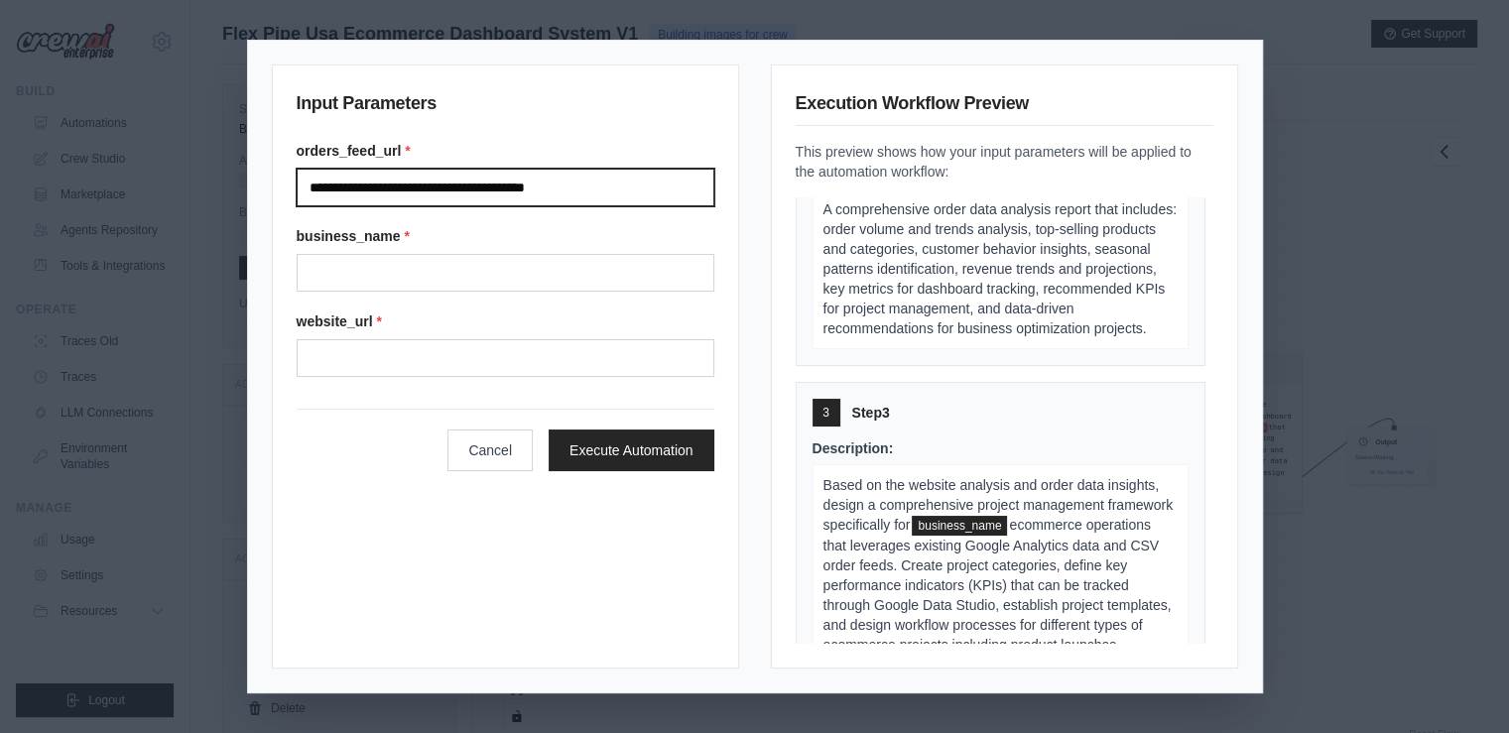
scroll to position [1157, 0]
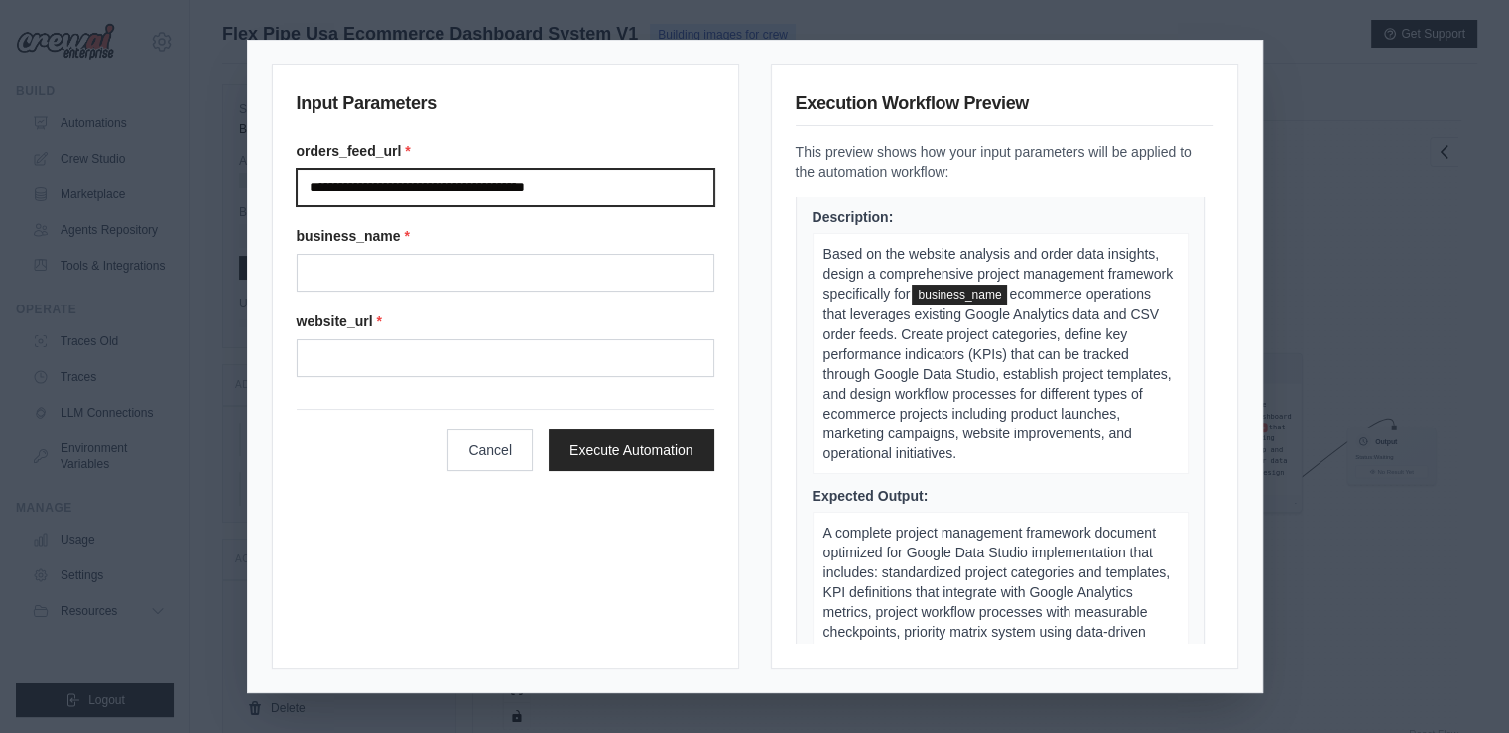
type input "**********"
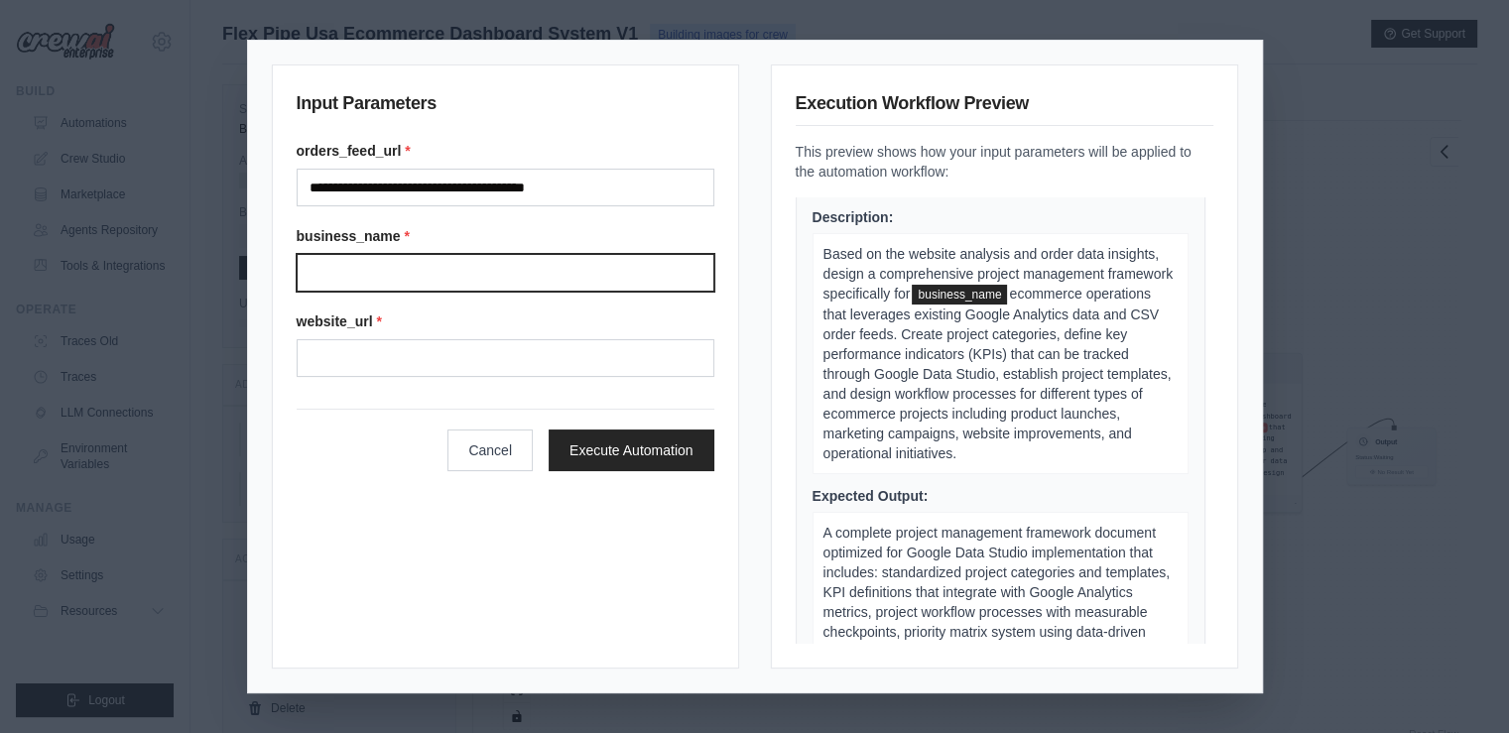
click at [413, 271] on input "business_name *" at bounding box center [506, 273] width 418 height 38
type input "**********"
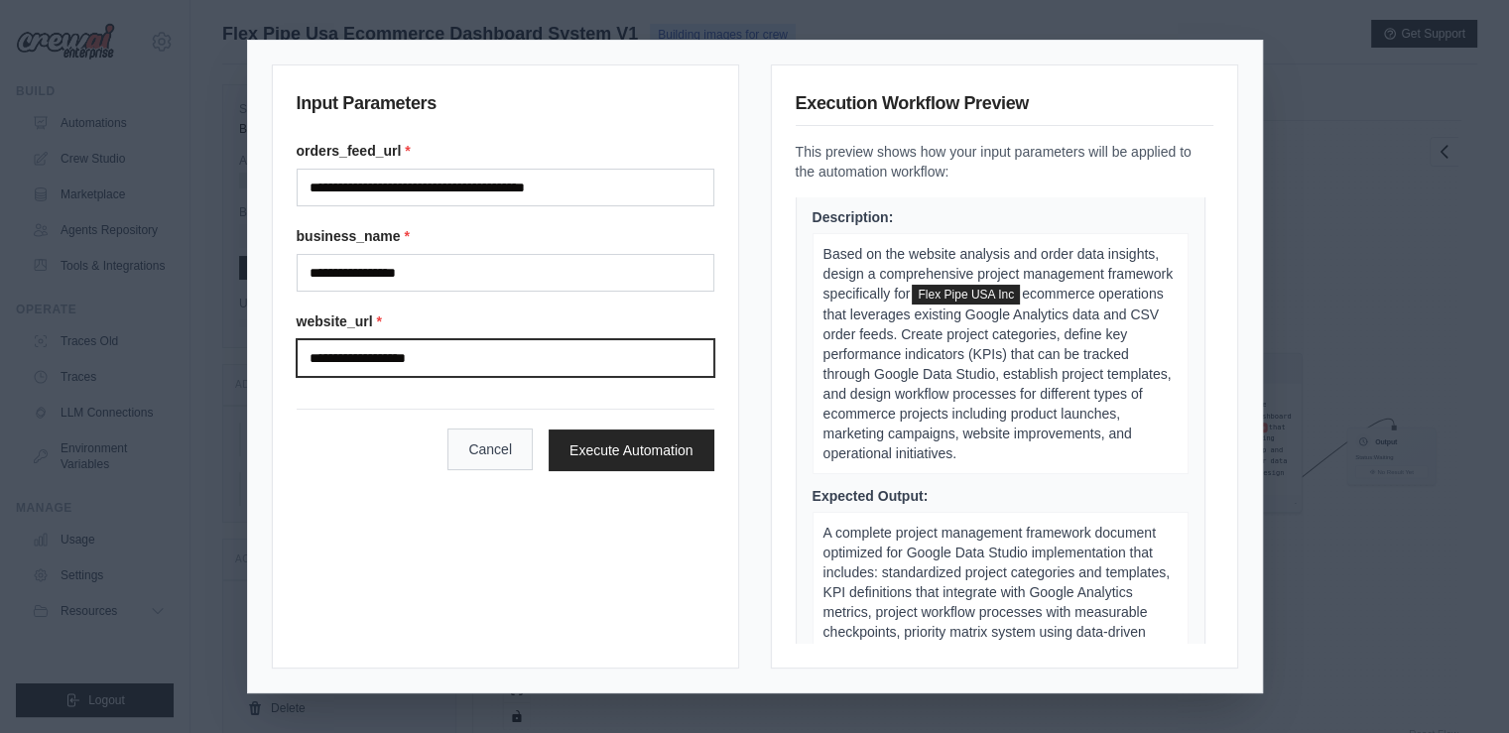
type input "**********"
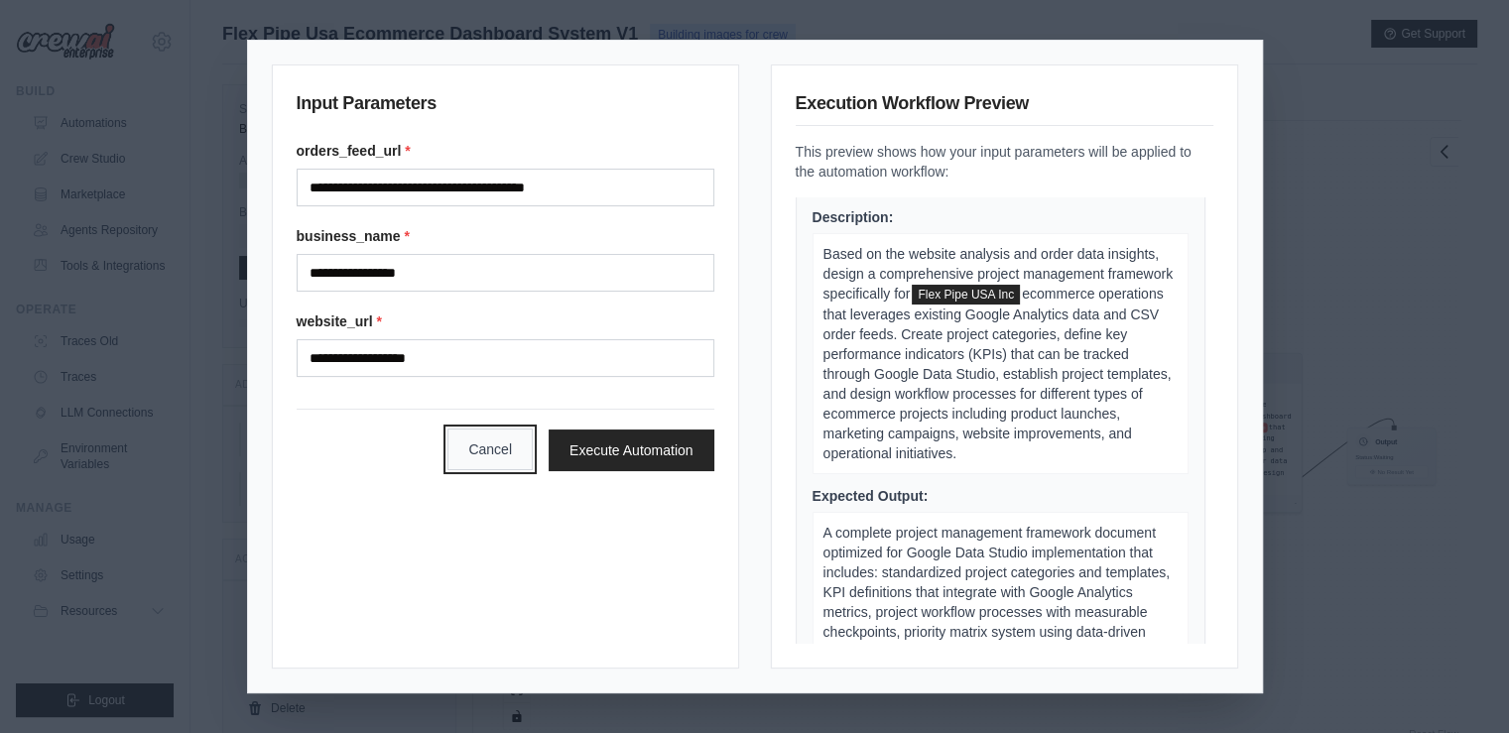
click at [476, 443] on button "Cancel" at bounding box center [490, 450] width 85 height 42
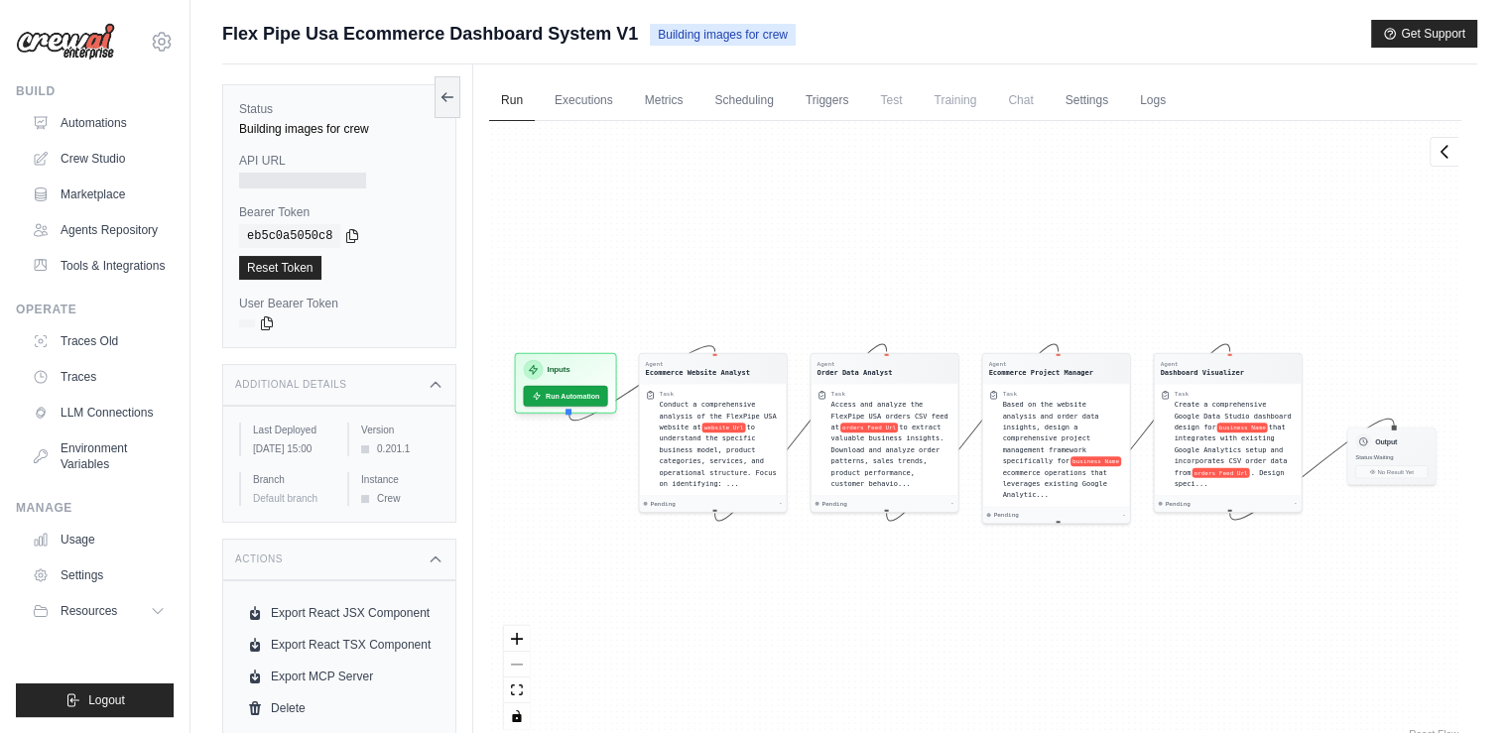
click at [322, 180] on div at bounding box center [302, 181] width 127 height 16
click at [1441, 145] on icon at bounding box center [1445, 151] width 20 height 20
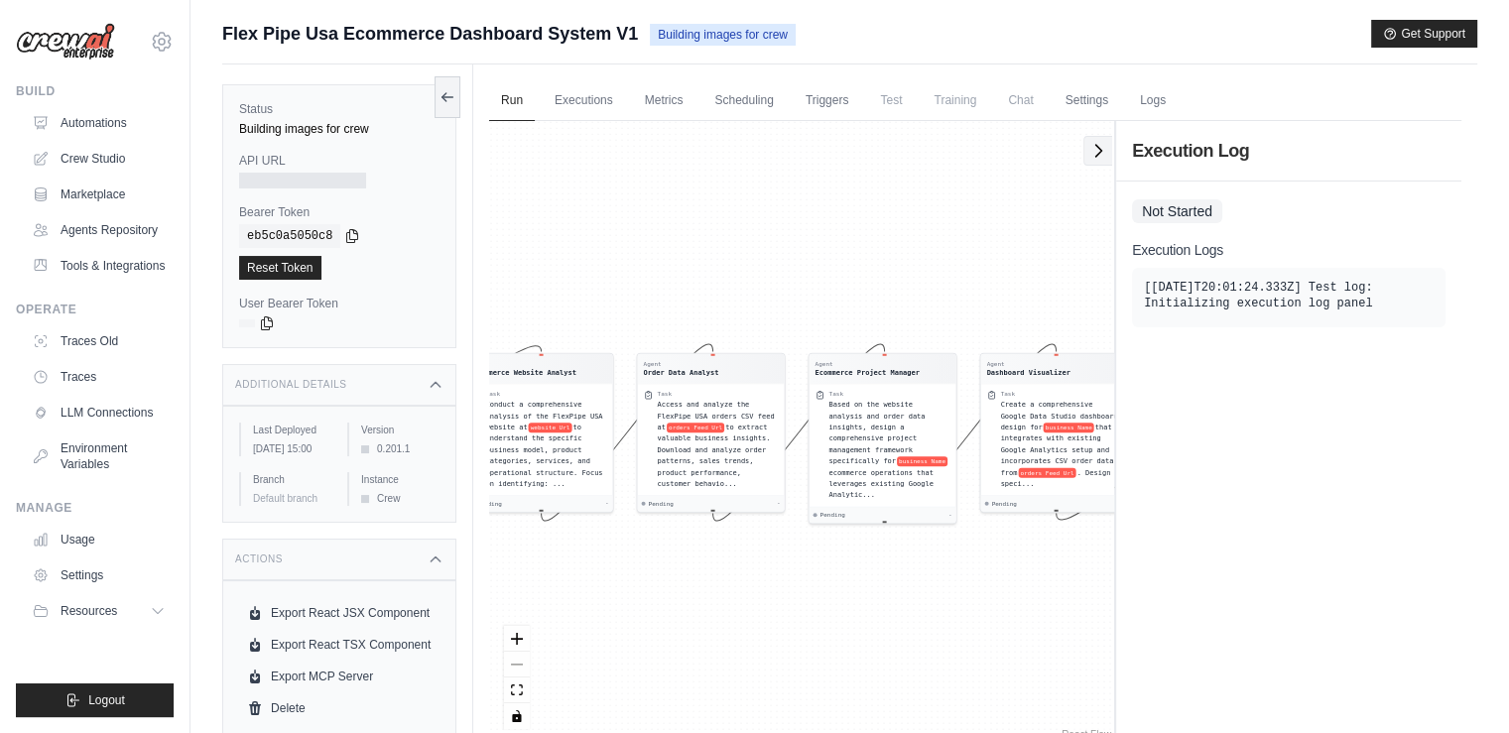
click at [1100, 150] on icon at bounding box center [1099, 151] width 20 height 20
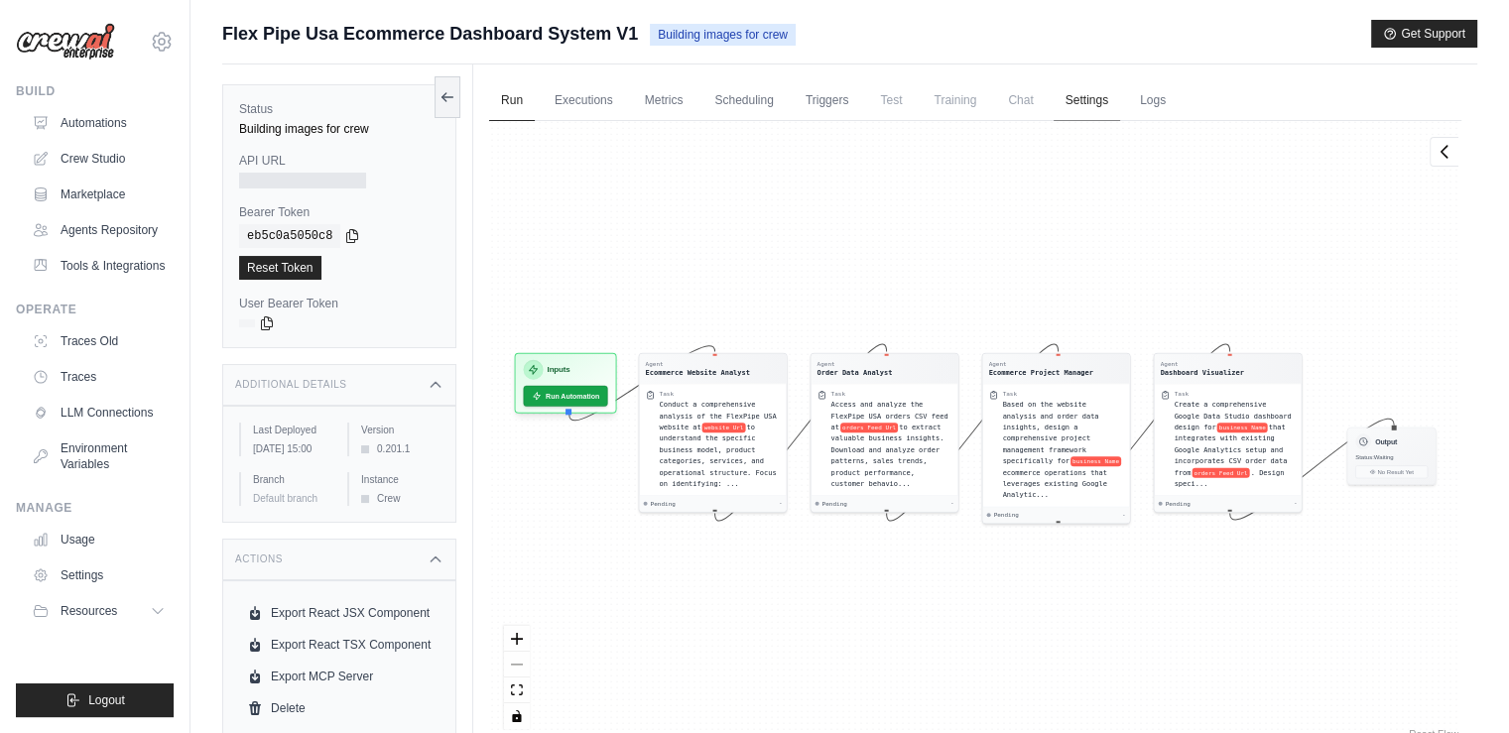
click at [1080, 98] on link "Settings" at bounding box center [1087, 101] width 66 height 42
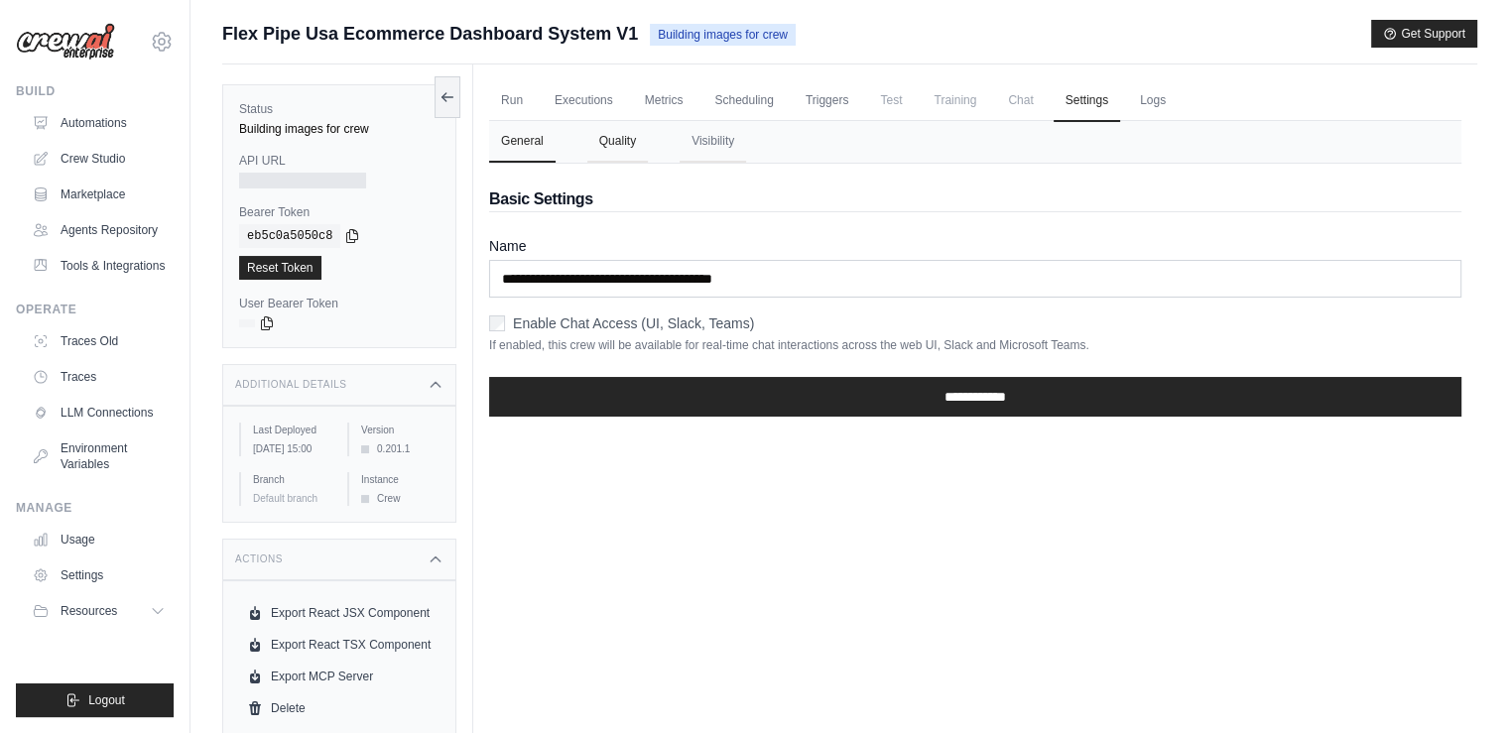
click at [606, 138] on button "Quality" at bounding box center [617, 142] width 61 height 42
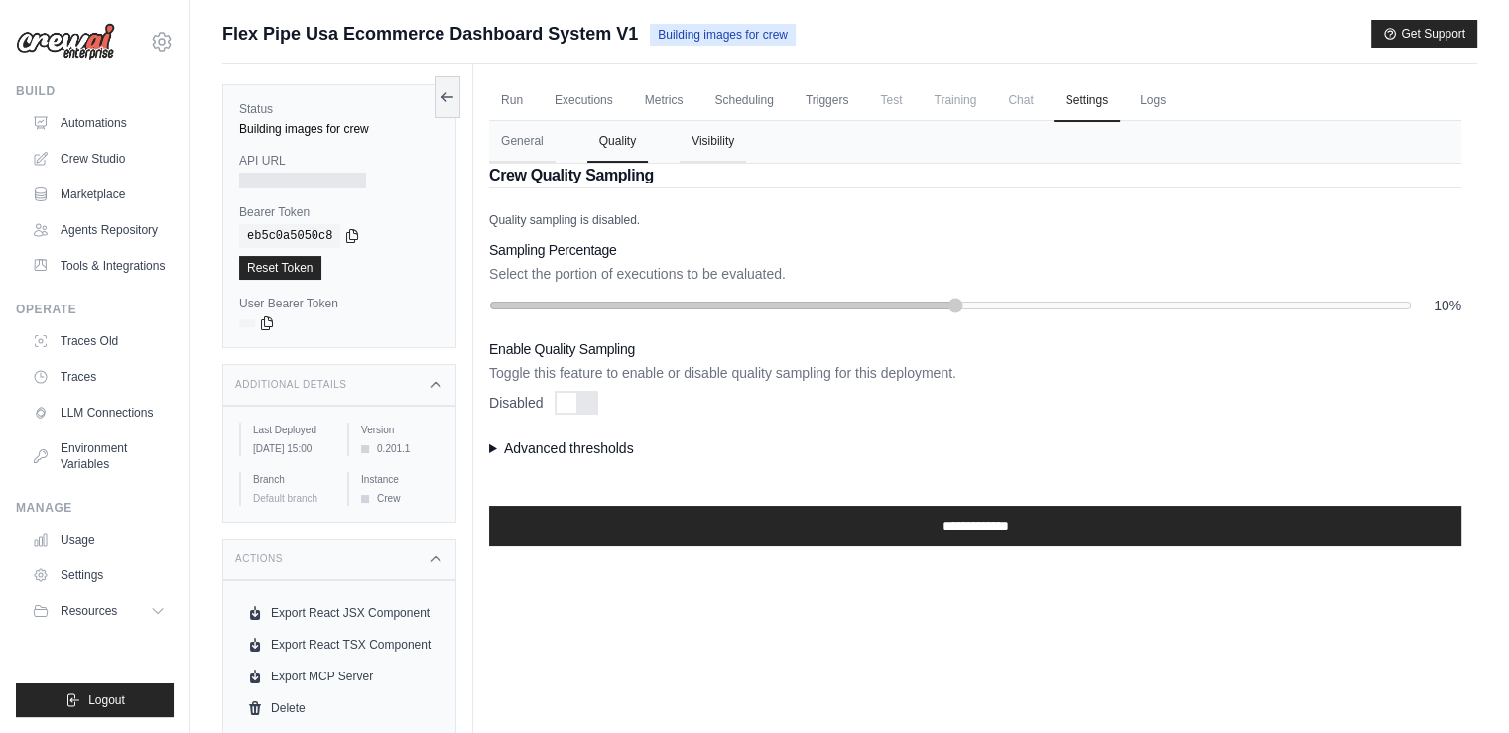
click at [711, 143] on button "Visibility" at bounding box center [713, 142] width 66 height 42
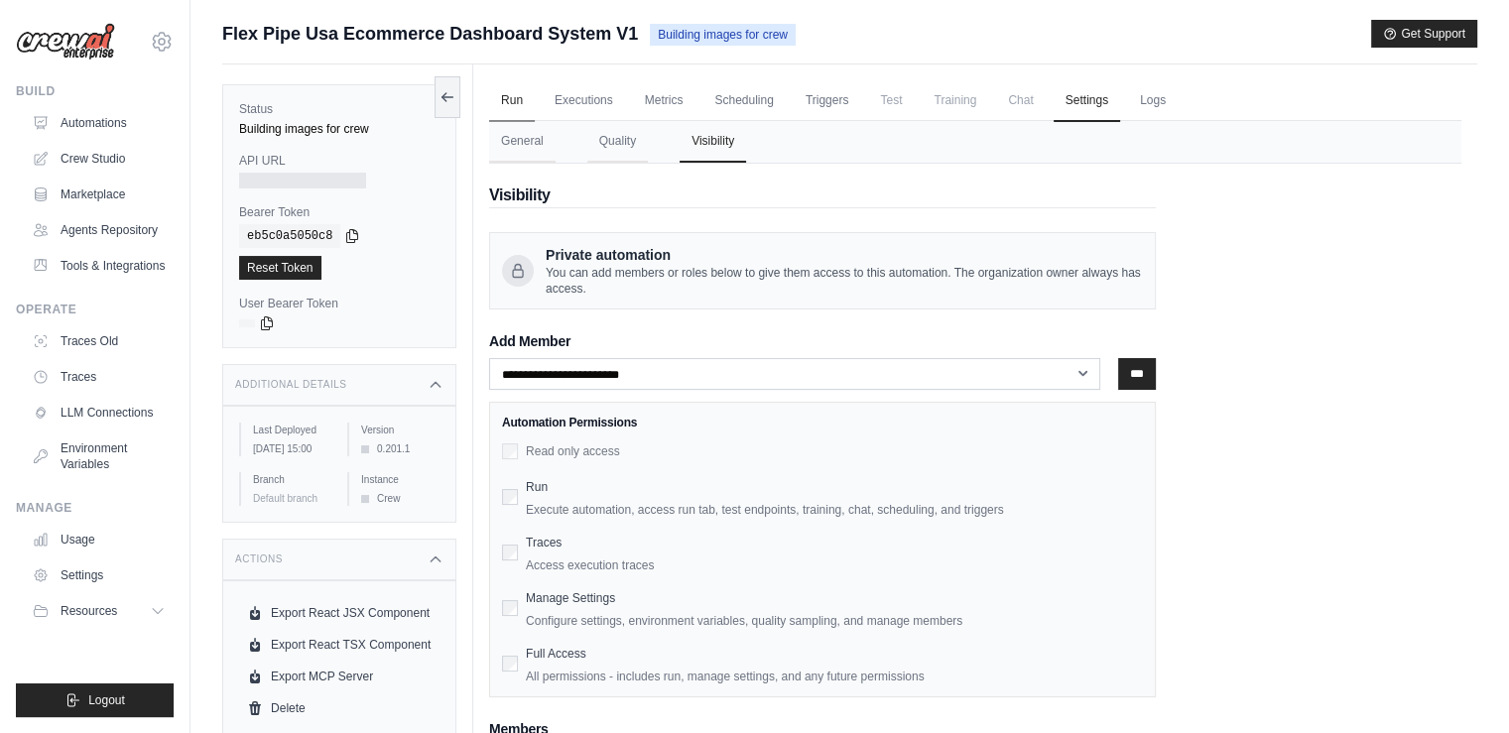
click at [514, 100] on link "Run" at bounding box center [512, 101] width 46 height 42
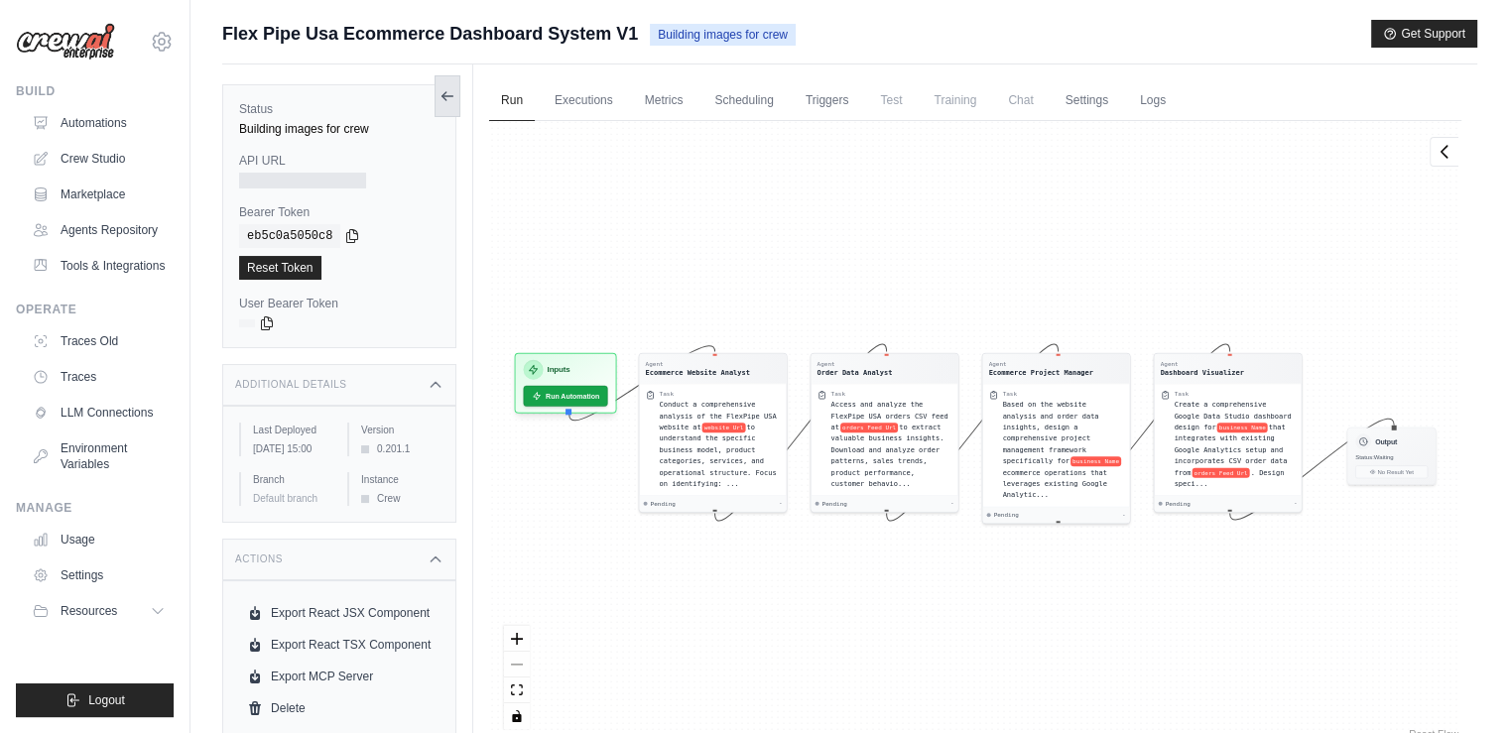
click at [452, 91] on icon at bounding box center [448, 96] width 16 height 16
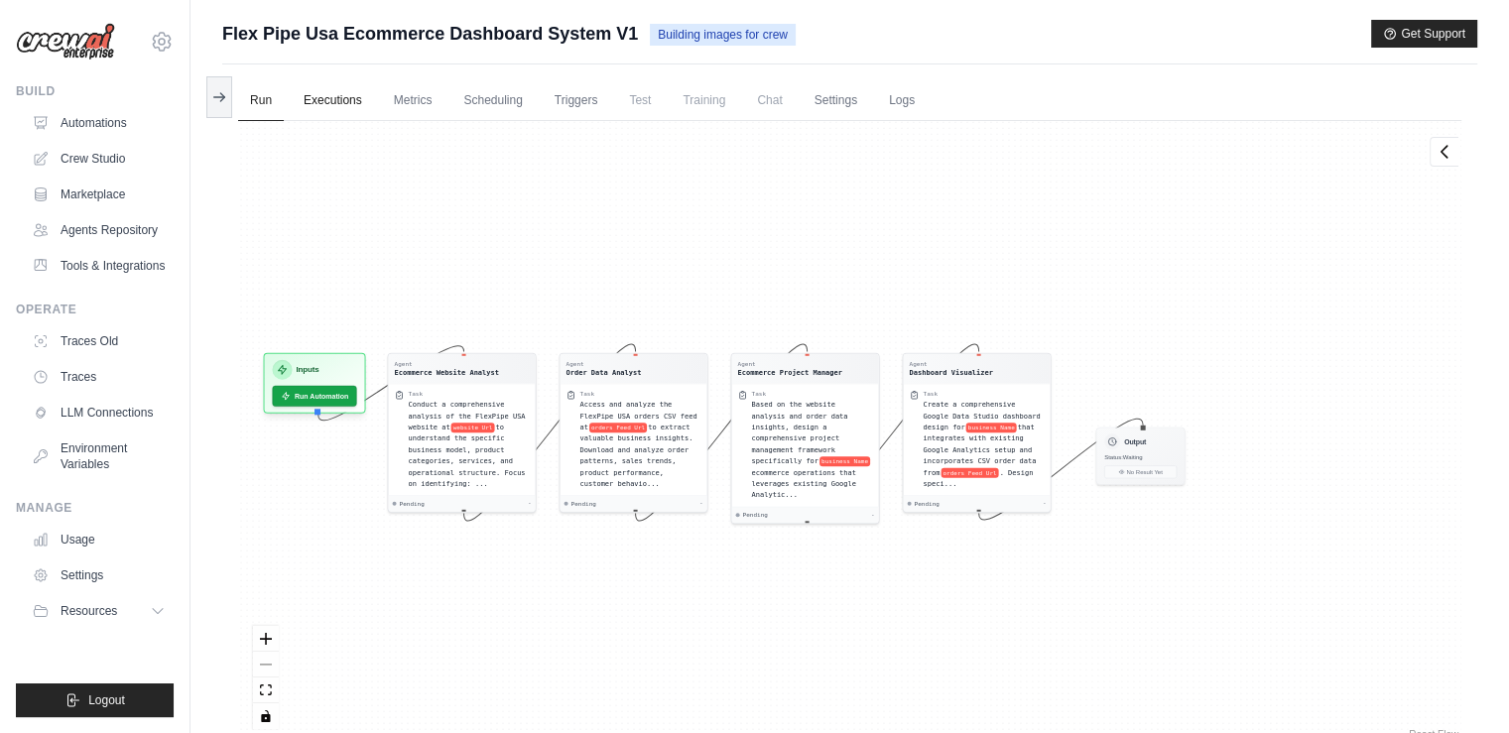
click at [331, 98] on link "Executions" at bounding box center [333, 101] width 82 height 42
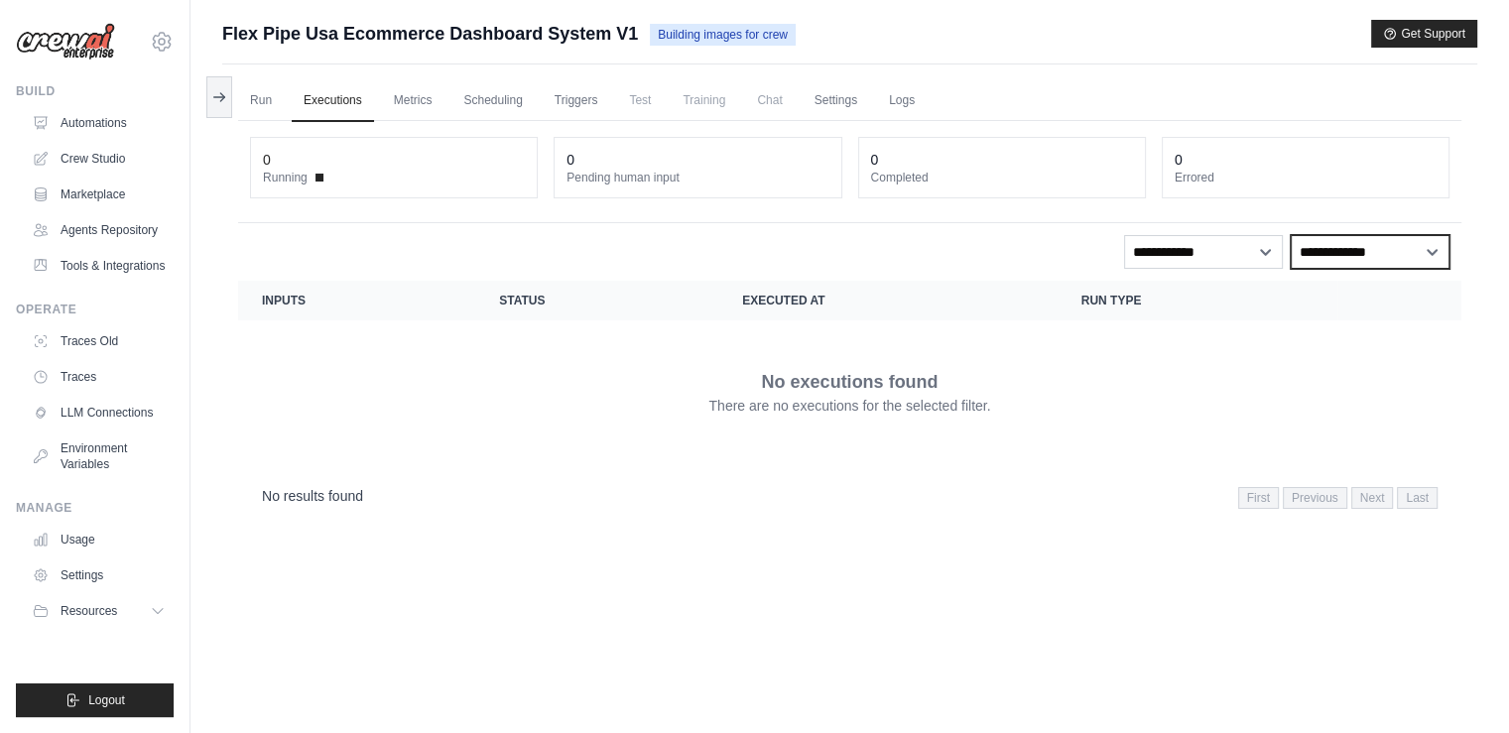
click at [1356, 244] on select "**********" at bounding box center [1370, 252] width 159 height 34
select select "****"
click at [1291, 235] on select "**********" at bounding box center [1370, 252] width 159 height 34
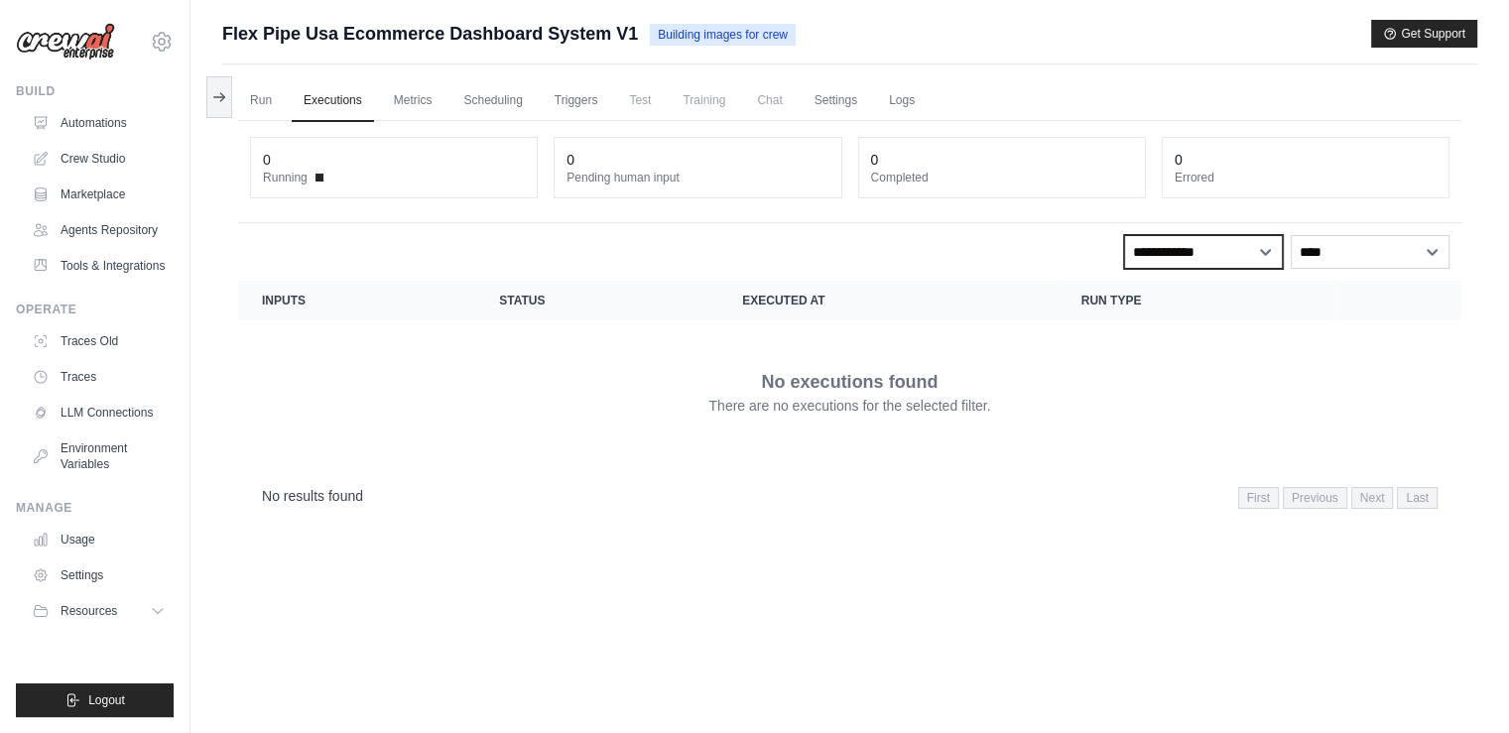
click at [1253, 262] on select "**********" at bounding box center [1203, 252] width 159 height 34
click at [260, 104] on link "Run" at bounding box center [261, 101] width 46 height 42
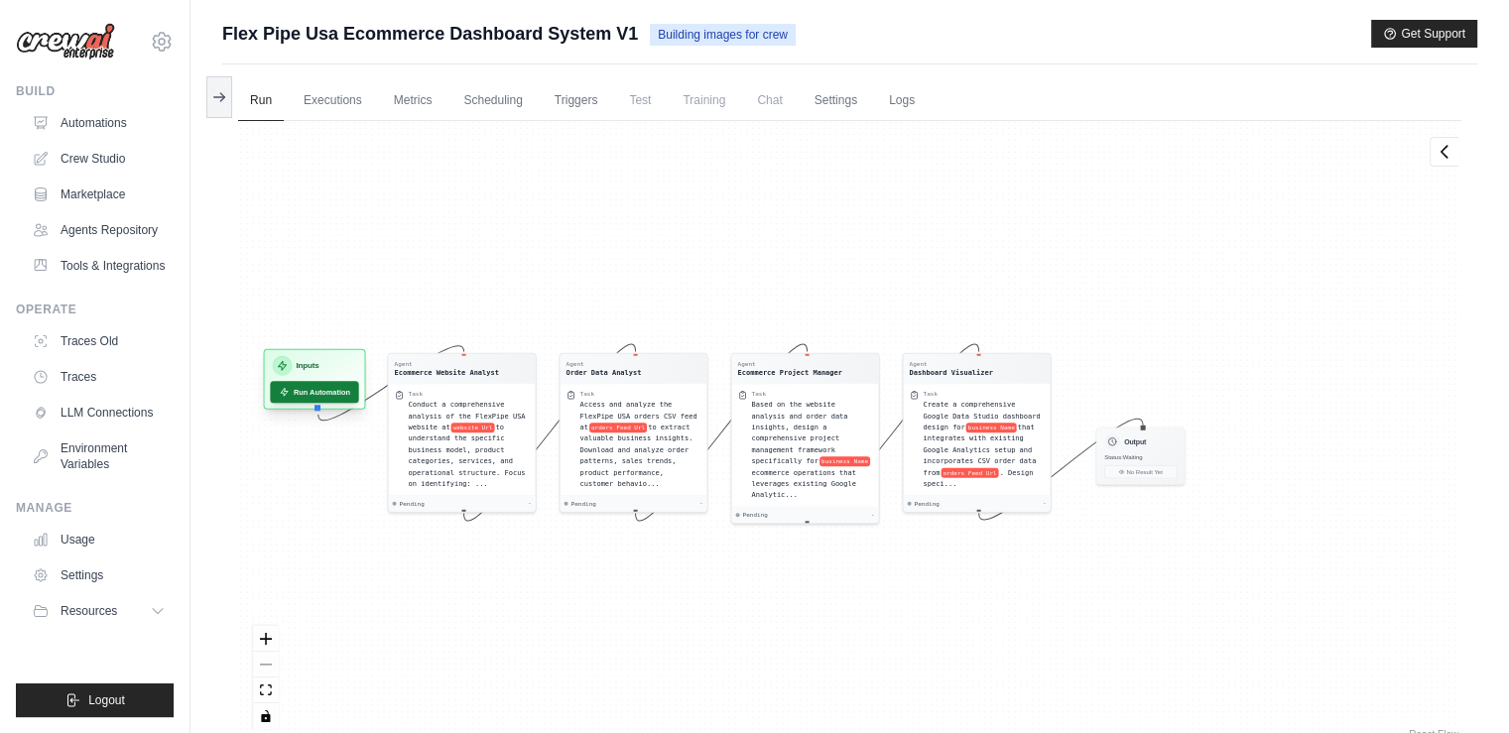
click at [319, 393] on button "Run Automation" at bounding box center [314, 392] width 88 height 22
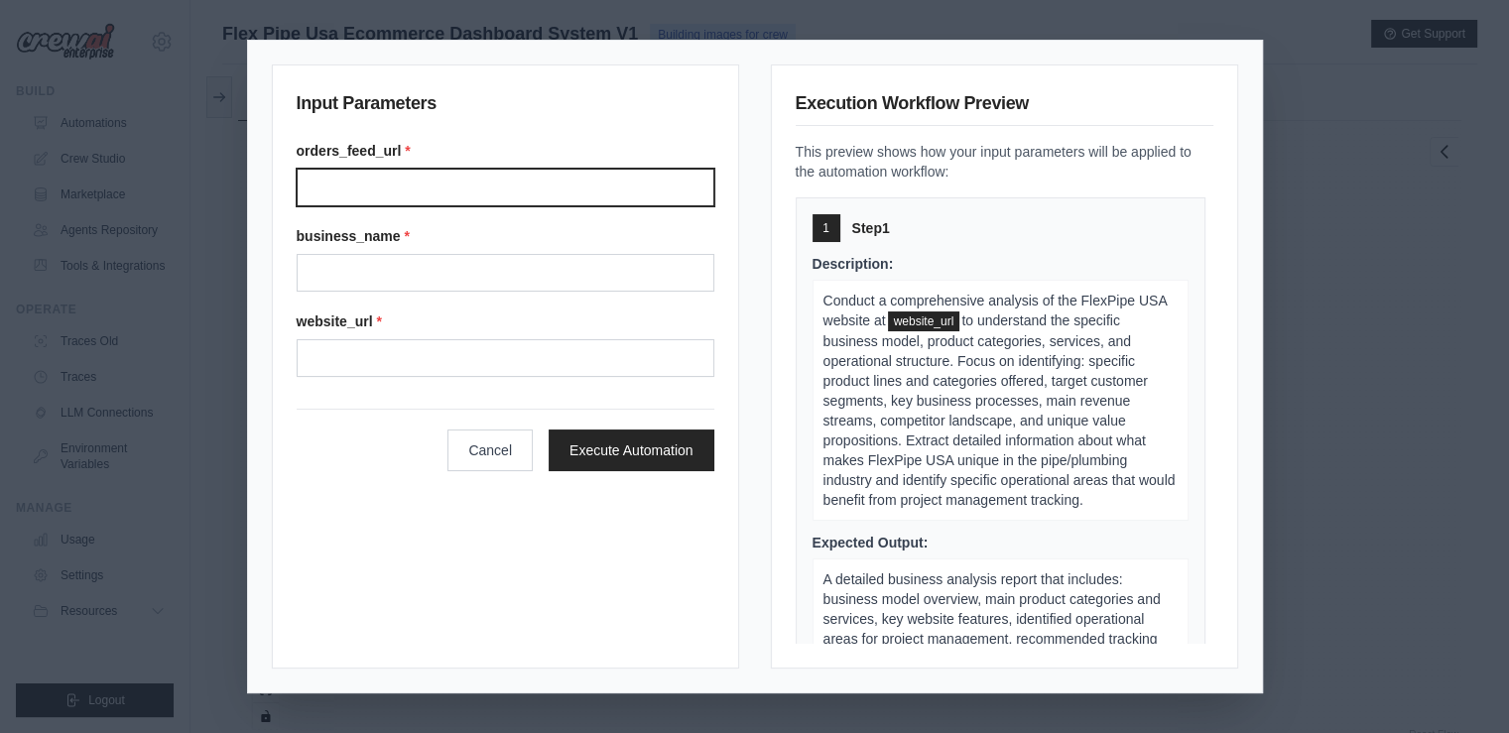
click at [373, 195] on input "orders_feed_url *" at bounding box center [506, 188] width 418 height 38
type input "**********"
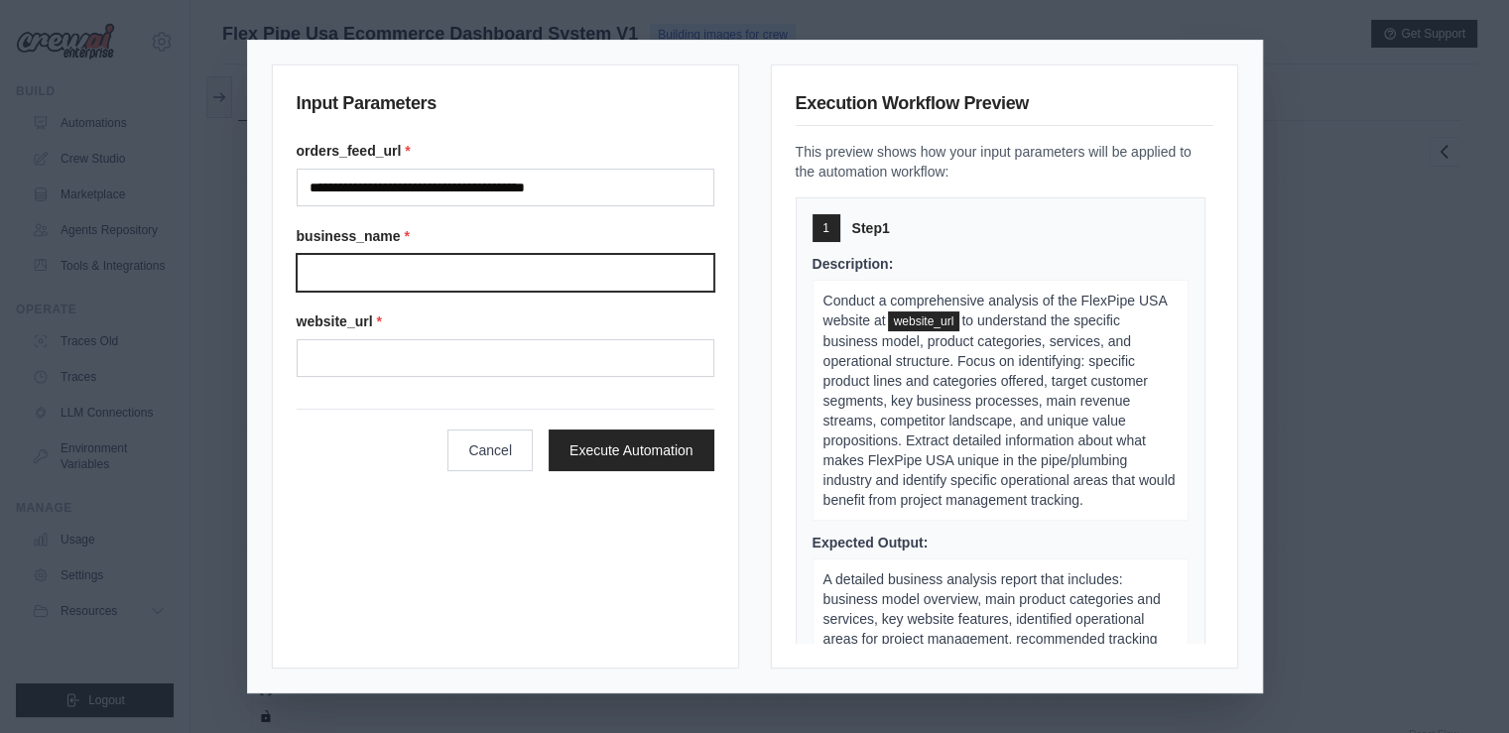
click at [404, 271] on input "business_name *" at bounding box center [506, 273] width 418 height 38
type input "**********"
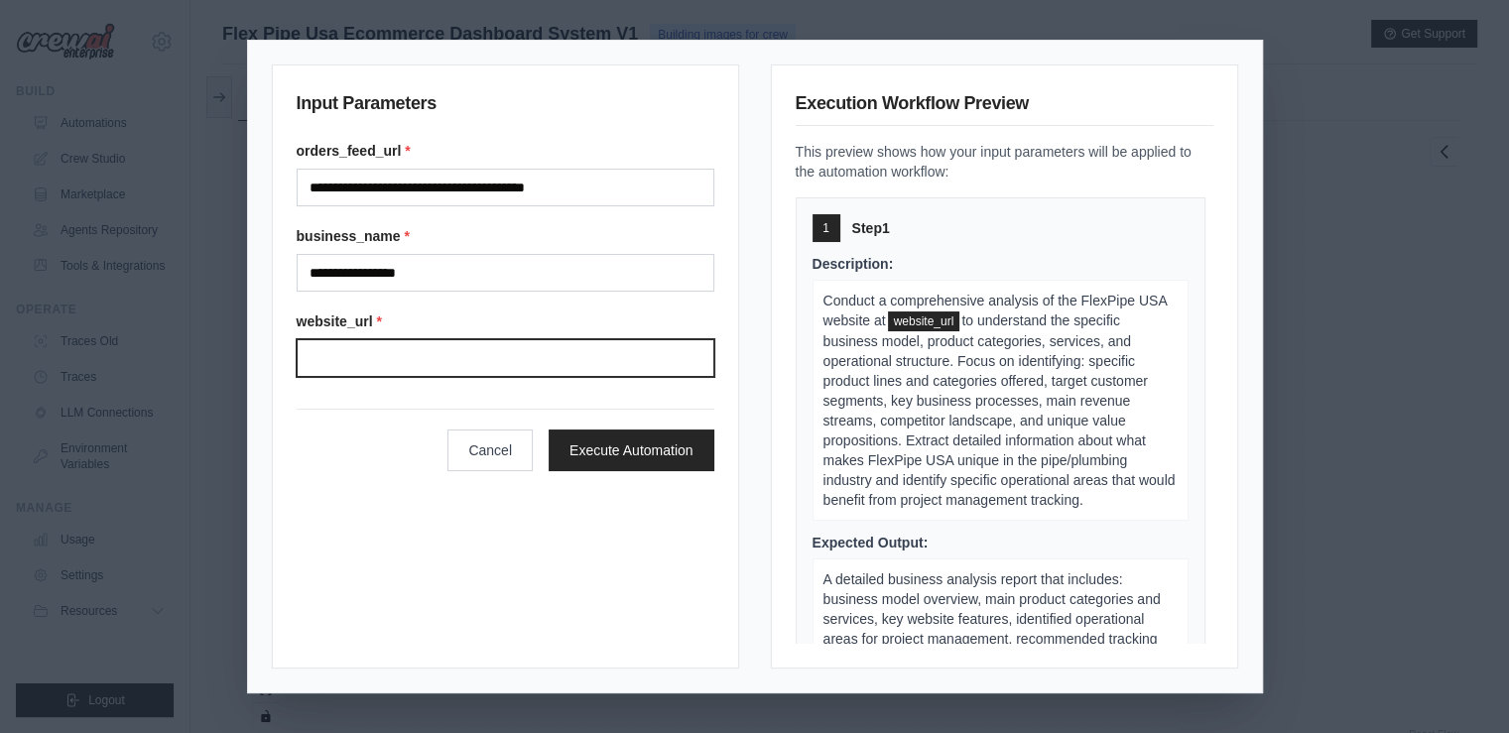
click at [394, 362] on input "website_url *" at bounding box center [506, 358] width 418 height 38
type input "**********"
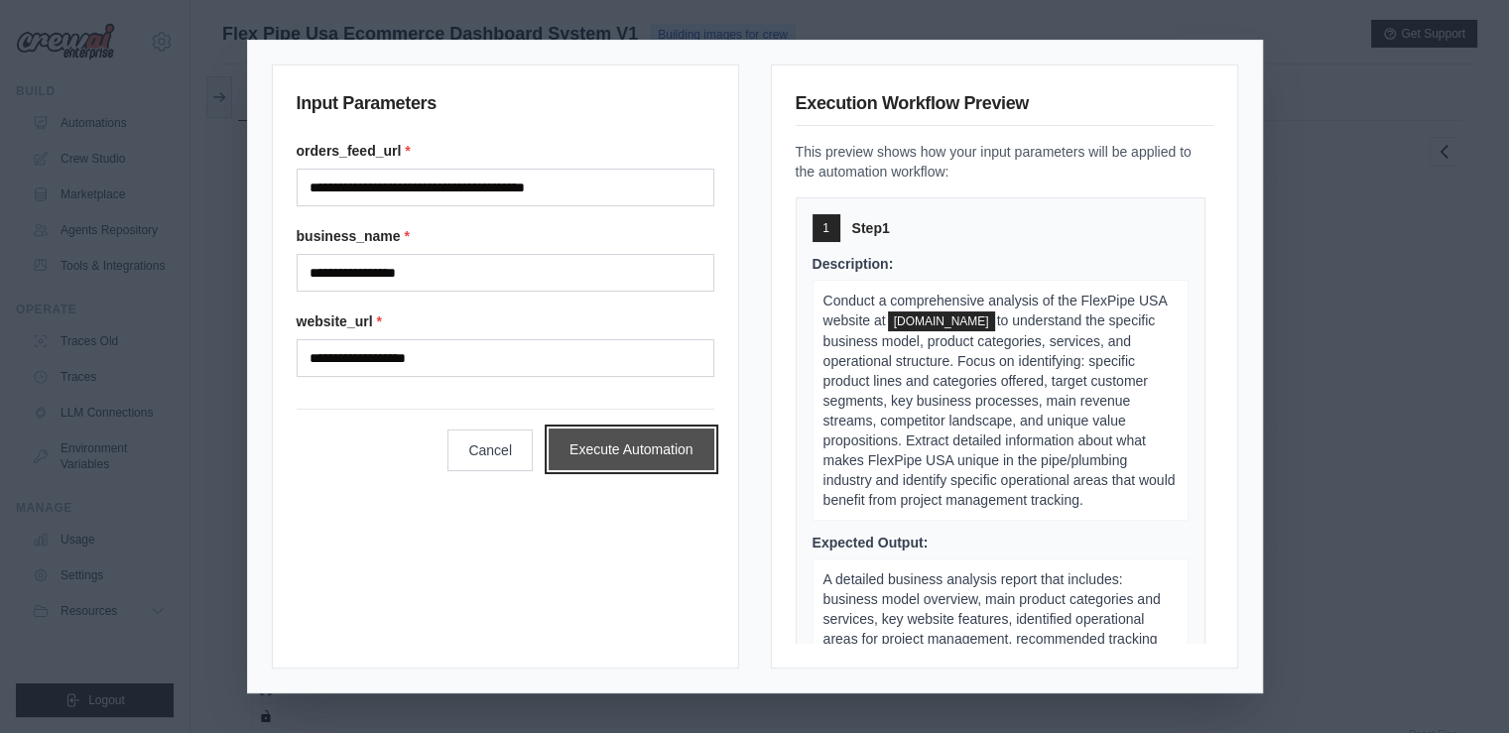
click at [631, 444] on button "Execute Automation" at bounding box center [632, 450] width 166 height 42
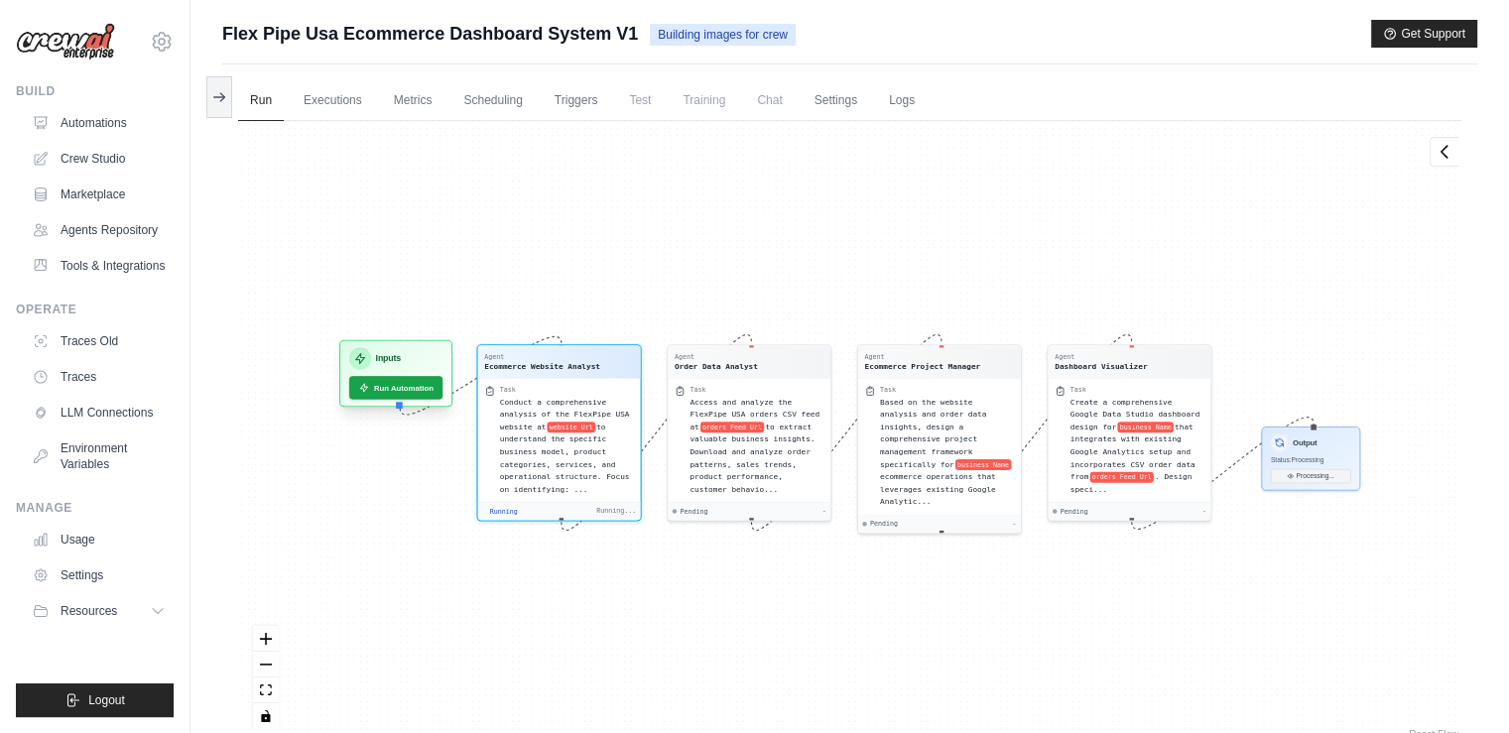
scroll to position [30, 0]
click at [394, 390] on button "Run Automation" at bounding box center [396, 388] width 98 height 24
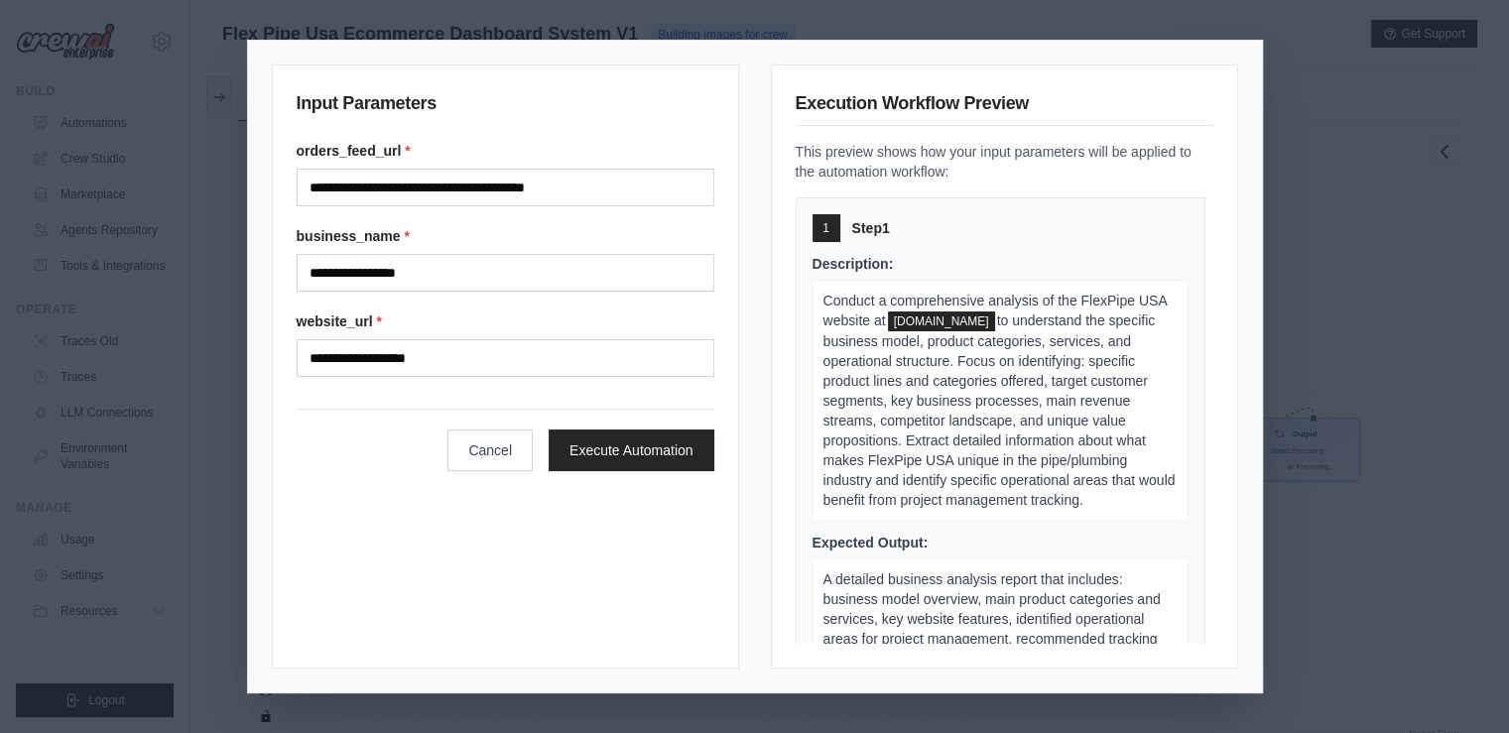
scroll to position [867, 0]
click at [591, 447] on button "Execute Automation" at bounding box center [632, 450] width 166 height 42
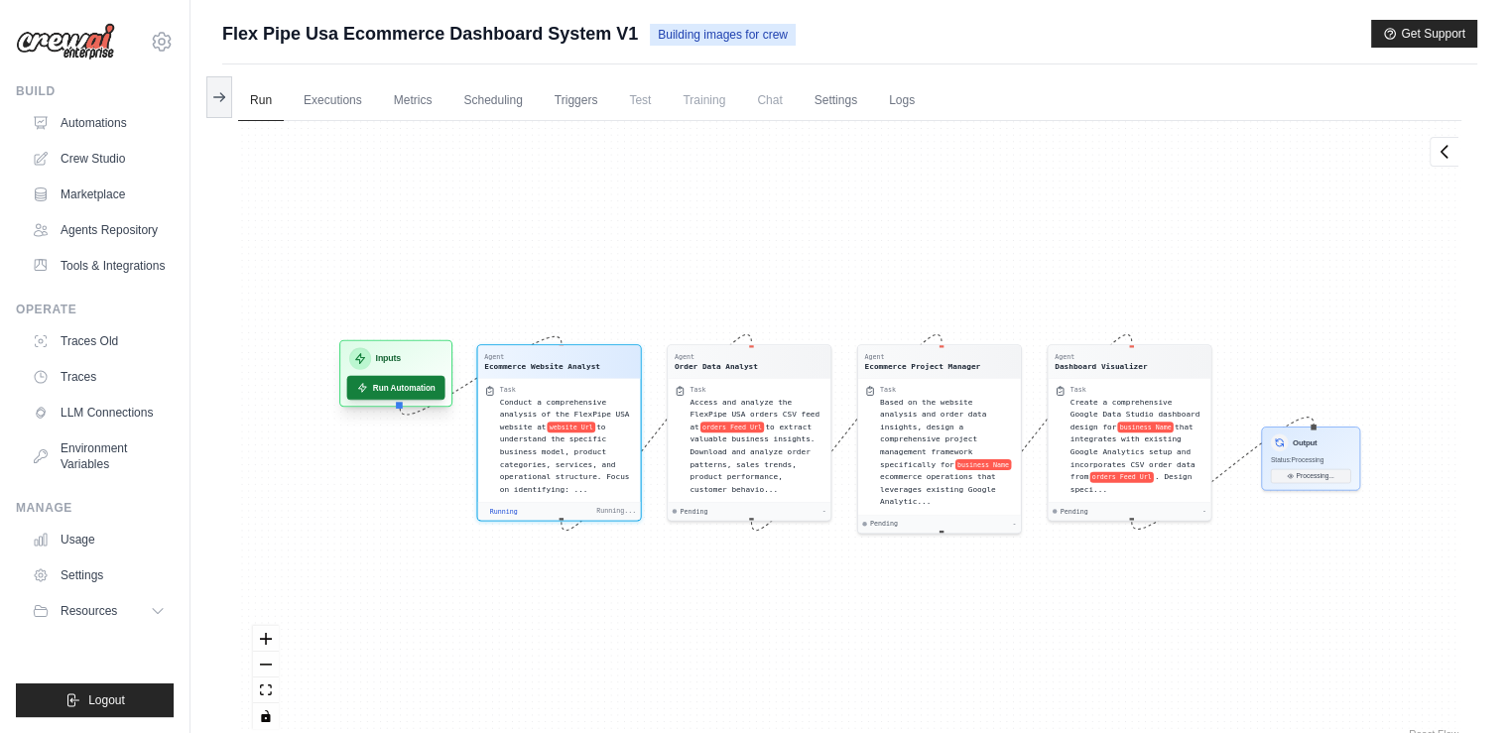
scroll to position [30, 0]
click at [398, 390] on button "Run Automation" at bounding box center [396, 388] width 98 height 24
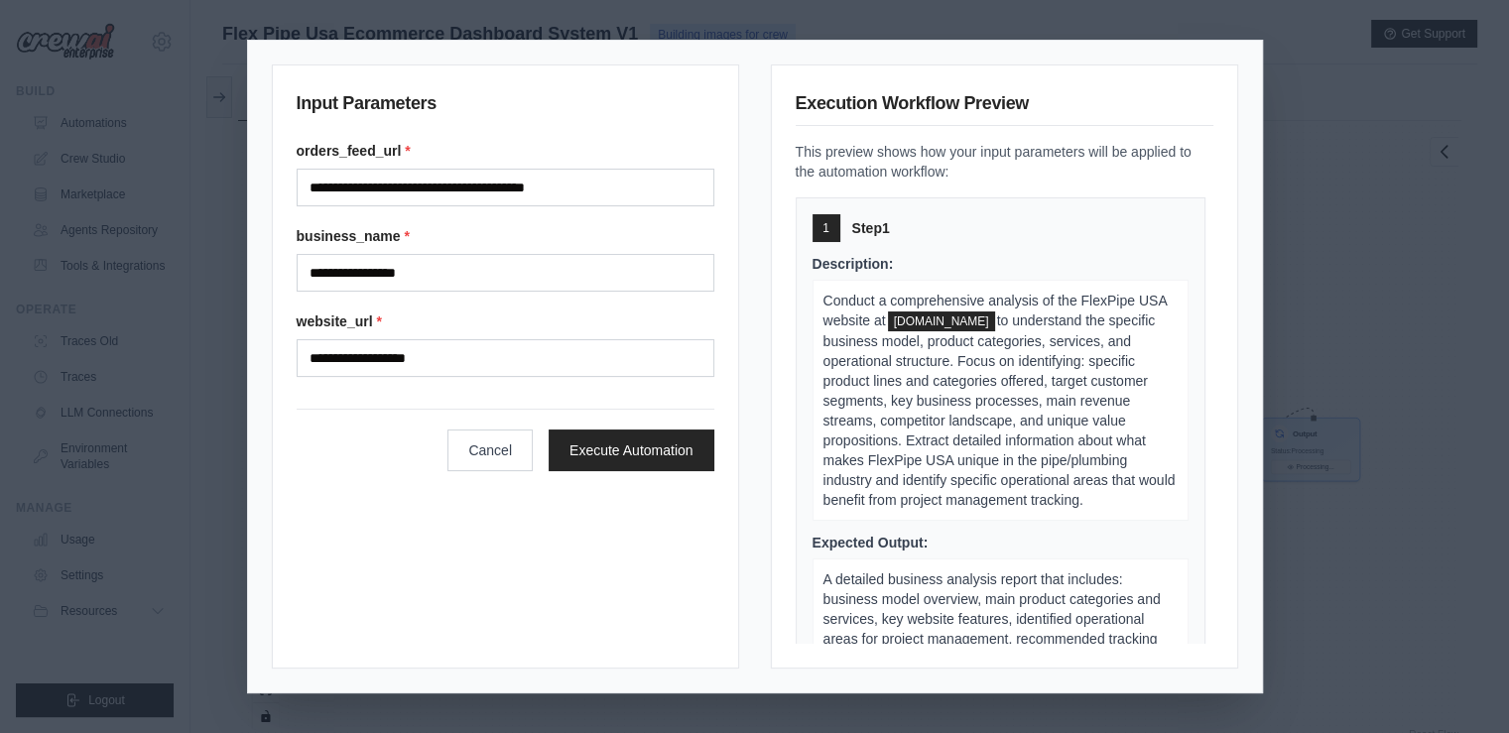
scroll to position [915, 0]
click at [671, 446] on button "Execute Automation" at bounding box center [632, 450] width 166 height 42
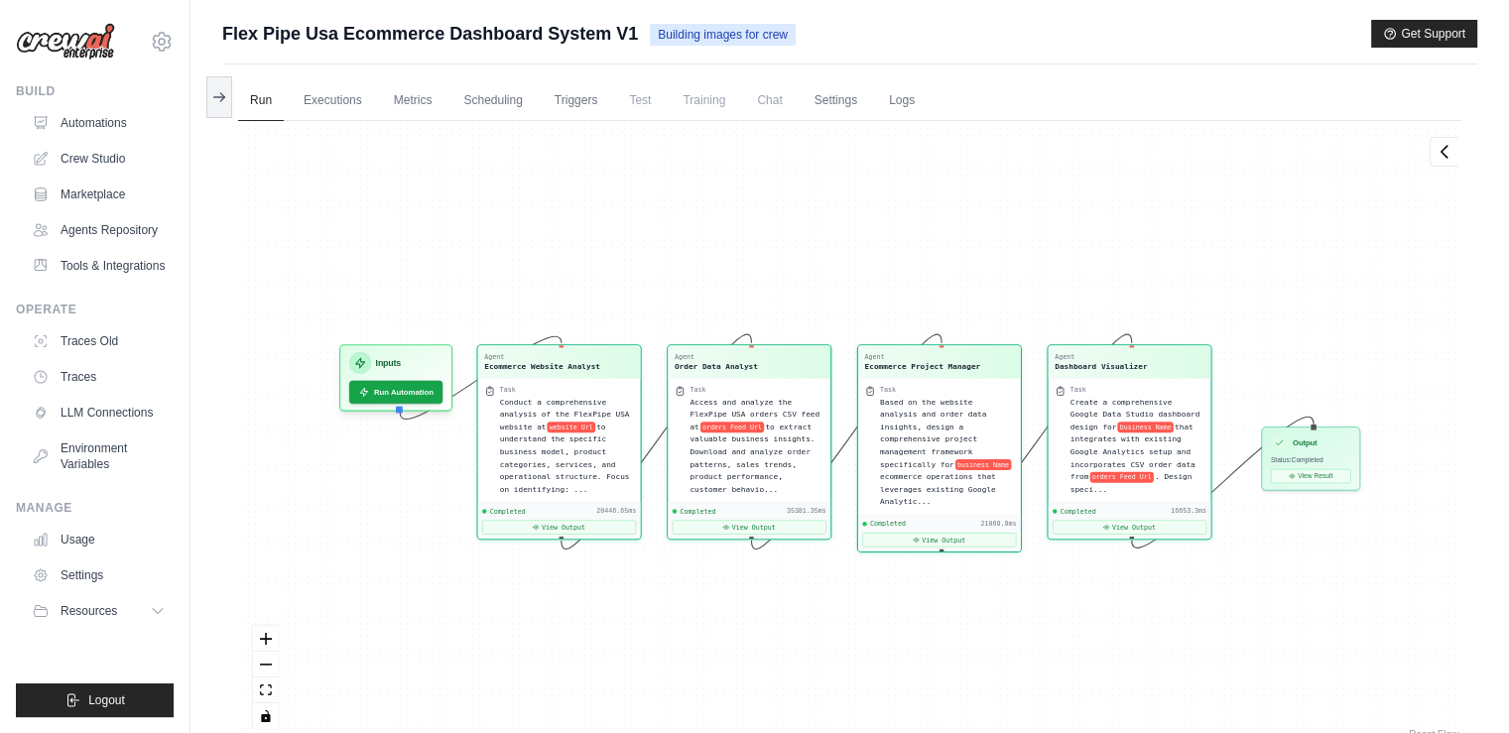
scroll to position [17142, 0]
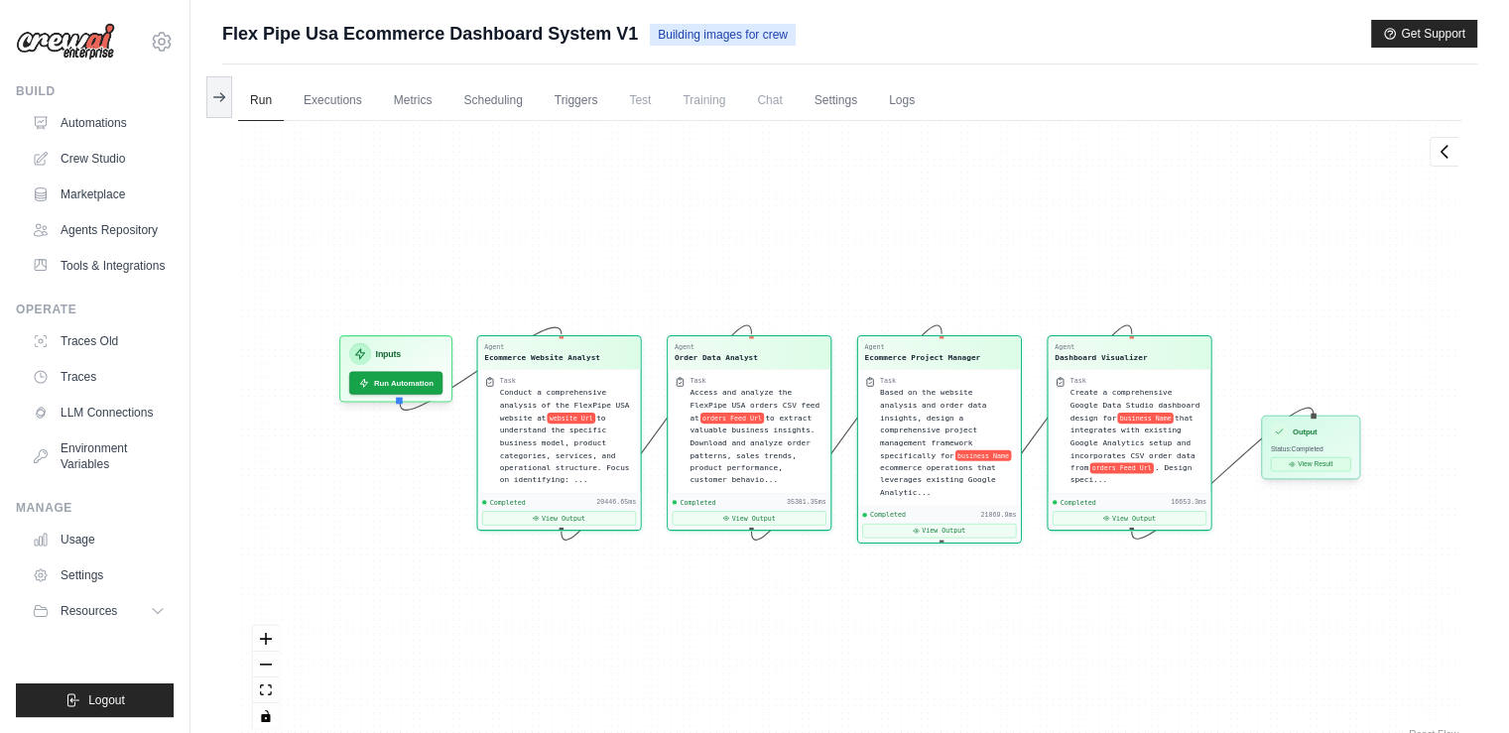
click at [1301, 465] on button "View Result" at bounding box center [1311, 464] width 80 height 14
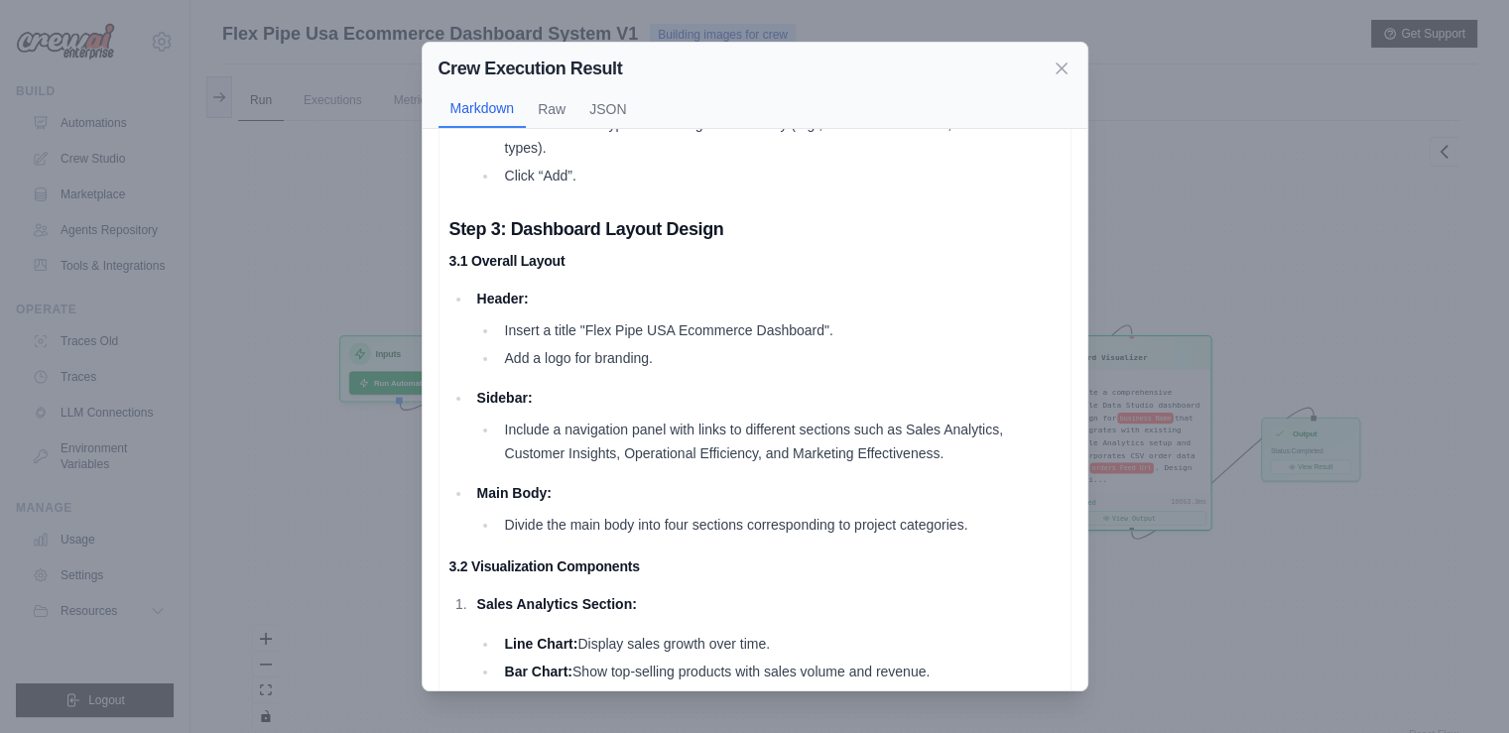
scroll to position [1157, 0]
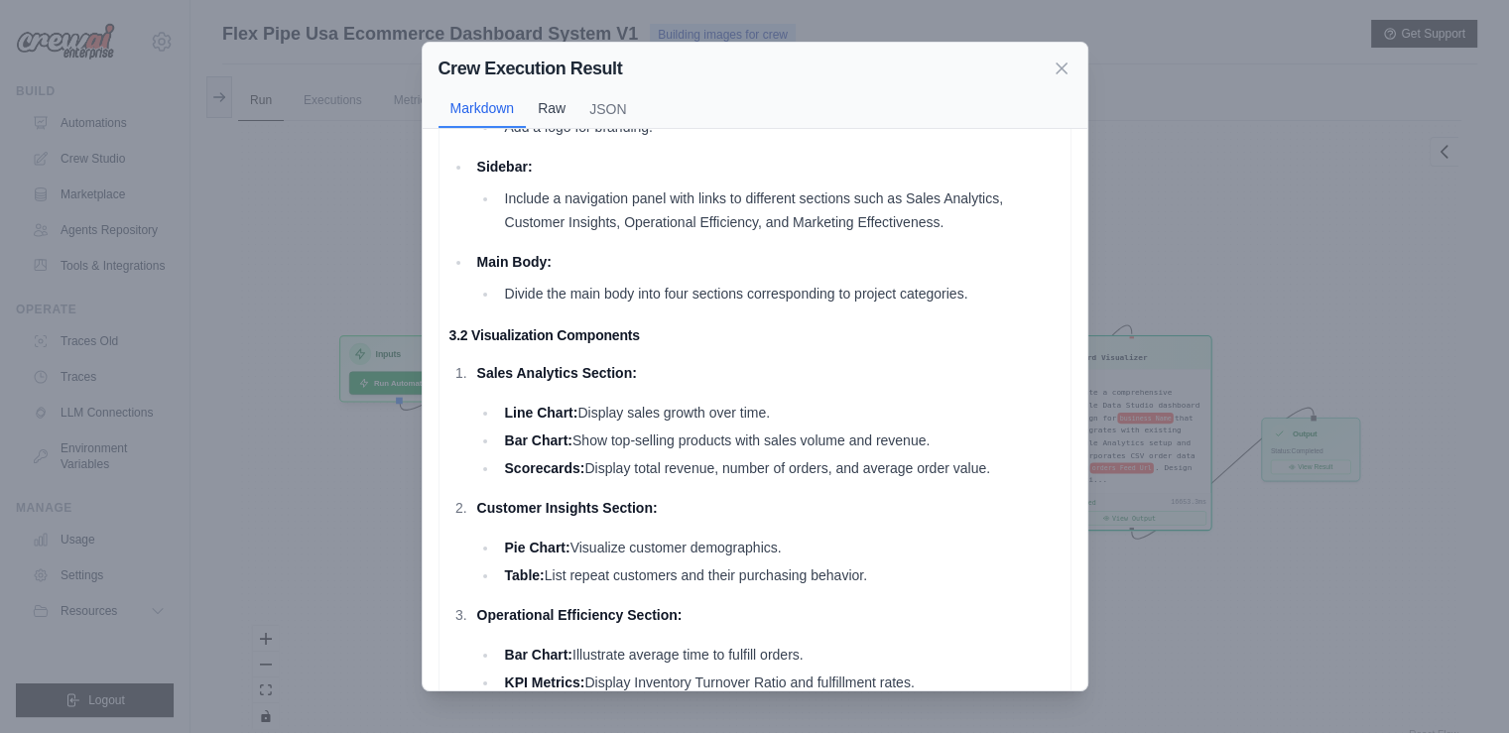
click at [558, 107] on button "Raw" at bounding box center [552, 108] width 52 height 38
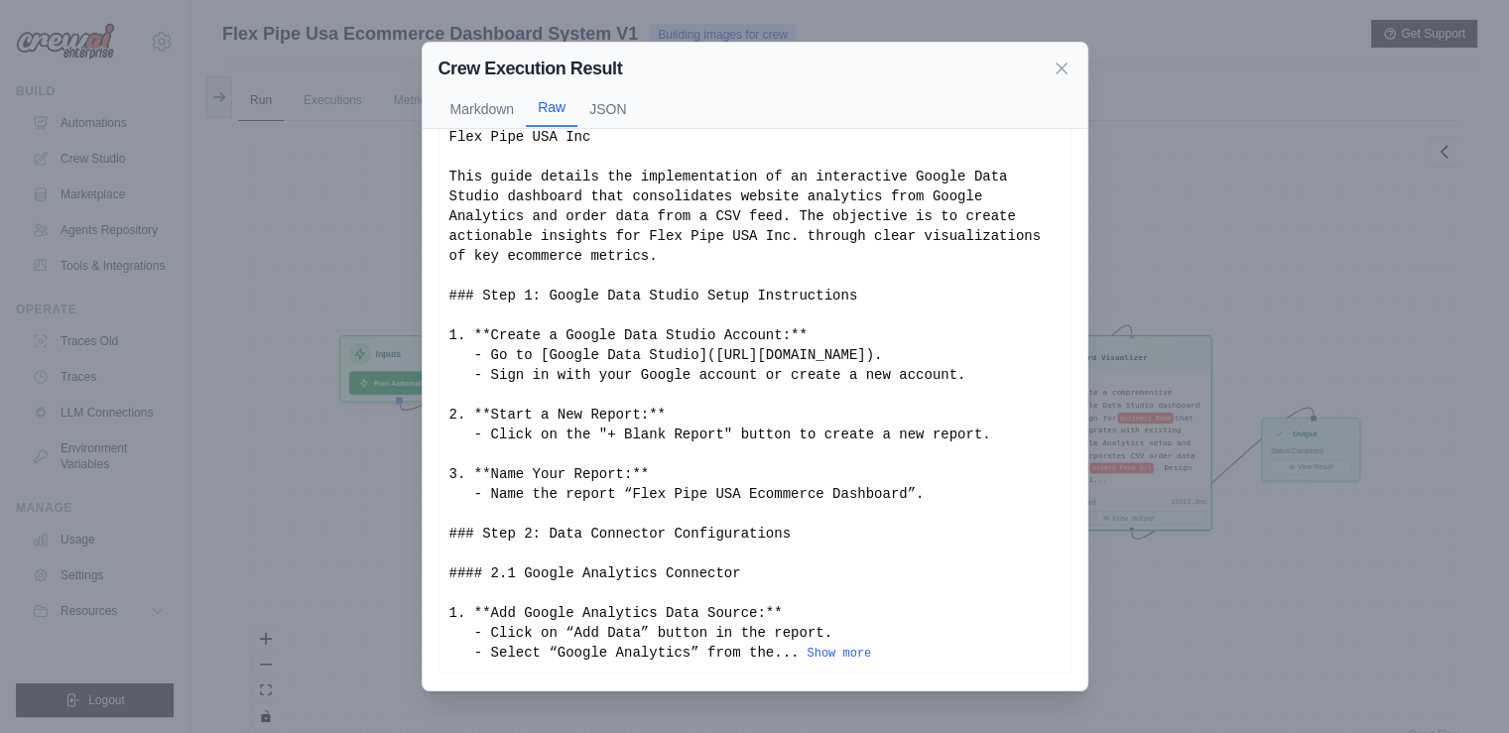
scroll to position [48, 0]
click at [618, 108] on button "JSON" at bounding box center [608, 108] width 61 height 38
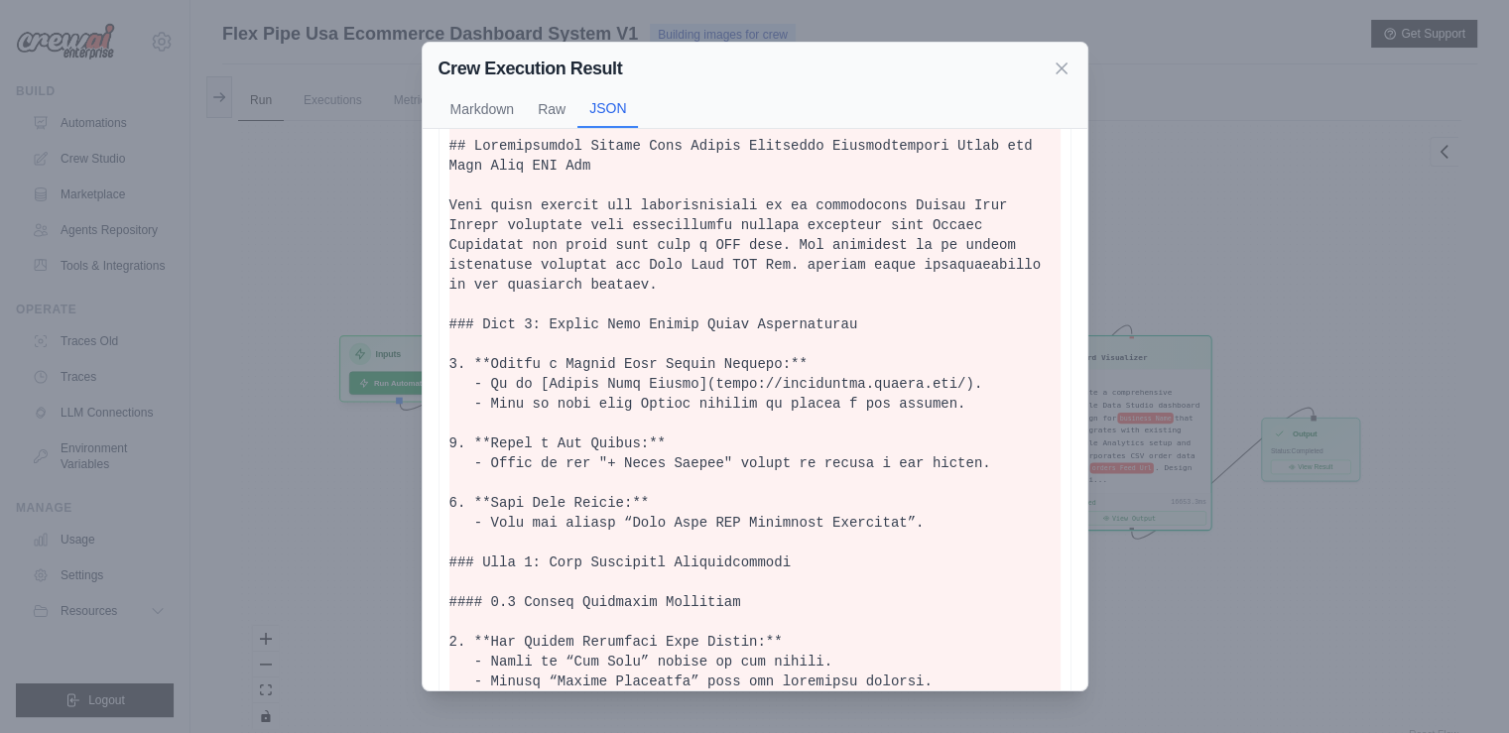
scroll to position [0, 0]
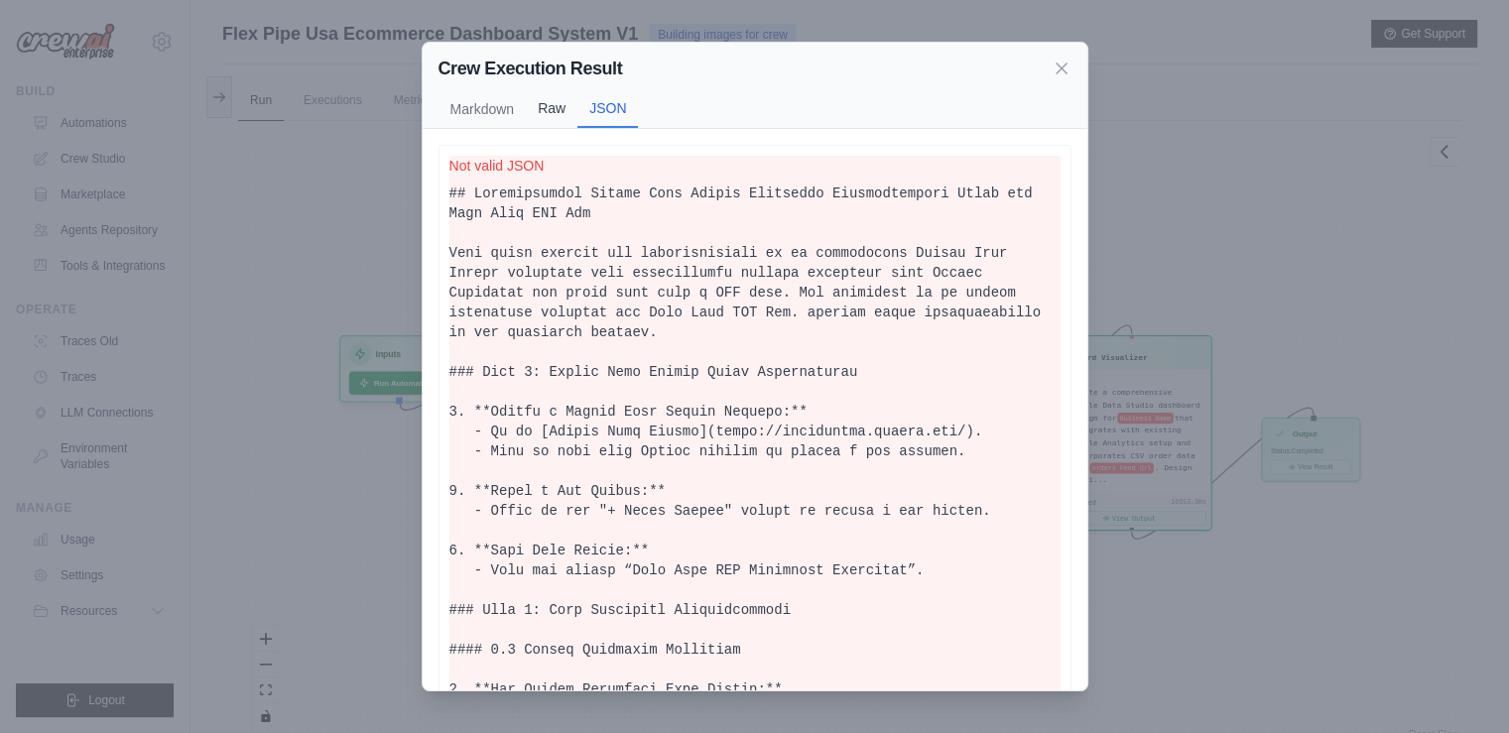
click at [557, 113] on button "Raw" at bounding box center [552, 108] width 52 height 38
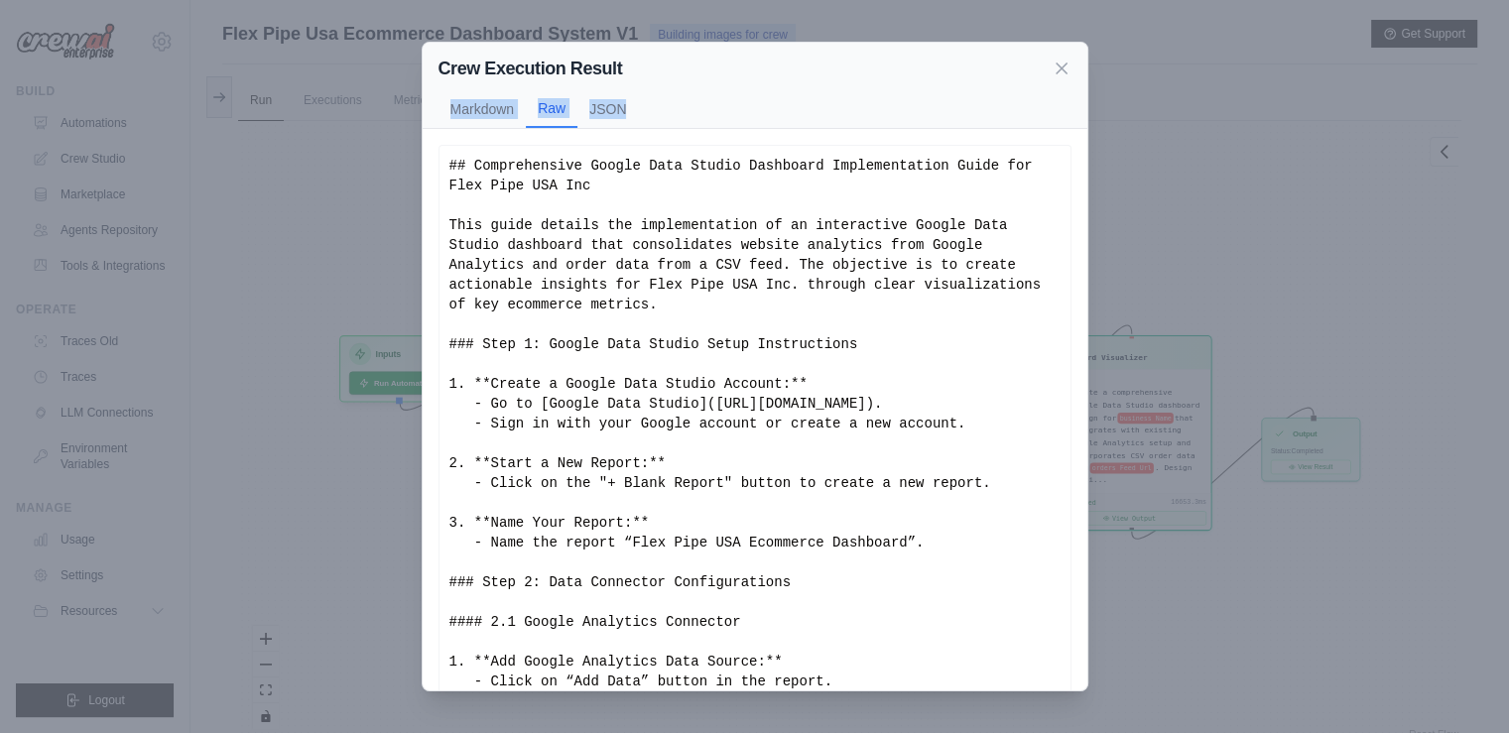
drag, startPoint x: 771, startPoint y: 61, endPoint x: 726, endPoint y: 93, distance: 55.4
click at [726, 93] on div "Crew Execution Result Markdown Raw JSON" at bounding box center [755, 86] width 665 height 86
click at [726, 93] on div "Markdown Raw JSON" at bounding box center [755, 109] width 633 height 38
drag, startPoint x: 623, startPoint y: 541, endPoint x: 886, endPoint y: 537, distance: 263.0
click at [886, 537] on div "## Comprehensive Google Data Studio Dashboard Implementation Guide for Flex Pip…" at bounding box center [755, 434] width 611 height 556
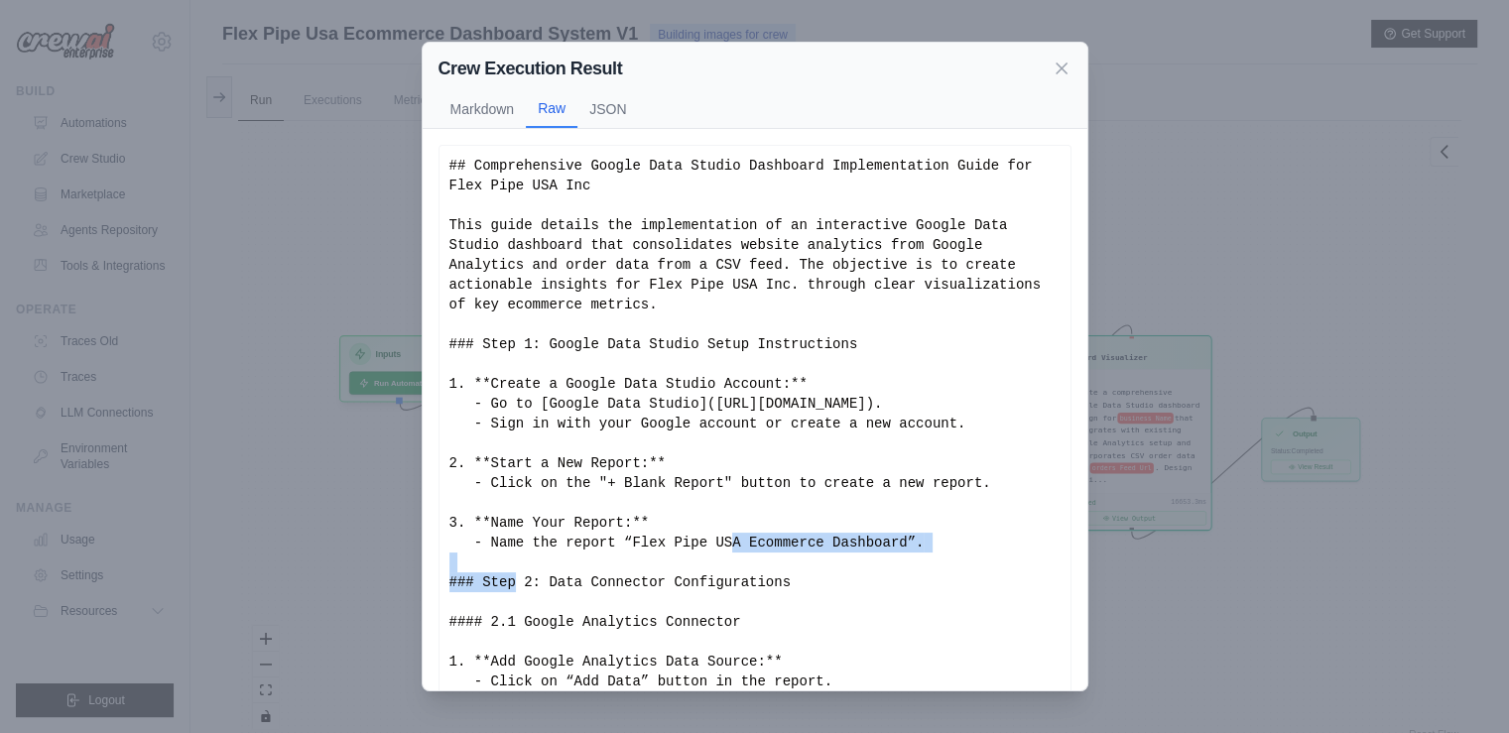
copy div "Flex Pipe USA Ecommerce Dashboard"
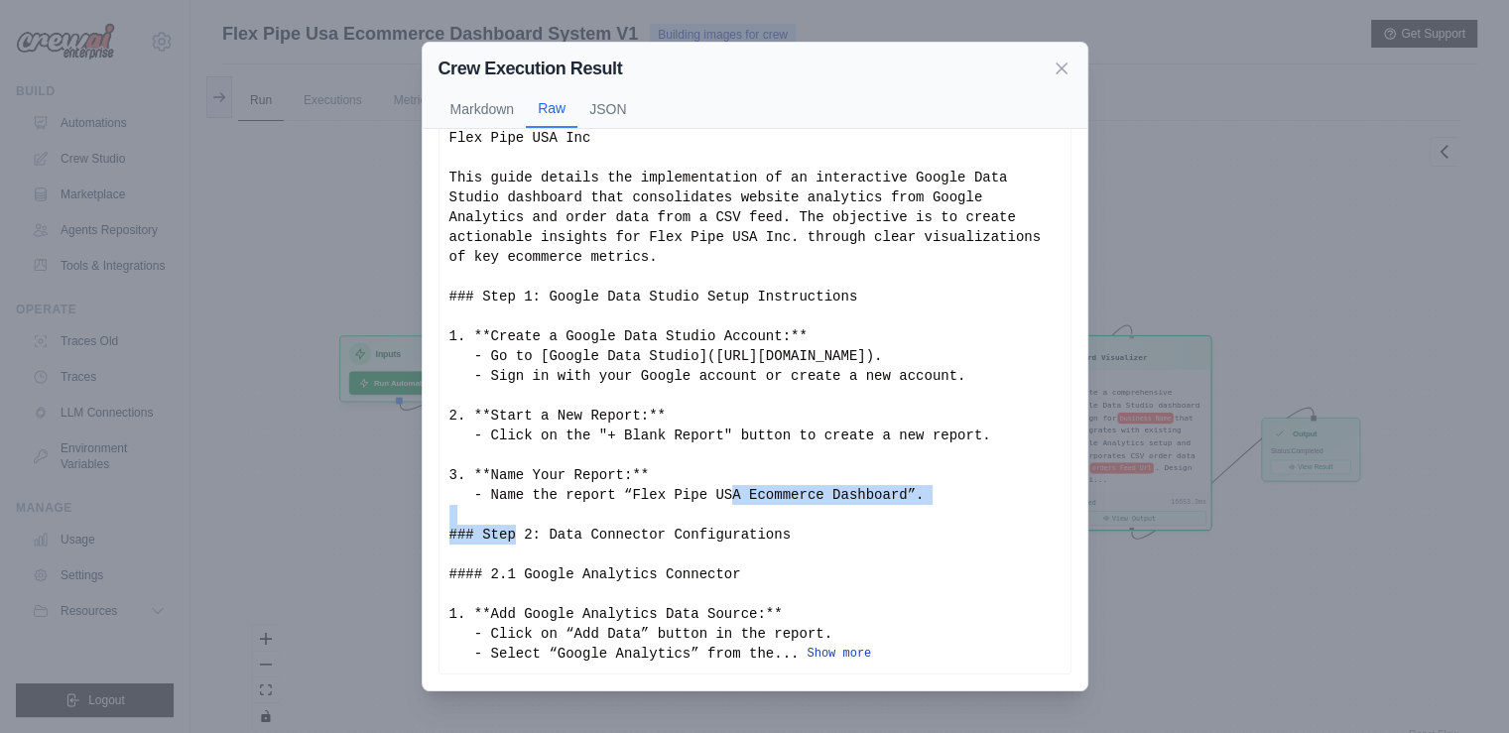
click at [826, 651] on button "Show more" at bounding box center [839, 654] width 65 height 16
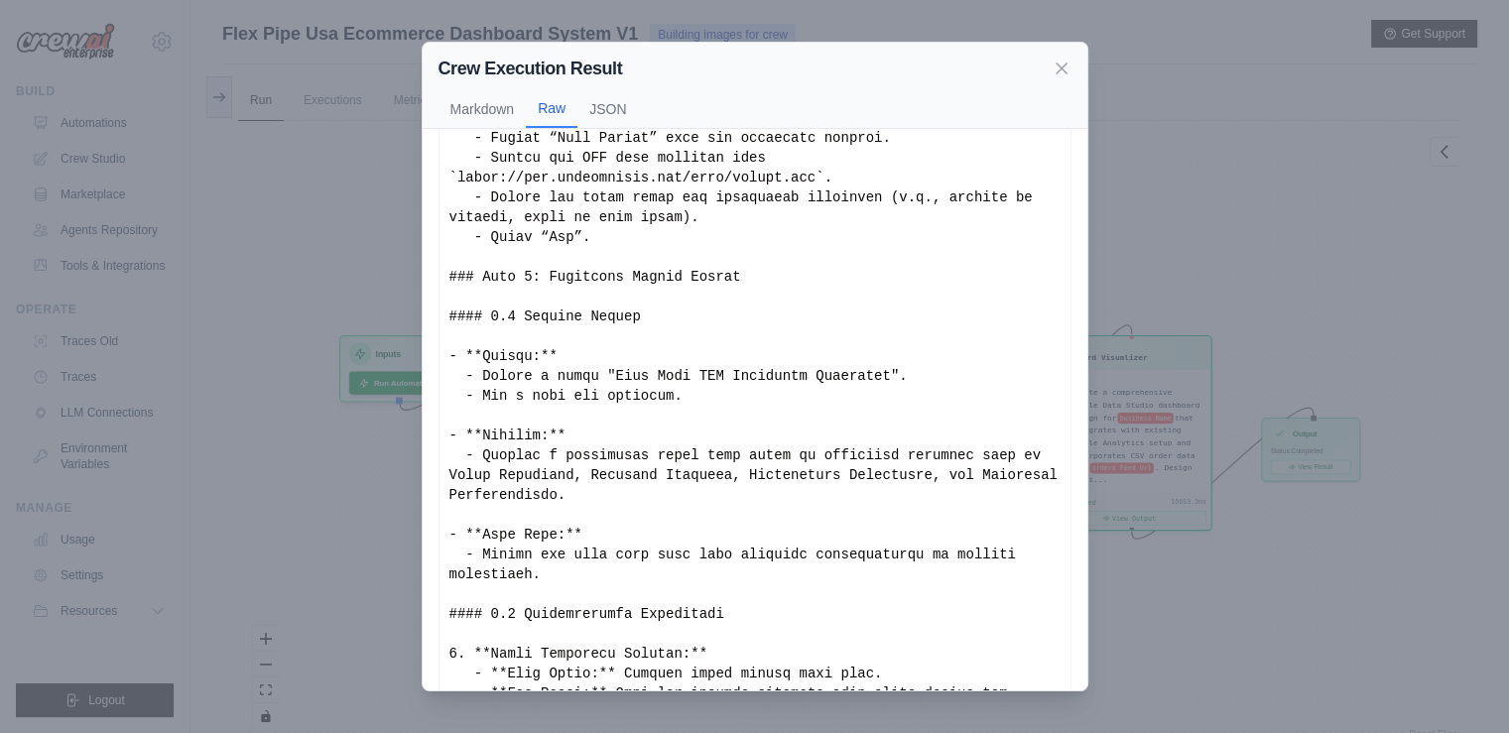
scroll to position [510, 0]
